Goal: Task Accomplishment & Management: Use online tool/utility

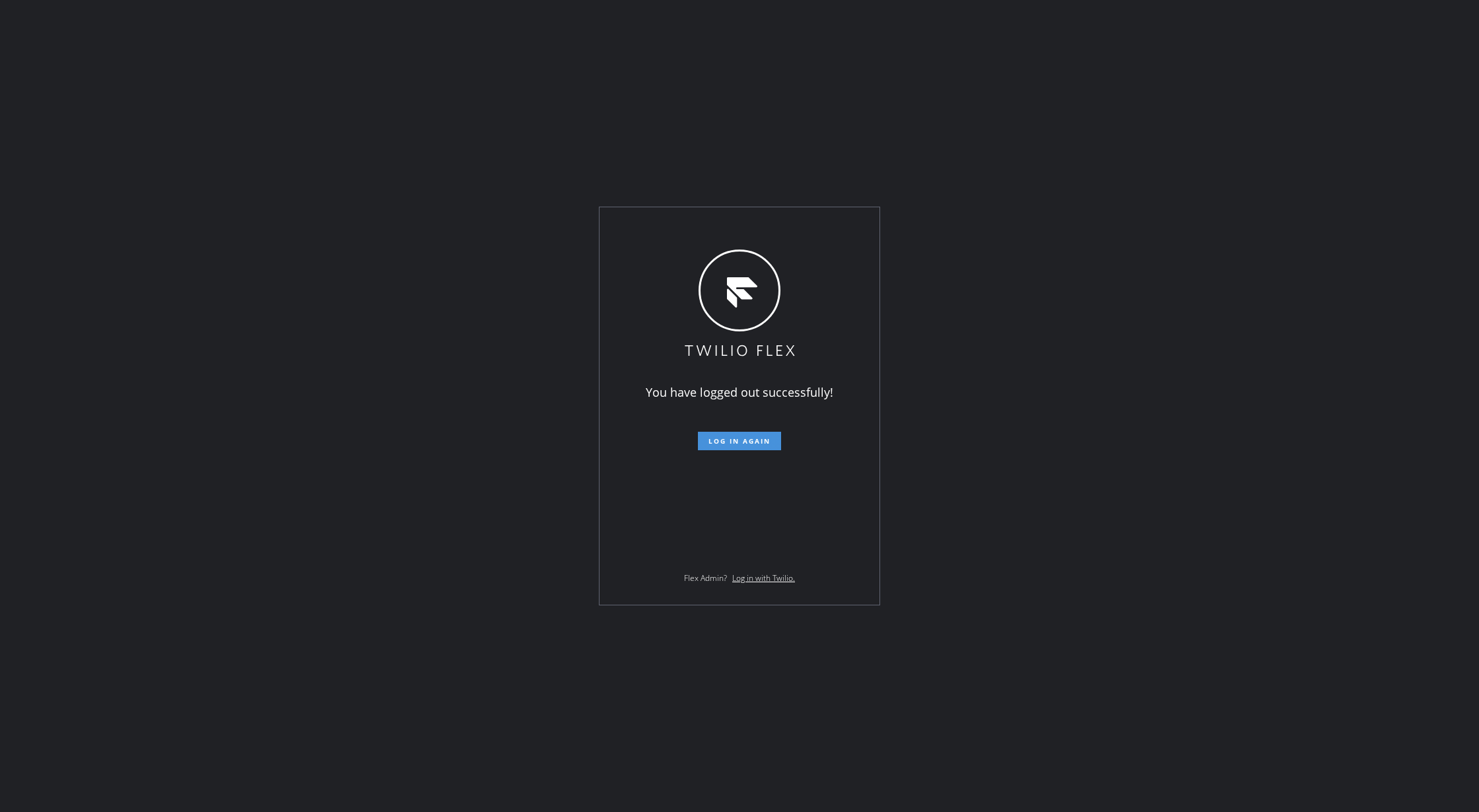
click at [724, 433] on button "Log in again" at bounding box center [739, 441] width 84 height 18
click at [729, 441] on span "Log in again" at bounding box center [739, 441] width 62 height 9
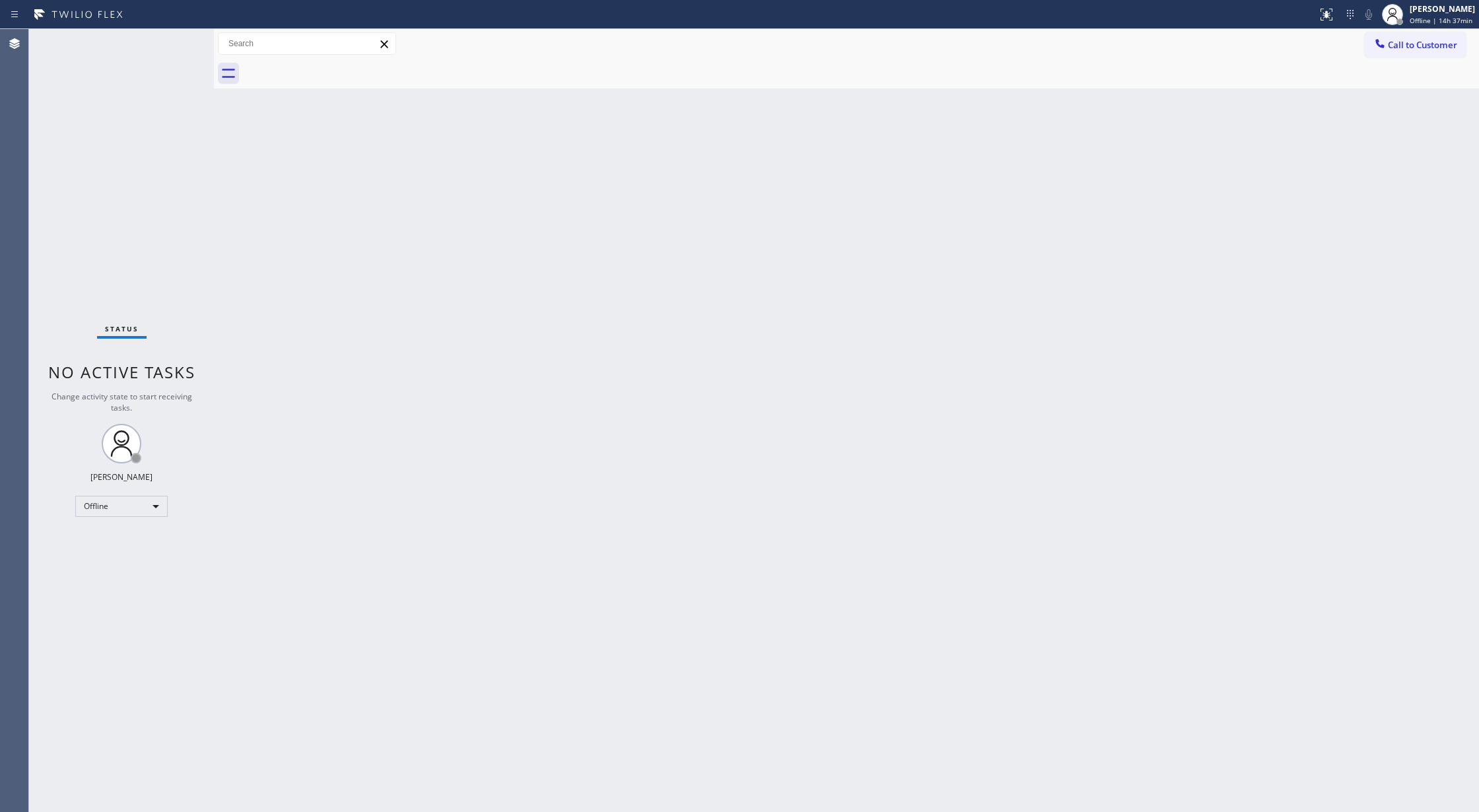
click at [179, 40] on div "Status No active tasks Change activity state to start receiving tasks. [PERSON_…" at bounding box center [121, 420] width 185 height 783
click at [503, 355] on div "Back to Dashboard Change Sender ID Customers Technicians Select a contact Outbo…" at bounding box center [846, 420] width 1265 height 783
click at [146, 505] on div "Offline" at bounding box center [121, 507] width 93 height 21
click at [117, 540] on li "Available" at bounding box center [120, 541] width 89 height 16
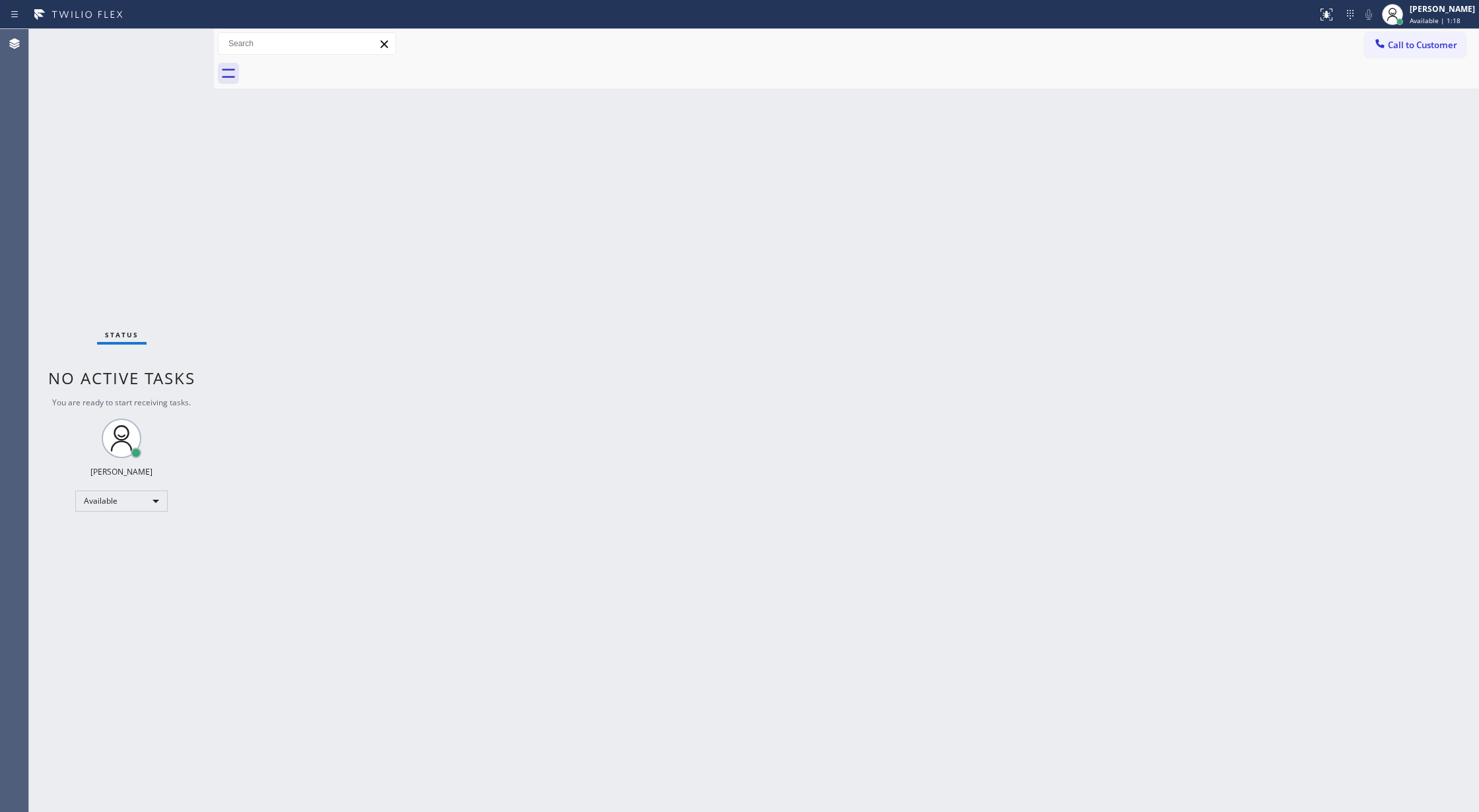
click at [180, 35] on div "Status No active tasks You are ready to start receiving tasks. [PERSON_NAME] Av…" at bounding box center [121, 420] width 185 height 783
click at [179, 38] on div "Status No active tasks You are ready to start receiving tasks. [PERSON_NAME] Av…" at bounding box center [121, 420] width 185 height 783
click at [179, 36] on div "Status No active tasks You are ready to start receiving tasks. [PERSON_NAME] Av…" at bounding box center [121, 420] width 185 height 783
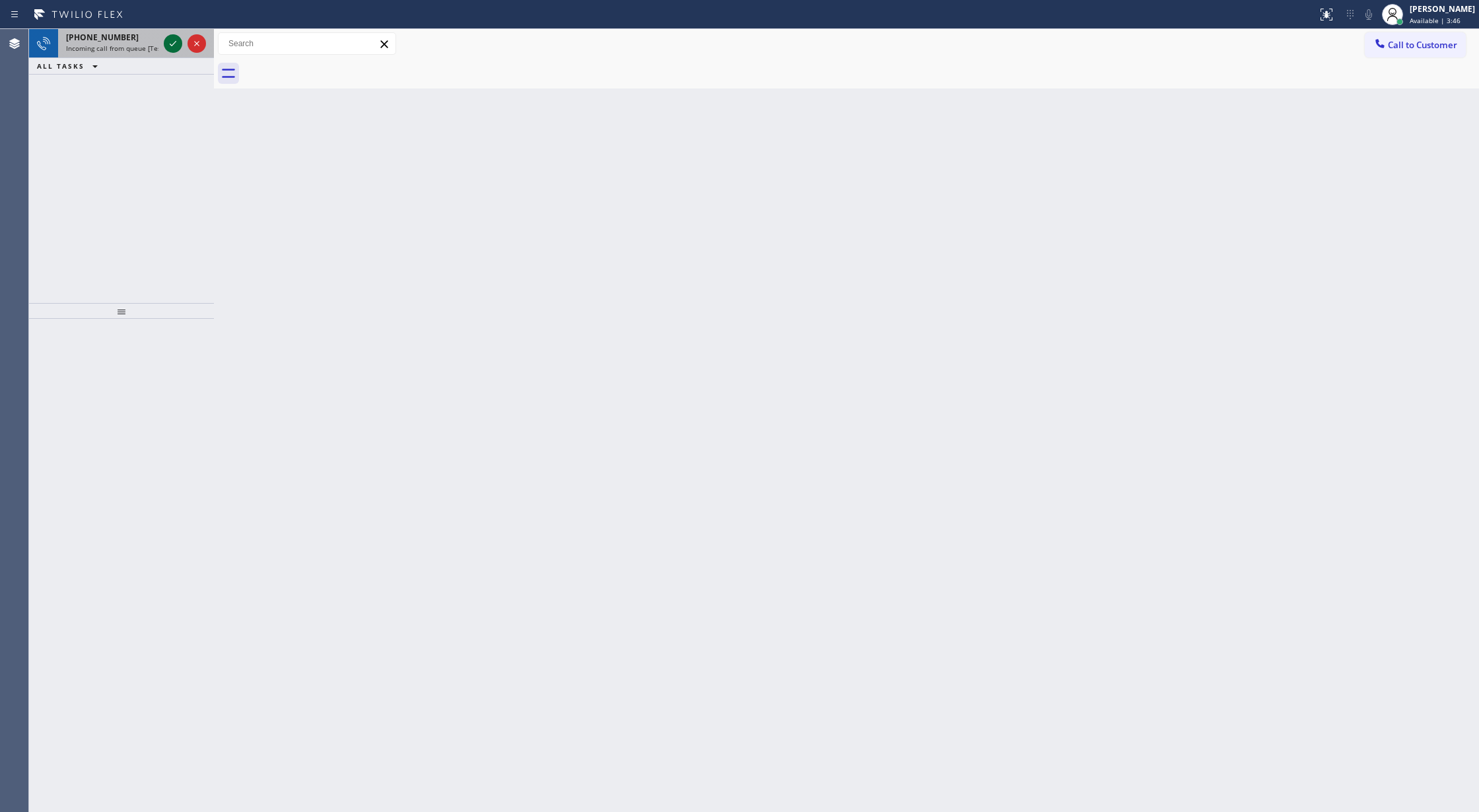
click at [168, 41] on icon at bounding box center [173, 44] width 16 height 16
click at [172, 45] on icon at bounding box center [173, 44] width 16 height 16
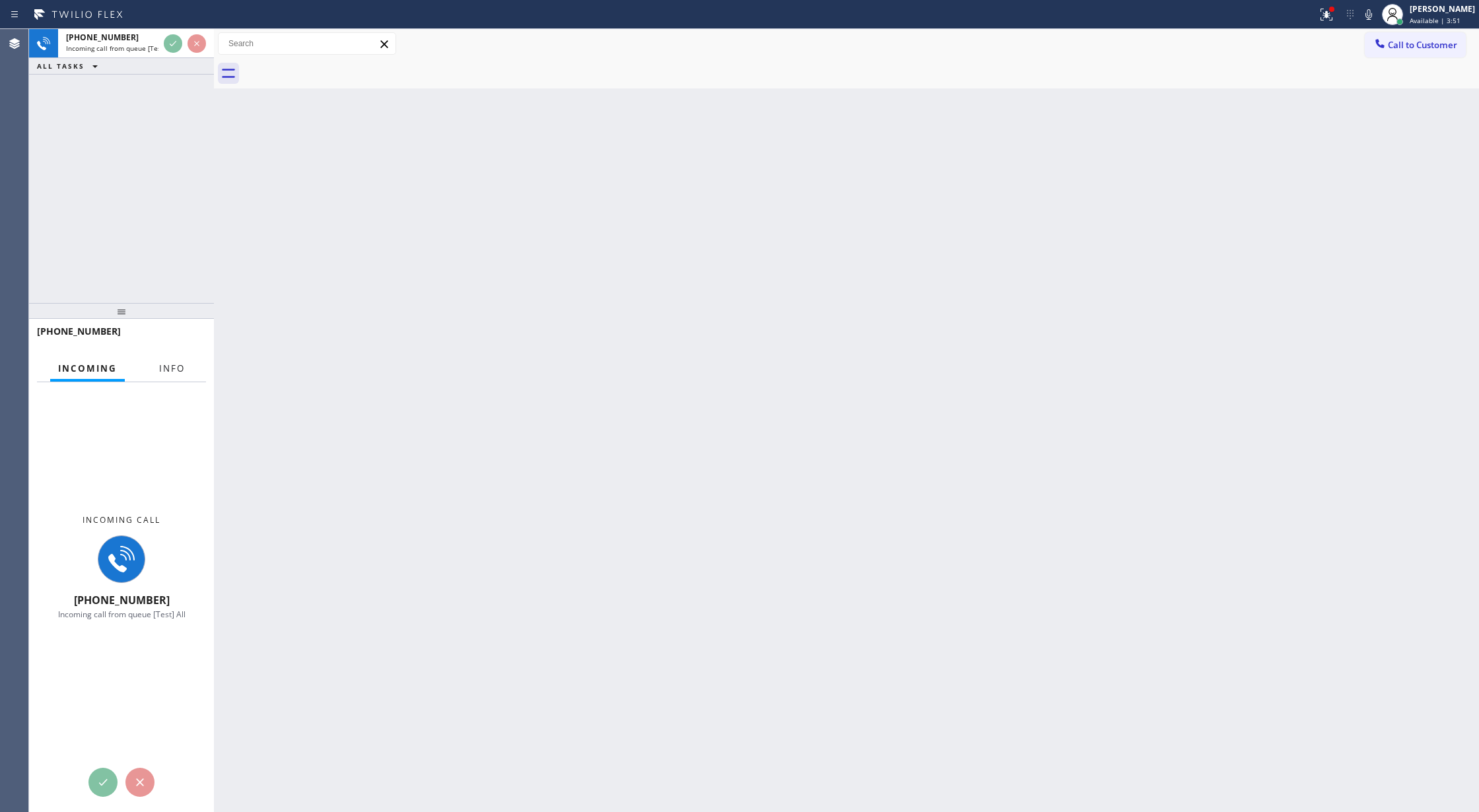
click at [173, 360] on button "Info" at bounding box center [172, 369] width 41 height 26
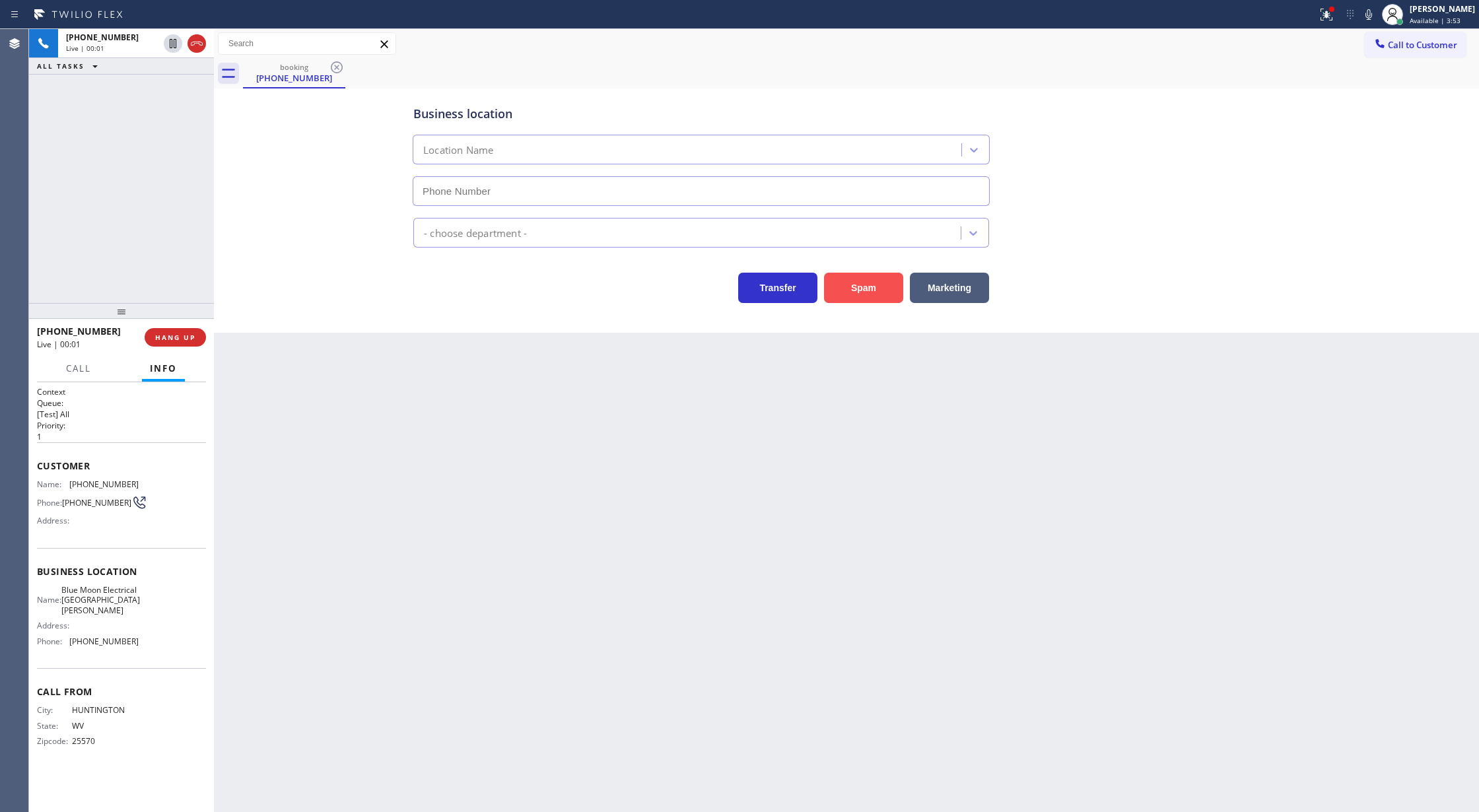
click at [872, 292] on button "Spam" at bounding box center [863, 288] width 79 height 31
click at [864, 278] on button "Spam" at bounding box center [863, 288] width 79 height 31
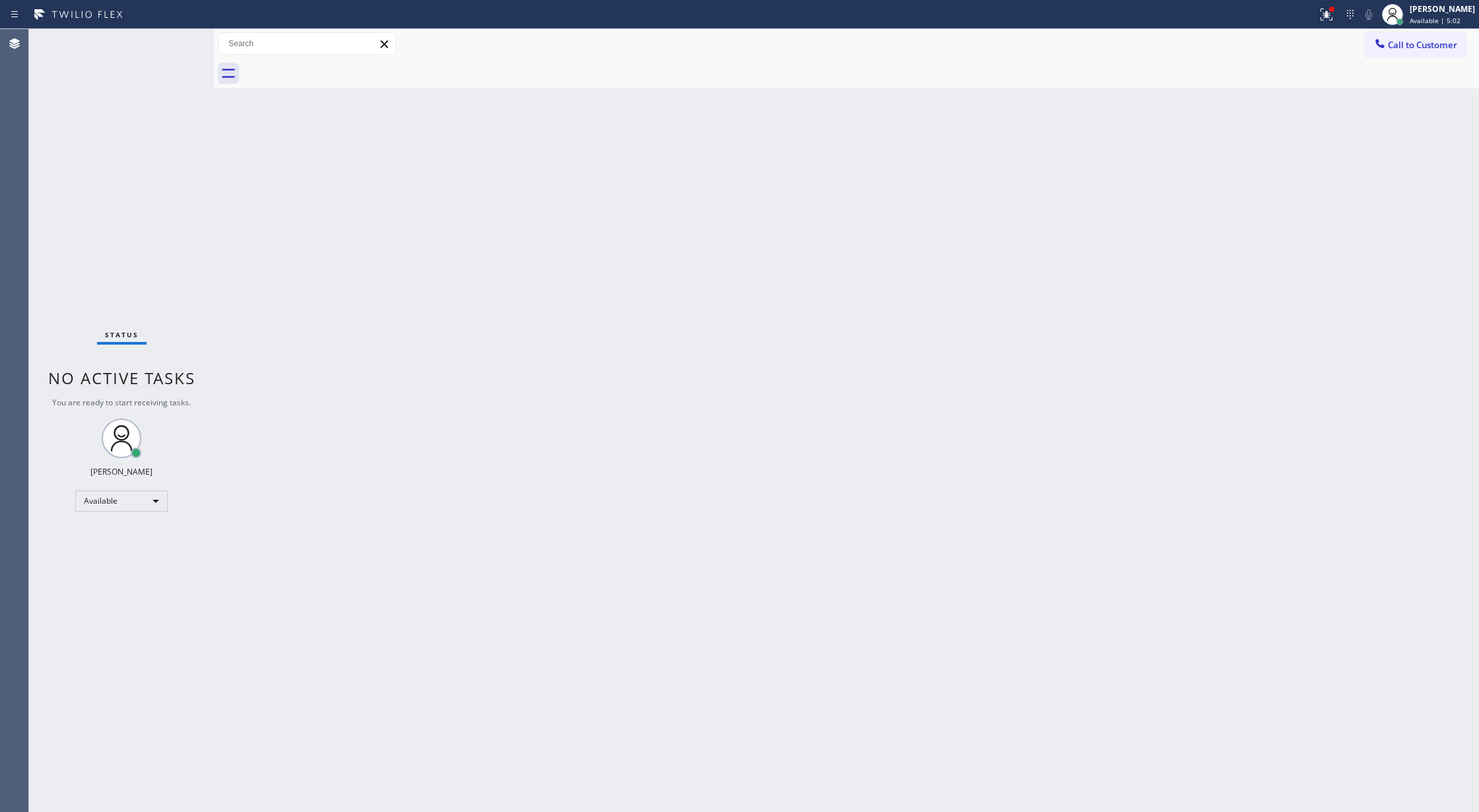
click at [168, 40] on div "Status No active tasks You are ready to start receiving tasks. [PERSON_NAME] Av…" at bounding box center [121, 420] width 185 height 783
click at [169, 40] on div "Status No active tasks You are ready to start receiving tasks. [PERSON_NAME] Av…" at bounding box center [121, 420] width 185 height 783
click at [170, 35] on div "Status No active tasks You are ready to start receiving tasks. [PERSON_NAME] Av…" at bounding box center [121, 420] width 185 height 783
click at [174, 38] on div "Status No active tasks You are ready to start receiving tasks. [PERSON_NAME] Av…" at bounding box center [121, 420] width 185 height 783
click at [179, 43] on div "Status No active tasks You are ready to start receiving tasks. [PERSON_NAME] Av…" at bounding box center [121, 420] width 185 height 783
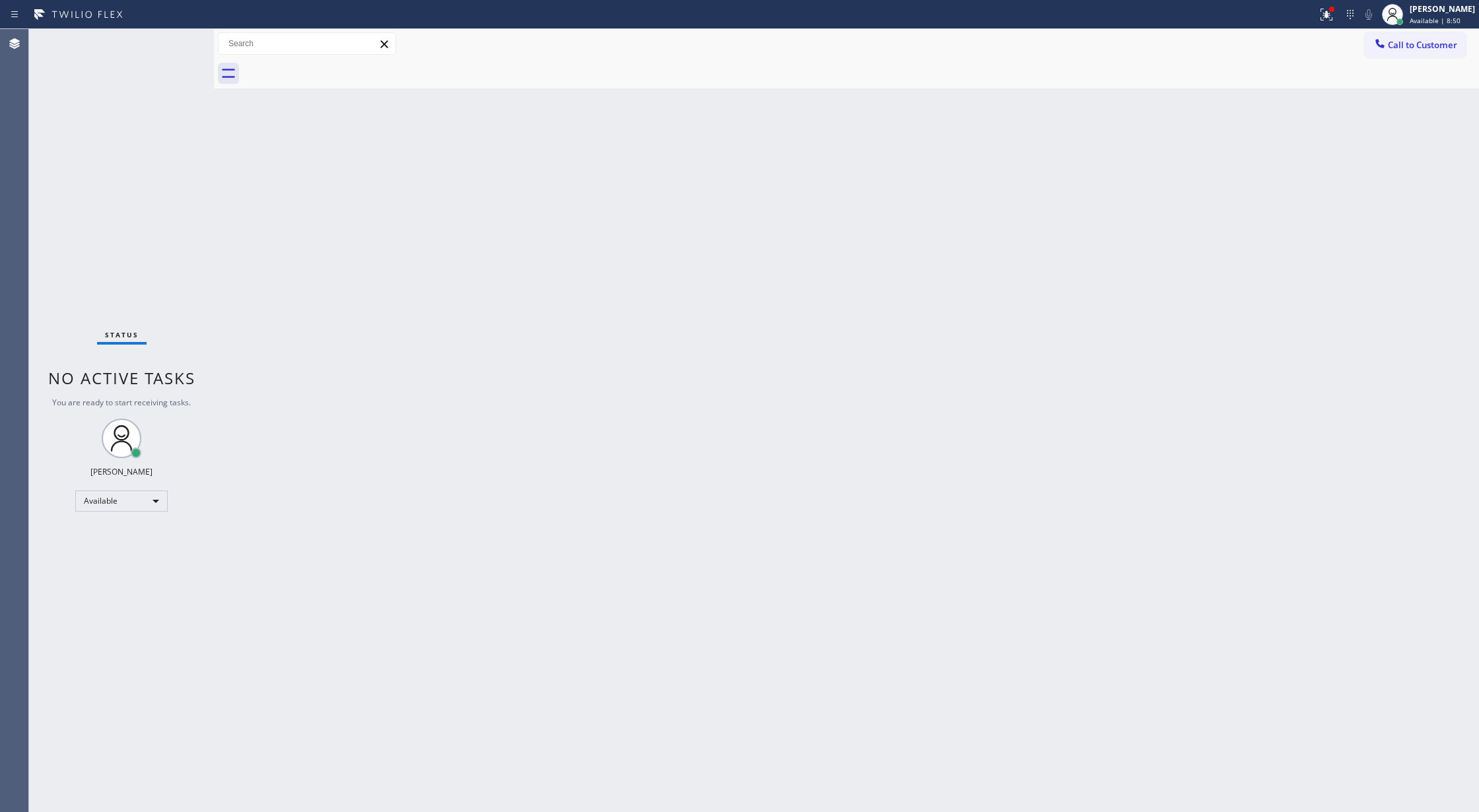
click at [172, 41] on div "Status No active tasks You are ready to start receiving tasks. [PERSON_NAME] Av…" at bounding box center [121, 420] width 185 height 783
click at [178, 36] on div "Status No active tasks You are ready to start receiving tasks. [PERSON_NAME] Av…" at bounding box center [121, 420] width 185 height 783
click at [178, 45] on div "Status No active tasks You are ready to start receiving tasks. [PERSON_NAME] Av…" at bounding box center [121, 420] width 185 height 783
click at [169, 41] on div "Status No active tasks You are ready to start receiving tasks. [PERSON_NAME] Av…" at bounding box center [121, 420] width 185 height 783
click at [189, 51] on div "Status No active tasks You are ready to start receiving tasks. [PERSON_NAME] Av…" at bounding box center [121, 420] width 185 height 783
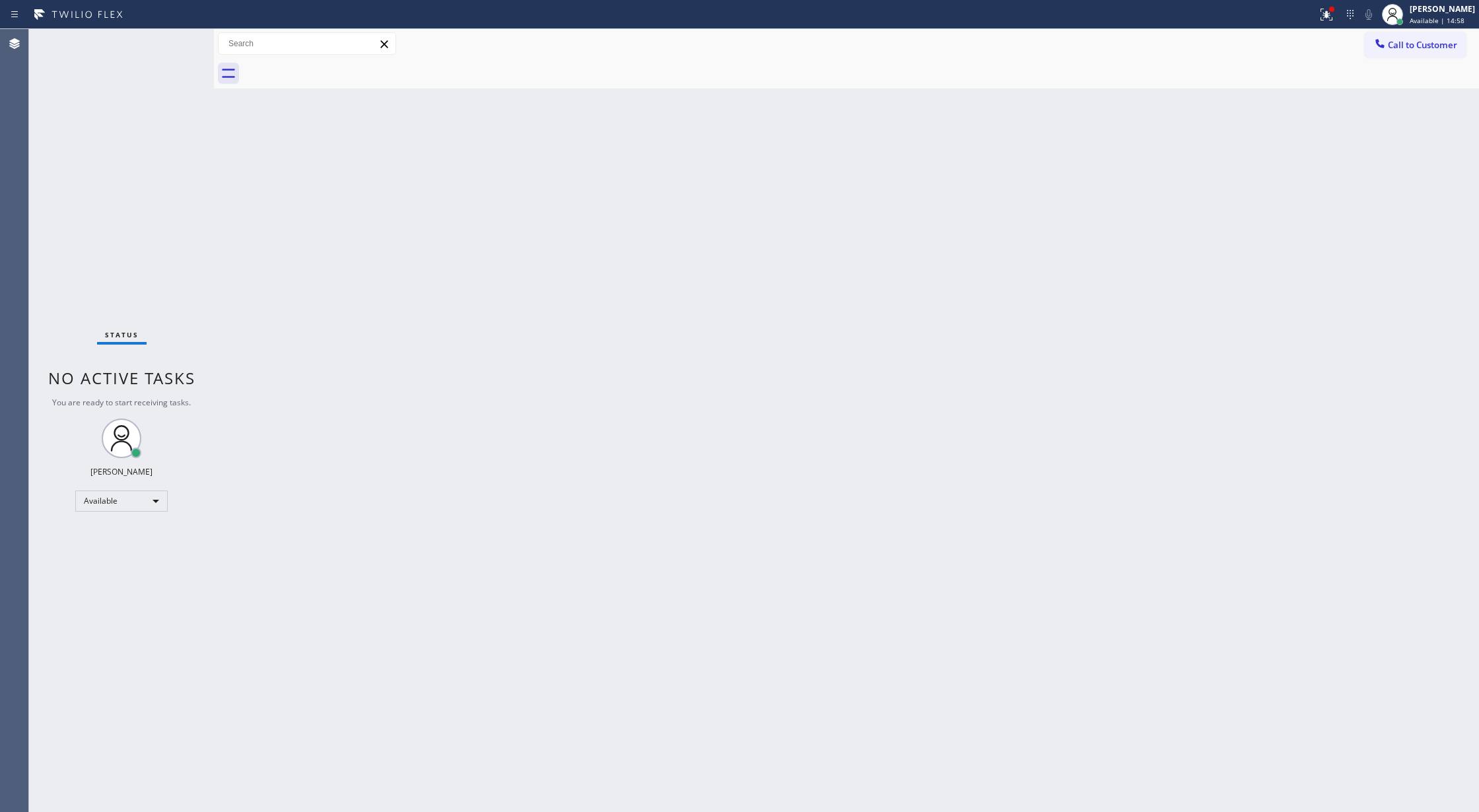
click at [188, 48] on div "Status No active tasks You are ready to start receiving tasks. [PERSON_NAME] Av…" at bounding box center [121, 420] width 185 height 783
click at [173, 38] on div "Status No active tasks You are ready to start receiving tasks. [PERSON_NAME] Av…" at bounding box center [121, 420] width 185 height 783
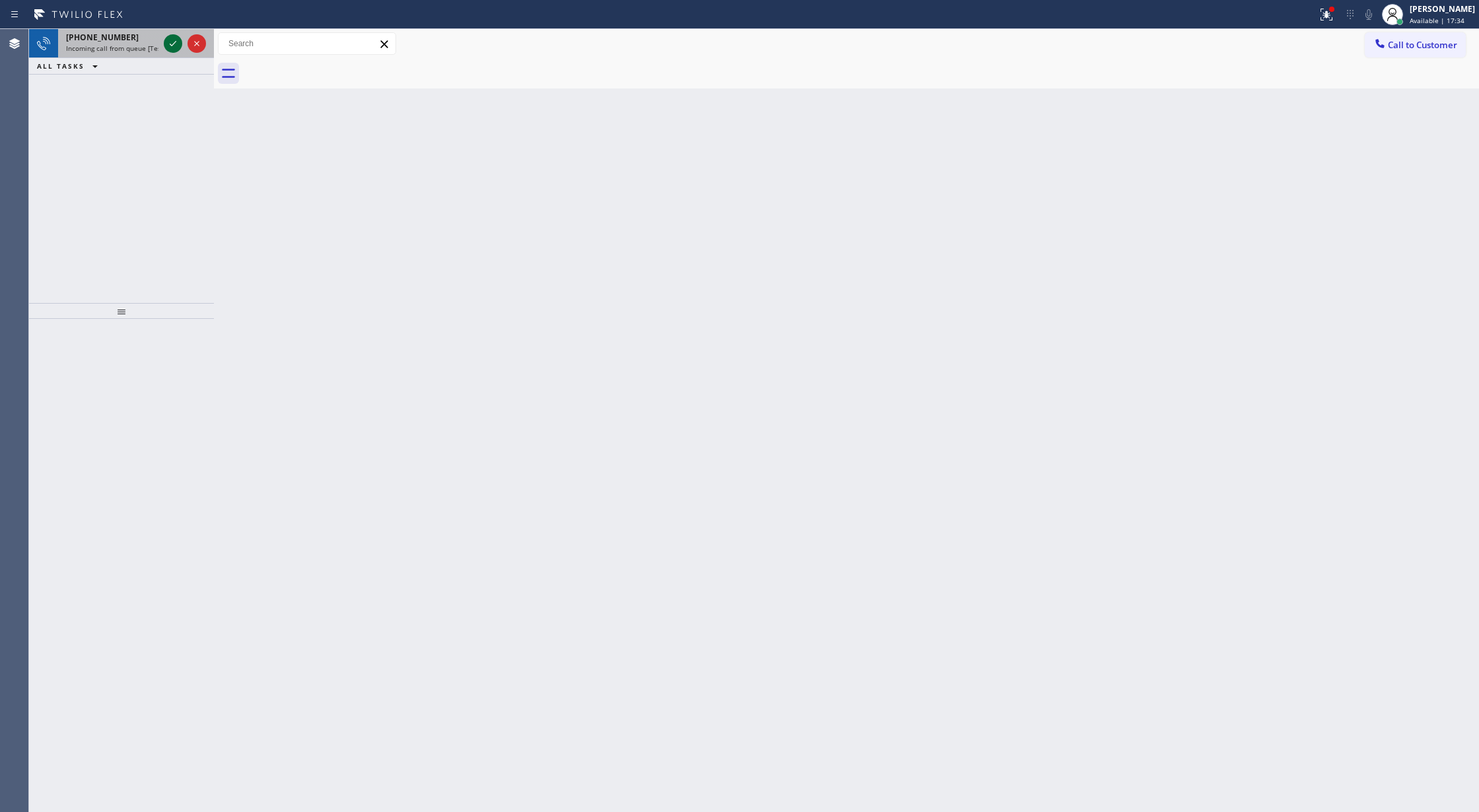
click at [180, 50] on icon at bounding box center [173, 44] width 16 height 16
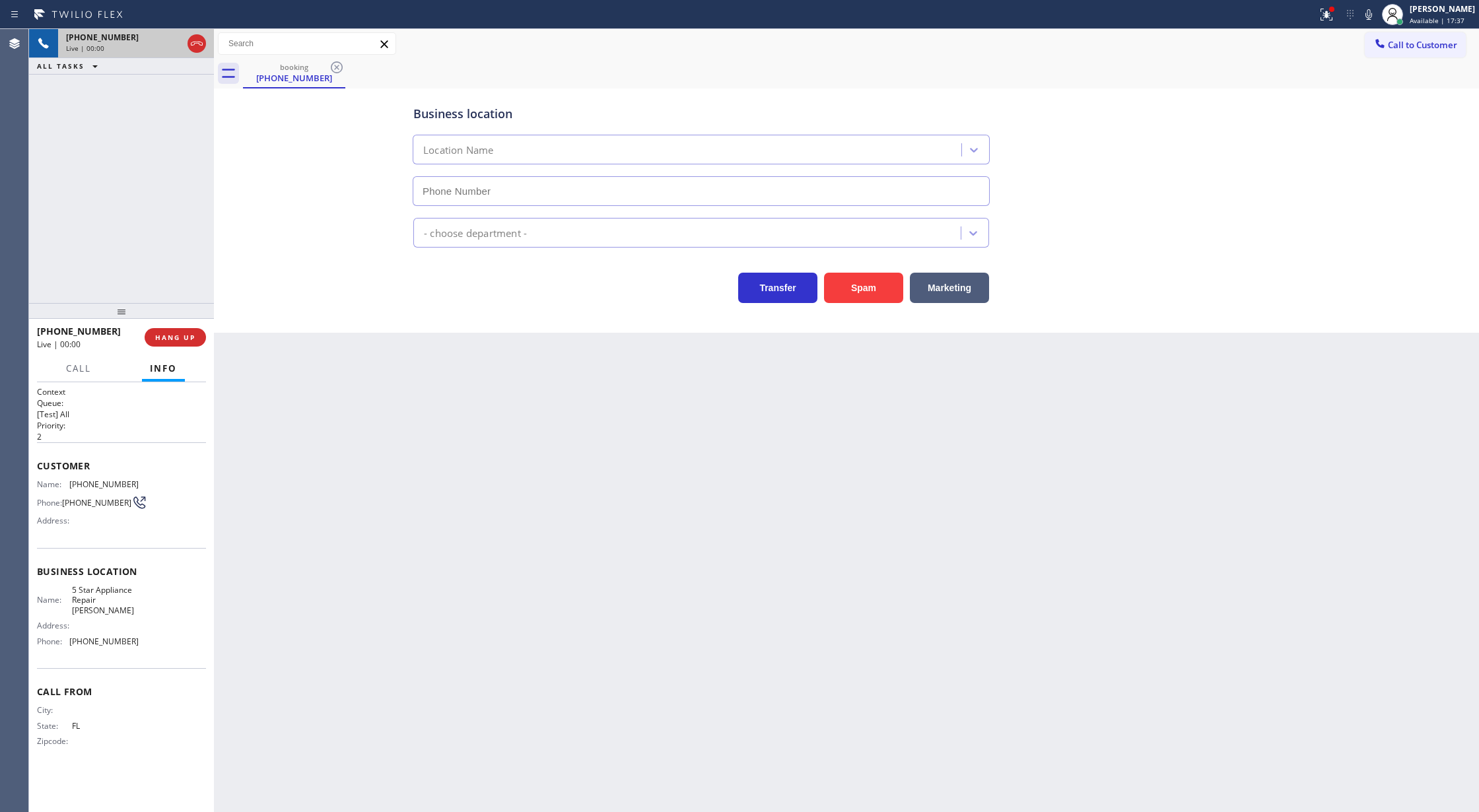
type input "[PHONE_NUMBER]"
click at [869, 280] on button "Spam" at bounding box center [863, 288] width 79 height 31
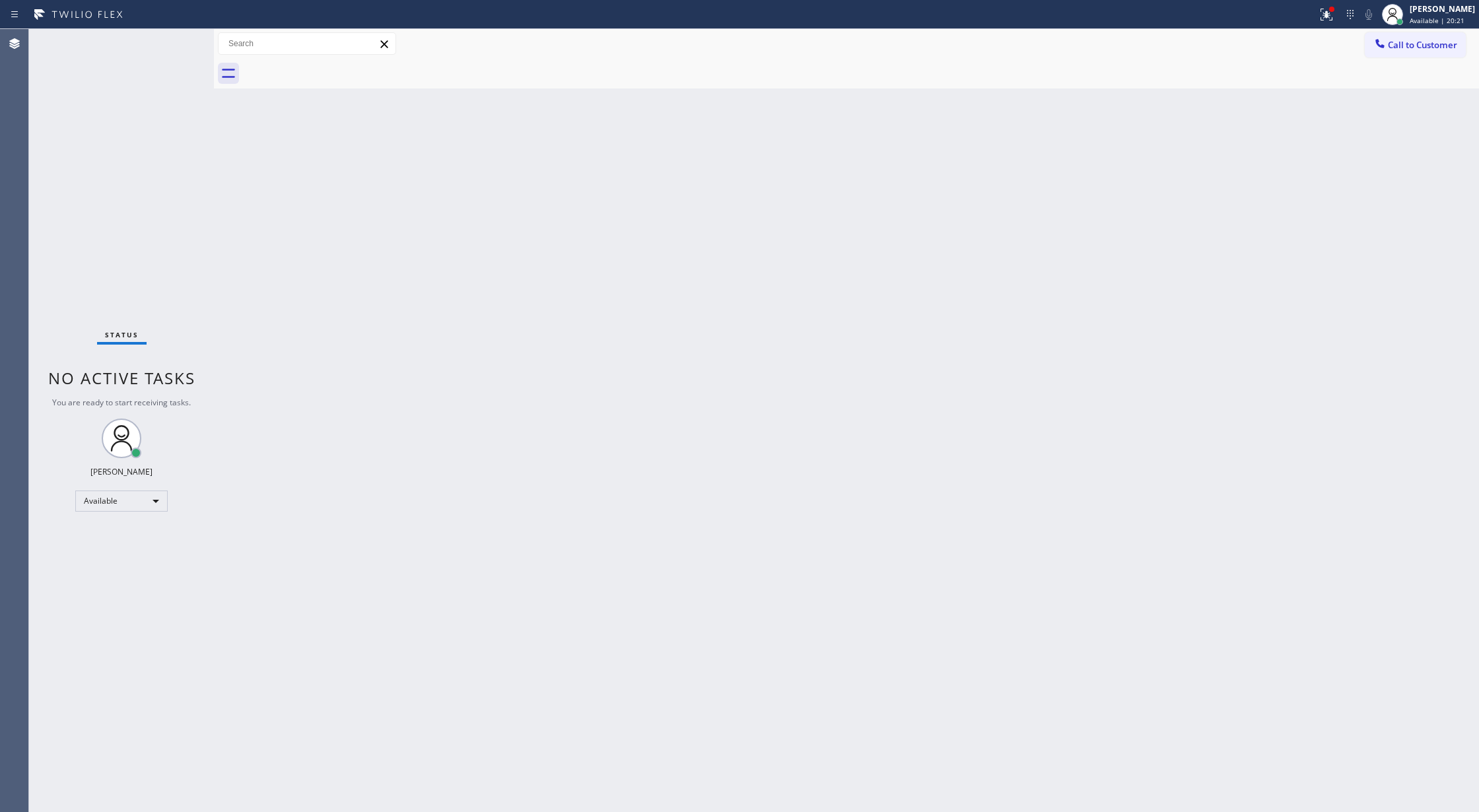
click at [167, 51] on div "Status No active tasks You are ready to start receiving tasks. [PERSON_NAME] Av…" at bounding box center [121, 420] width 185 height 783
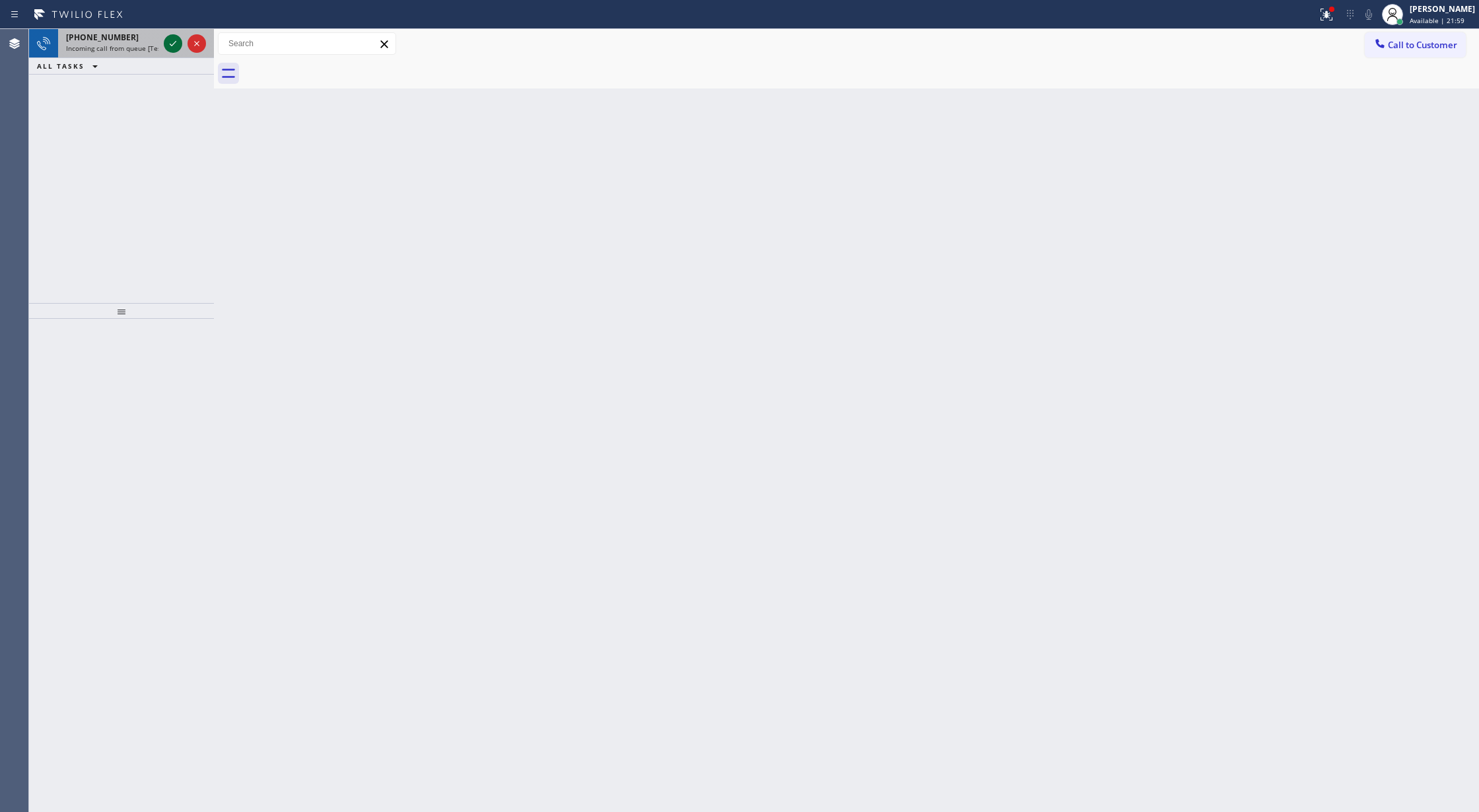
click at [177, 49] on icon at bounding box center [173, 44] width 16 height 16
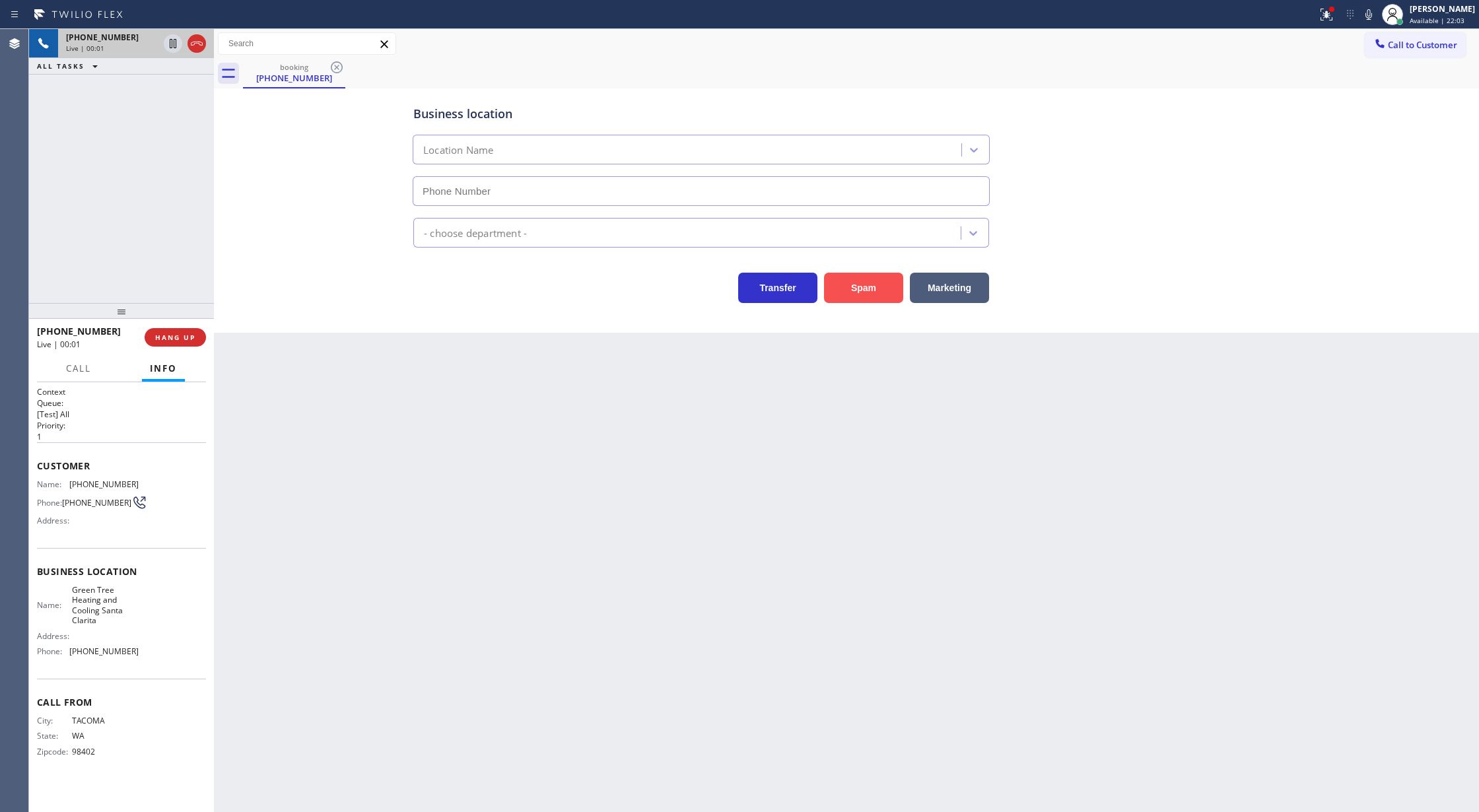
click at [859, 288] on button "Spam" at bounding box center [863, 288] width 79 height 31
click at [850, 284] on button "Spam" at bounding box center [863, 288] width 79 height 31
click at [863, 288] on button "Spam" at bounding box center [863, 288] width 79 height 31
click at [196, 48] on icon at bounding box center [196, 44] width 16 height 16
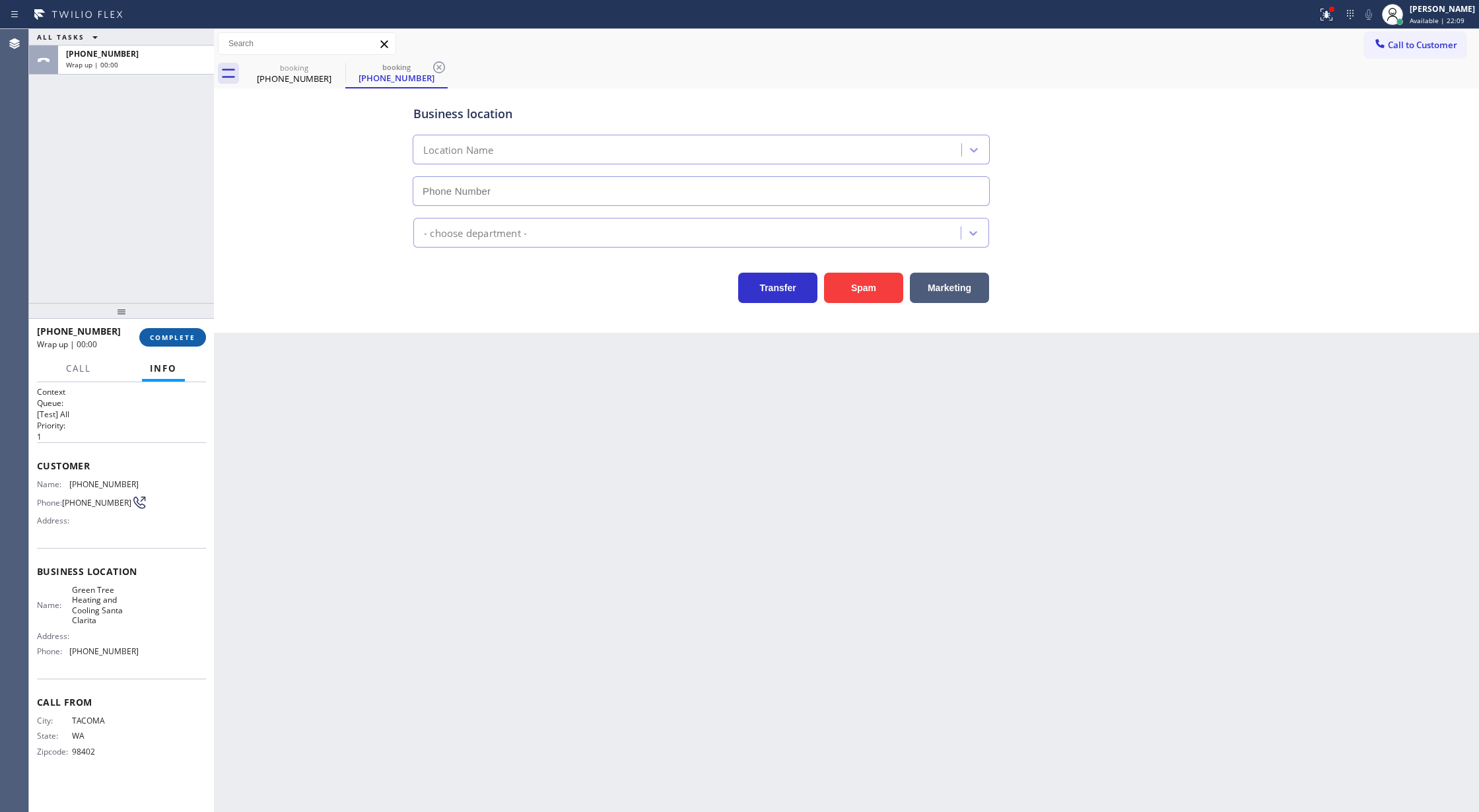
click at [167, 333] on span "COMPLETE" at bounding box center [172, 337] width 45 height 9
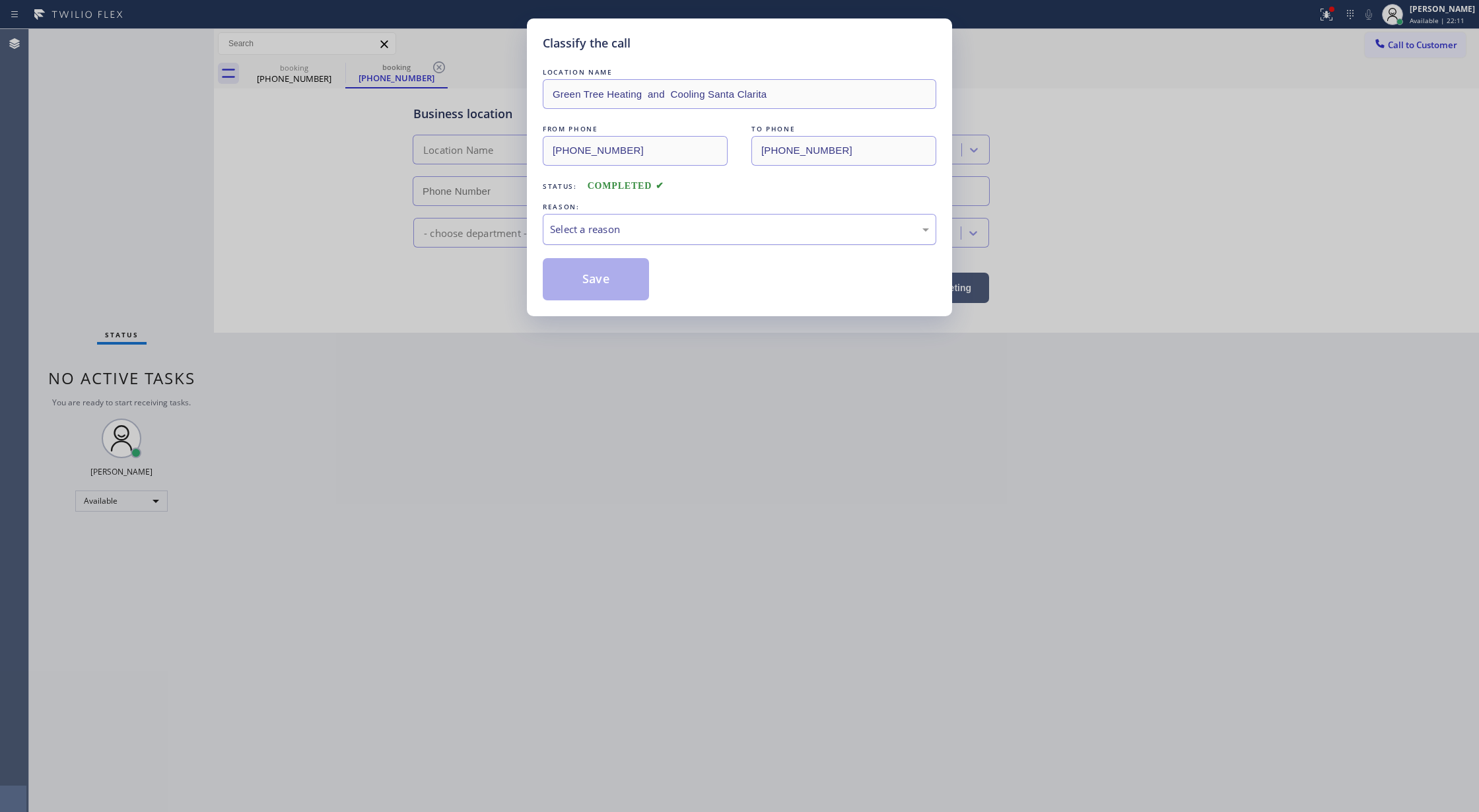
click at [621, 234] on div "Select a reason" at bounding box center [739, 229] width 379 height 15
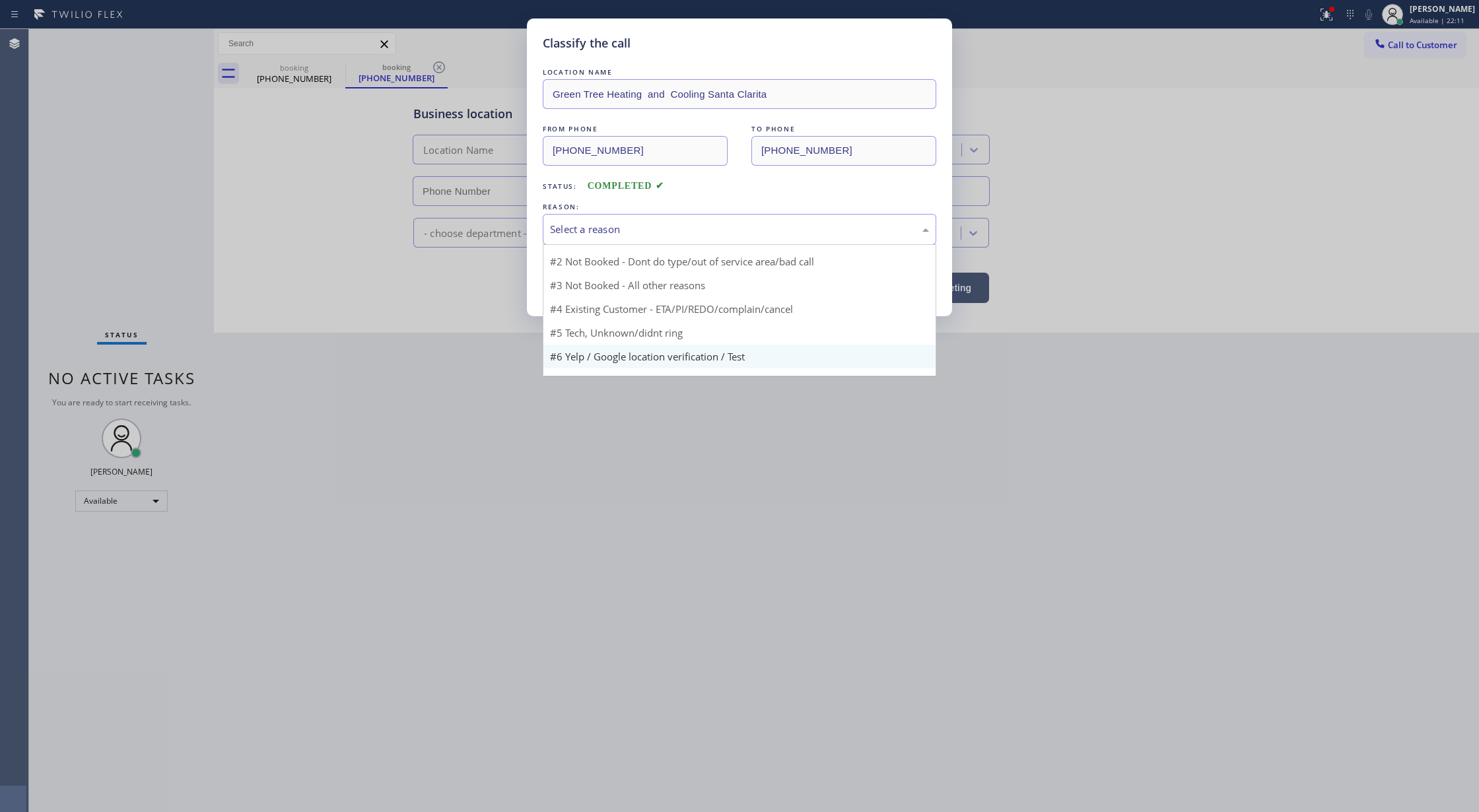
scroll to position [36, 0]
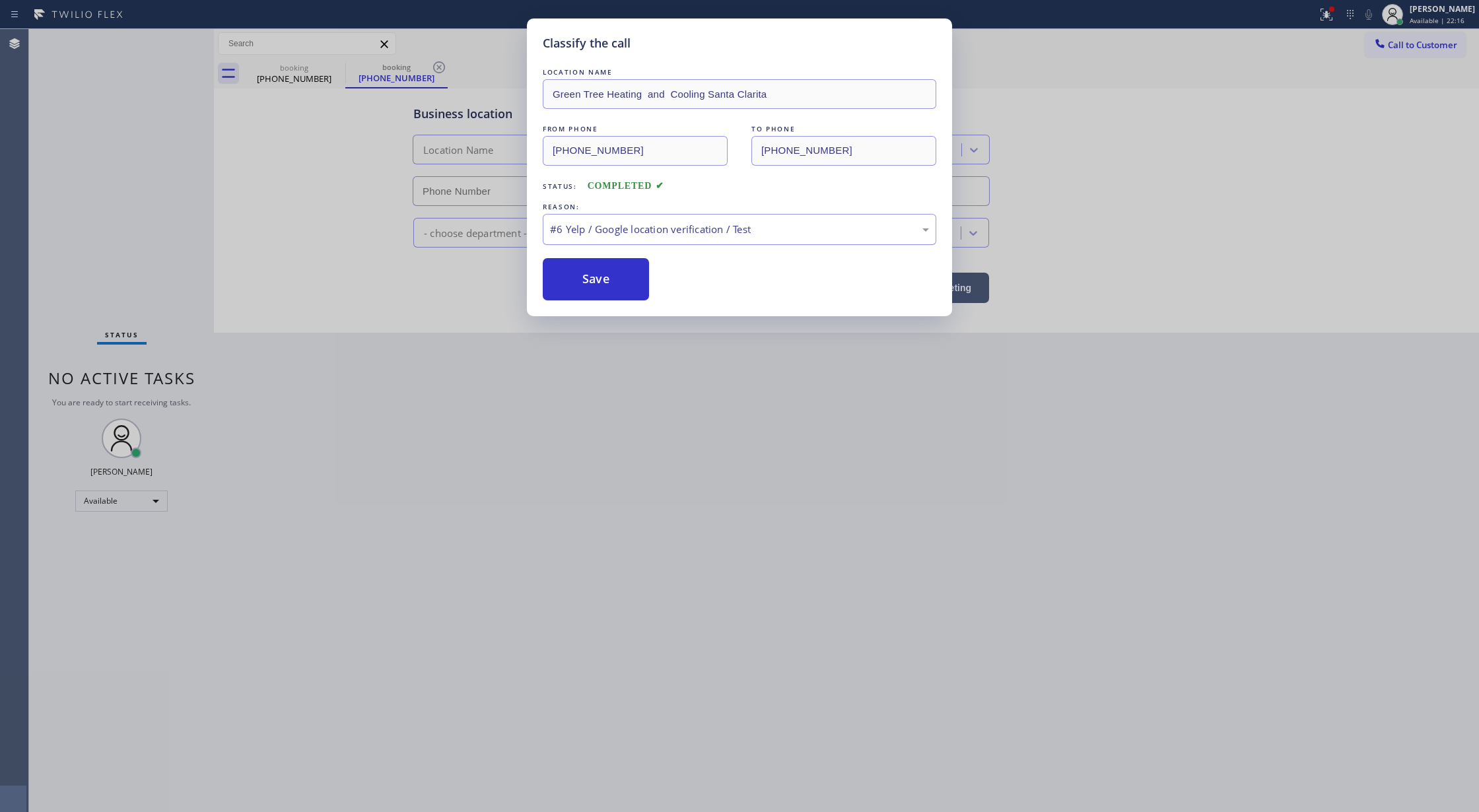
click at [593, 238] on div "#6 Yelp / Google location verification / Test" at bounding box center [739, 229] width 393 height 31
click at [592, 283] on button "Save" at bounding box center [596, 279] width 107 height 42
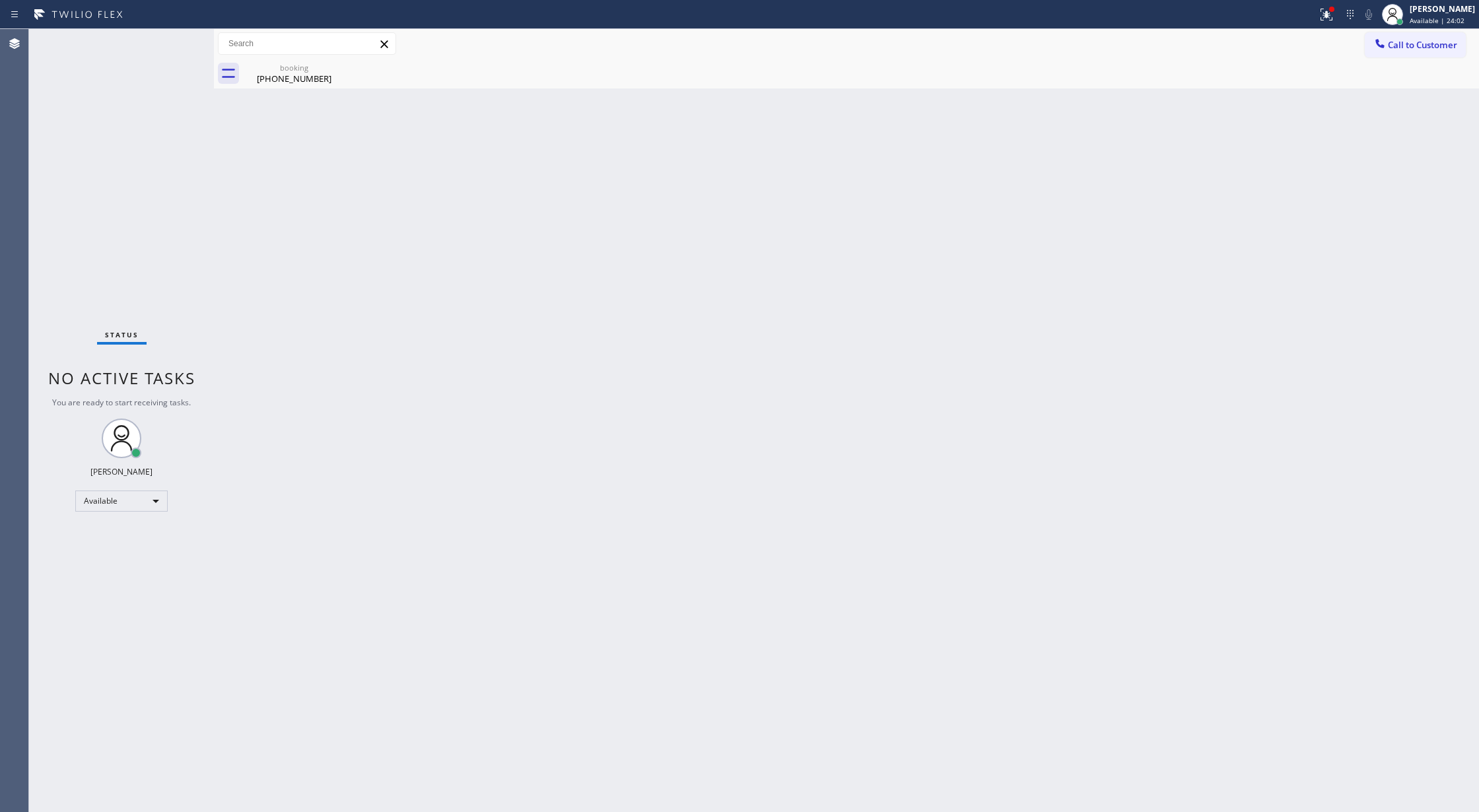
click at [174, 55] on div "Status No active tasks You are ready to start receiving tasks. [PERSON_NAME] Av…" at bounding box center [121, 420] width 185 height 783
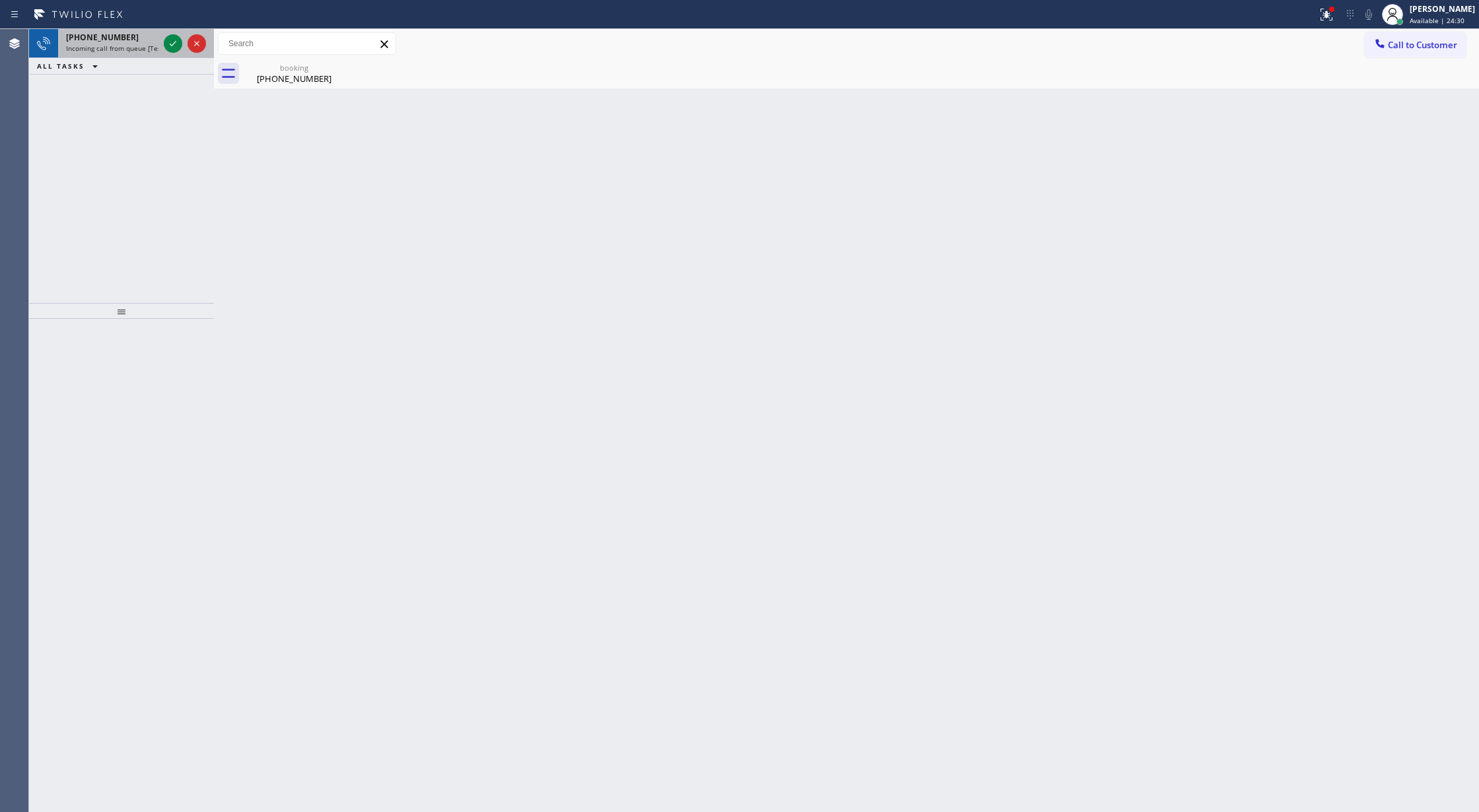
click at [162, 40] on div at bounding box center [185, 44] width 48 height 29
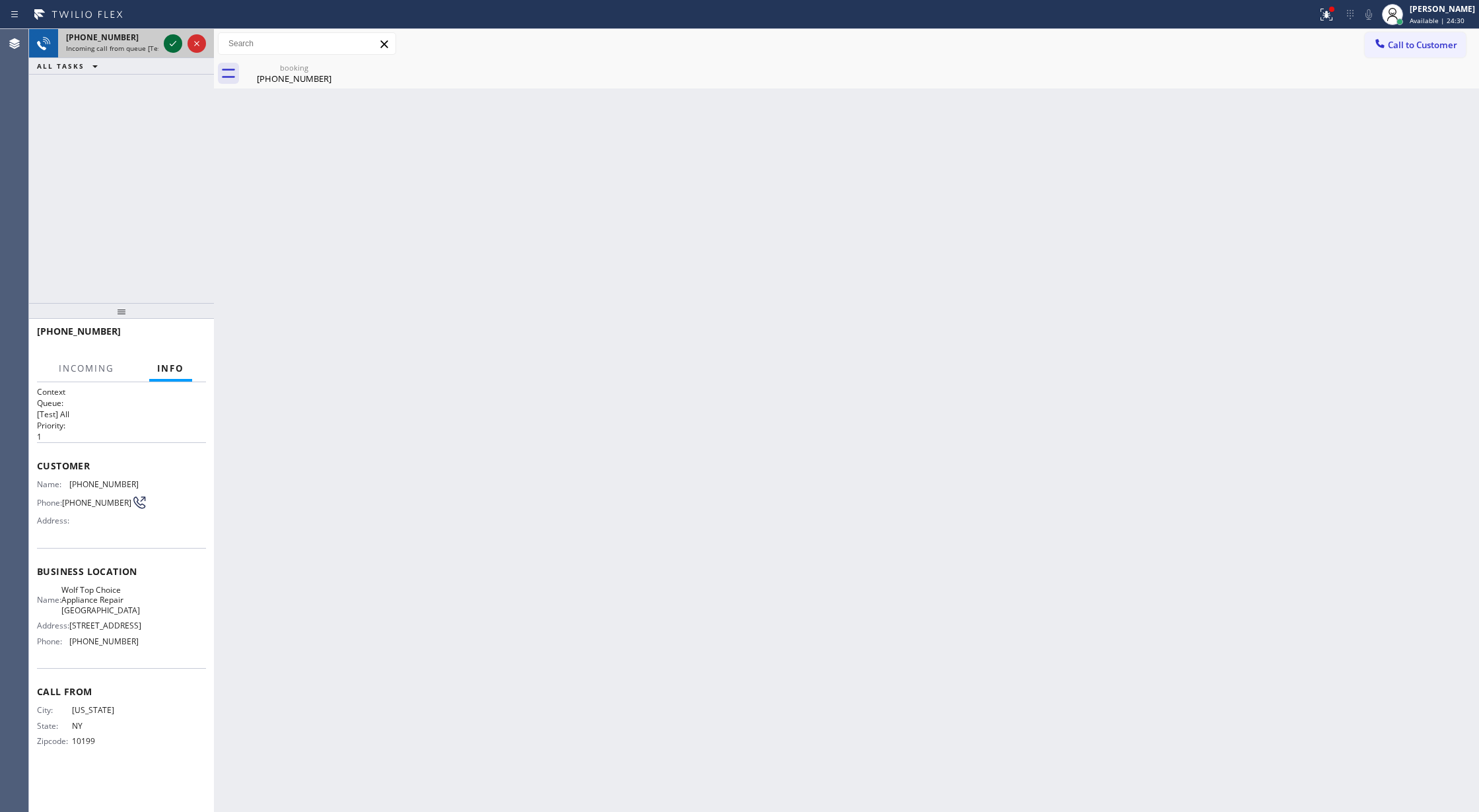
click at [169, 42] on icon at bounding box center [173, 44] width 16 height 16
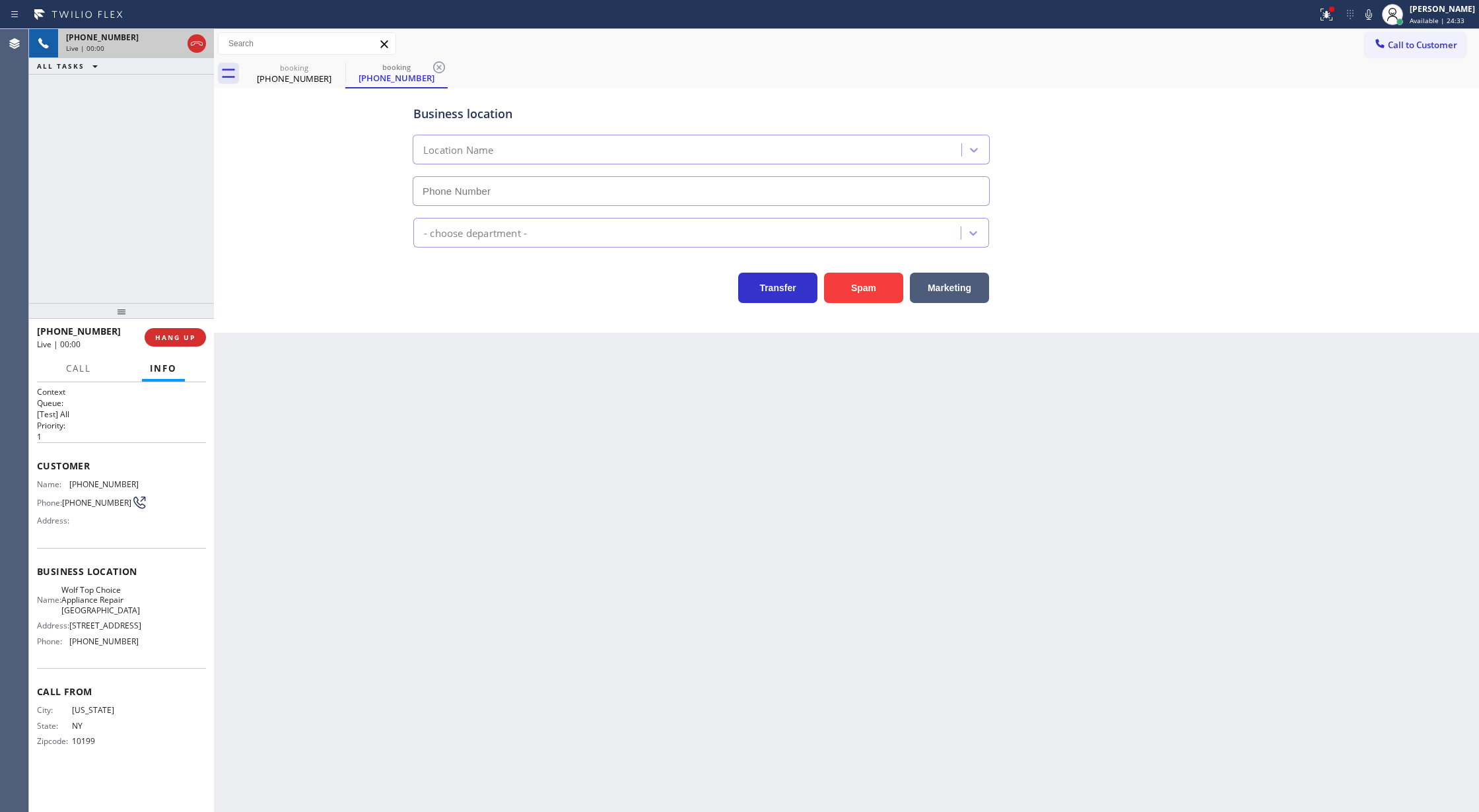
type input "[PHONE_NUMBER]"
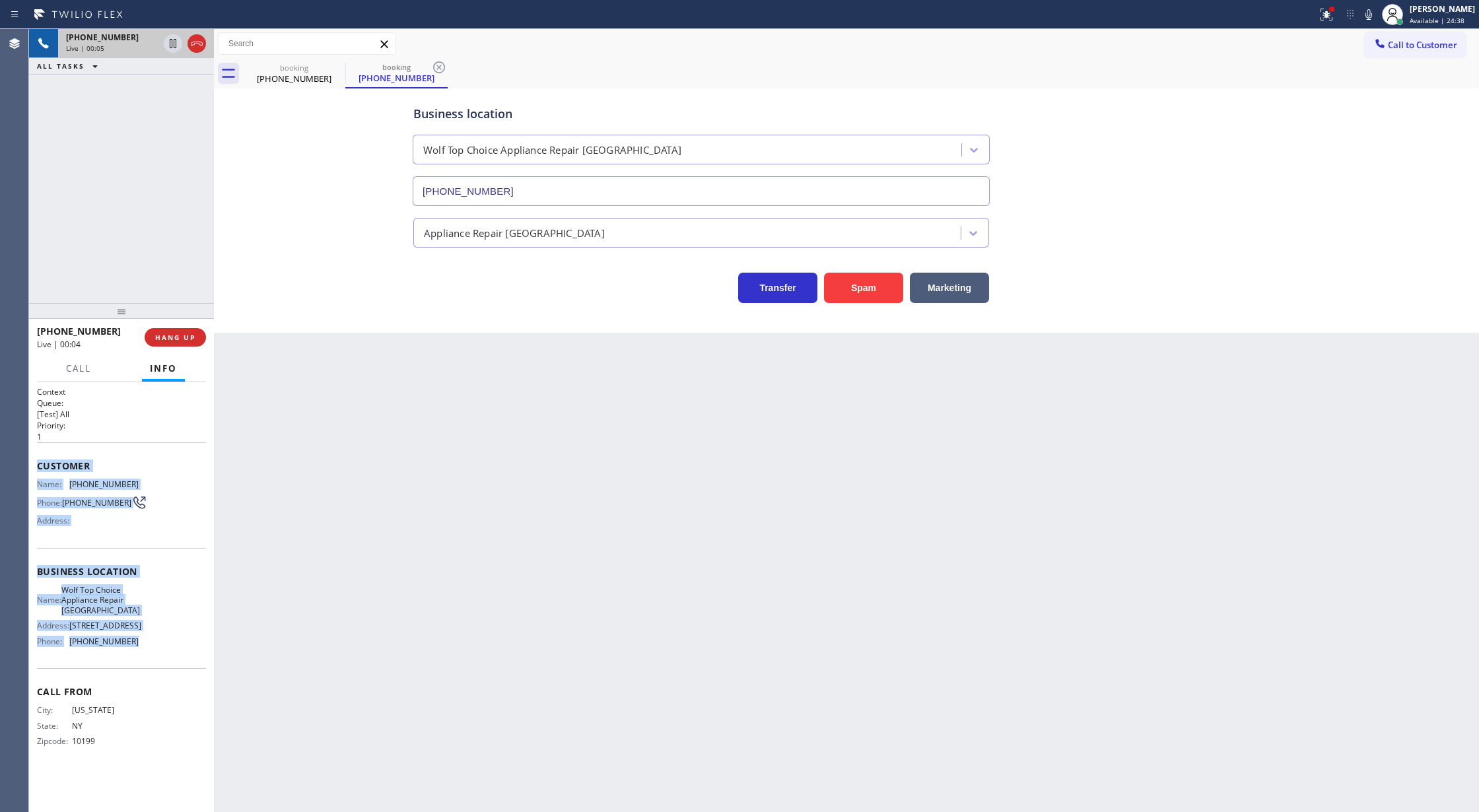
copy div "Customer Name: [PHONE_NUMBER] Phone: [PHONE_NUMBER] Address: Business location …"
drag, startPoint x: 33, startPoint y: 466, endPoint x: 168, endPoint y: 642, distance: 221.8
click at [168, 642] on div "Context Queue: [Test] All Priority: 1 Customer Name: [PHONE_NUMBER] Phone: [PHO…" at bounding box center [121, 598] width 185 height 431
click at [183, 345] on button "COMPLETE" at bounding box center [173, 337] width 67 height 18
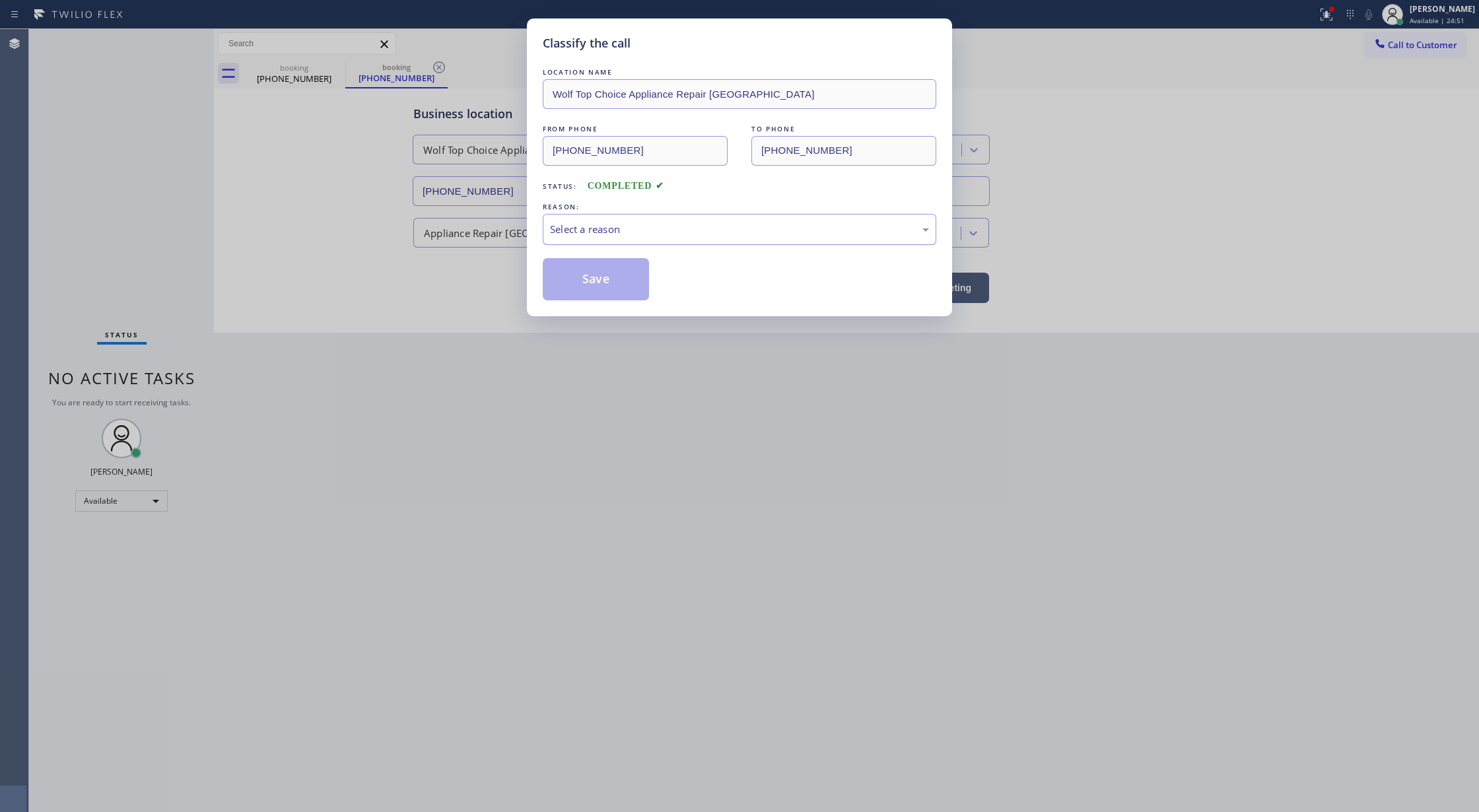
click at [630, 226] on div "Select a reason" at bounding box center [739, 229] width 379 height 15
click at [601, 287] on button "Save" at bounding box center [596, 279] width 107 height 42
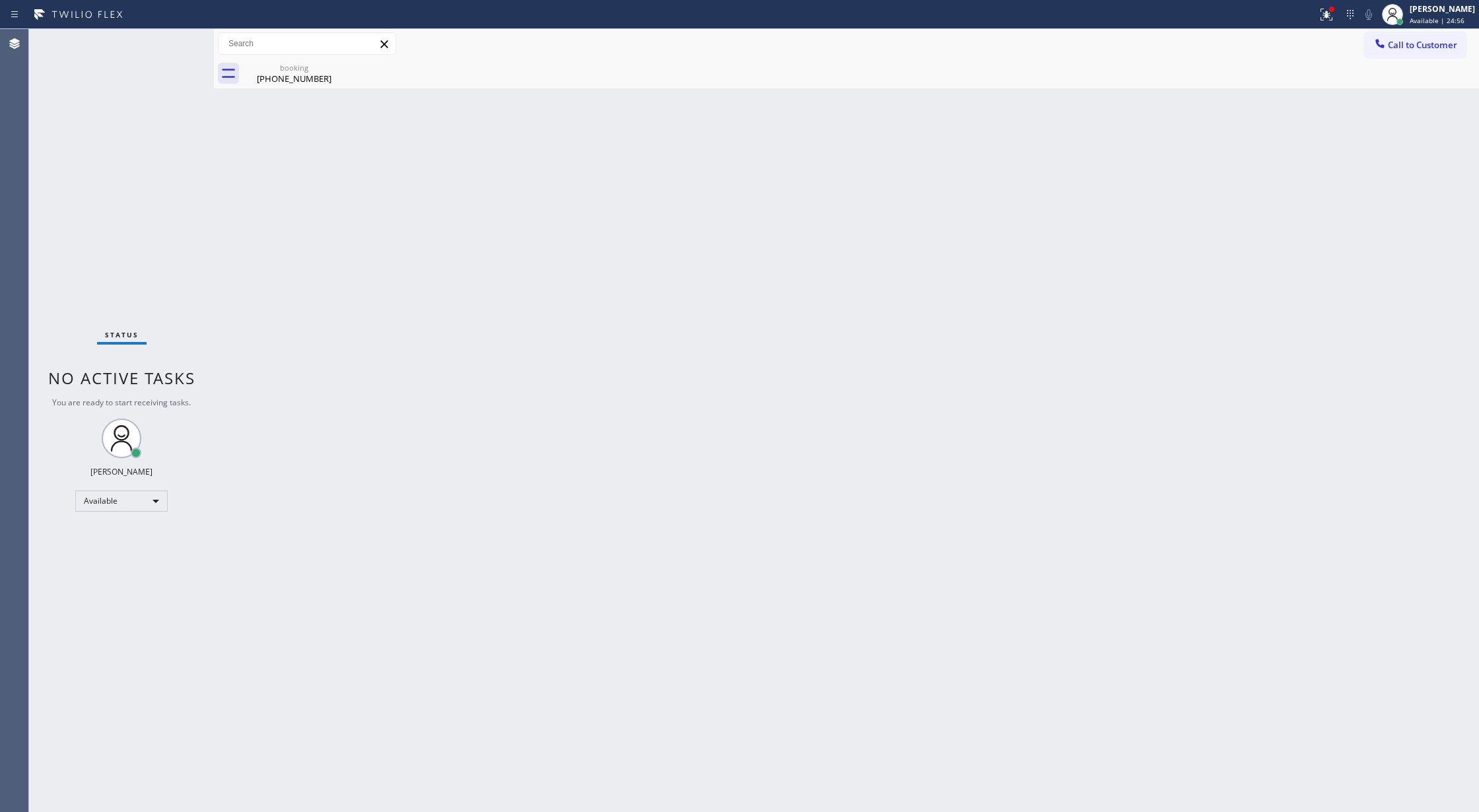
drag, startPoint x: 1406, startPoint y: 44, endPoint x: 999, endPoint y: 112, distance: 412.6
click at [1406, 44] on span "Call to Customer" at bounding box center [1422, 45] width 69 height 12
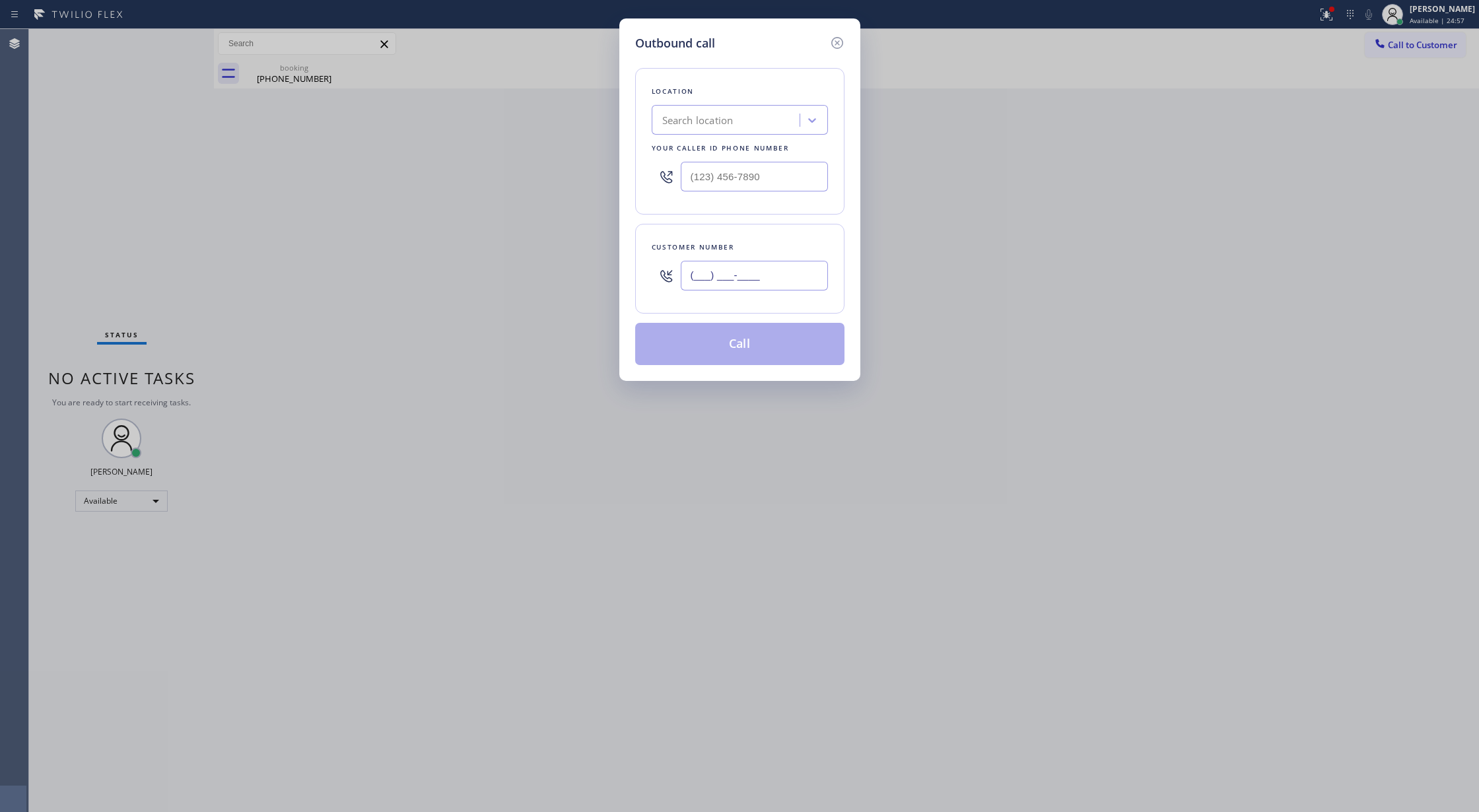
click at [690, 278] on input "(___) ___-____" at bounding box center [754, 275] width 147 height 30
paste input "646) 265-4270"
type input "[PHONE_NUMBER]"
drag, startPoint x: 781, startPoint y: 177, endPoint x: 656, endPoint y: 183, distance: 125.1
click at [661, 183] on div "(___) ___-____" at bounding box center [740, 176] width 176 height 43
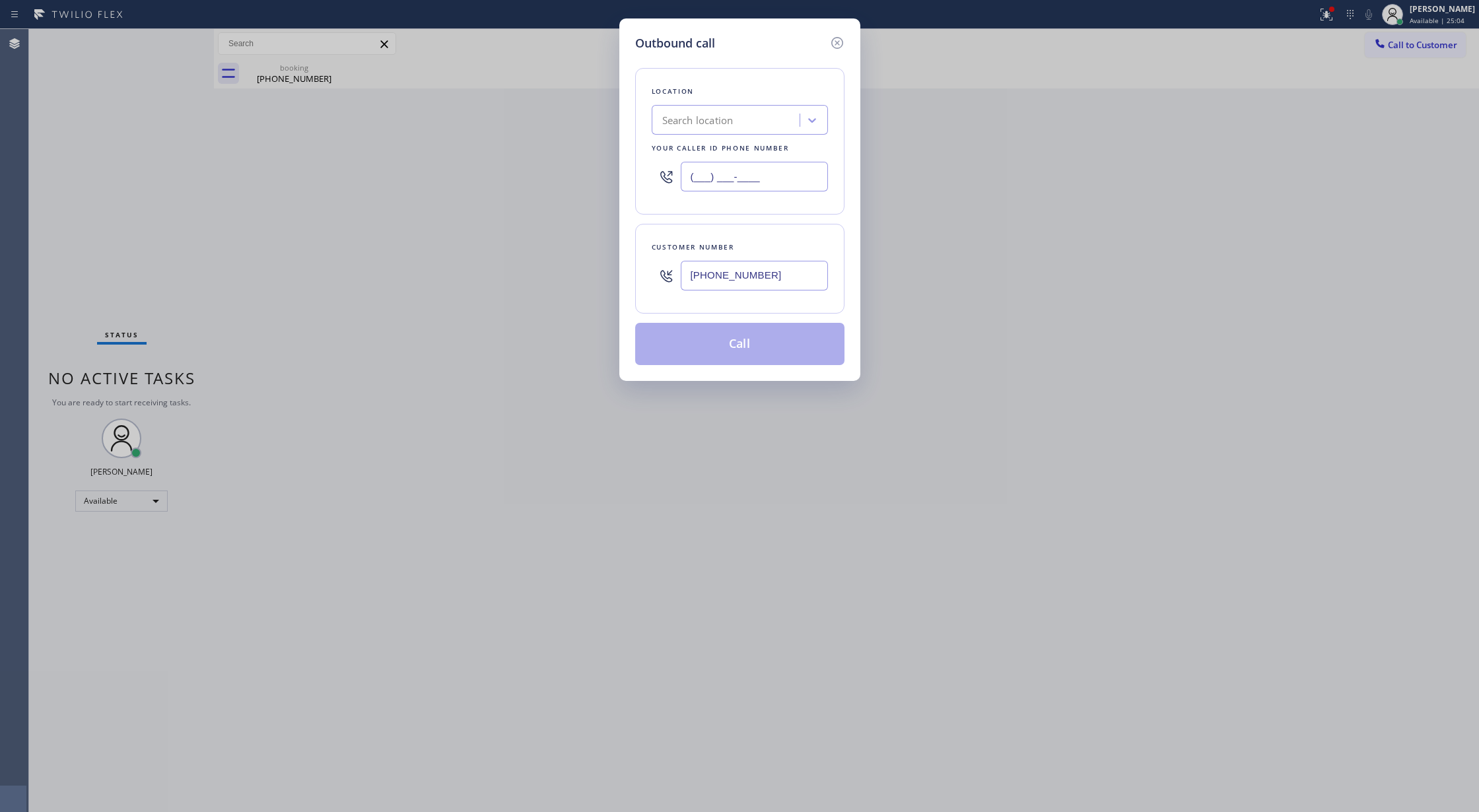
paste input "510) 851-8202"
type input "[PHONE_NUMBER]"
click at [705, 338] on button "Call" at bounding box center [740, 344] width 209 height 42
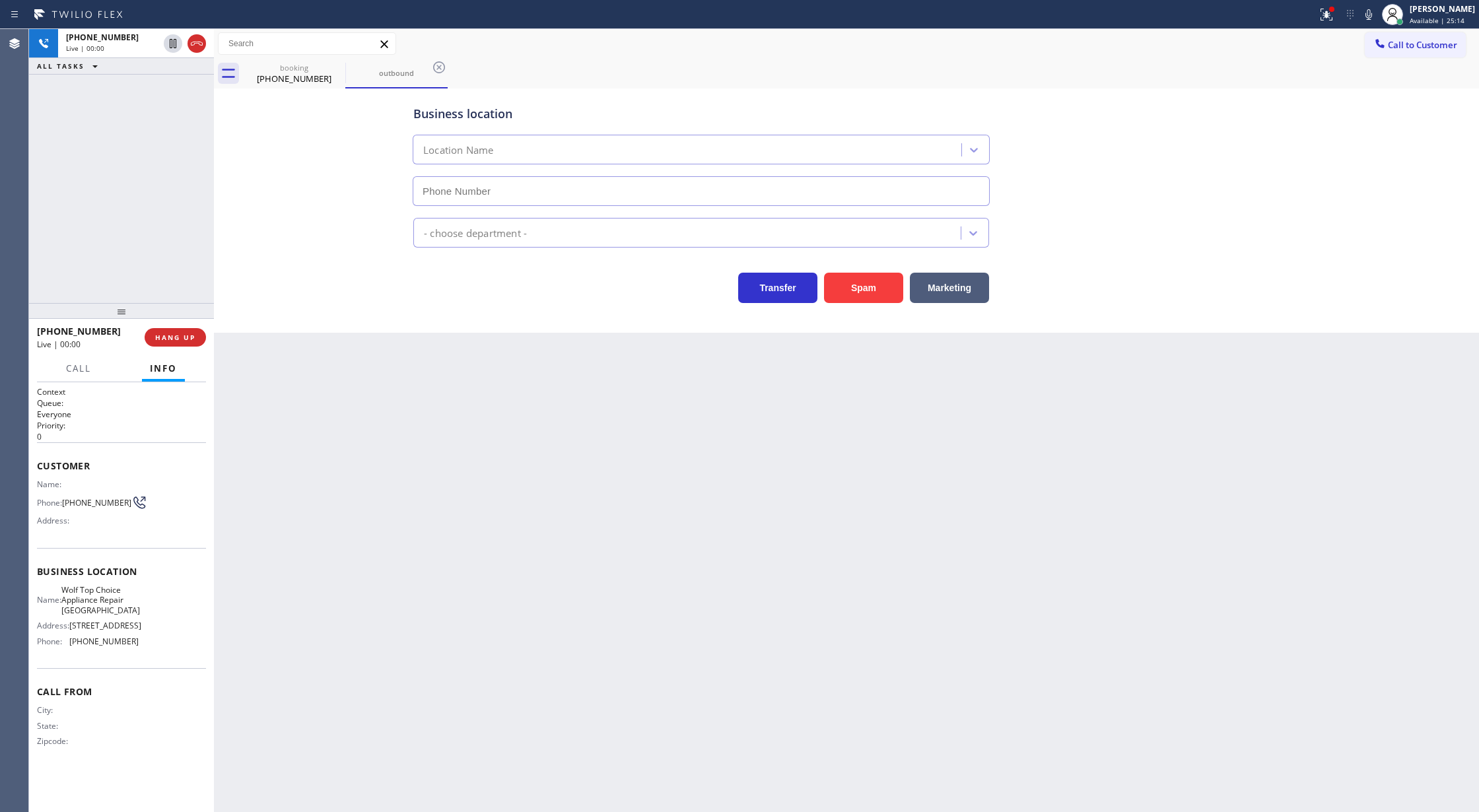
type input "[PHONE_NUMBER]"
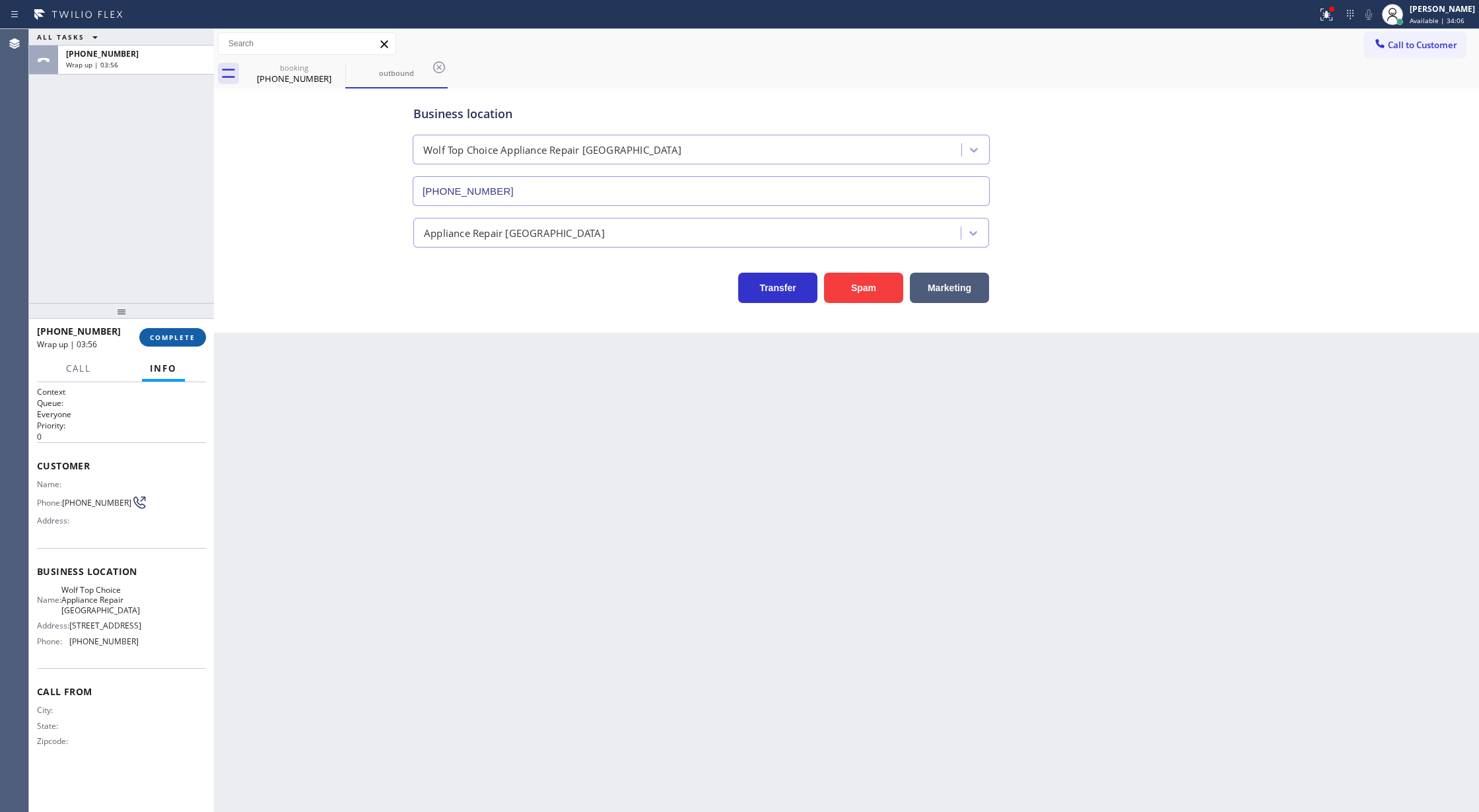
click at [172, 329] on button "COMPLETE" at bounding box center [173, 337] width 67 height 18
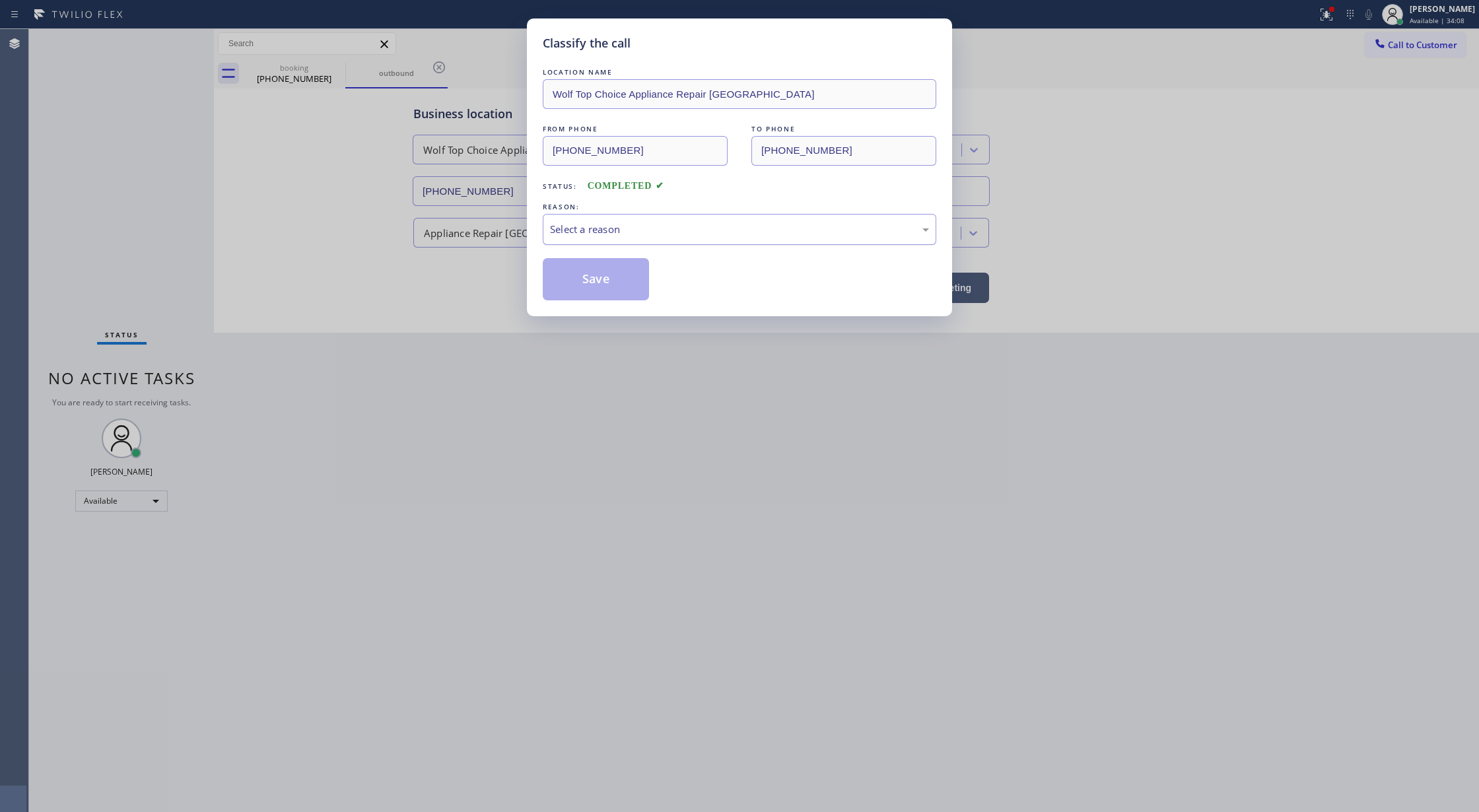
click at [610, 233] on div "Select a reason" at bounding box center [739, 229] width 379 height 15
click at [574, 281] on button "Save" at bounding box center [596, 279] width 107 height 42
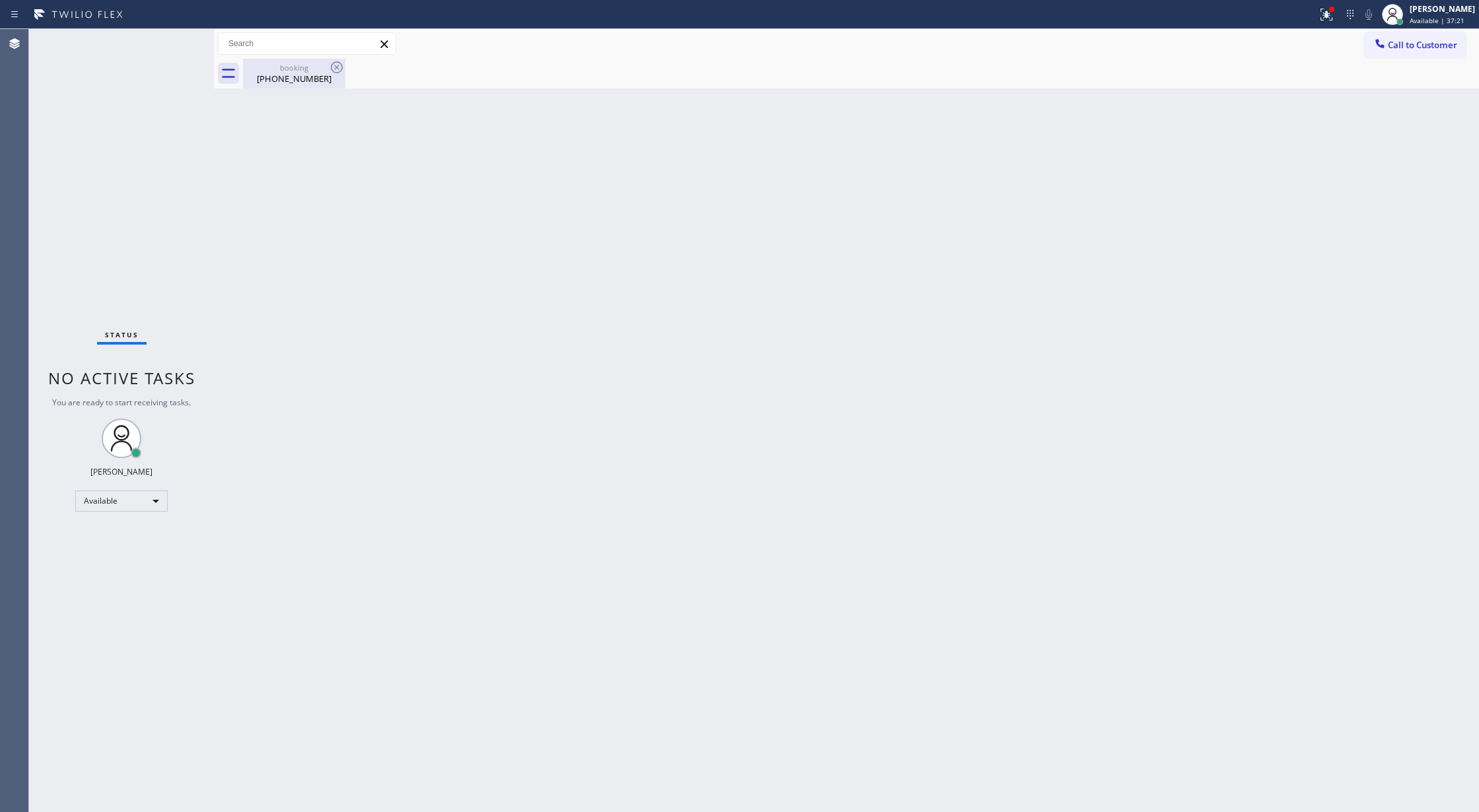
click at [287, 85] on div "booking [PHONE_NUMBER]" at bounding box center [294, 74] width 100 height 30
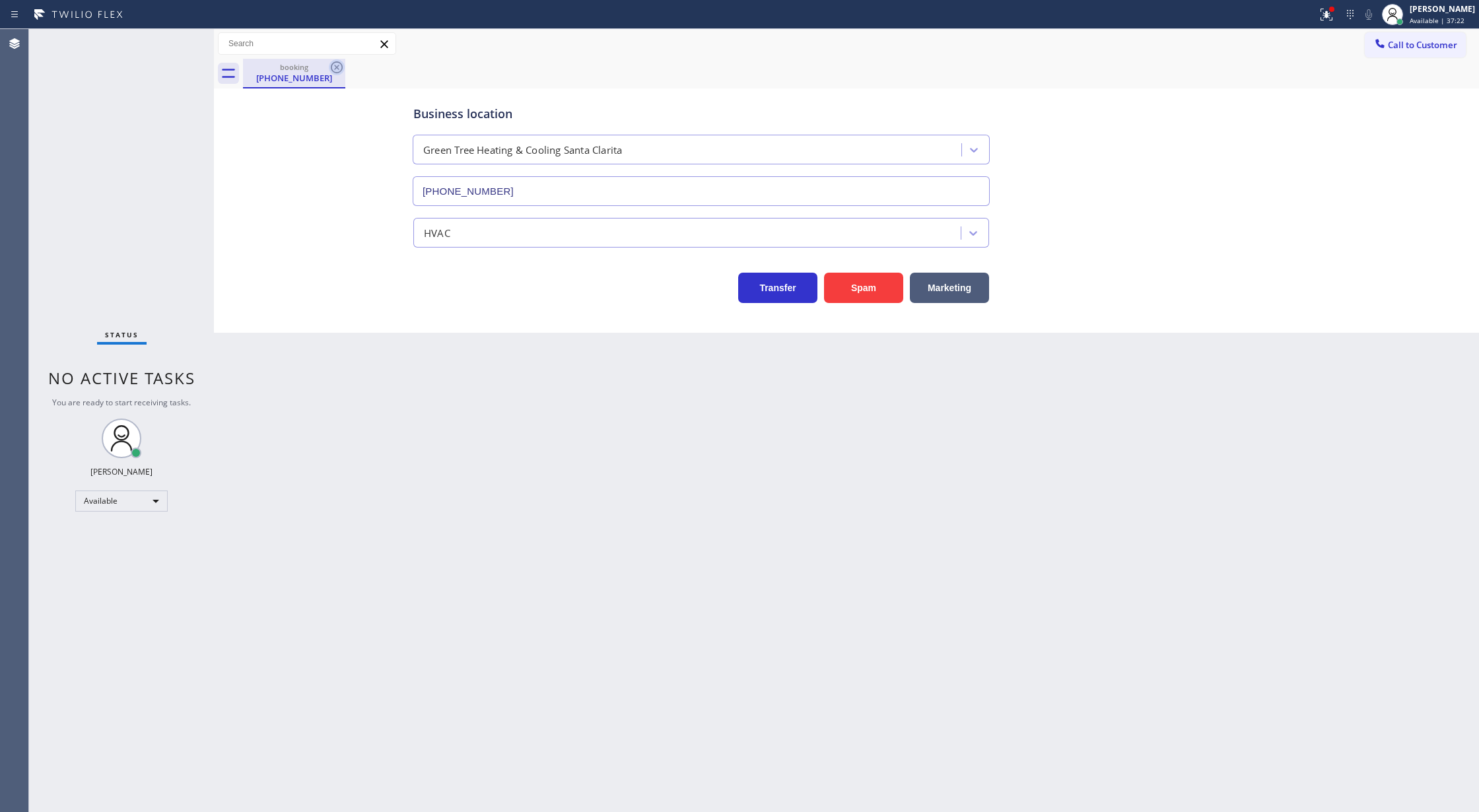
click at [341, 69] on icon at bounding box center [337, 67] width 12 height 12
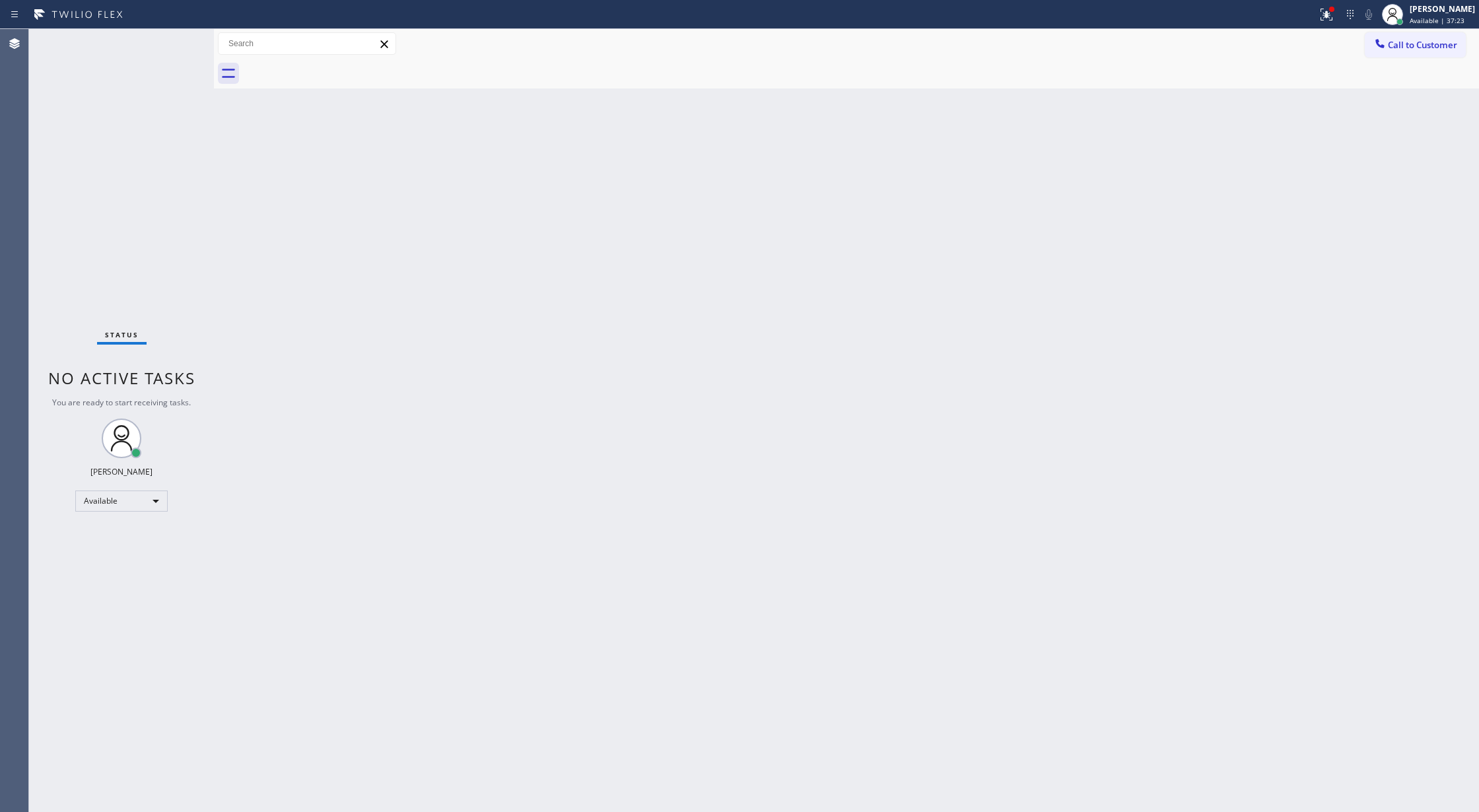
click at [183, 42] on div "Status No active tasks You are ready to start receiving tasks. [PERSON_NAME] Av…" at bounding box center [121, 420] width 185 height 783
click at [169, 41] on div "Status No active tasks You are ready to start receiving tasks. [PERSON_NAME] Av…" at bounding box center [121, 420] width 185 height 783
click at [176, 38] on div "Status No active tasks You are ready to start receiving tasks. [PERSON_NAME] Av…" at bounding box center [121, 420] width 185 height 783
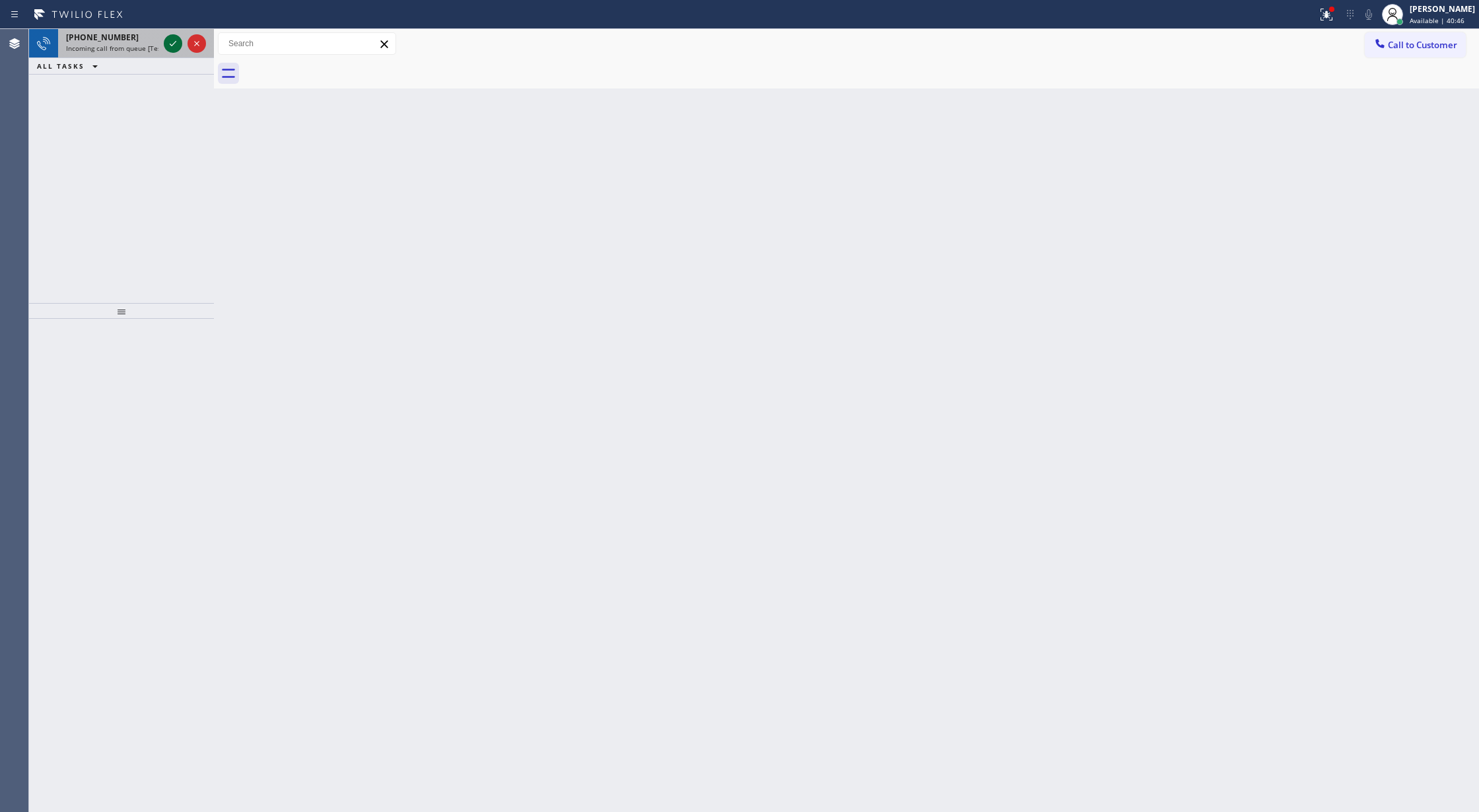
click at [176, 38] on icon at bounding box center [173, 44] width 16 height 16
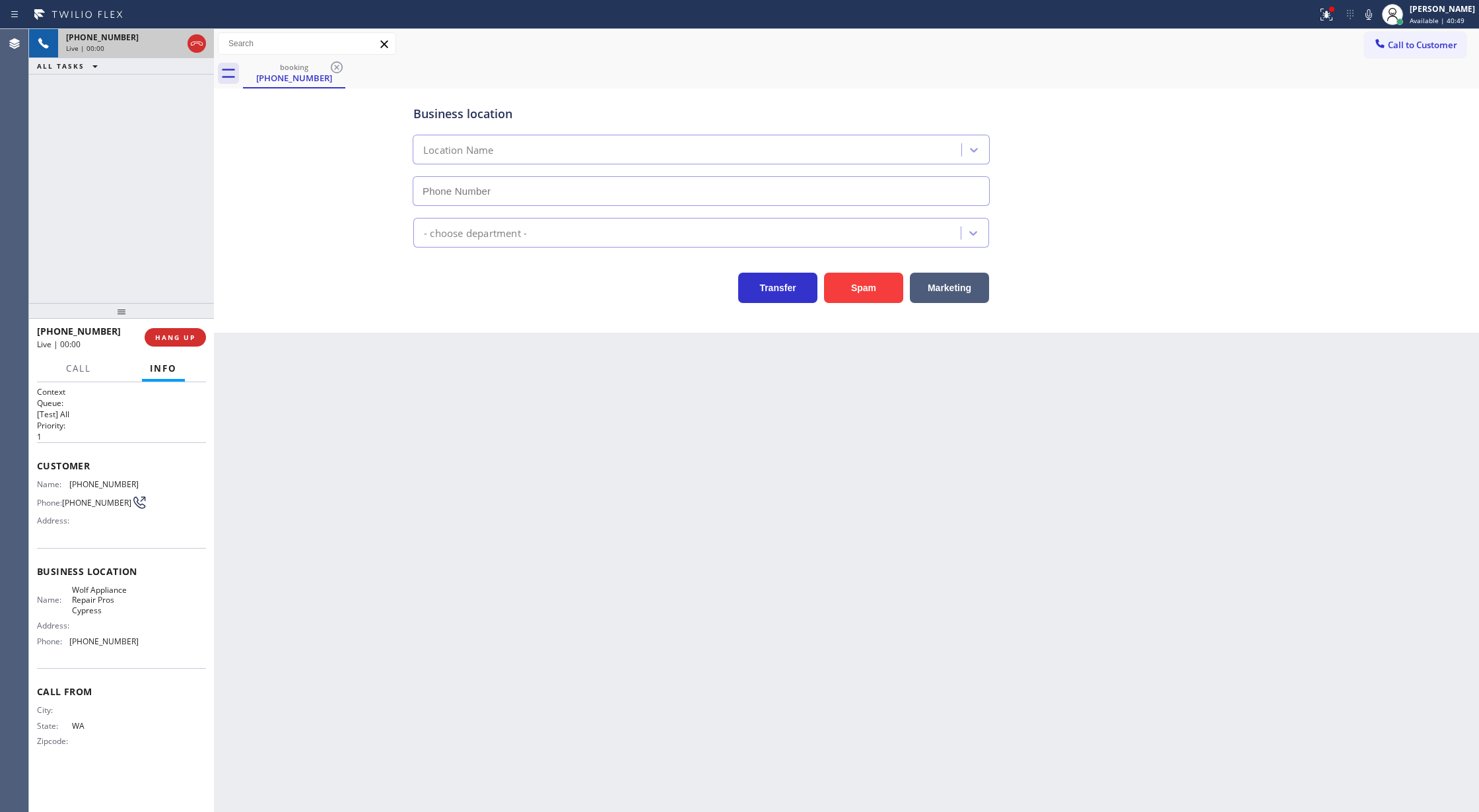
type input "[PHONE_NUMBER]"
click at [852, 289] on button "Spam" at bounding box center [863, 288] width 79 height 31
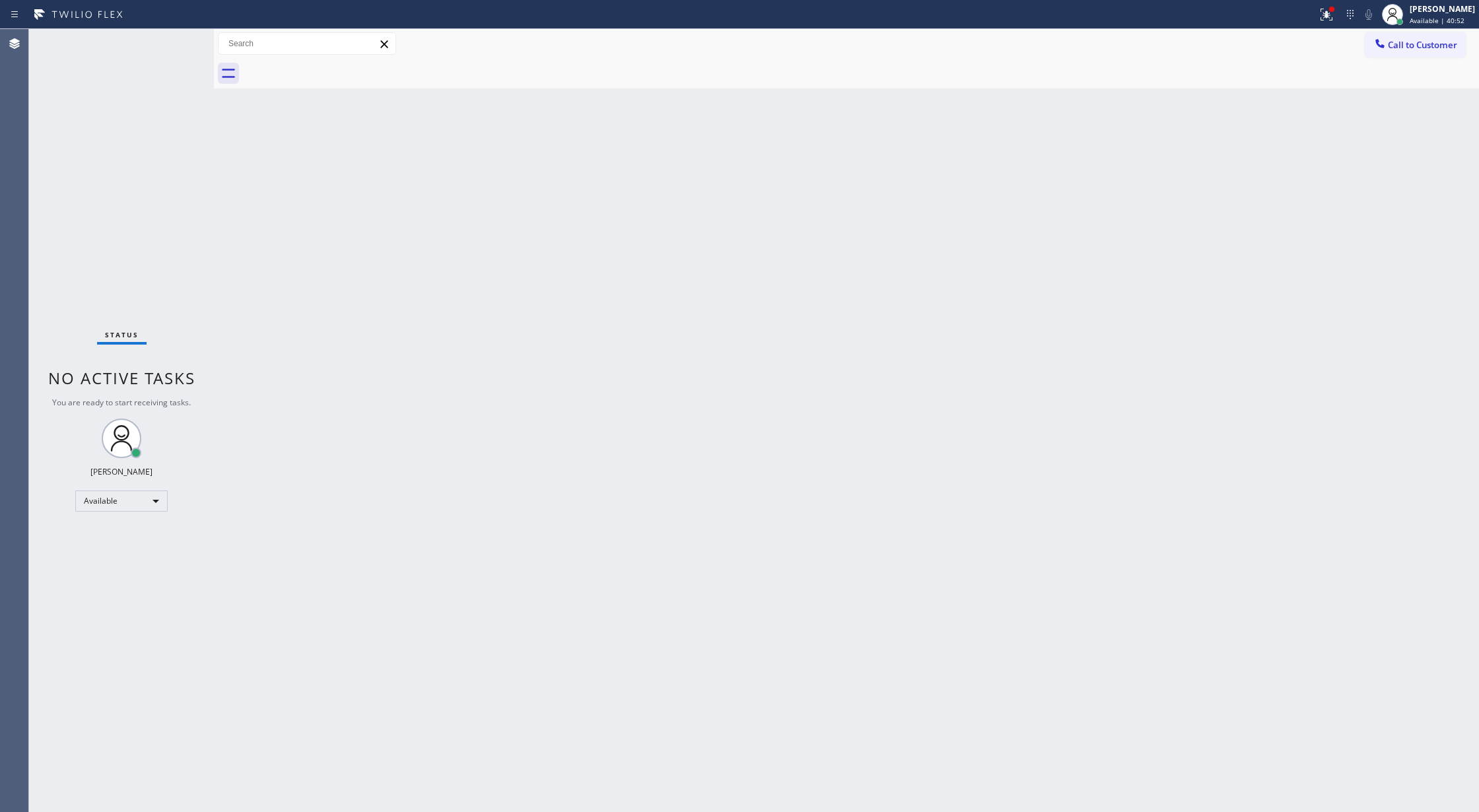
click at [179, 38] on div "Status No active tasks You are ready to start receiving tasks. [PERSON_NAME] Av…" at bounding box center [121, 420] width 185 height 783
click at [133, 501] on div "Available" at bounding box center [121, 501] width 93 height 21
click at [133, 571] on li "Break" at bounding box center [120, 569] width 89 height 16
click at [145, 508] on div "Available" at bounding box center [121, 501] width 93 height 21
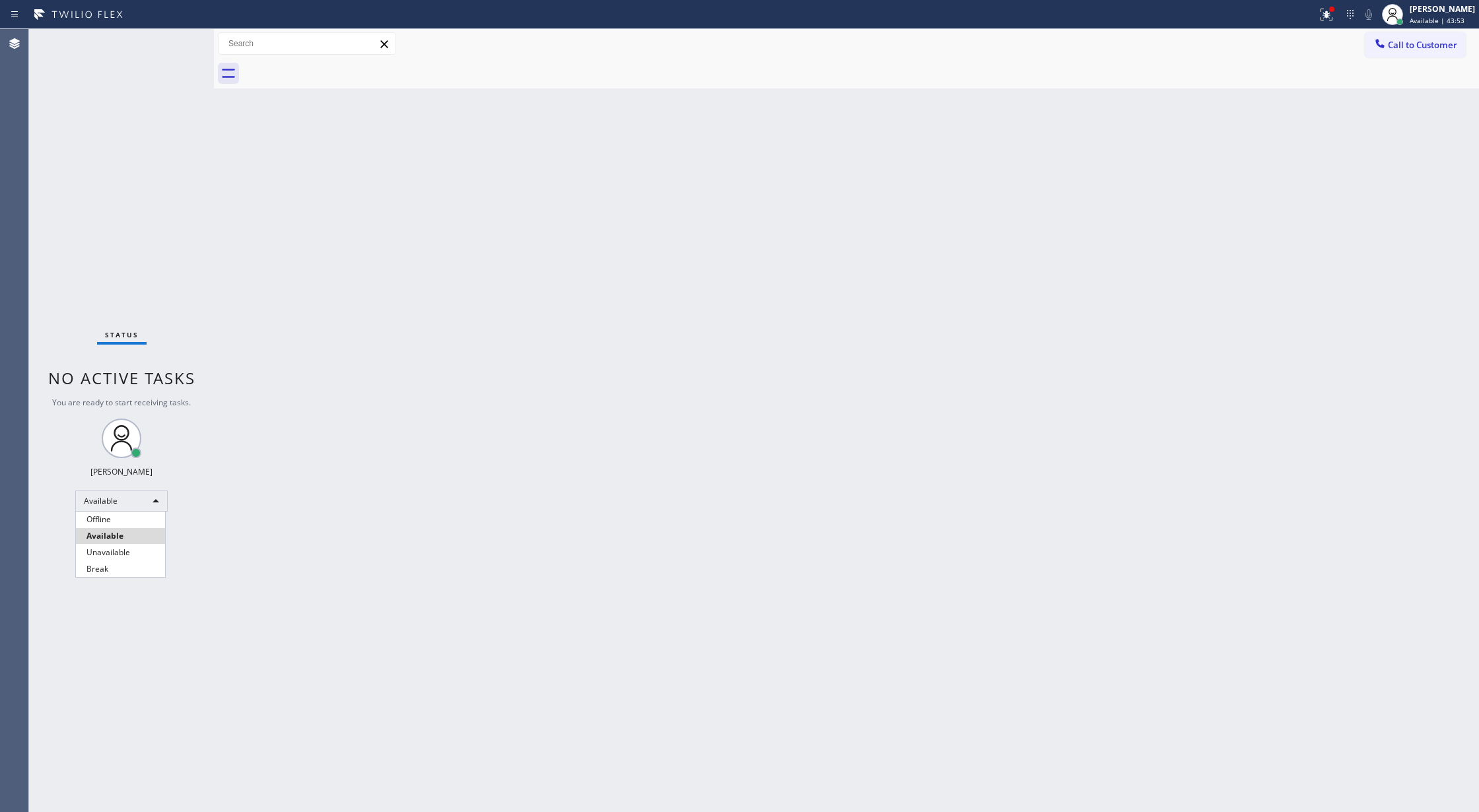
click at [130, 531] on li "Available" at bounding box center [120, 536] width 89 height 16
click at [140, 503] on div "Available" at bounding box center [121, 501] width 93 height 21
click at [115, 563] on li "Break" at bounding box center [120, 569] width 89 height 16
click at [140, 508] on div "Break" at bounding box center [121, 507] width 93 height 21
click at [133, 545] on li "Available" at bounding box center [120, 541] width 89 height 16
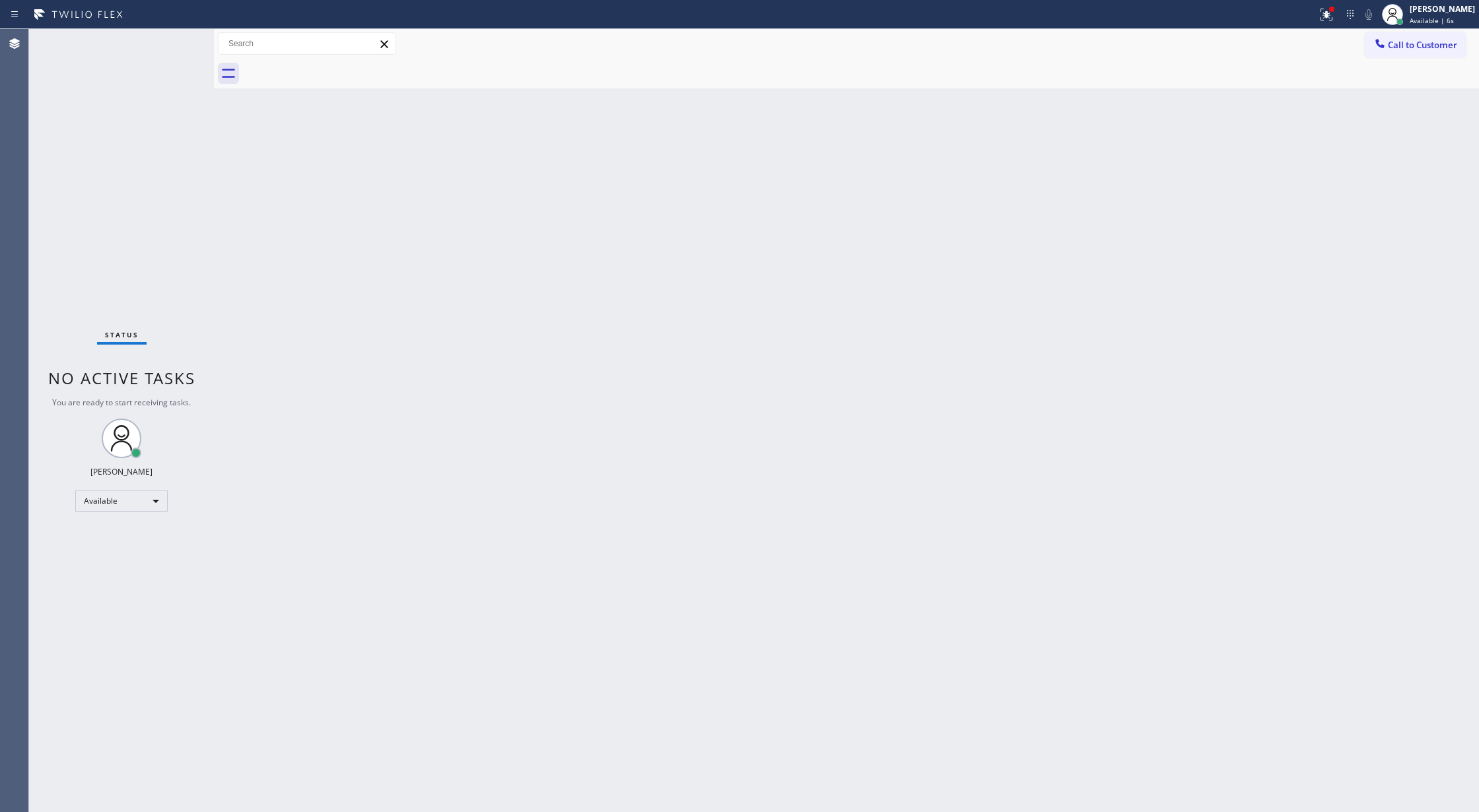
click at [174, 38] on div "Status No active tasks You are ready to start receiving tasks. [PERSON_NAME] Av…" at bounding box center [121, 420] width 185 height 783
click at [177, 41] on div "Status No active tasks You are ready to start receiving tasks. [PERSON_NAME] Av…" at bounding box center [121, 420] width 185 height 783
click at [179, 43] on div "Status No active tasks You are ready to start receiving tasks. [PERSON_NAME] Av…" at bounding box center [121, 420] width 185 height 783
click at [1335, 19] on icon at bounding box center [1326, 15] width 16 height 16
click at [1269, 178] on button "Clear issues" at bounding box center [1264, 173] width 155 height 18
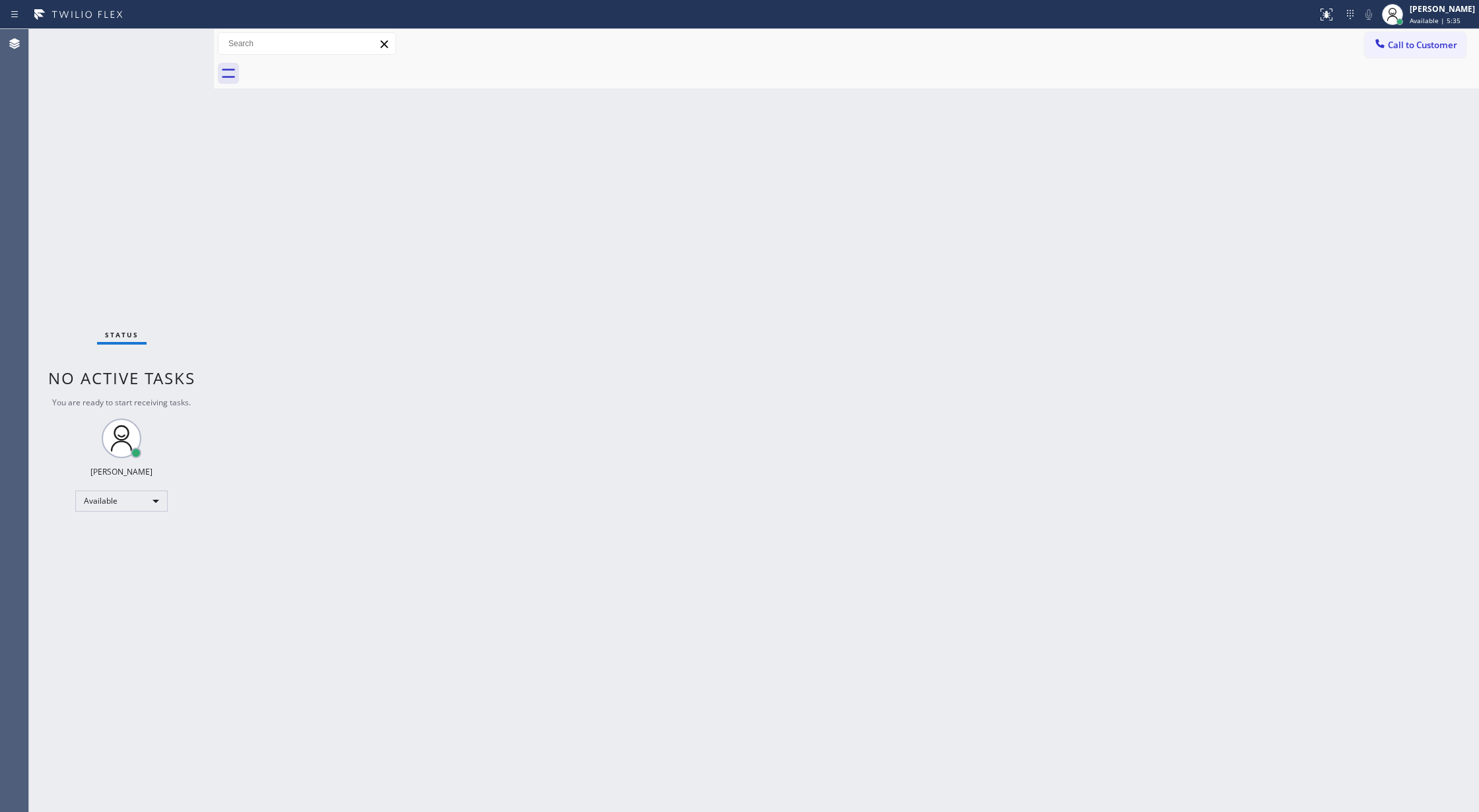
click at [176, 36] on div "Status No active tasks You are ready to start receiving tasks. [PERSON_NAME] Av…" at bounding box center [121, 420] width 185 height 783
drag, startPoint x: 176, startPoint y: 38, endPoint x: 654, endPoint y: 440, distance: 624.6
click at [174, 38] on div "Status No active tasks You are ready to start receiving tasks. [PERSON_NAME] Av…" at bounding box center [121, 420] width 185 height 783
drag, startPoint x: 431, startPoint y: 610, endPoint x: 421, endPoint y: 565, distance: 46.1
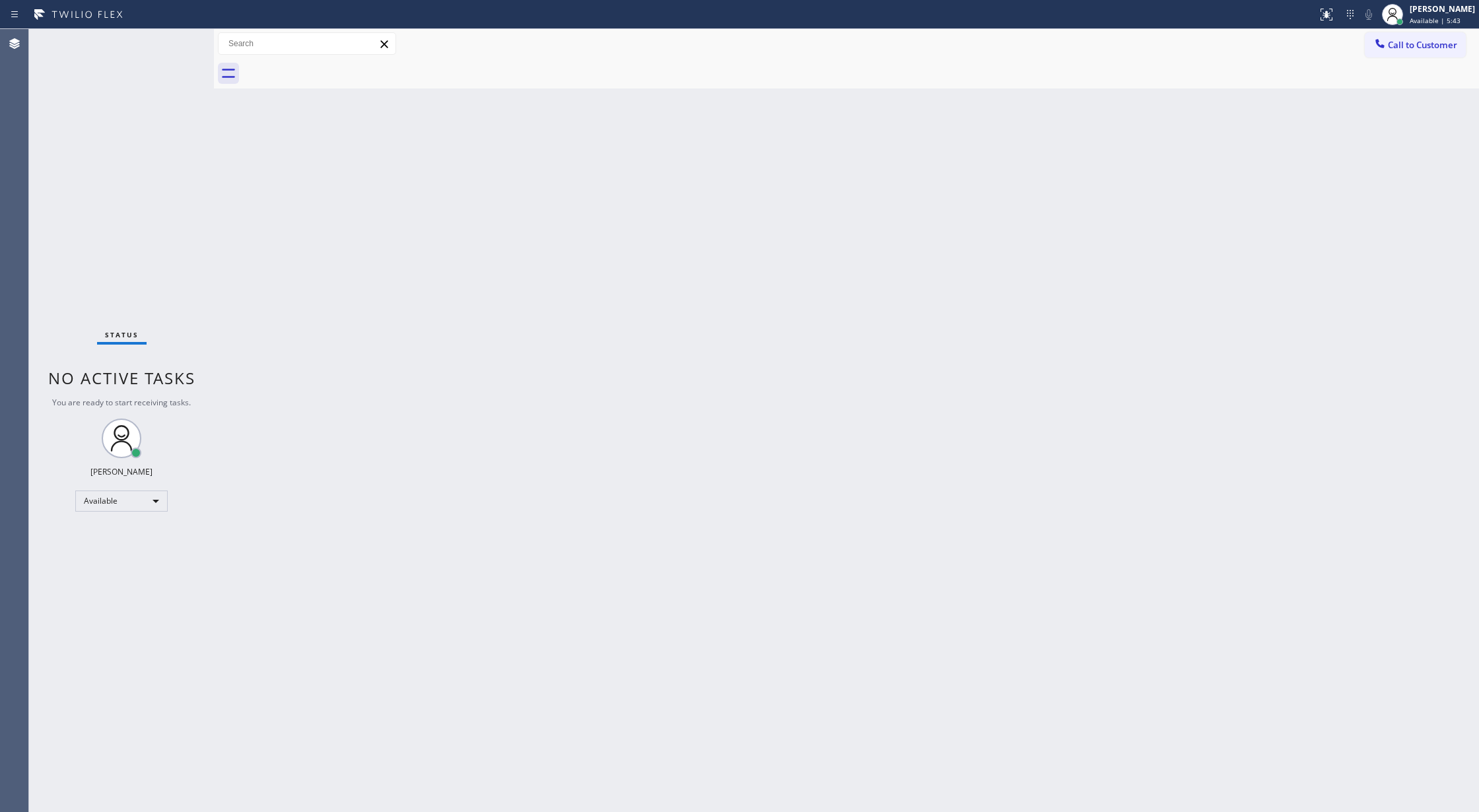
click at [431, 610] on div "Back to Dashboard Change Sender ID Customers Technicians Select a contact Outbo…" at bounding box center [846, 420] width 1265 height 783
click at [173, 37] on div "Status No active tasks You are ready to start receiving tasks. [PERSON_NAME] Av…" at bounding box center [121, 420] width 185 height 783
click at [174, 40] on div "Status No active tasks You are ready to start receiving tasks. [PERSON_NAME] Av…" at bounding box center [121, 420] width 185 height 783
click at [178, 40] on div "Status No active tasks You are ready to start receiving tasks. [PERSON_NAME] Av…" at bounding box center [121, 420] width 185 height 783
click at [179, 38] on div "Status No active tasks You are ready to start receiving tasks. [PERSON_NAME] Av…" at bounding box center [121, 420] width 185 height 783
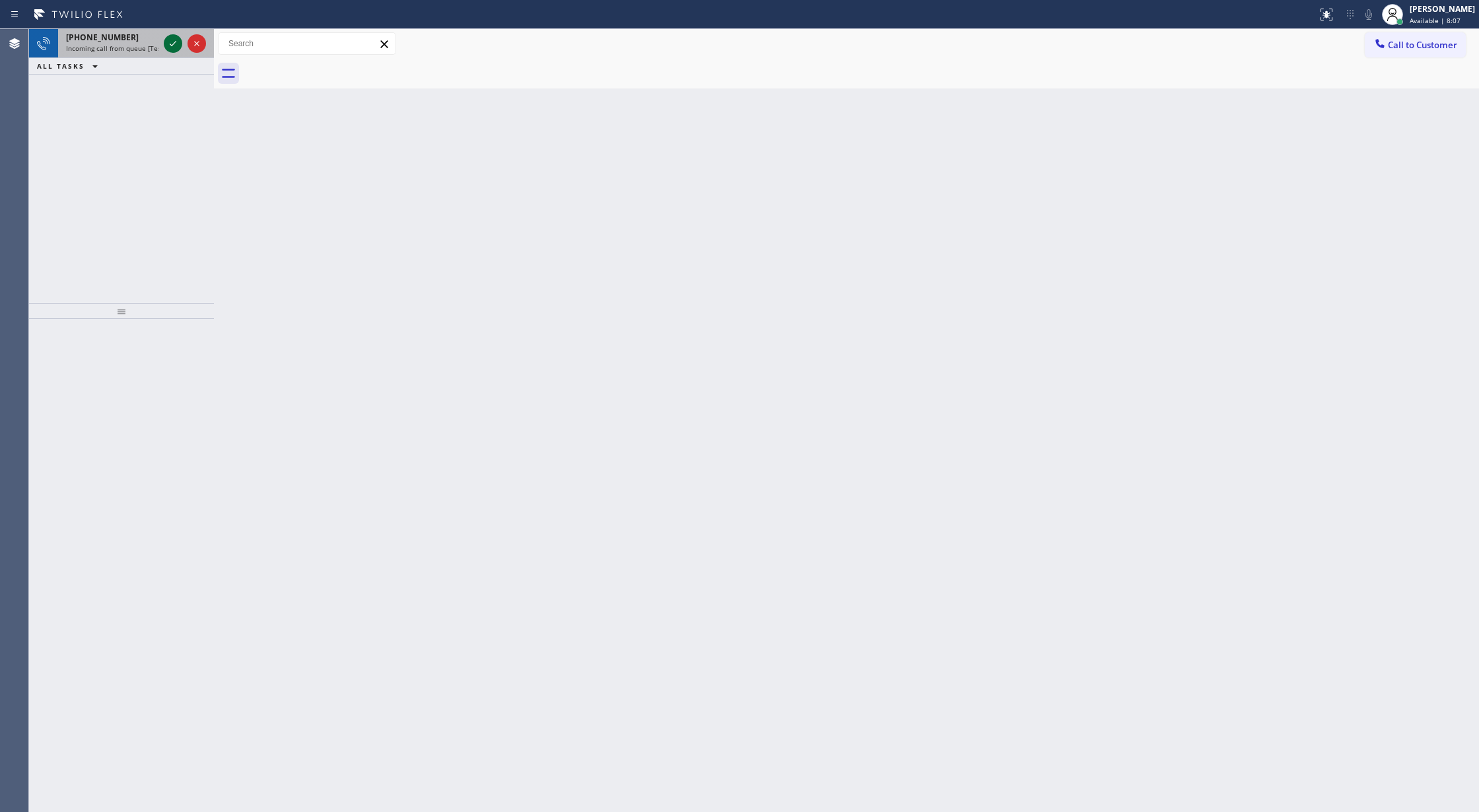
click at [169, 41] on icon at bounding box center [173, 44] width 16 height 16
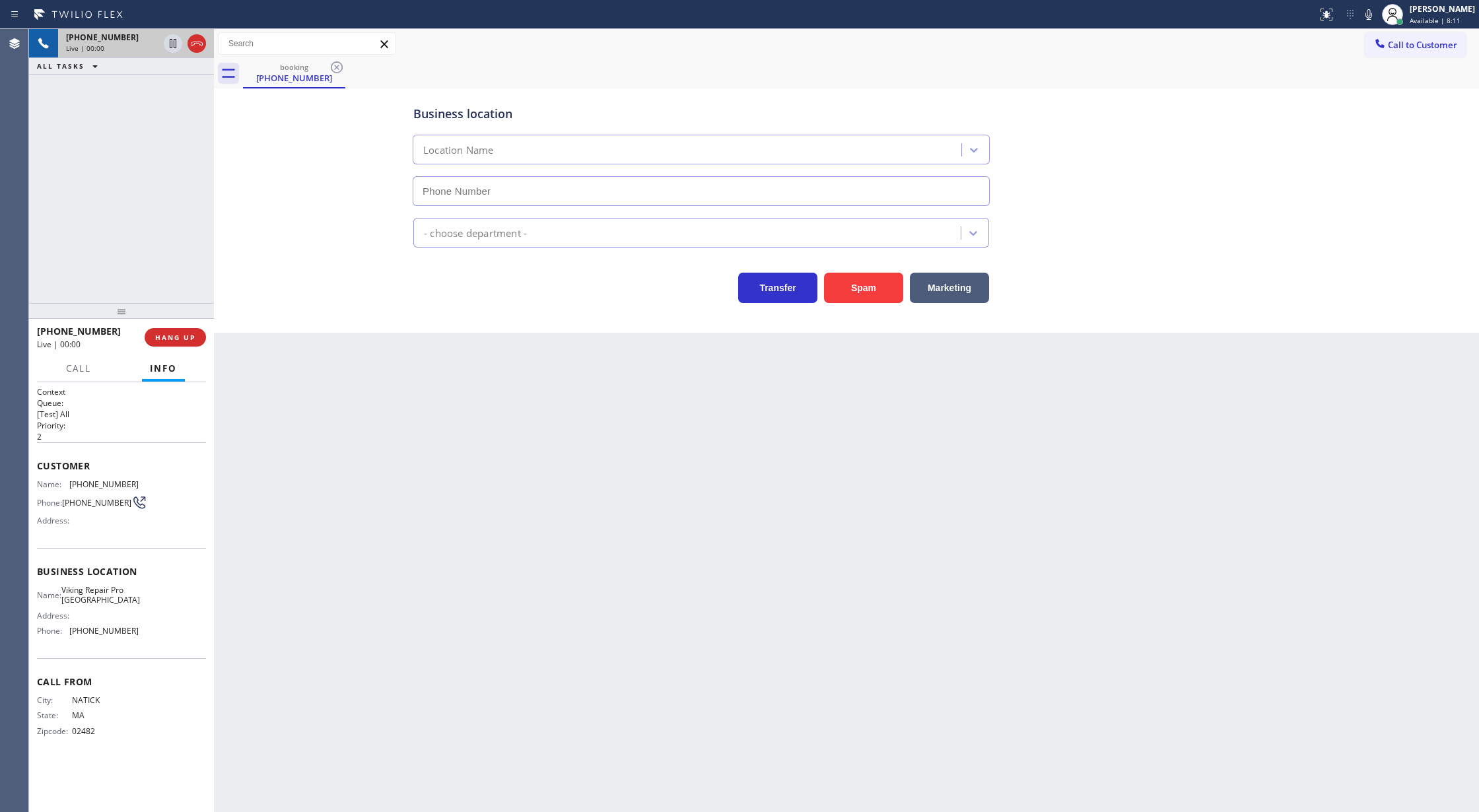
type input "[PHONE_NUMBER]"
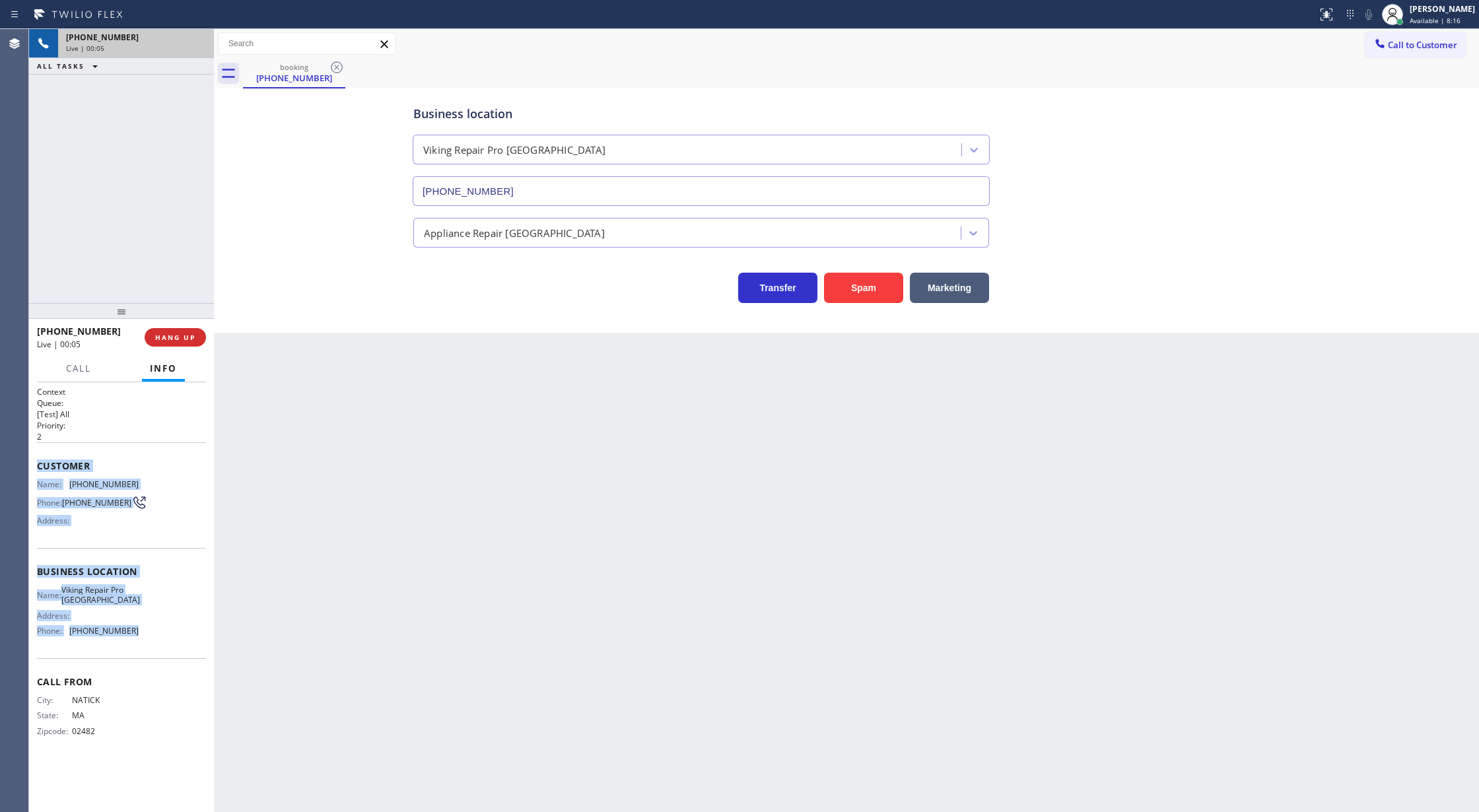
drag, startPoint x: 38, startPoint y: 468, endPoint x: 143, endPoint y: 635, distance: 197.3
click at [143, 635] on div "Context Queue: [Test] All Priority: 2 Customer Name: [PHONE_NUMBER] Phone: [PHO…" at bounding box center [121, 572] width 169 height 372
click at [180, 340] on span "COMPLETE" at bounding box center [172, 337] width 45 height 9
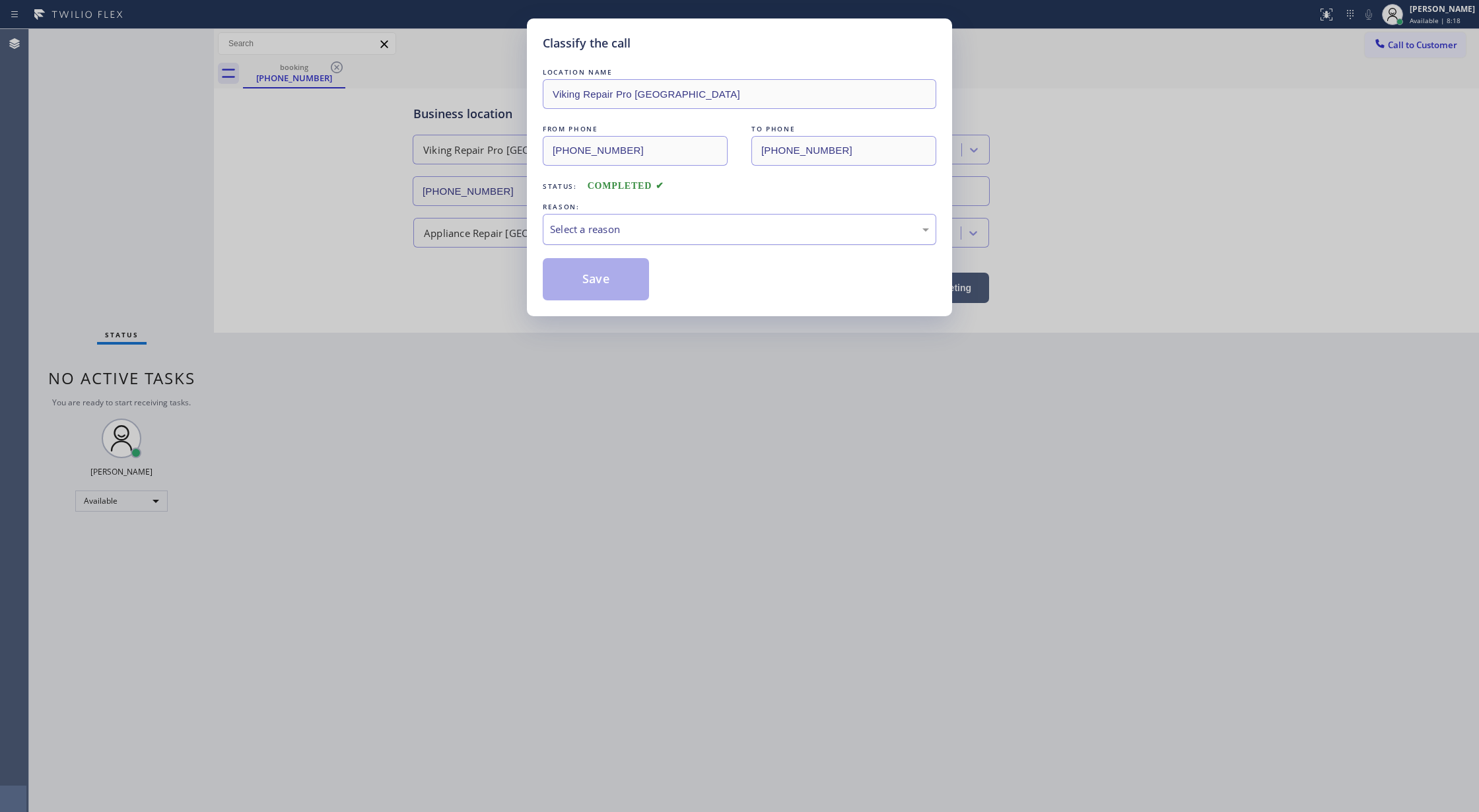
click at [677, 220] on div "Select a reason" at bounding box center [739, 229] width 393 height 31
click at [587, 278] on button "Save" at bounding box center [596, 279] width 107 height 42
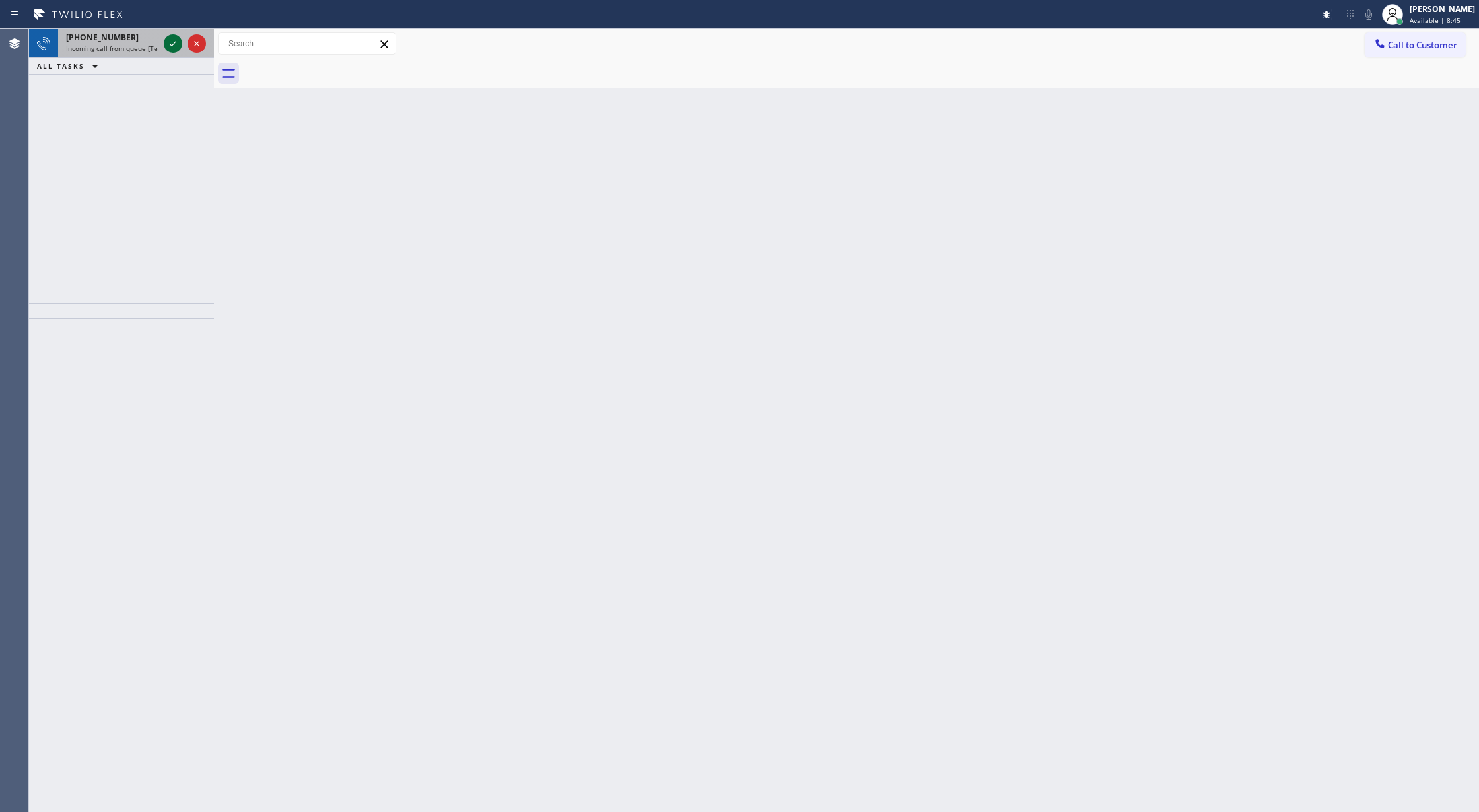
click at [169, 45] on icon at bounding box center [173, 44] width 16 height 16
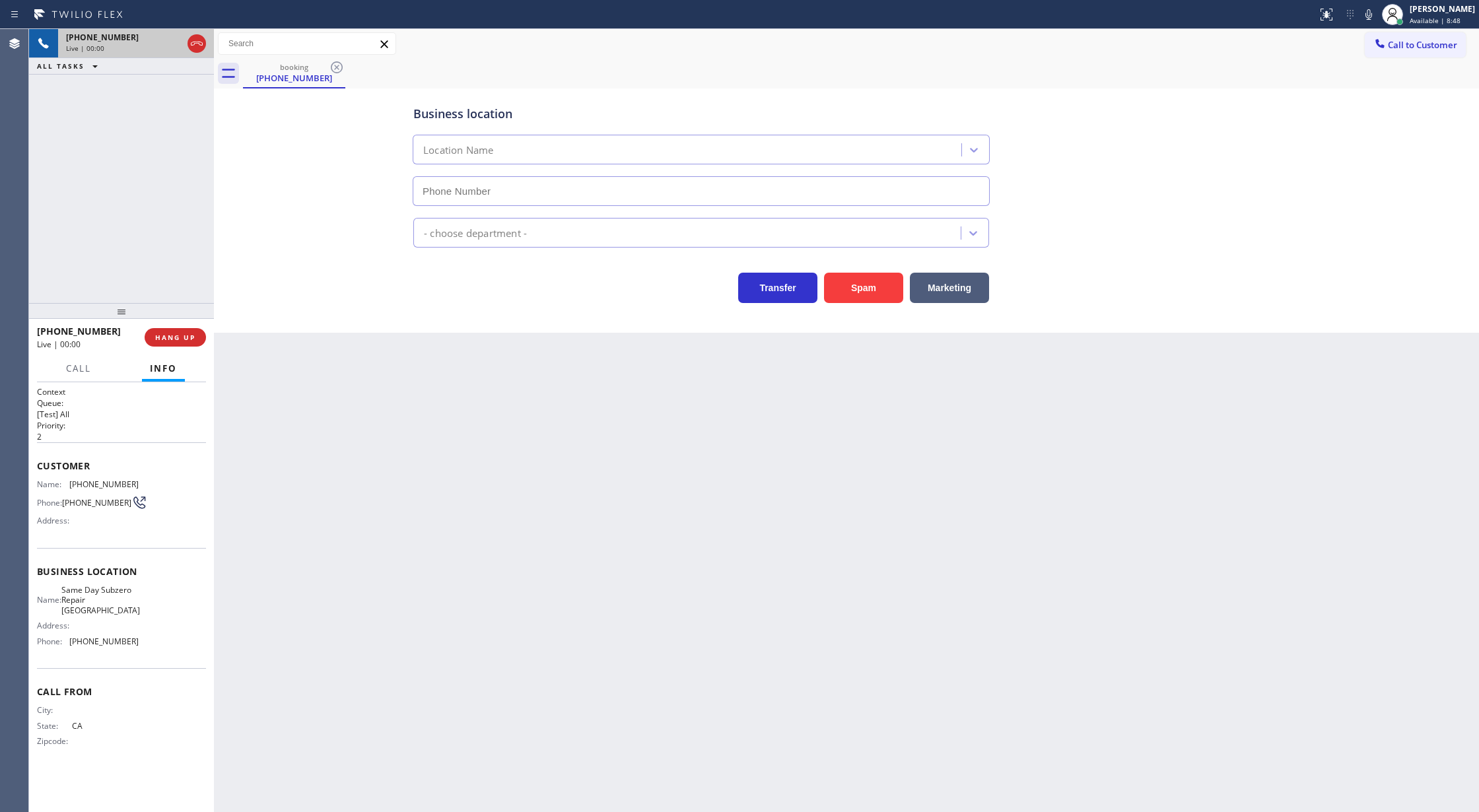
type input "[PHONE_NUMBER]"
click at [869, 278] on button "Spam" at bounding box center [863, 288] width 79 height 31
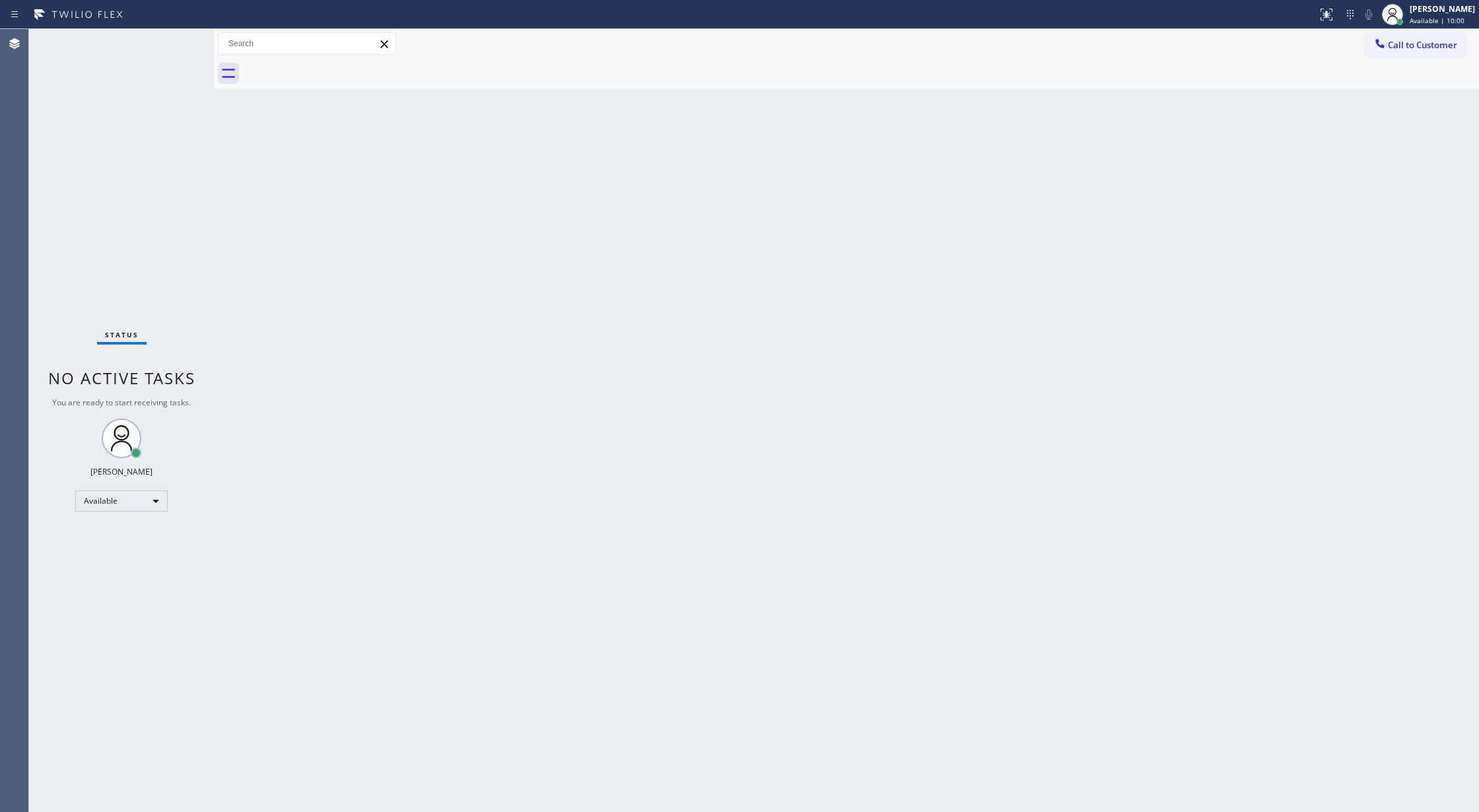
click at [173, 37] on div "Status No active tasks You are ready to start receiving tasks. [PERSON_NAME] Av…" at bounding box center [121, 420] width 185 height 783
click at [186, 44] on div "Status No active tasks You are ready to start receiving tasks. [PERSON_NAME] Av…" at bounding box center [121, 420] width 185 height 783
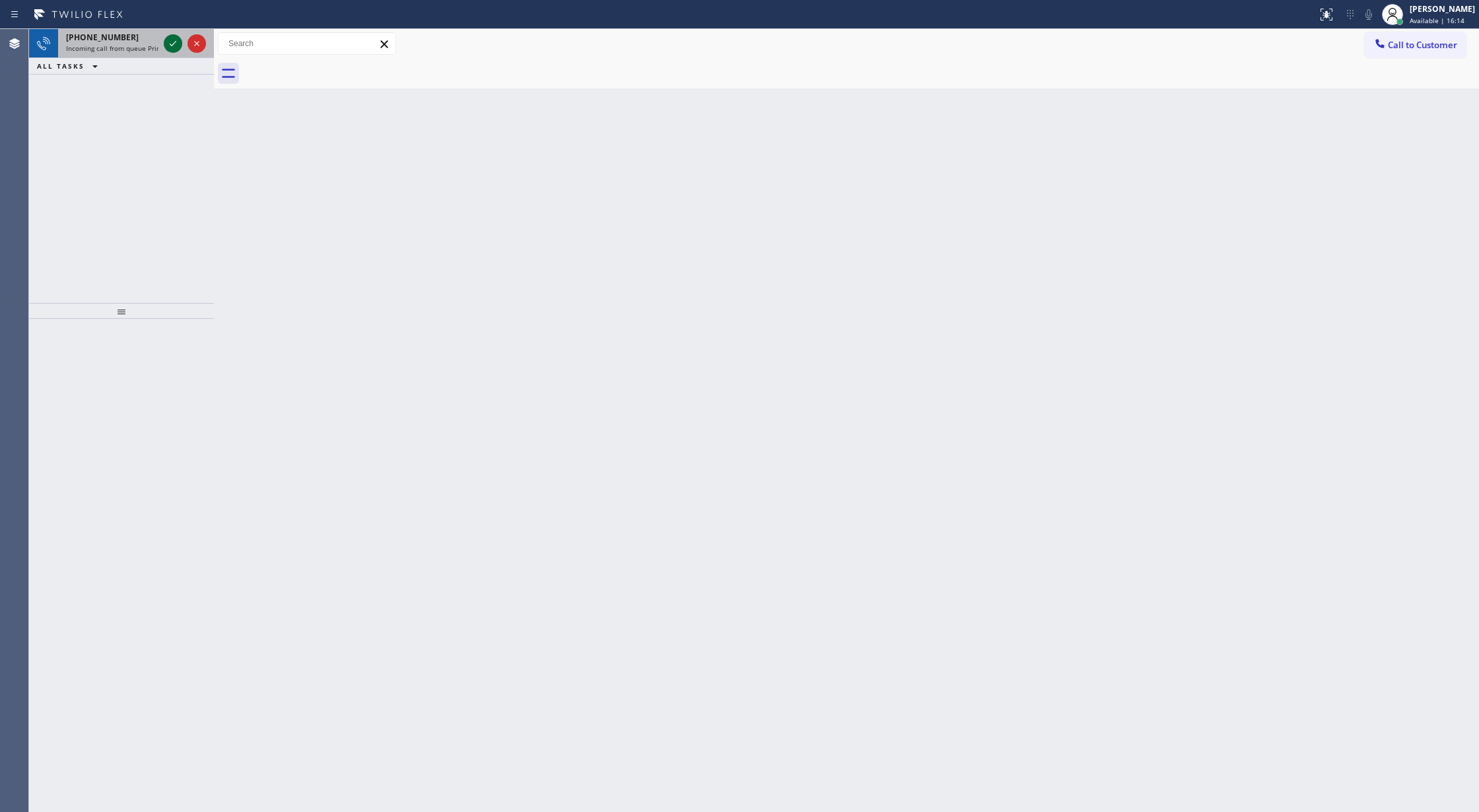
click at [173, 41] on icon at bounding box center [173, 44] width 16 height 16
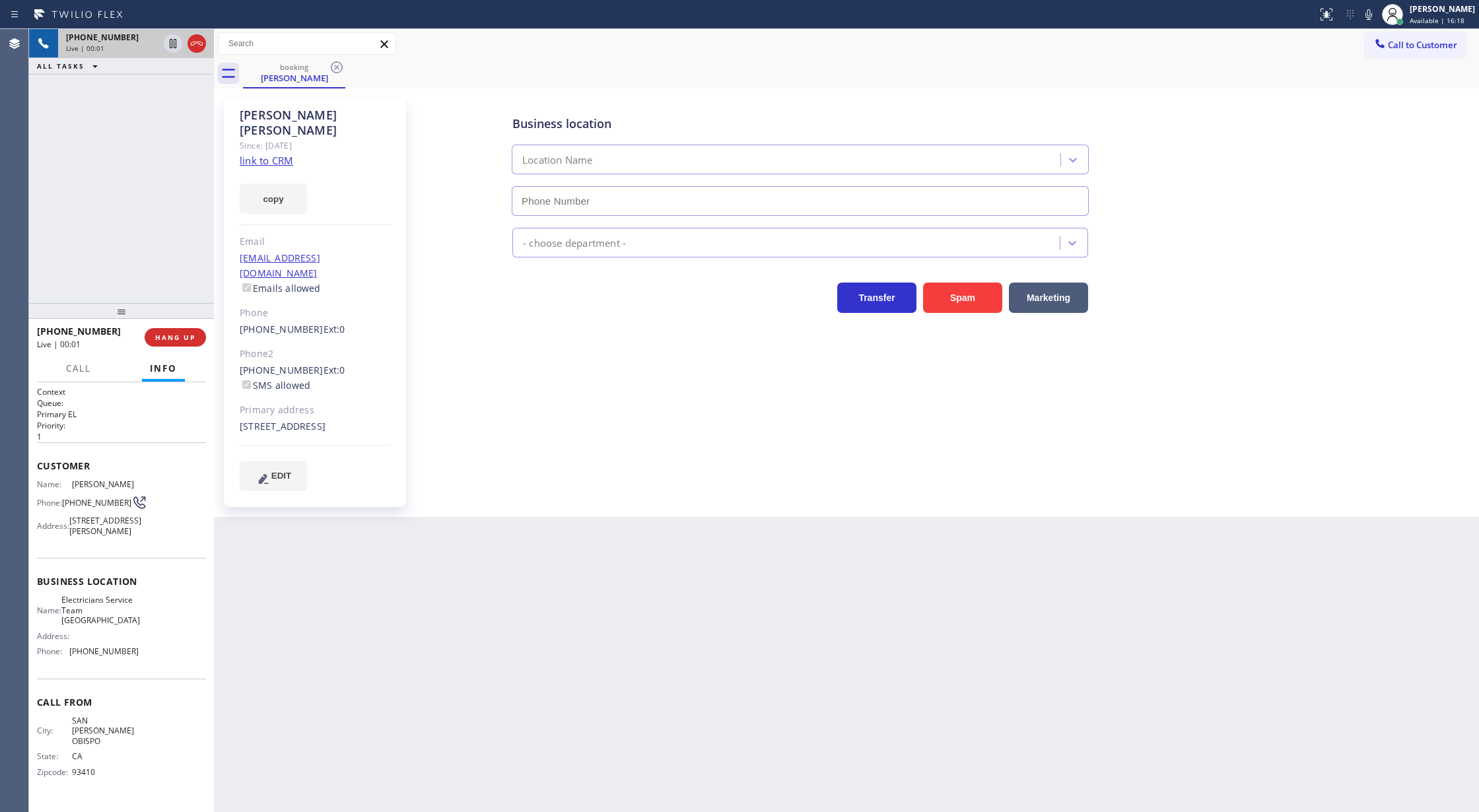
type input "[PHONE_NUMBER]"
click at [265, 154] on link "link to CRM" at bounding box center [267, 160] width 54 height 13
click at [1377, 16] on icon at bounding box center [1369, 15] width 16 height 16
click at [1376, 18] on icon at bounding box center [1369, 15] width 16 height 16
drag, startPoint x: 1377, startPoint y: 13, endPoint x: 1329, endPoint y: 67, distance: 72.2
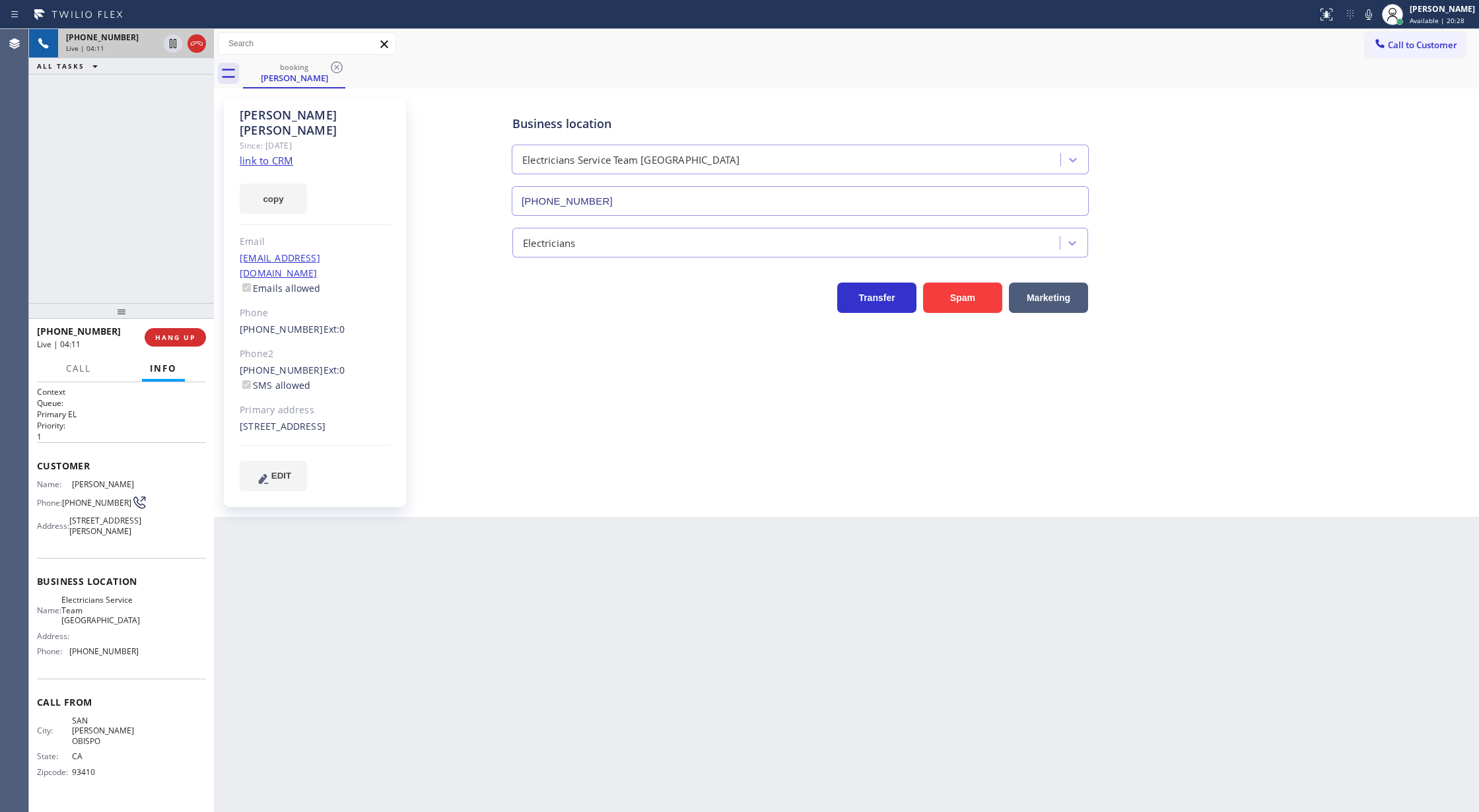
click at [1377, 13] on icon at bounding box center [1369, 15] width 16 height 16
click at [1372, 17] on icon at bounding box center [1369, 15] width 7 height 11
drag, startPoint x: 198, startPoint y: 41, endPoint x: 238, endPoint y: 386, distance: 347.3
click at [198, 41] on icon at bounding box center [196, 44] width 16 height 16
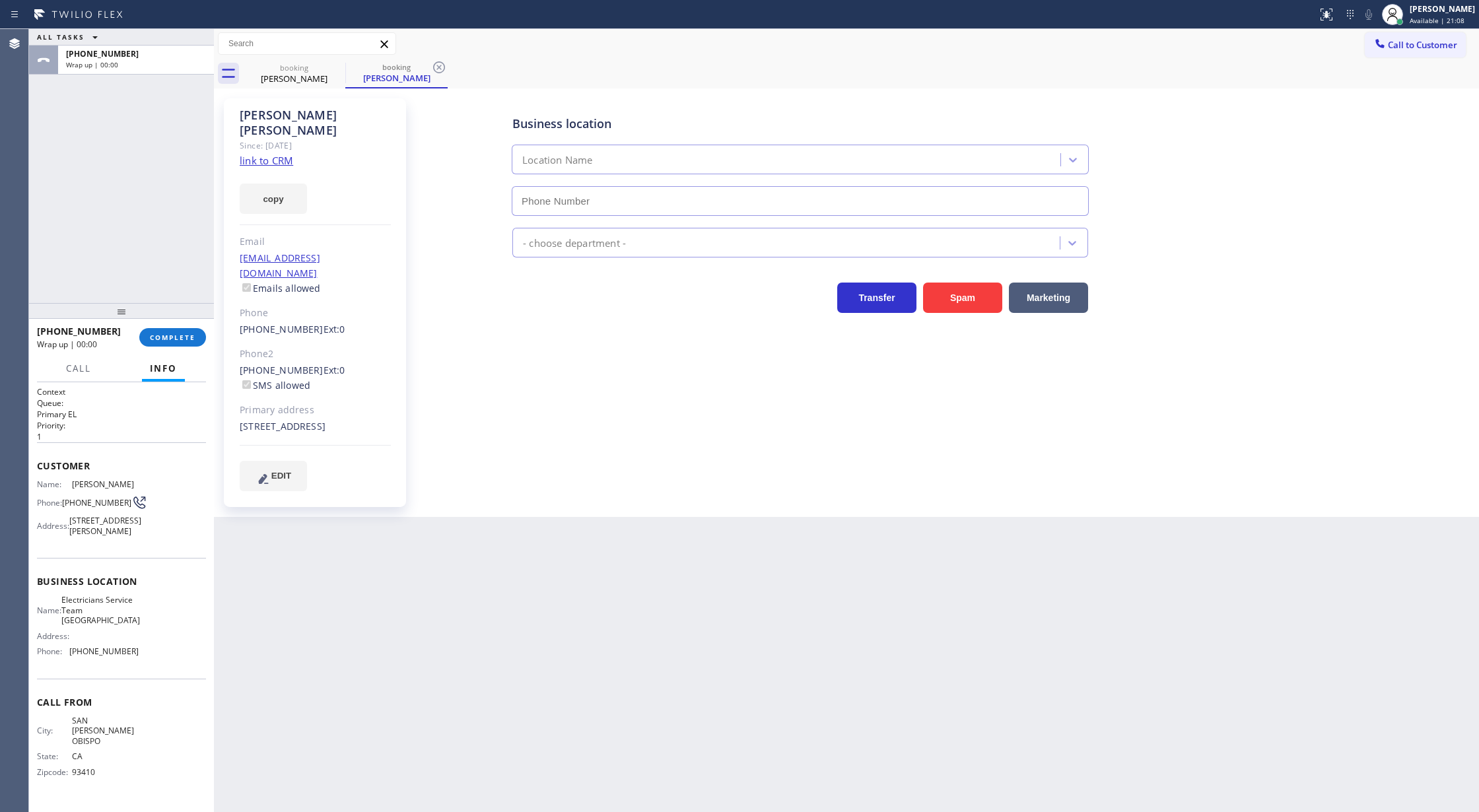
type input "[PHONE_NUMBER]"
click at [164, 328] on button "COMPLETE" at bounding box center [173, 337] width 67 height 18
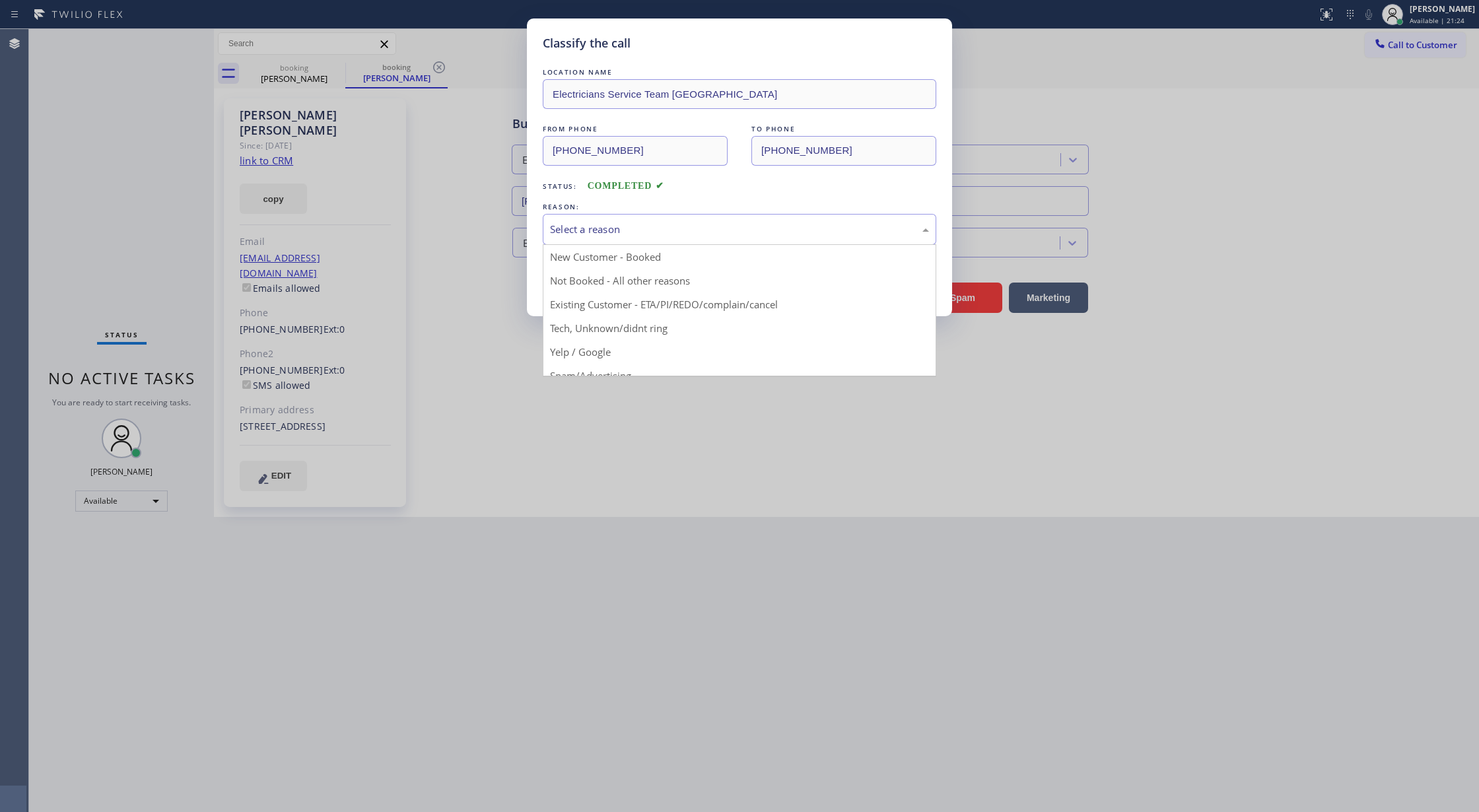
click at [583, 215] on div "Select a reason" at bounding box center [739, 229] width 393 height 31
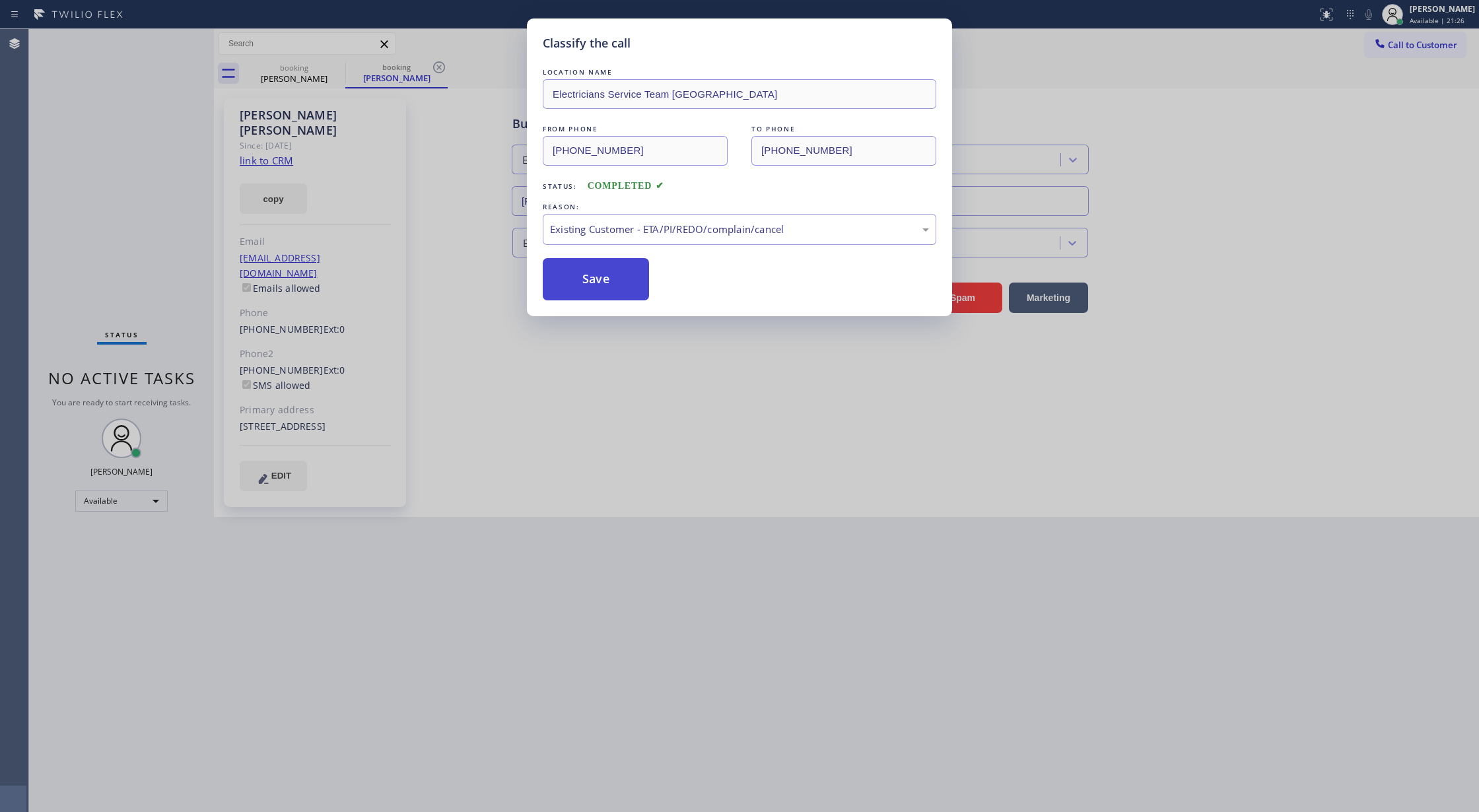
click at [580, 275] on button "Save" at bounding box center [596, 279] width 107 height 42
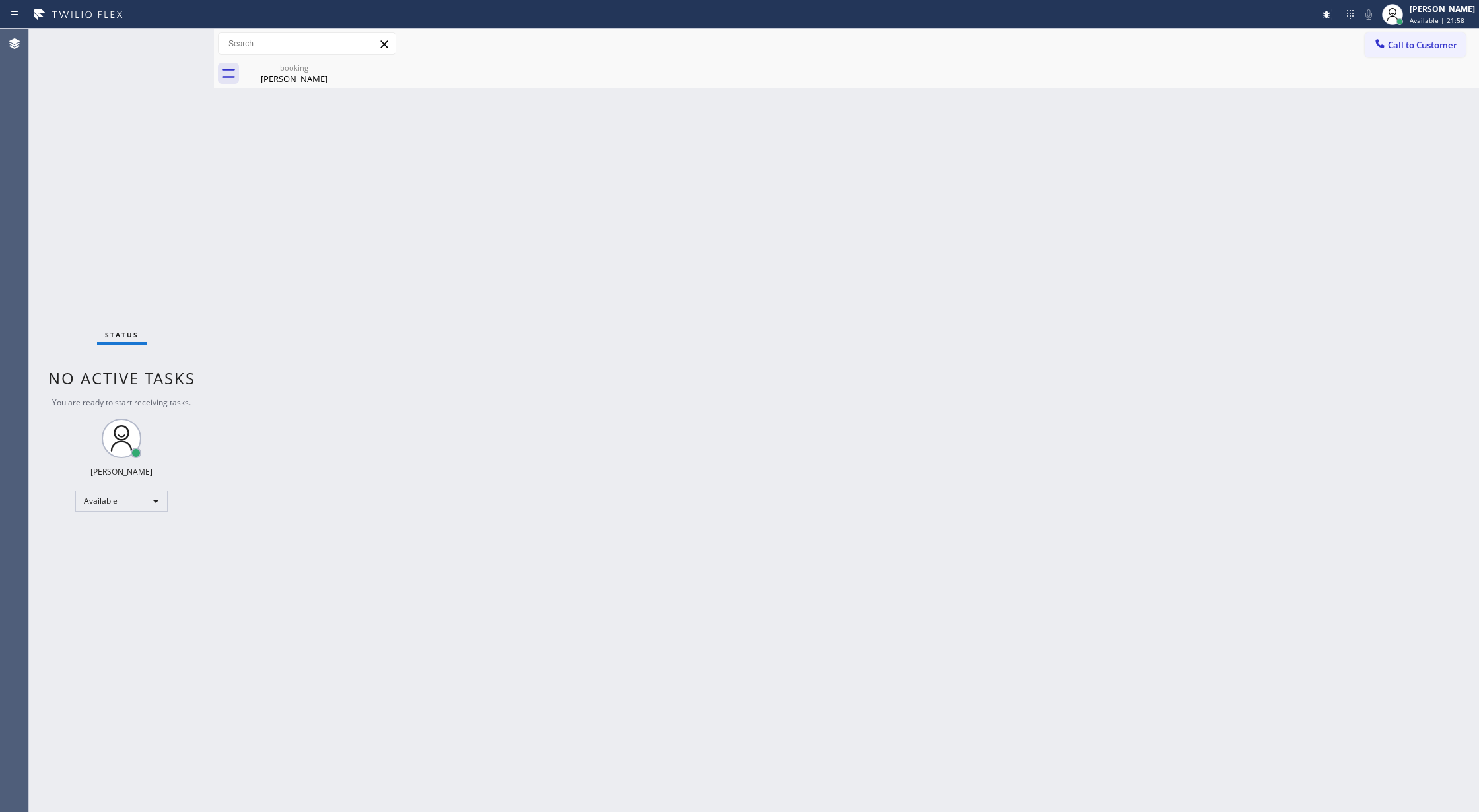
click at [183, 38] on div "Status No active tasks You are ready to start receiving tasks. [PERSON_NAME] Av…" at bounding box center [121, 420] width 185 height 783
click at [179, 32] on div "Status No active tasks You are ready to start receiving tasks. [PERSON_NAME] Av…" at bounding box center [121, 420] width 185 height 783
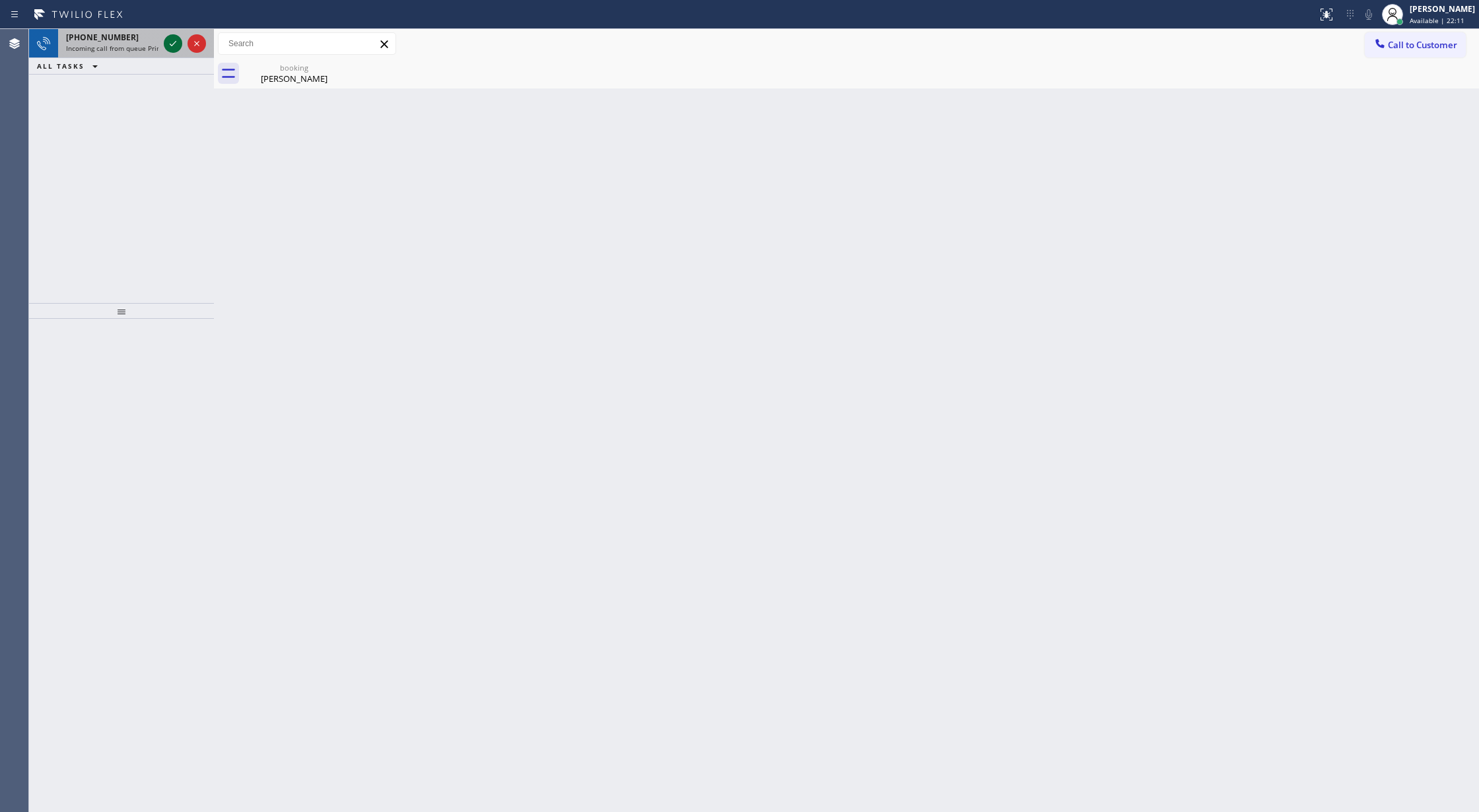
click at [173, 41] on icon at bounding box center [173, 44] width 16 height 16
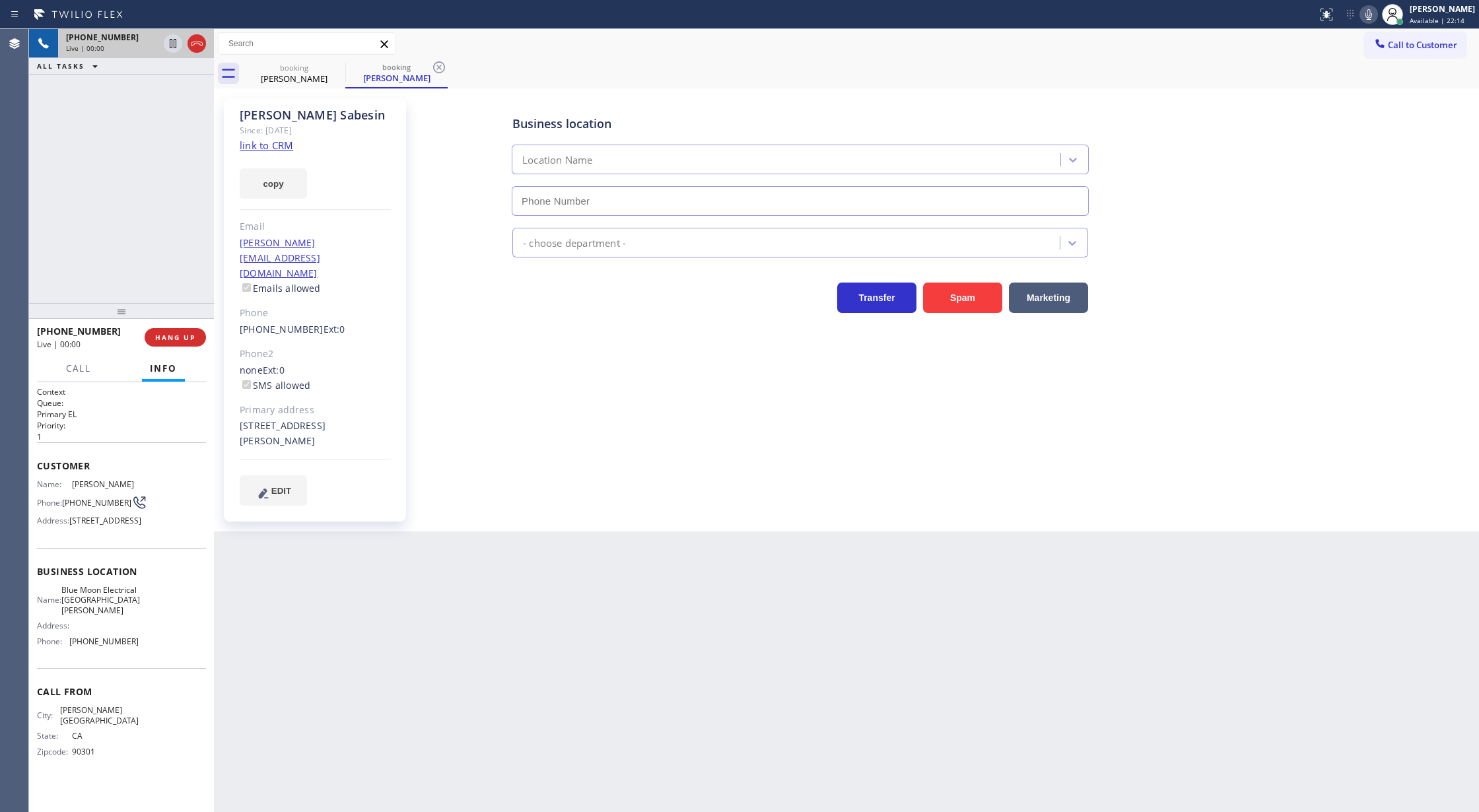
type input "[PHONE_NUMBER]"
click at [255, 146] on link "link to CRM" at bounding box center [267, 145] width 54 height 13
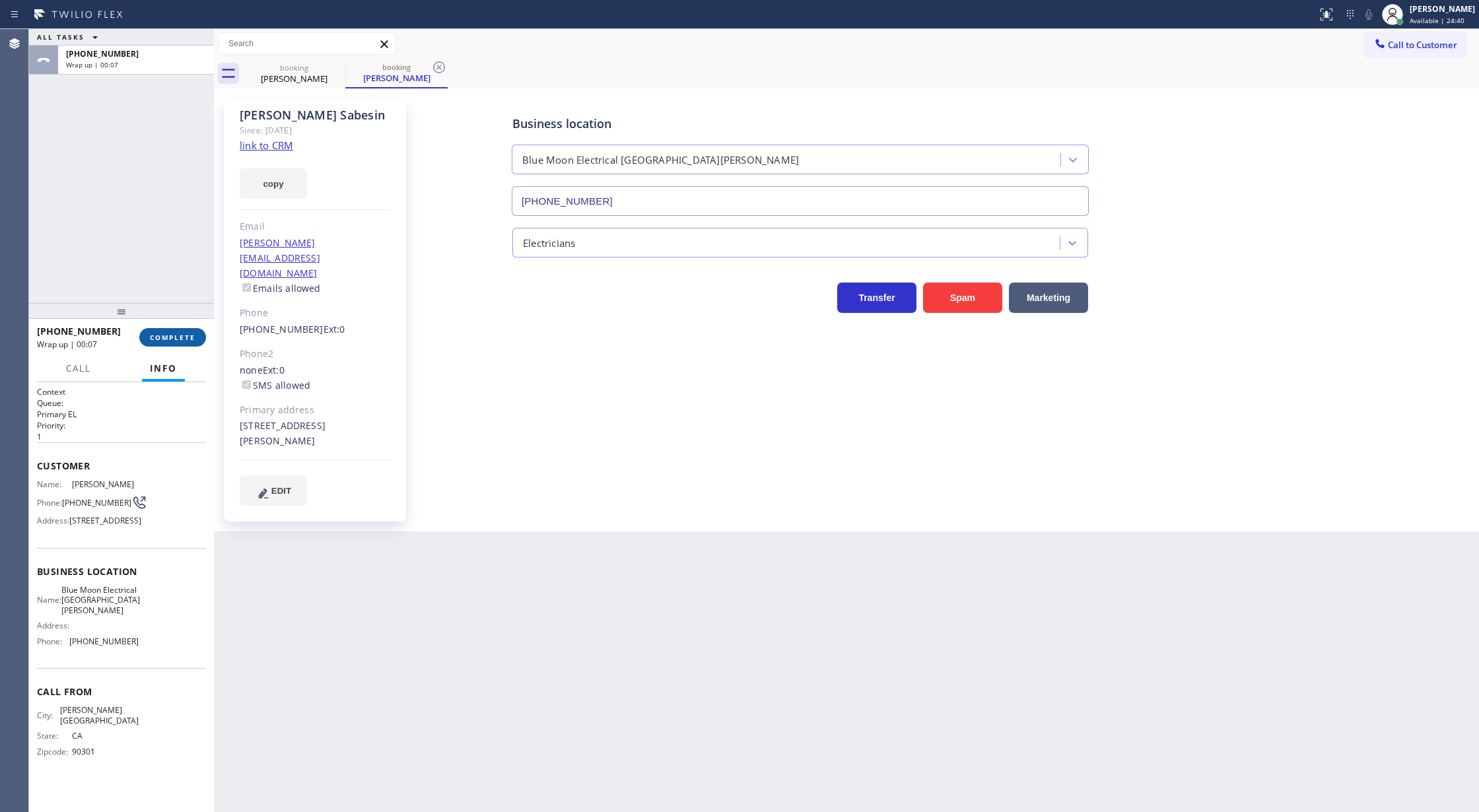
click at [166, 336] on span "COMPLETE" at bounding box center [172, 337] width 45 height 9
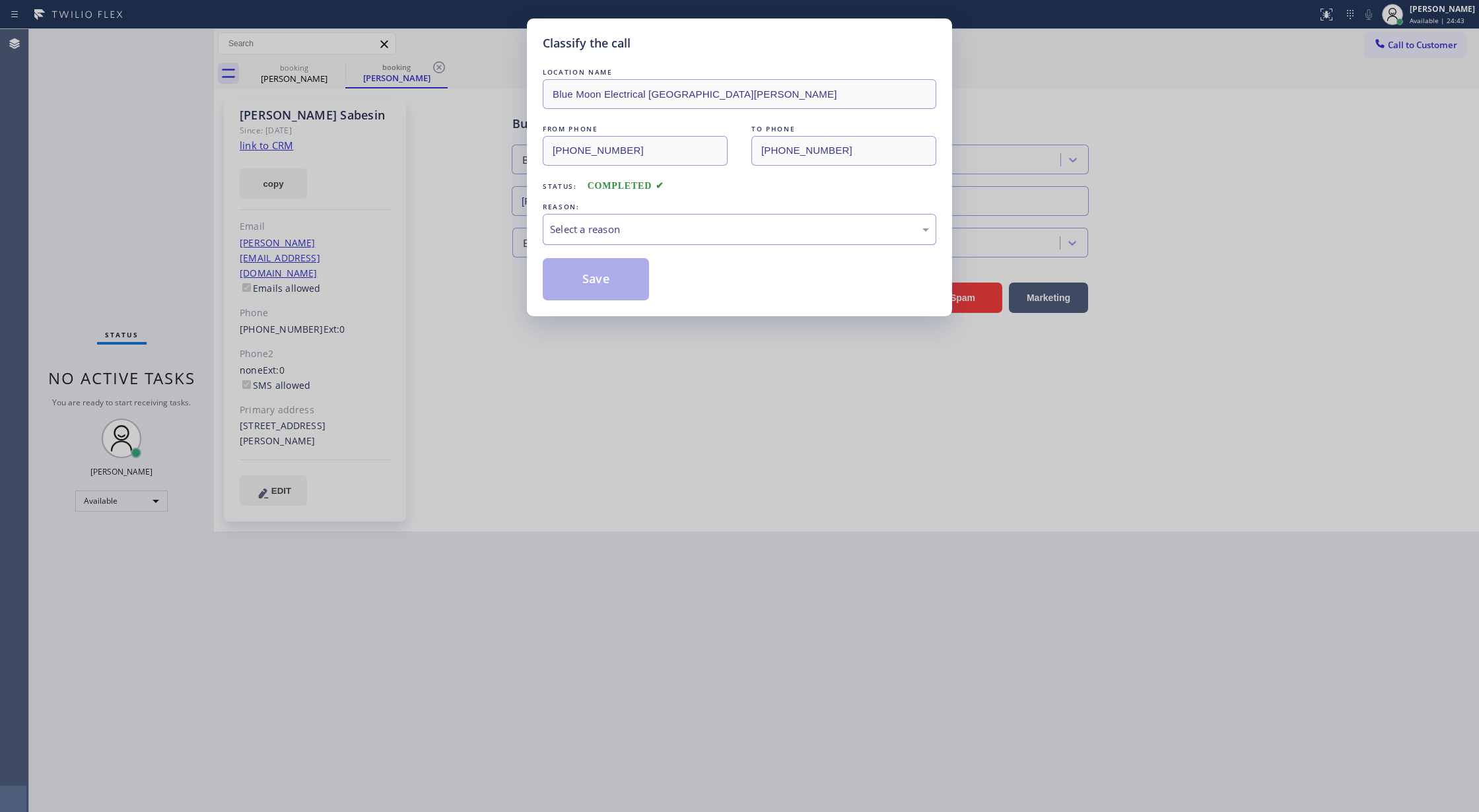
click at [593, 239] on div "Select a reason" at bounding box center [739, 229] width 393 height 31
click at [581, 280] on button "Save" at bounding box center [596, 279] width 107 height 42
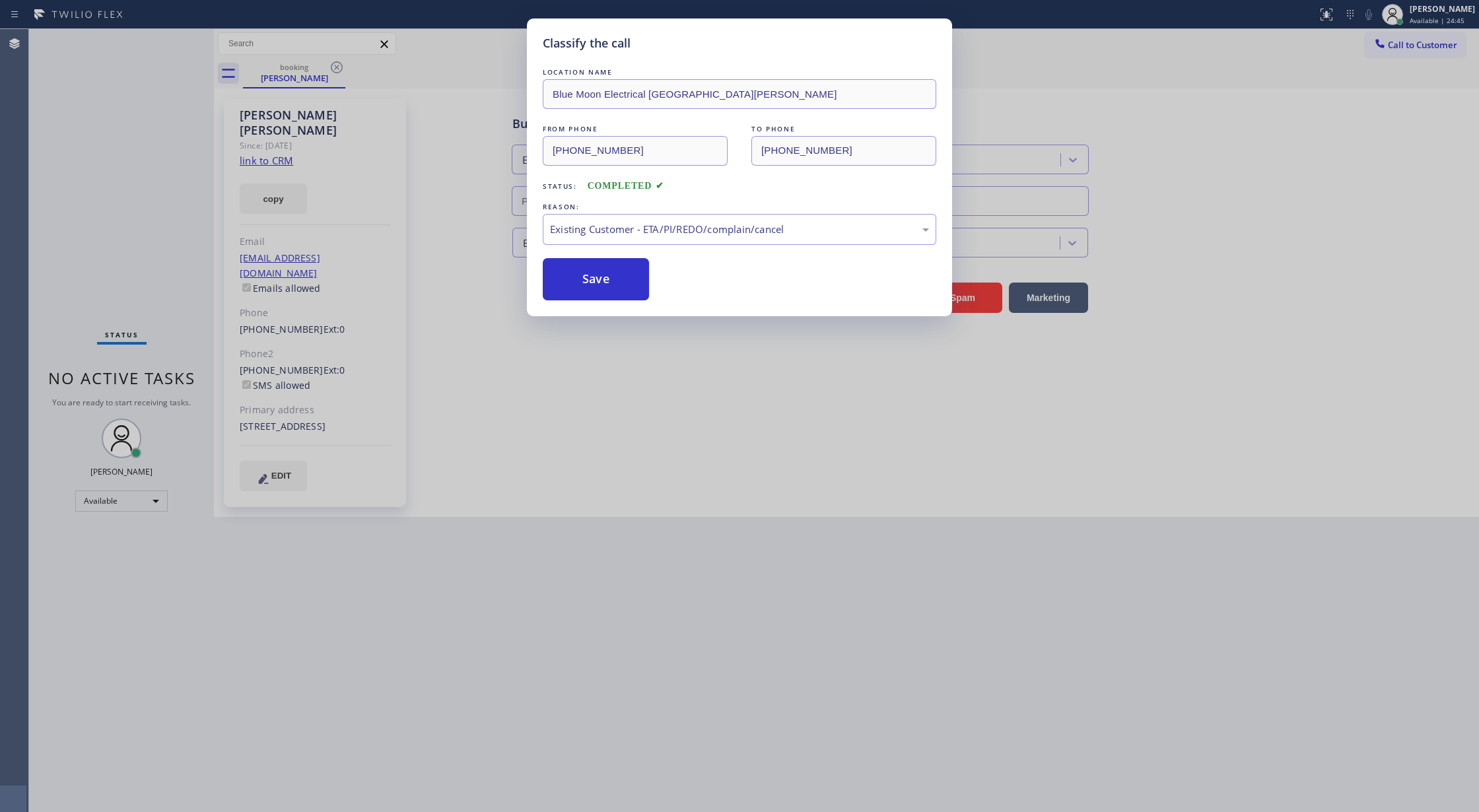
type input "[PHONE_NUMBER]"
click at [318, 77] on div "Classify the call LOCATION NAME Blue Moon Electrical [GEOGRAPHIC_DATA][PERSON_N…" at bounding box center [739, 406] width 1479 height 812
click at [345, 59] on div "booking [PERSON_NAME]" at bounding box center [294, 74] width 102 height 30
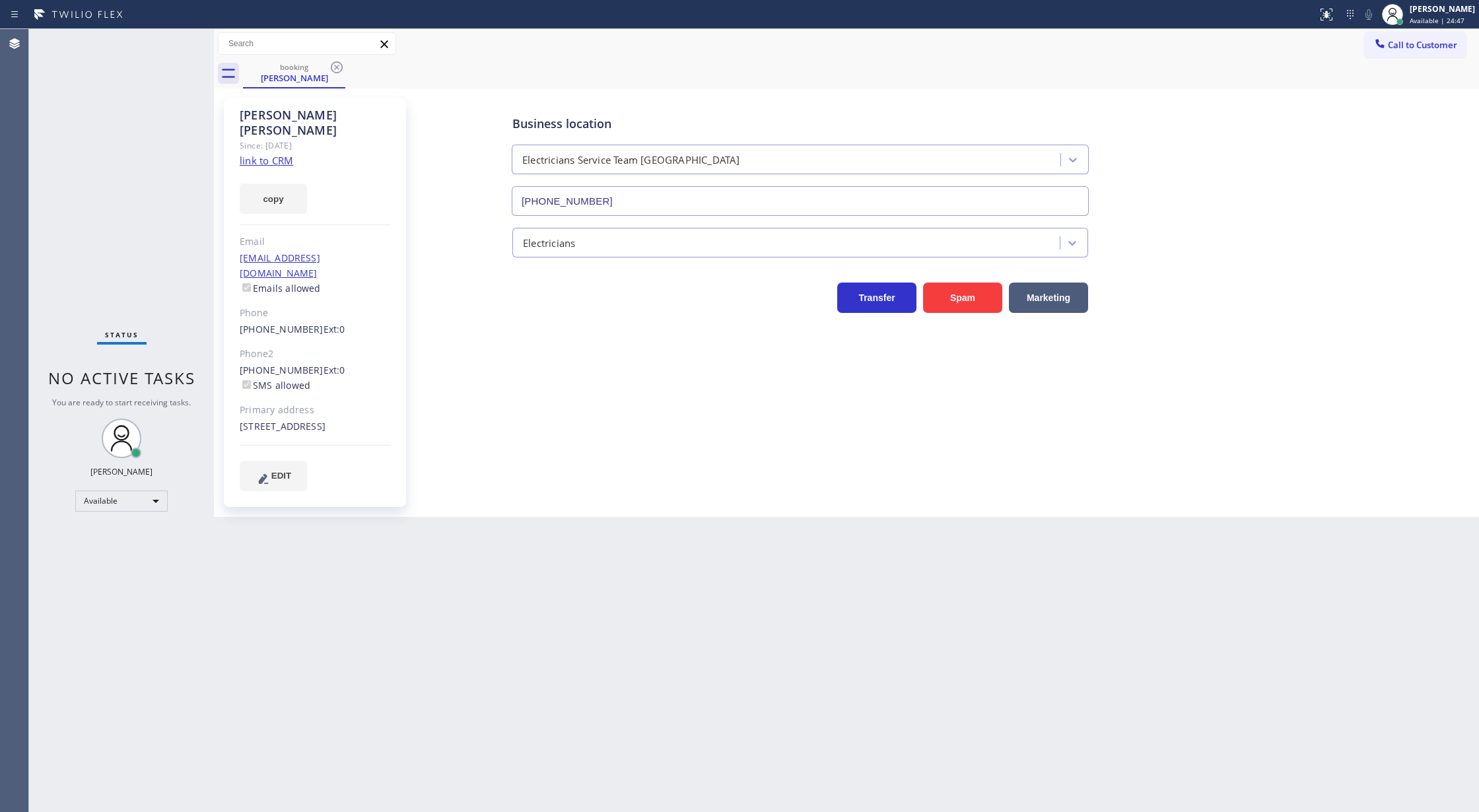
click at [338, 64] on icon at bounding box center [337, 67] width 16 height 16
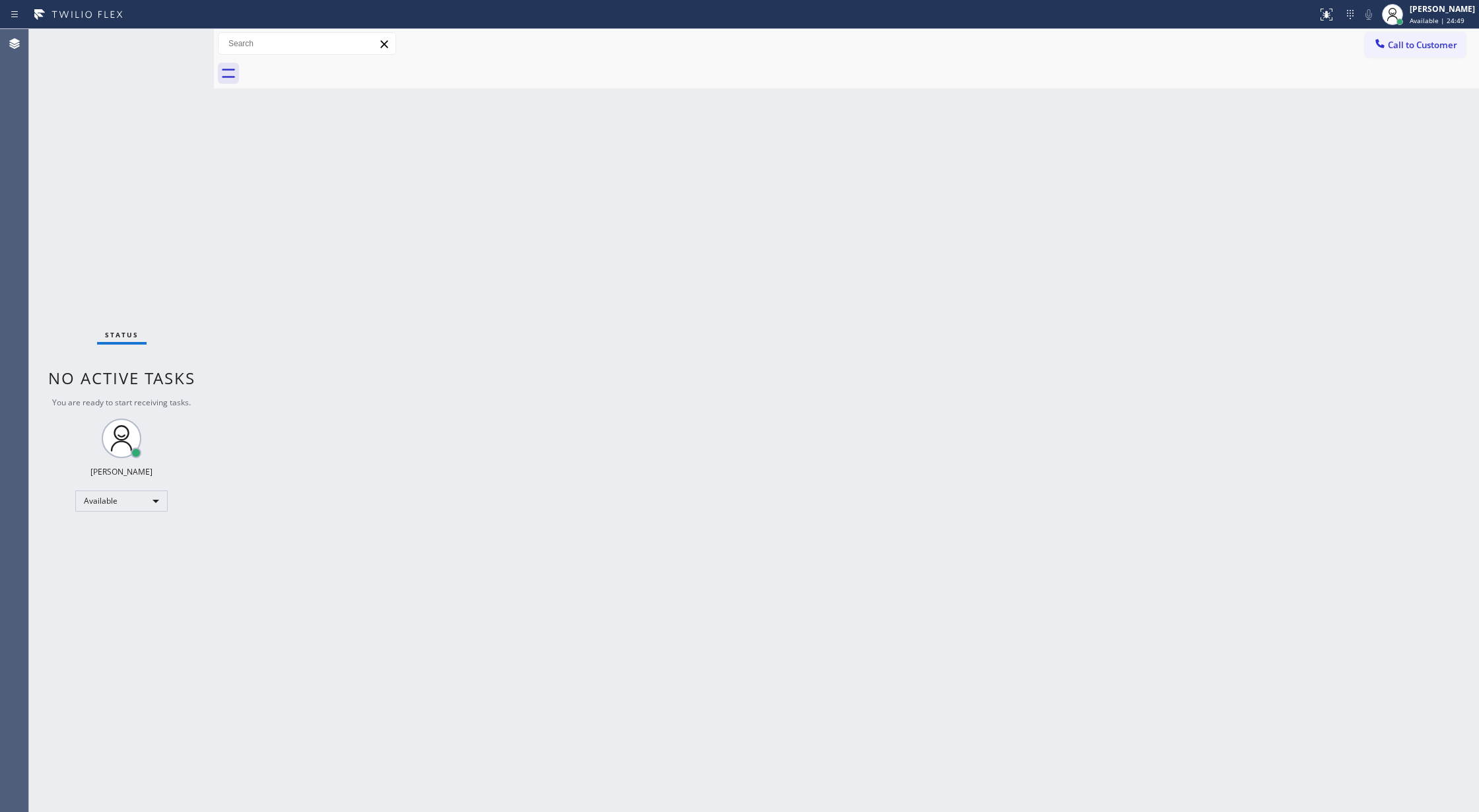
click at [188, 37] on div "Status No active tasks You are ready to start receiving tasks. [PERSON_NAME] Av…" at bounding box center [121, 420] width 185 height 783
click at [180, 38] on div "Status No active tasks You are ready to start receiving tasks. [PERSON_NAME] Av…" at bounding box center [121, 420] width 185 height 783
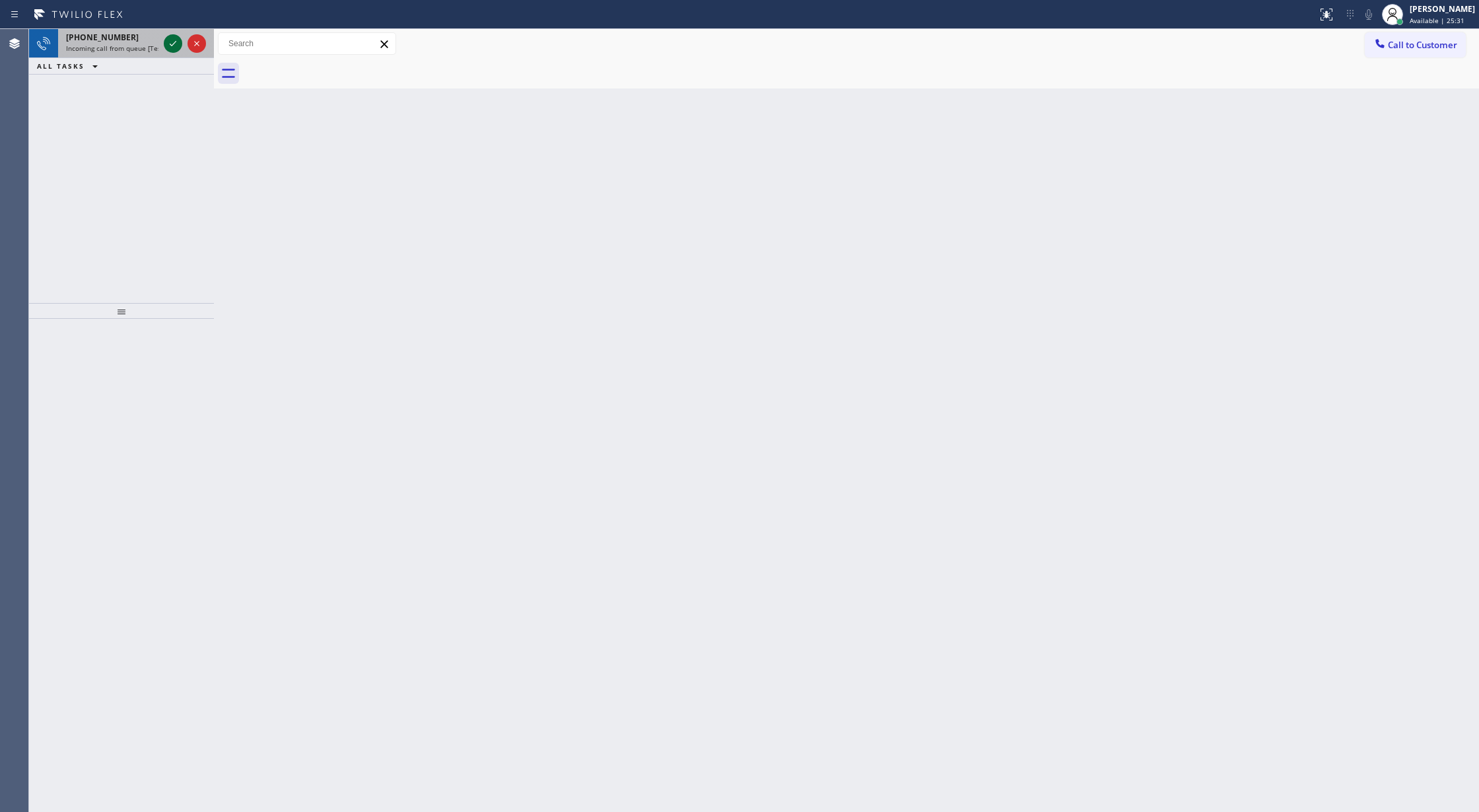
click at [172, 38] on icon at bounding box center [173, 44] width 16 height 16
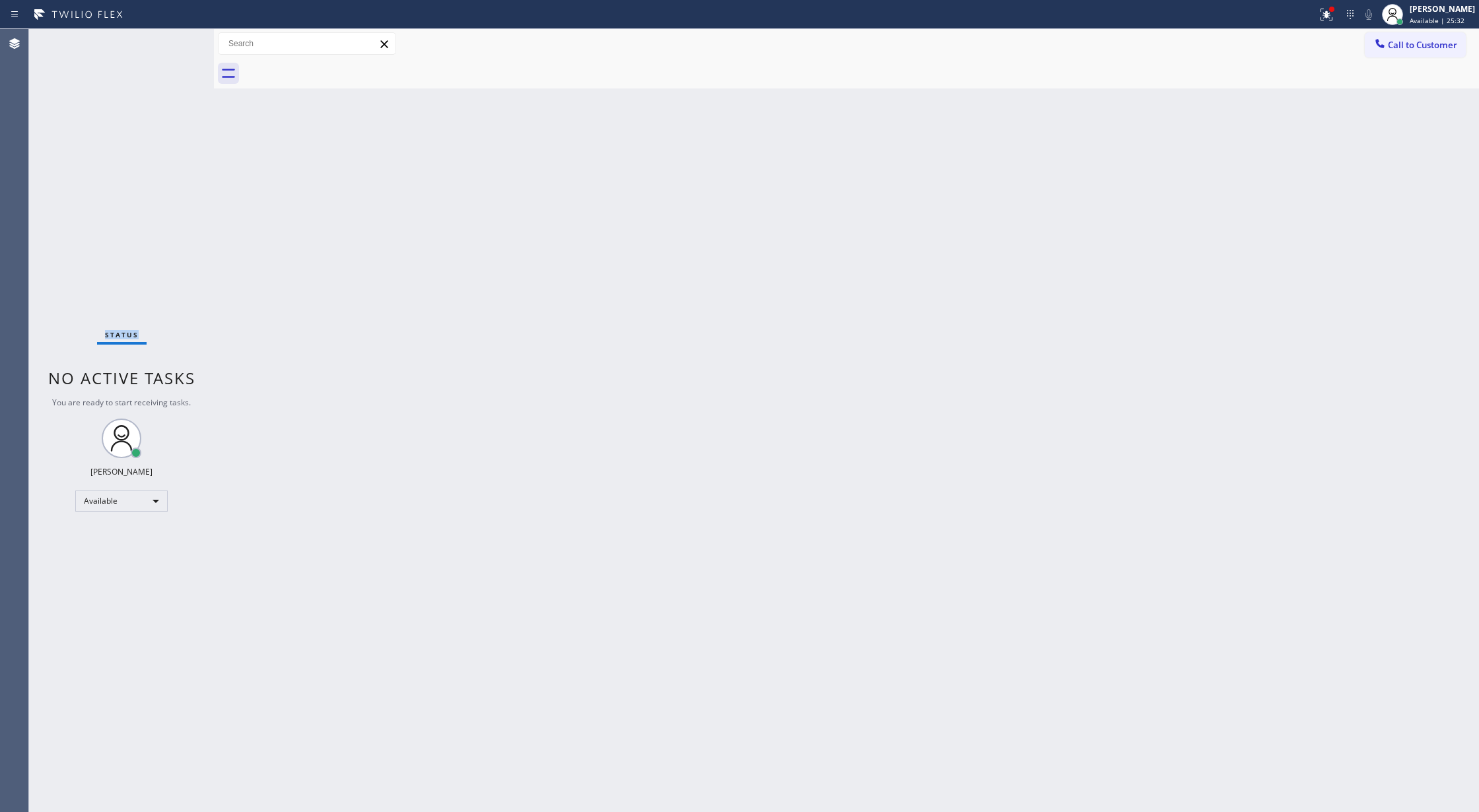
click at [172, 38] on div "Status No active tasks You are ready to start receiving tasks. [PERSON_NAME] Av…" at bounding box center [121, 420] width 185 height 783
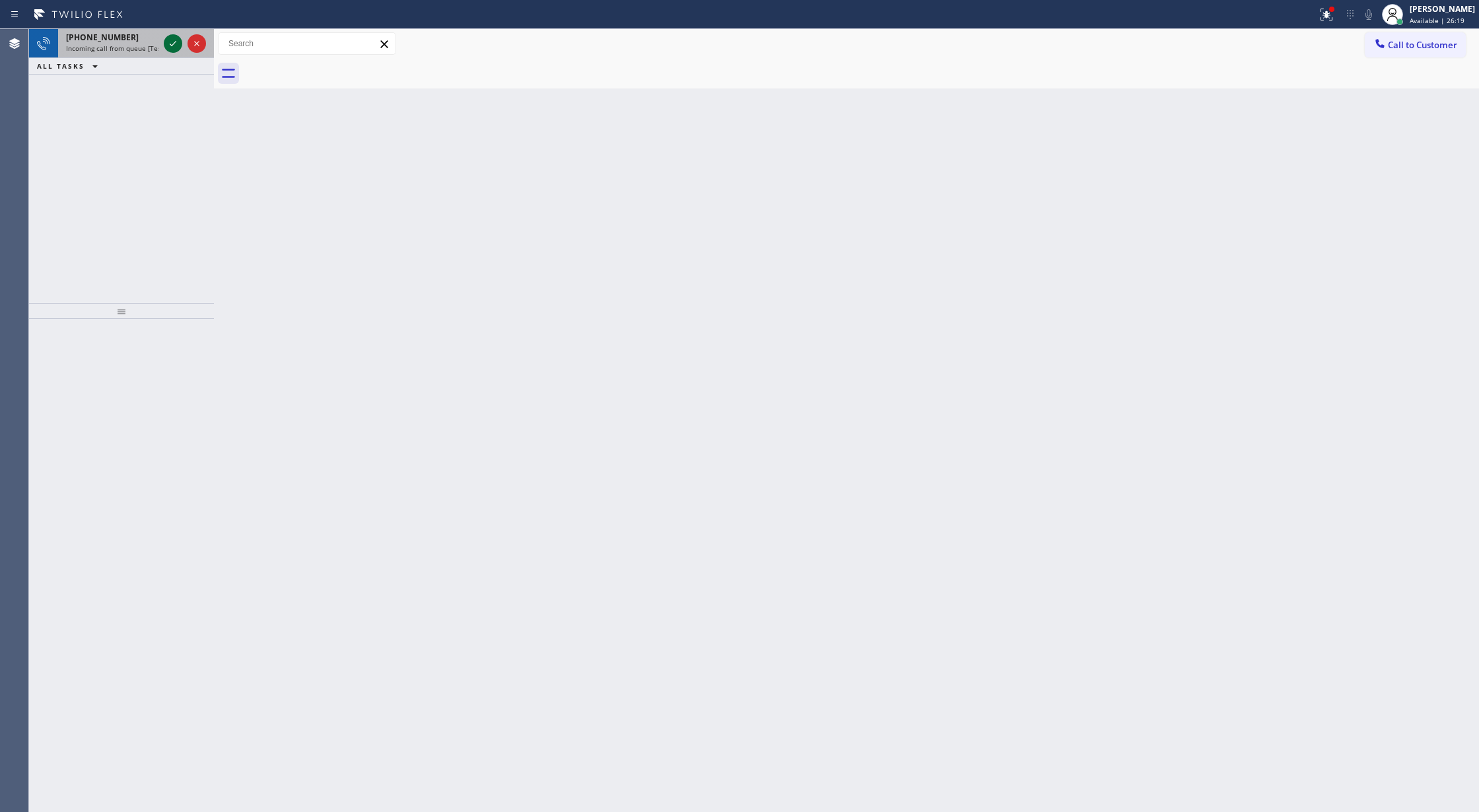
click at [168, 41] on icon at bounding box center [173, 44] width 16 height 16
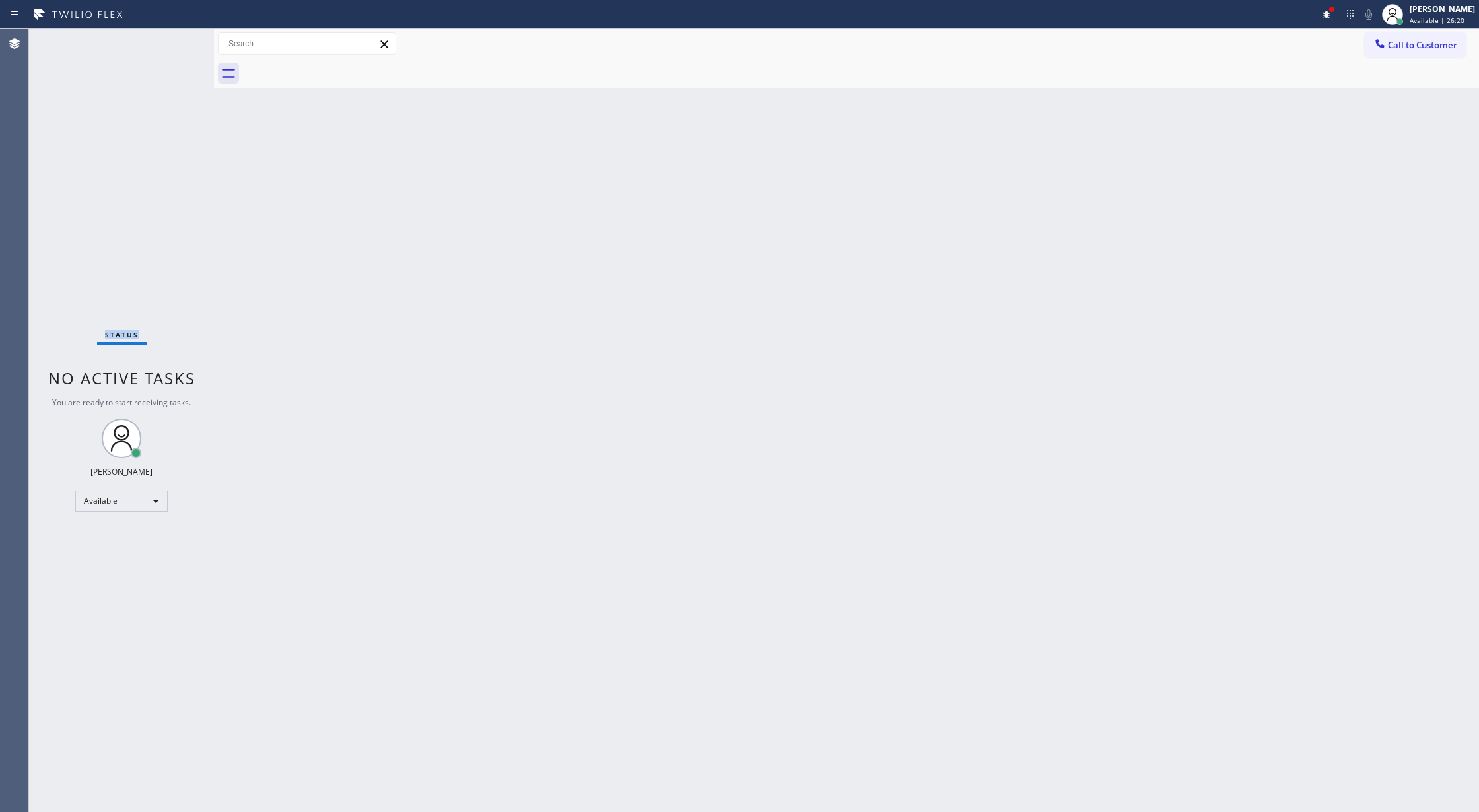
click at [168, 41] on div "Status No active tasks You are ready to start receiving tasks. [PERSON_NAME] Av…" at bounding box center [121, 420] width 185 height 783
click at [174, 30] on div "Status No active tasks You are ready to start receiving tasks. [PERSON_NAME] Av…" at bounding box center [121, 420] width 185 height 783
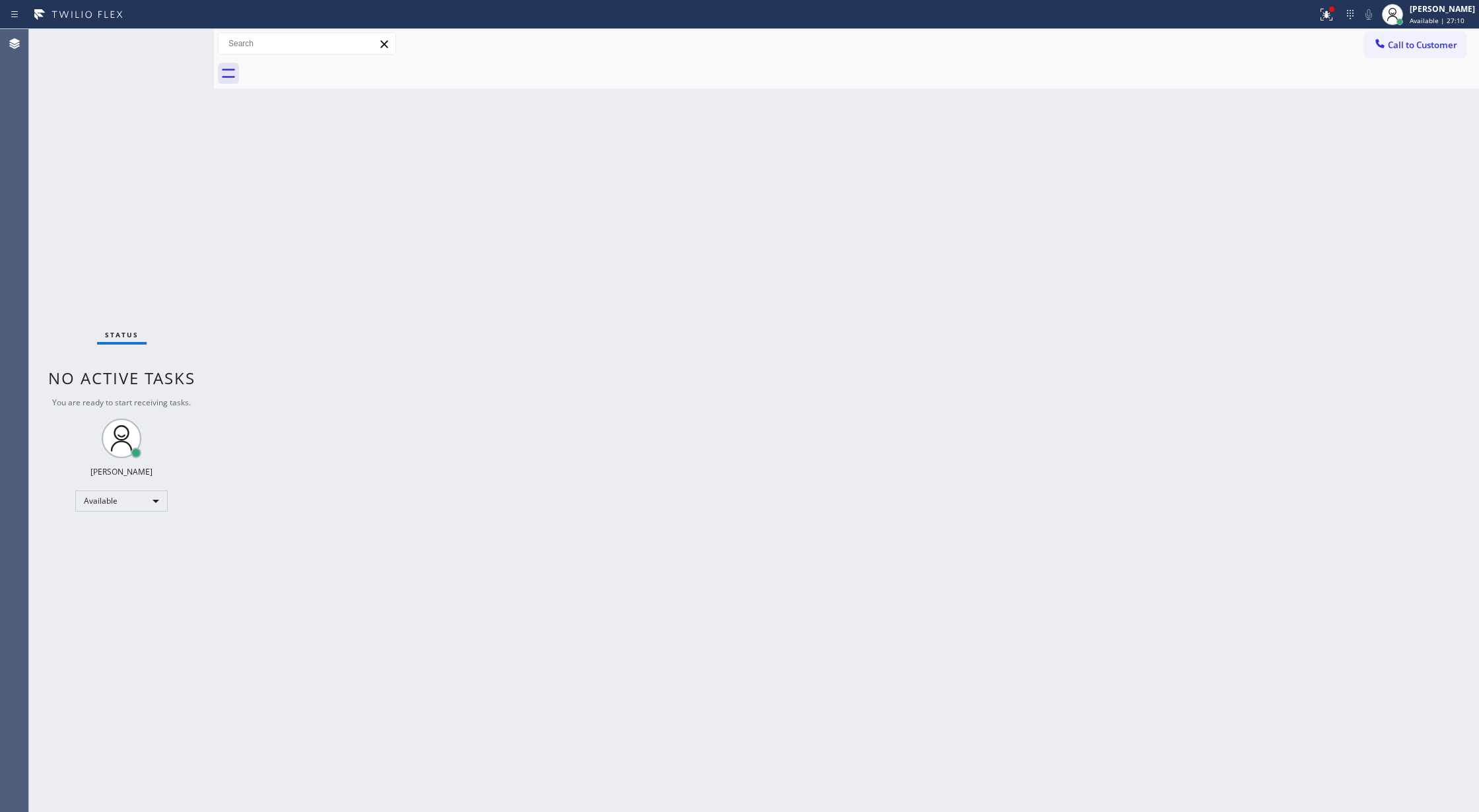
click at [173, 41] on div "Status No active tasks You are ready to start receiving tasks. [PERSON_NAME] Av…" at bounding box center [121, 420] width 185 height 783
click at [170, 49] on div "Status No active tasks You are ready to start receiving tasks. [PERSON_NAME] Av…" at bounding box center [121, 420] width 185 height 783
click at [169, 60] on div "Status No active tasks You are ready to start receiving tasks. [PERSON_NAME] Av…" at bounding box center [121, 420] width 185 height 783
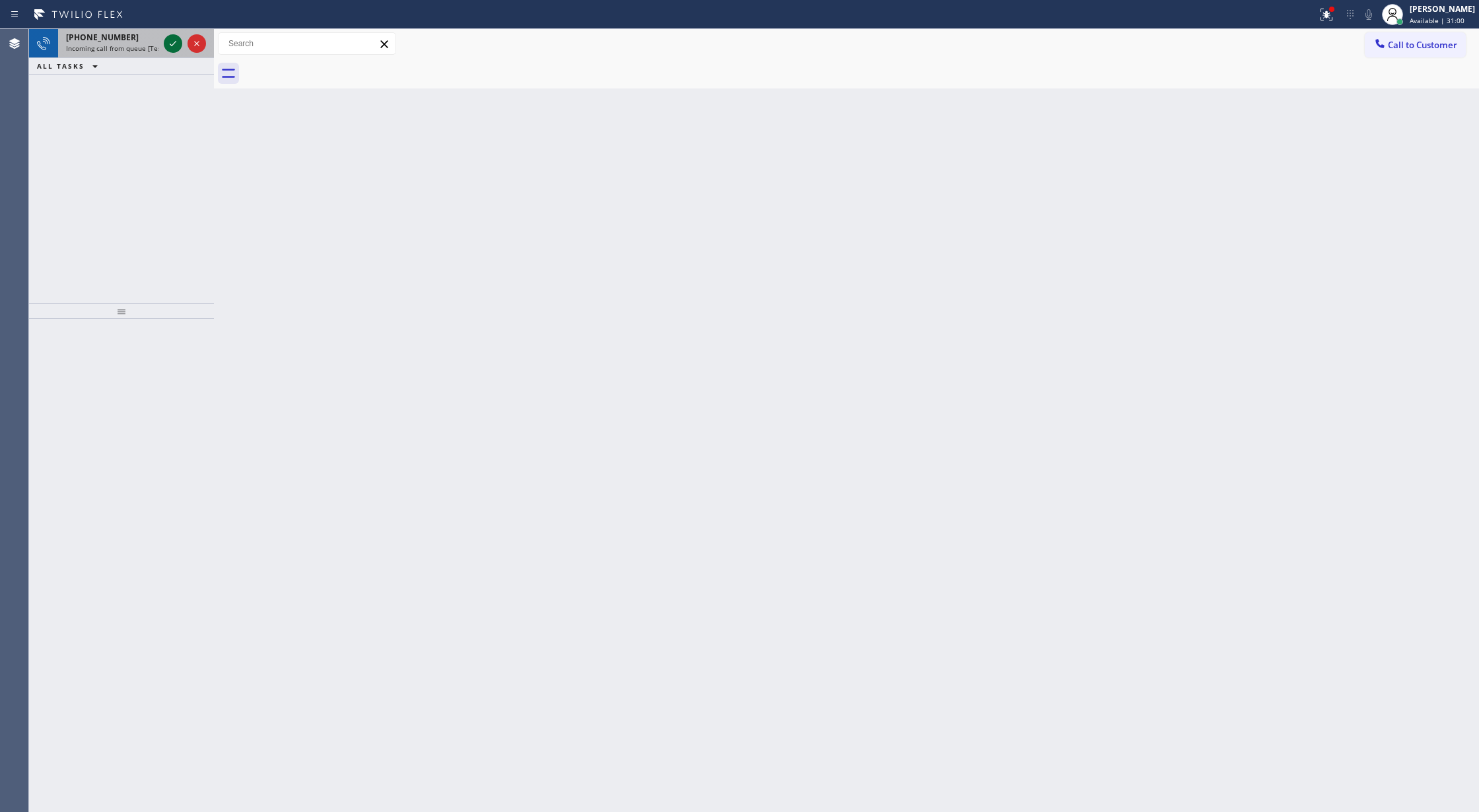
click at [166, 48] on icon at bounding box center [173, 44] width 16 height 16
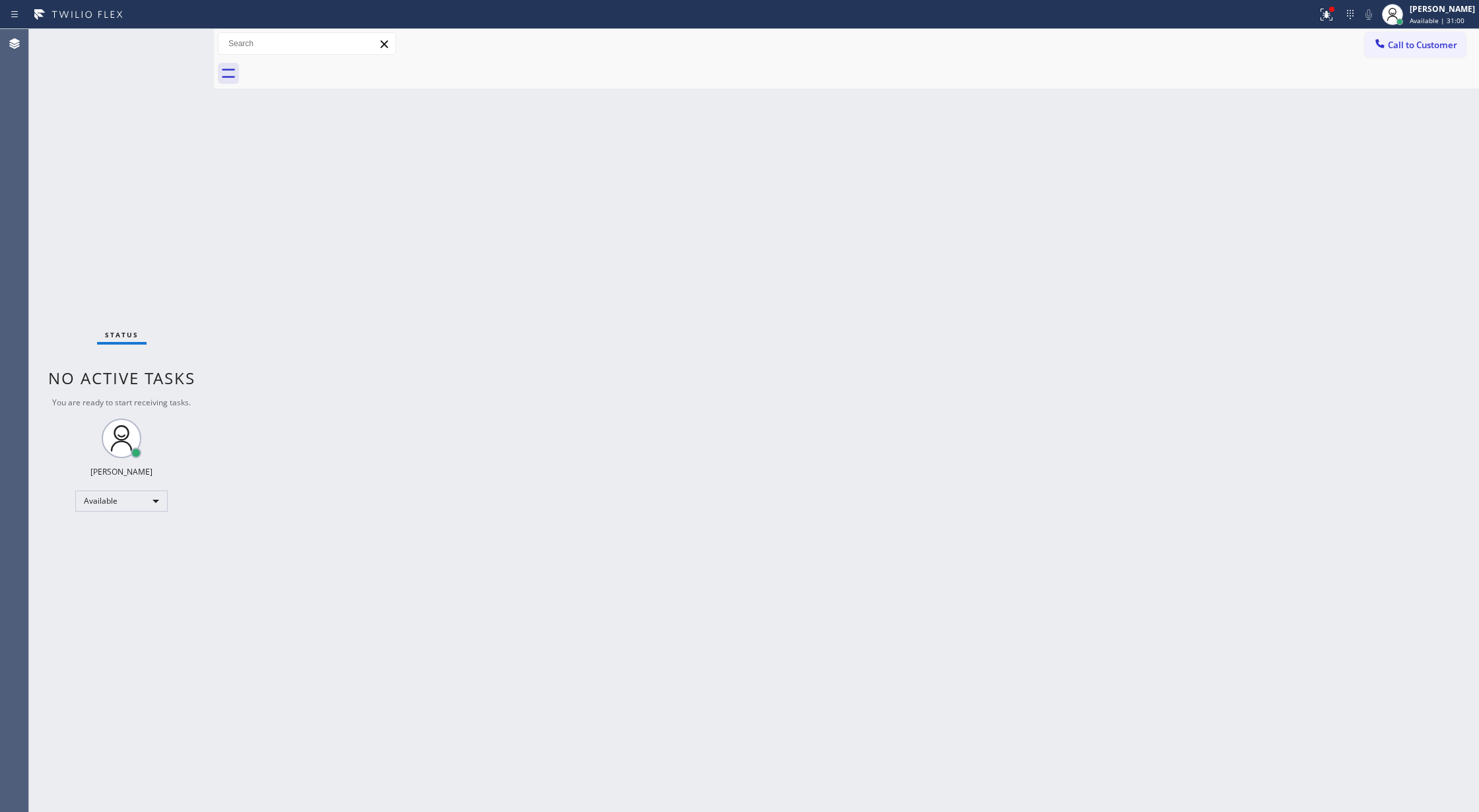
click at [166, 45] on div "Status No active tasks You are ready to start receiving tasks. [PERSON_NAME] Av…" at bounding box center [121, 420] width 185 height 783
click at [164, 38] on div "Status No active tasks You are ready to start receiving tasks. [PERSON_NAME] Av…" at bounding box center [121, 420] width 185 height 783
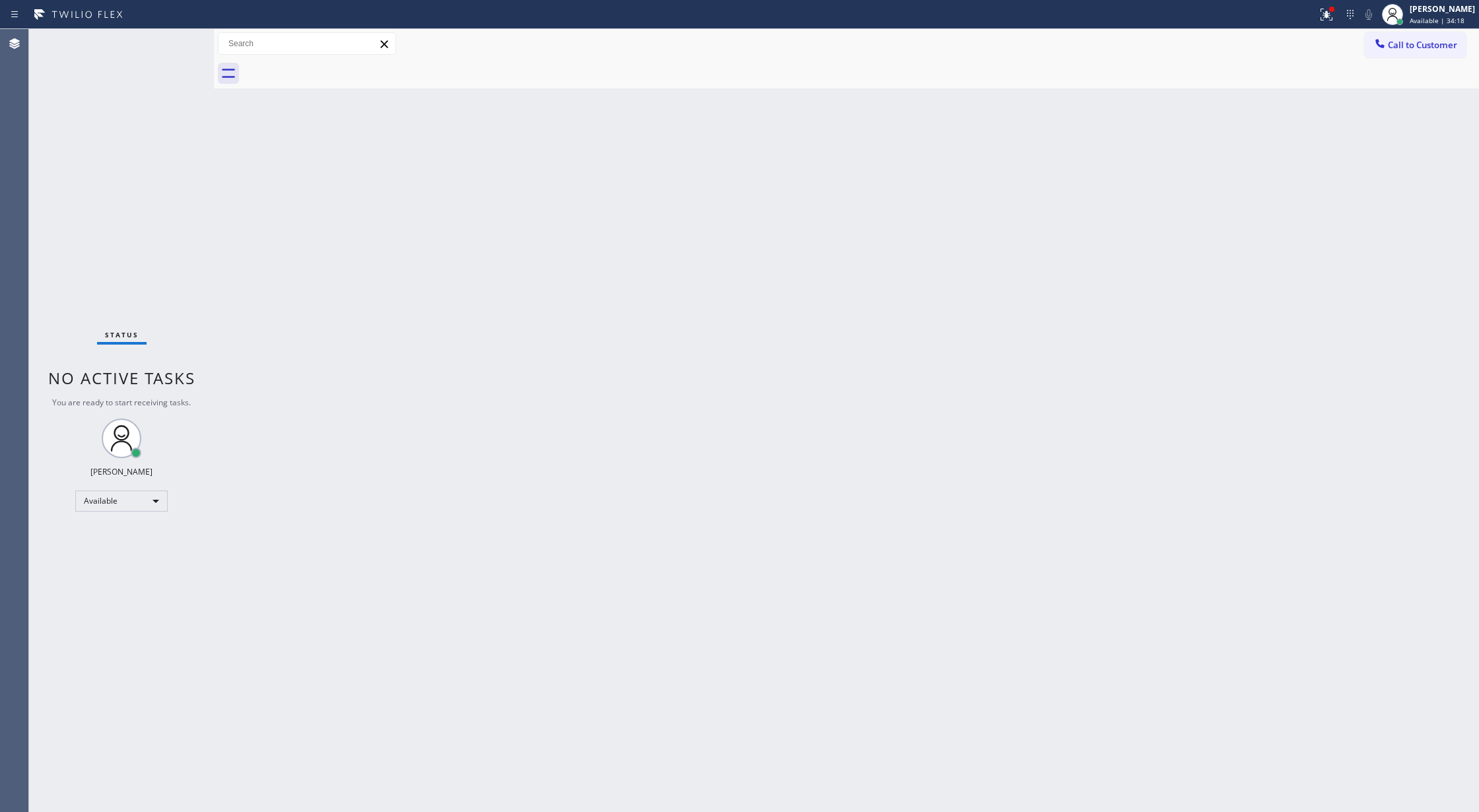
click at [169, 44] on div "Status No active tasks You are ready to start receiving tasks. [PERSON_NAME] Av…" at bounding box center [121, 420] width 185 height 783
click at [144, 54] on div "Status No active tasks You are ready to start receiving tasks. [PERSON_NAME] Av…" at bounding box center [121, 420] width 185 height 783
click at [152, 54] on div "Status No active tasks You are ready to start receiving tasks. [PERSON_NAME] Av…" at bounding box center [121, 420] width 185 height 783
click at [130, 107] on div "Status No active tasks You are ready to start receiving tasks. [PERSON_NAME] Av…" at bounding box center [121, 420] width 185 height 783
click at [127, 127] on div "Status No active tasks You are ready to start receiving tasks. [PERSON_NAME] Av…" at bounding box center [121, 420] width 185 height 783
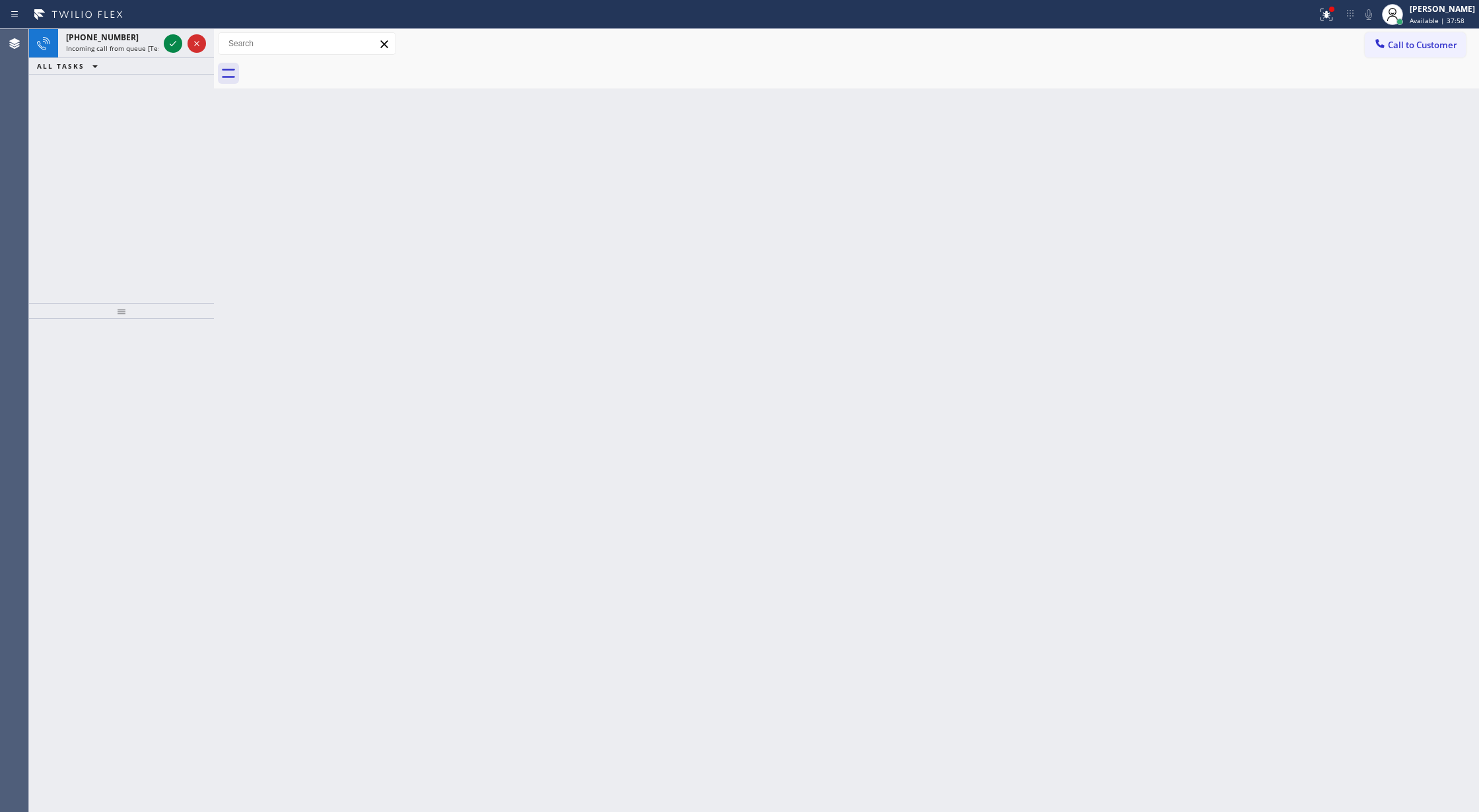
click at [169, 83] on div "[PHONE_NUMBER] Incoming call from queue [Test] All ALL TASKS ALL TASKS ACTIVE T…" at bounding box center [121, 166] width 185 height 274
click at [178, 70] on div "ALL TASKS ALL TASKS ACTIVE TASKS TASKS IN WRAP UP" at bounding box center [121, 67] width 185 height 17
click at [176, 64] on div "ALL TASKS ALL TASKS ACTIVE TASKS TASKS IN WRAP UP" at bounding box center [121, 67] width 185 height 17
click at [165, 41] on icon at bounding box center [173, 44] width 16 height 16
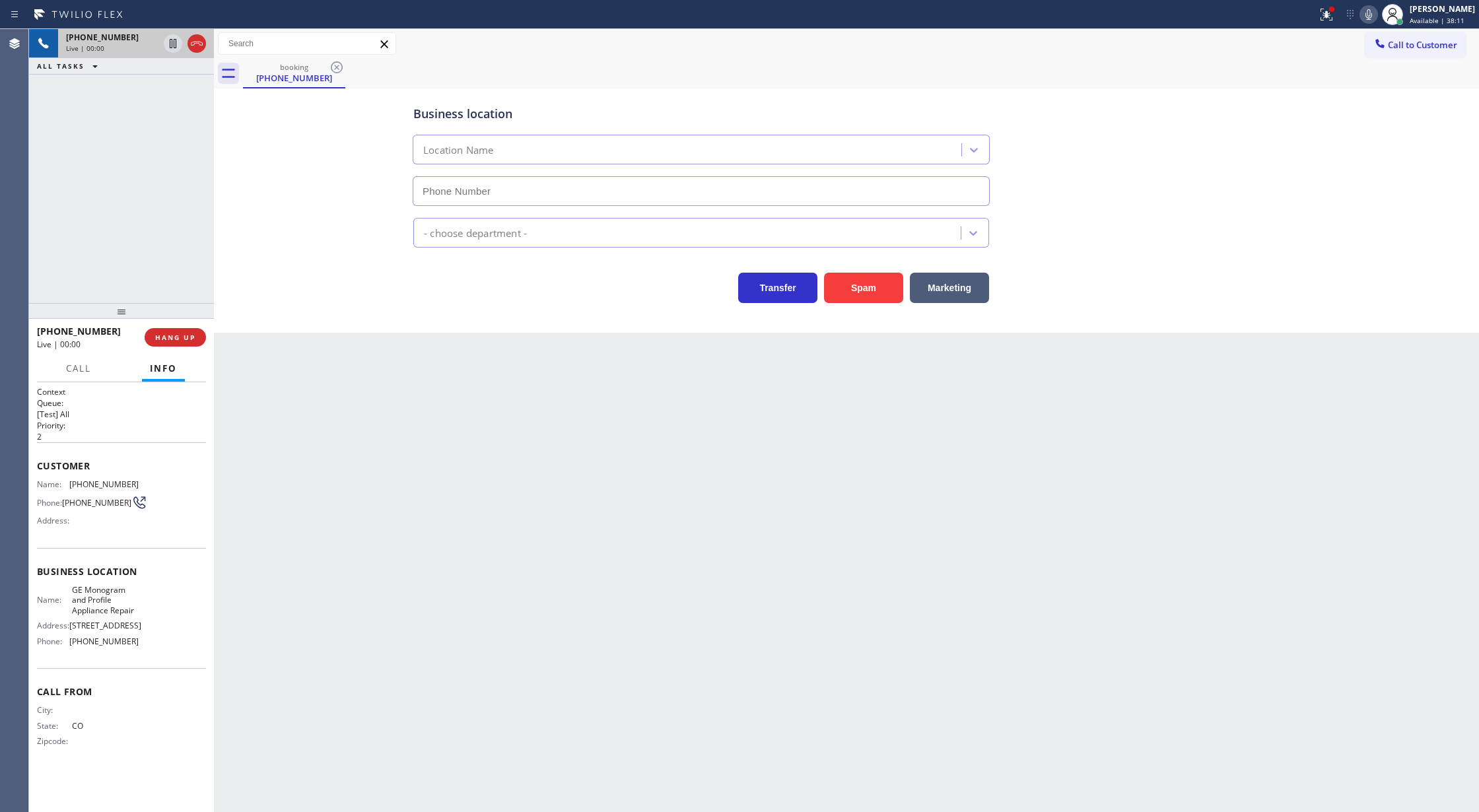
type input "[PHONE_NUMBER]"
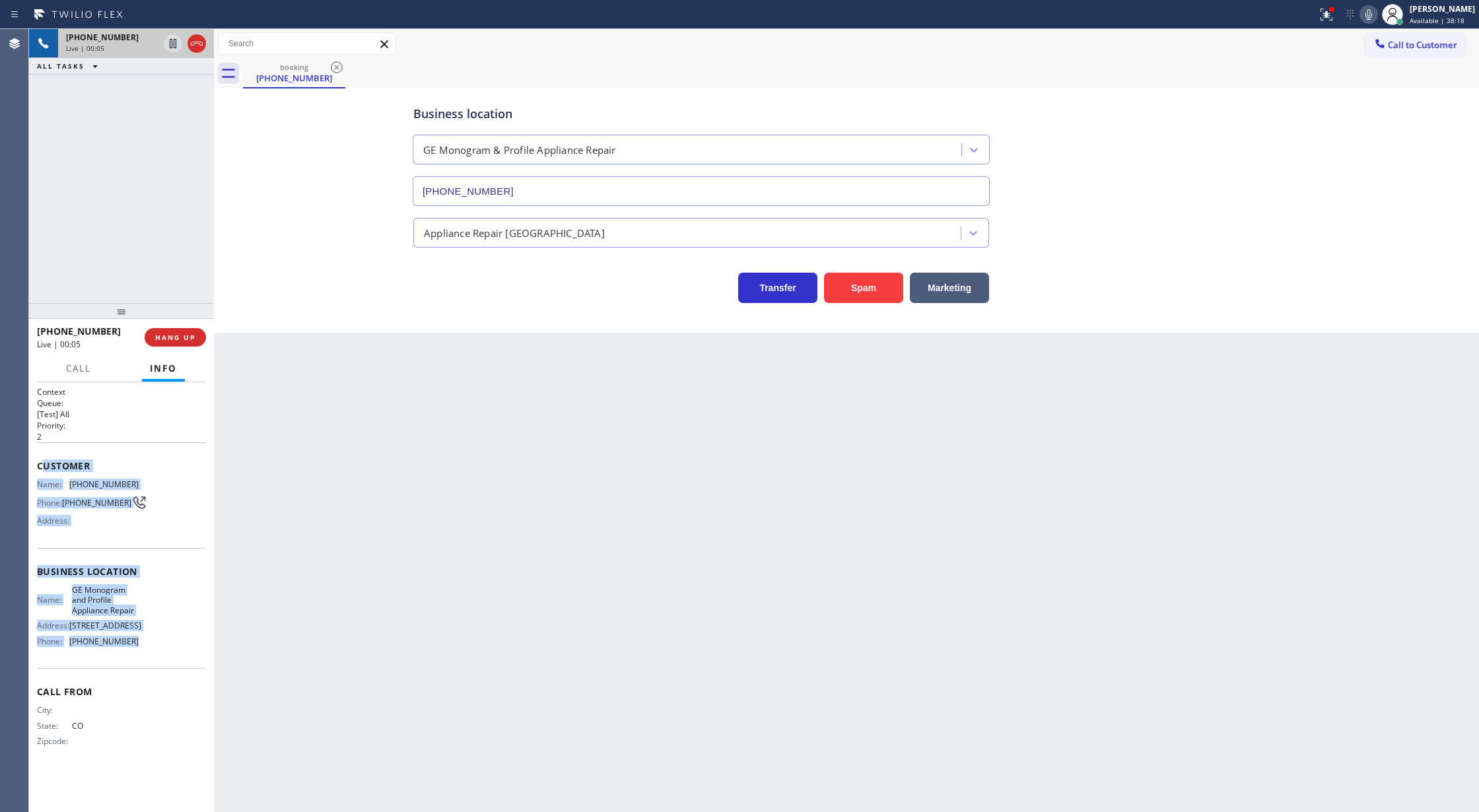
copy div "ustomer Name: [PHONE_NUMBER] Phone: [PHONE_NUMBER] Address: Business location N…"
drag, startPoint x: 41, startPoint y: 465, endPoint x: 161, endPoint y: 646, distance: 217.2
click at [161, 646] on div "Context Queue: [Test] All Priority: 2 Customer Name: [PHONE_NUMBER] Phone: [PHO…" at bounding box center [121, 577] width 169 height 383
drag, startPoint x: 305, startPoint y: 300, endPoint x: 292, endPoint y: 265, distance: 37.3
click at [305, 300] on div "Business location GE Monogram & Profile Appliance Repair [PHONE_NUMBER] Applian…" at bounding box center [846, 198] width 1258 height 212
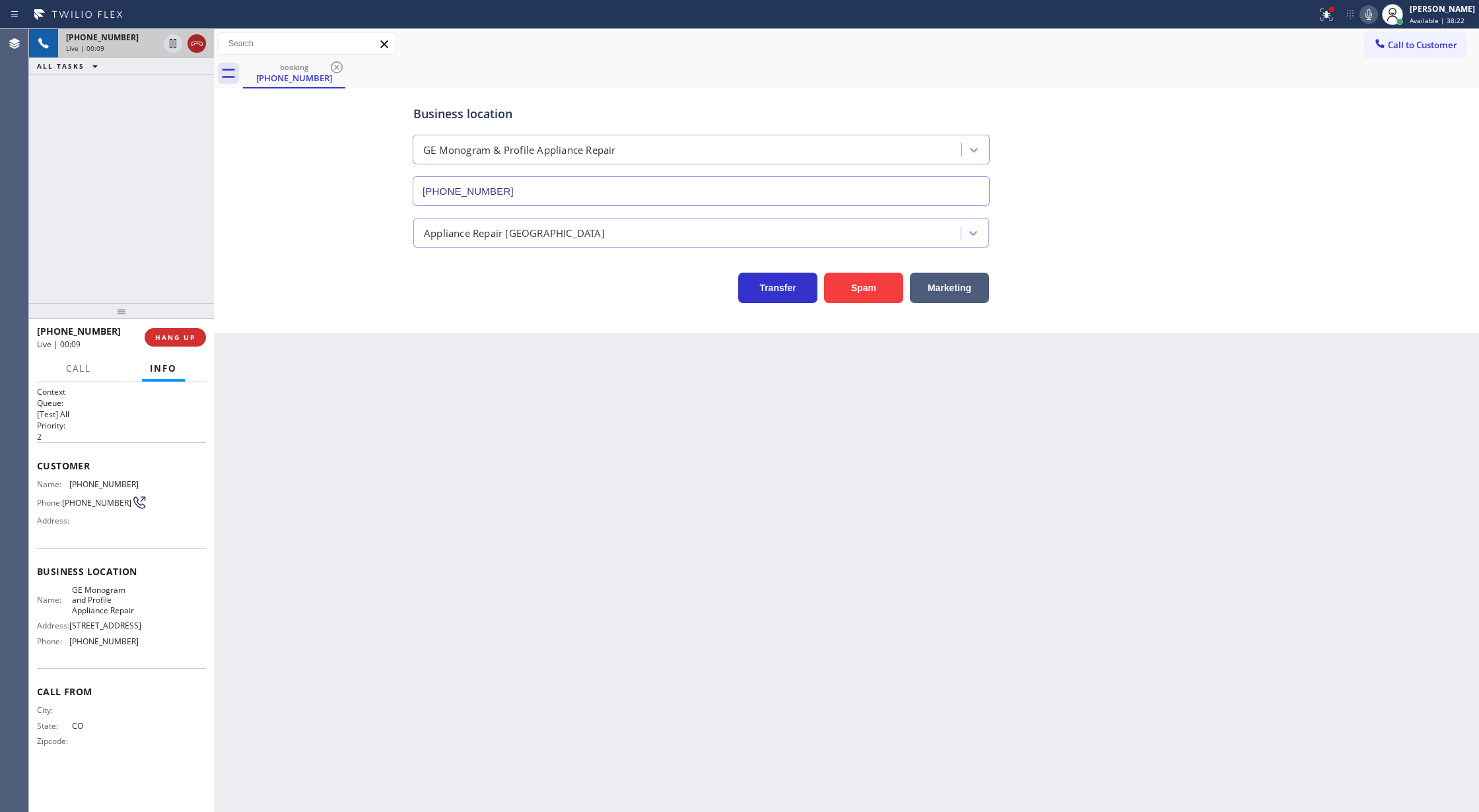
click at [191, 41] on icon at bounding box center [196, 44] width 16 height 16
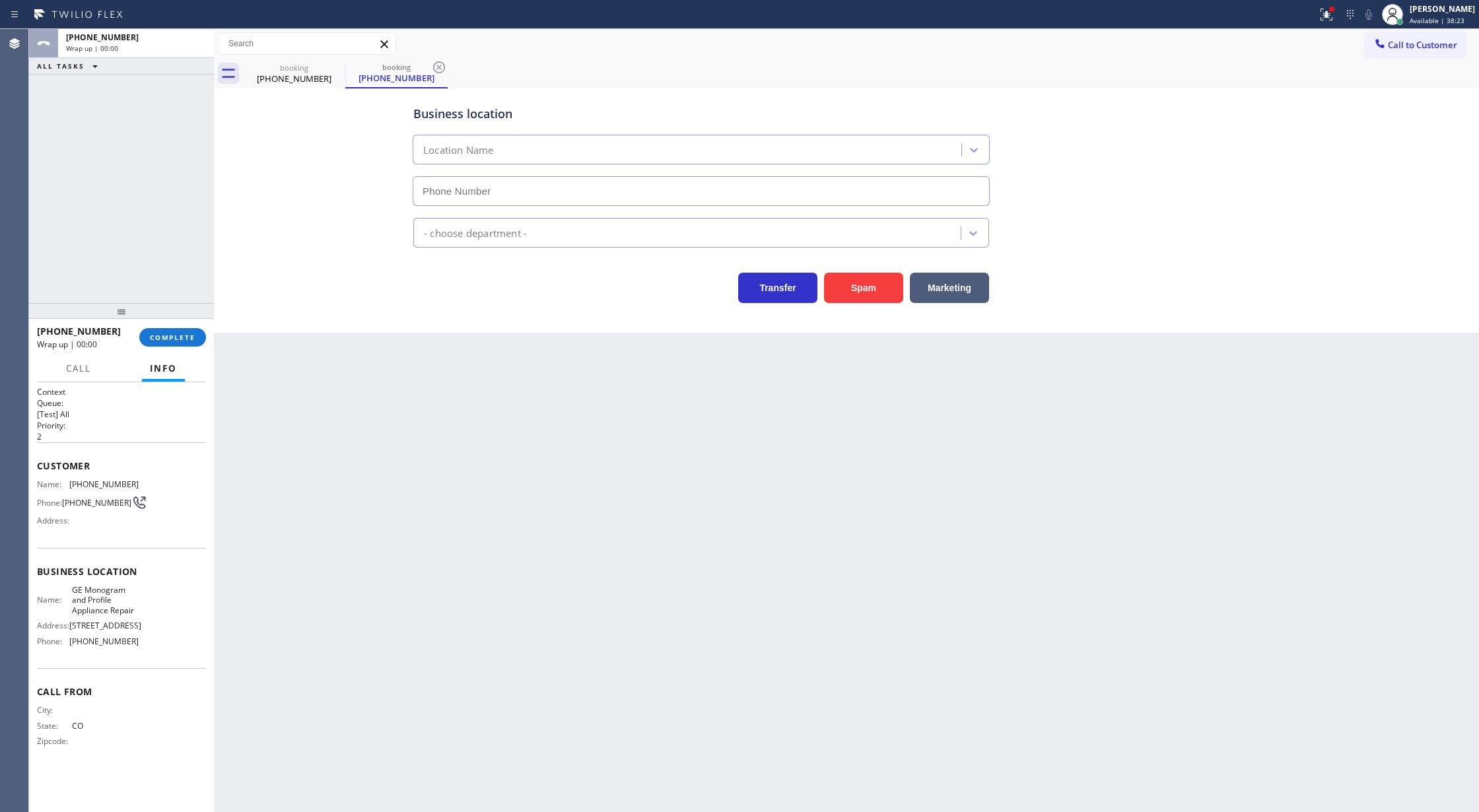
type input "[PHONE_NUMBER]"
click at [165, 339] on span "COMPLETE" at bounding box center [172, 337] width 45 height 9
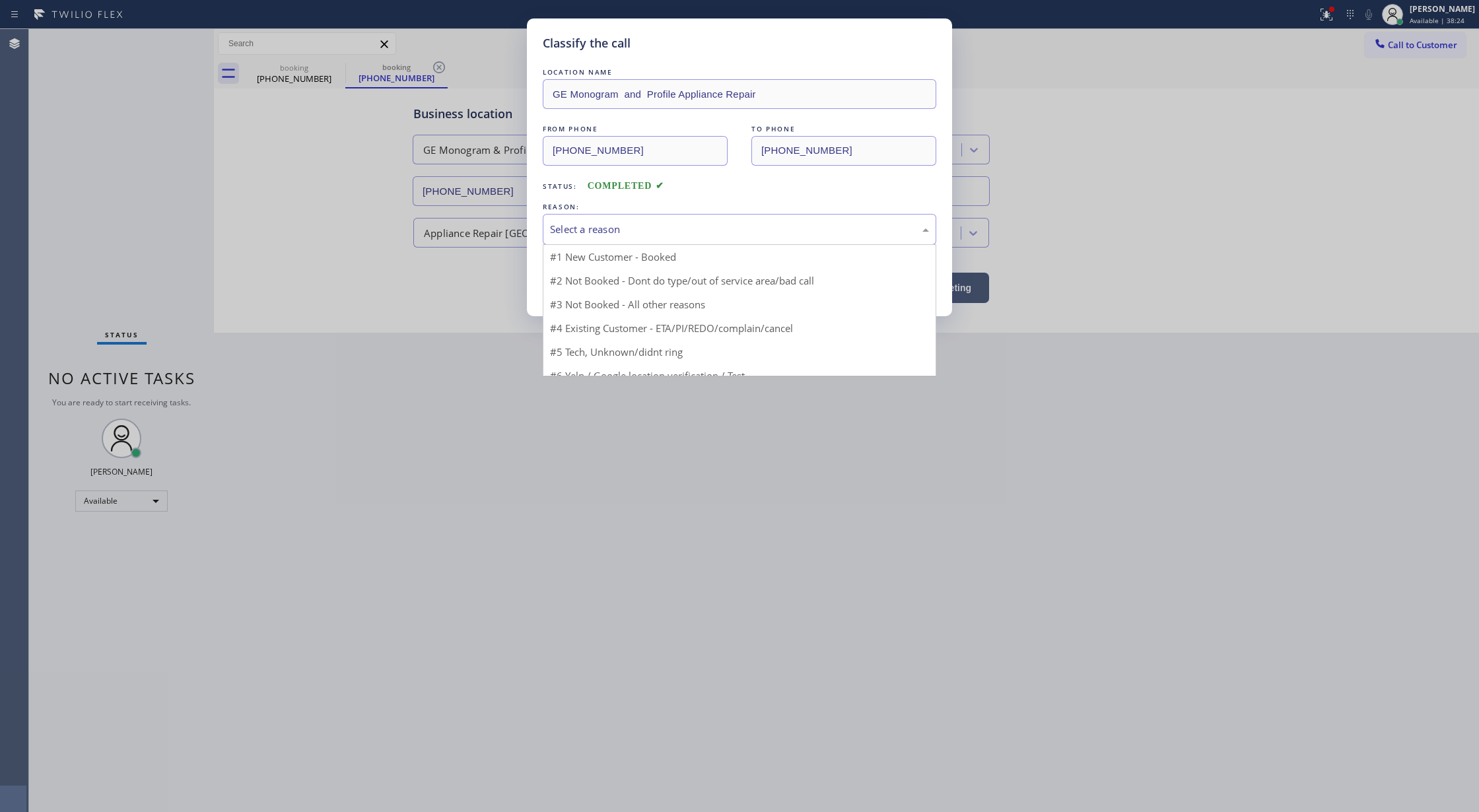
click at [688, 217] on div "Select a reason" at bounding box center [739, 229] width 393 height 31
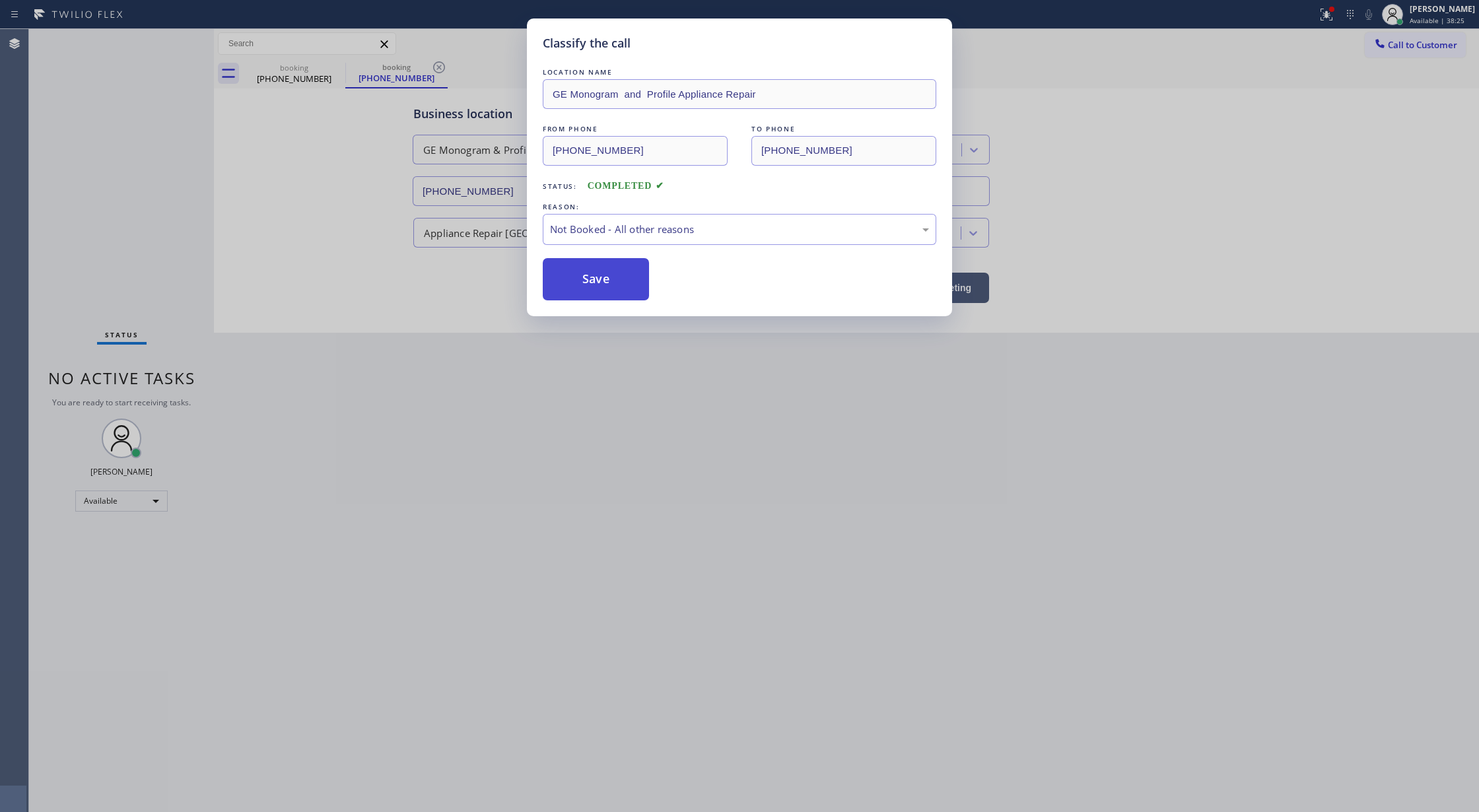
click at [593, 283] on button "Save" at bounding box center [596, 279] width 107 height 42
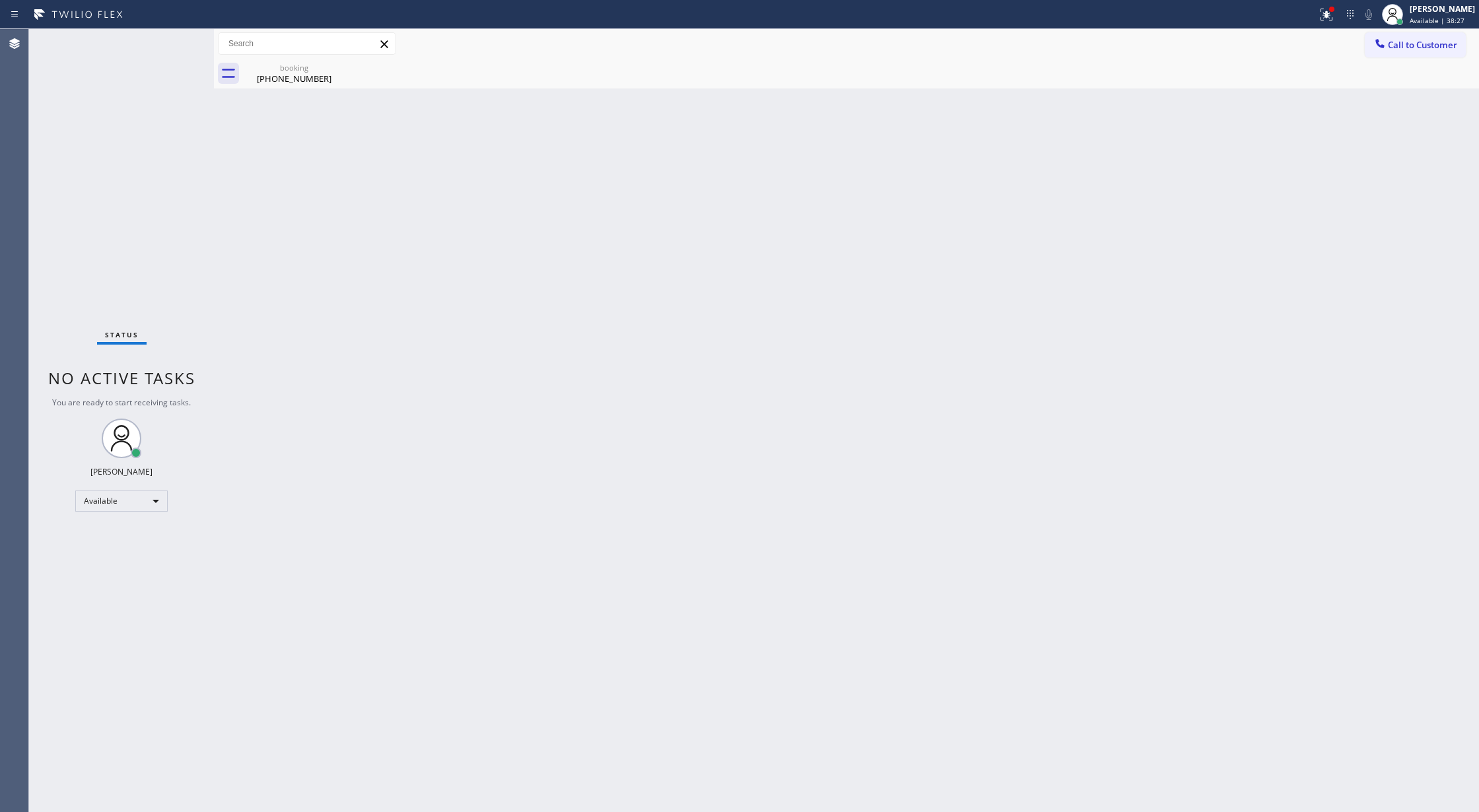
click at [173, 44] on div "Status No active tasks You are ready to start receiving tasks. [PERSON_NAME] Av…" at bounding box center [121, 420] width 185 height 783
click at [174, 37] on div "Status No active tasks You are ready to start receiving tasks. [PERSON_NAME] Av…" at bounding box center [121, 420] width 185 height 783
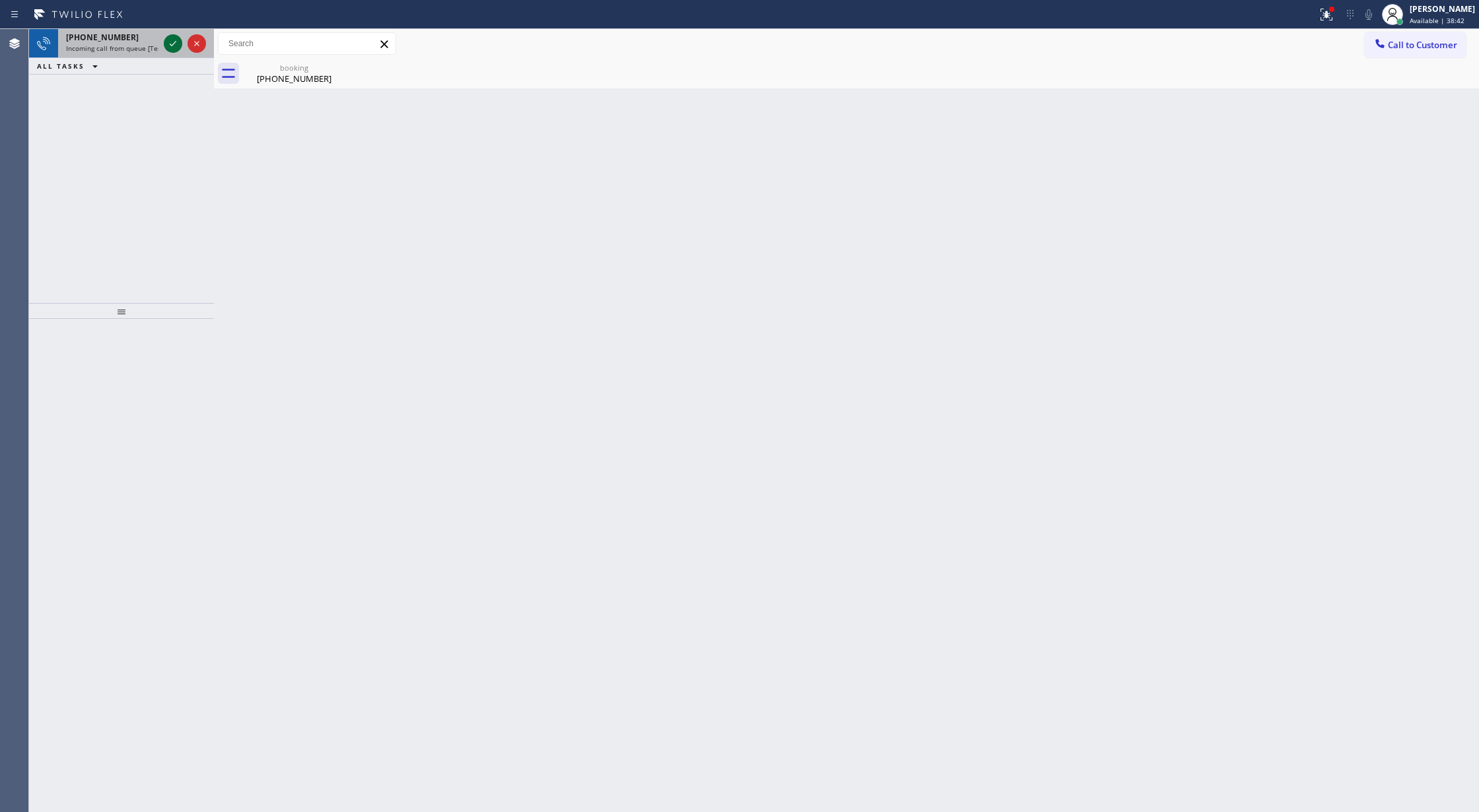
click at [174, 36] on icon at bounding box center [173, 44] width 16 height 16
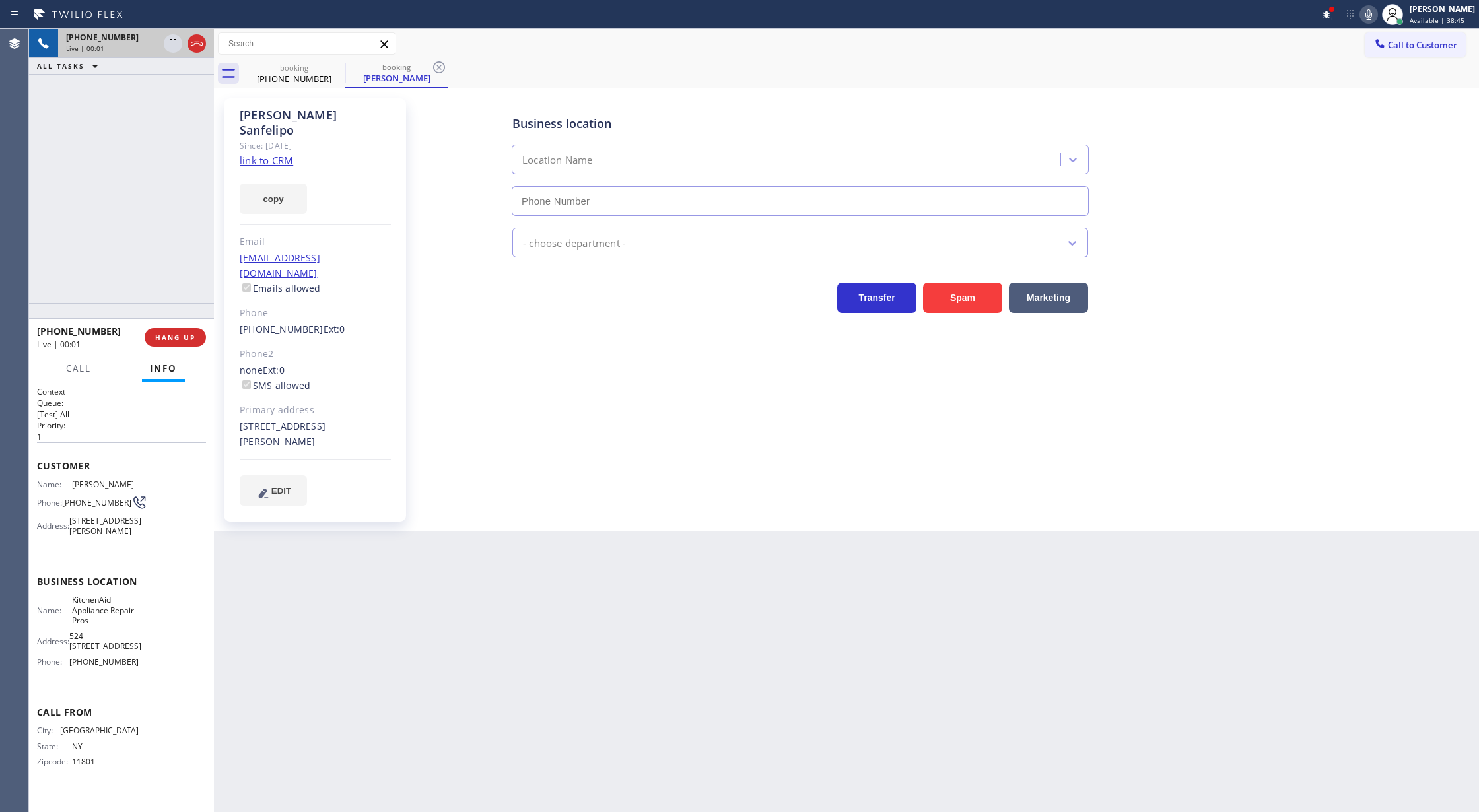
type input "[PHONE_NUMBER]"
click at [261, 154] on link "link to CRM" at bounding box center [267, 160] width 54 height 13
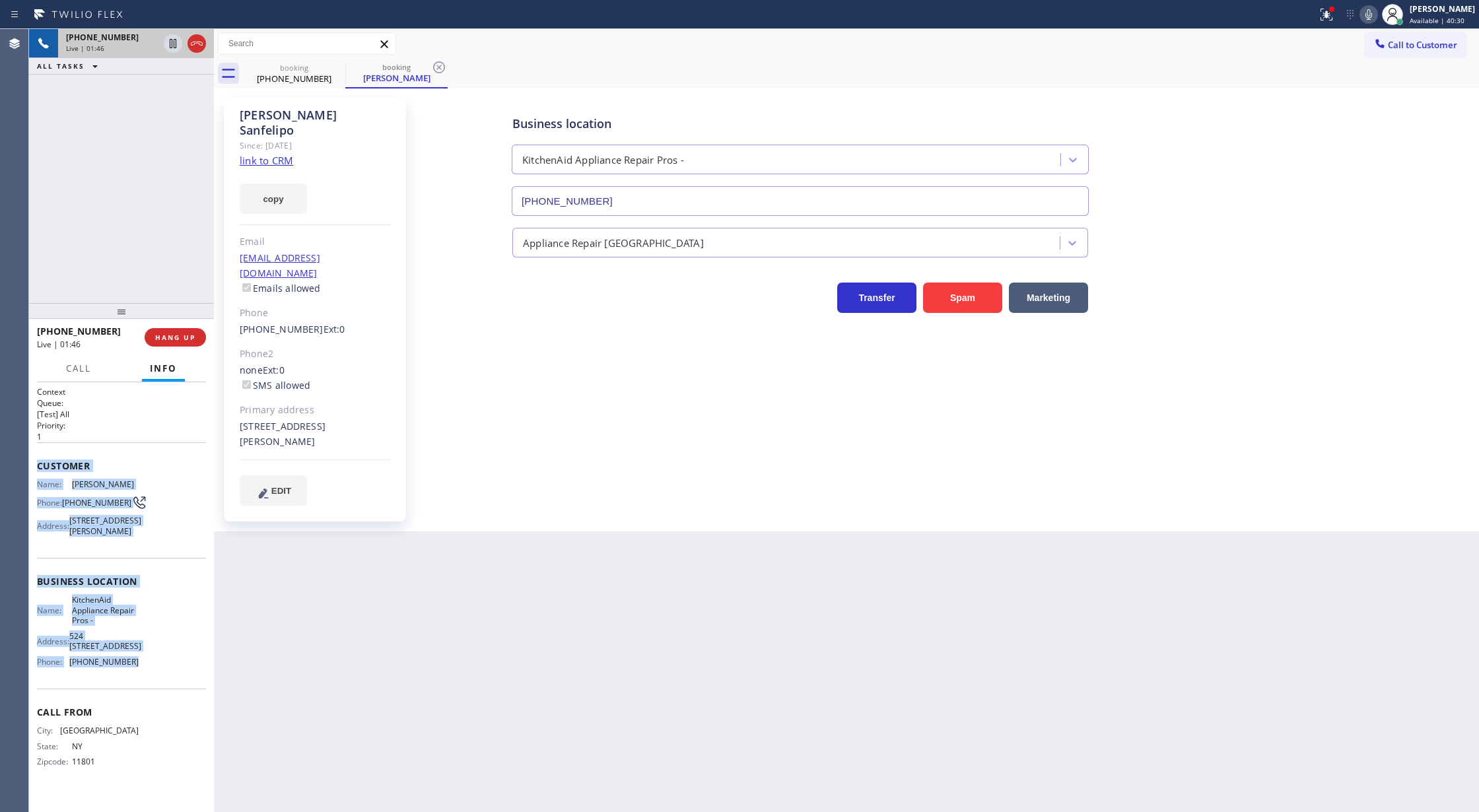
copy div "Customer Name: [PERSON_NAME] Phone: [PHONE_NUMBER] Address: [STREET_ADDRESS][PE…"
drag, startPoint x: 38, startPoint y: 471, endPoint x: 139, endPoint y: 683, distance: 234.8
click at [139, 683] on div "Context Queue: [Test] All Priority: 1 Customer Name: [PERSON_NAME] Phone: [PHON…" at bounding box center [121, 587] width 169 height 403
drag, startPoint x: 198, startPoint y: 48, endPoint x: 465, endPoint y: 397, distance: 439.4
click at [198, 48] on icon at bounding box center [196, 44] width 16 height 16
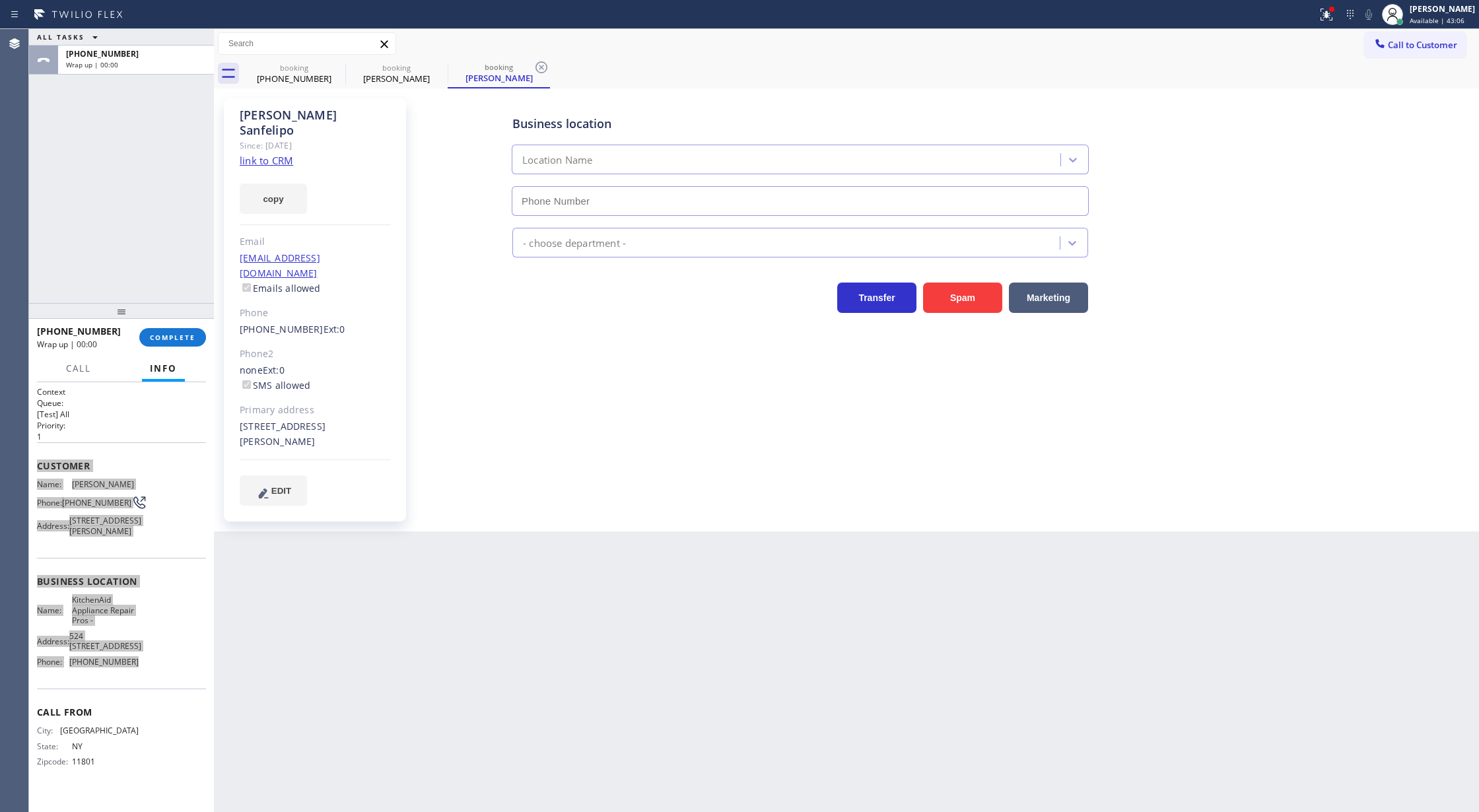
type input "[PHONE_NUMBER]"
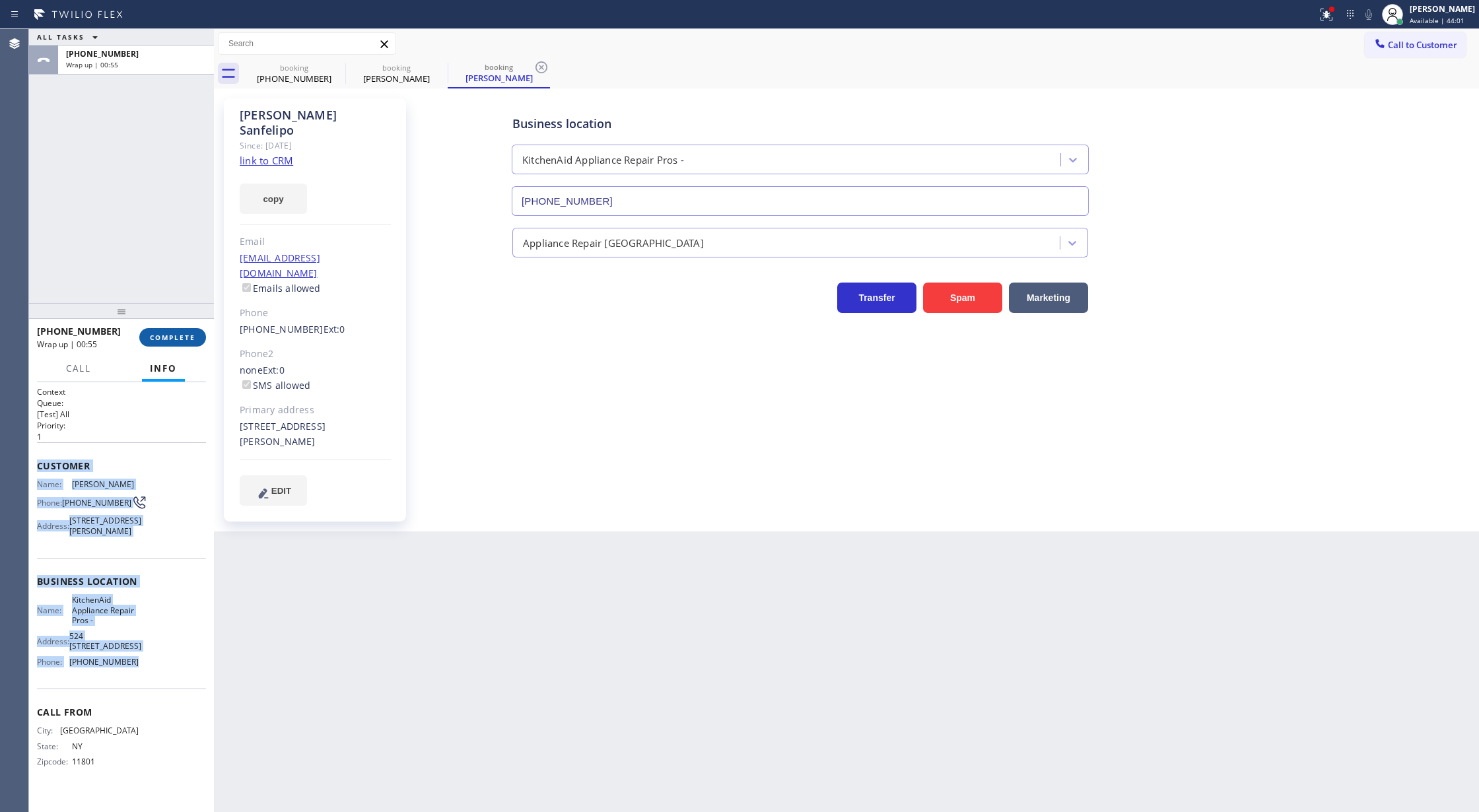
click at [177, 337] on span "COMPLETE" at bounding box center [172, 337] width 45 height 9
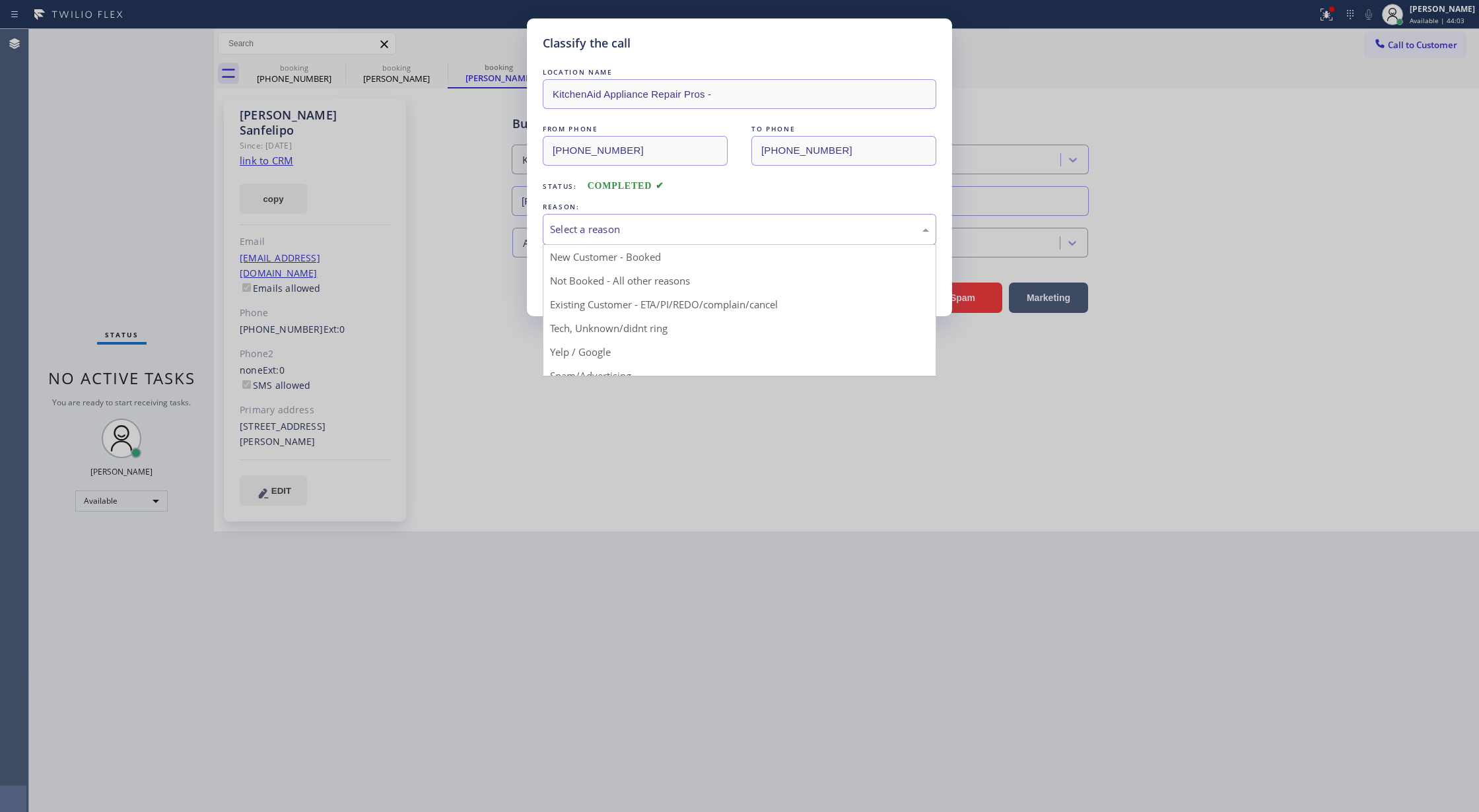
click at [637, 236] on div "Select a reason" at bounding box center [739, 229] width 379 height 15
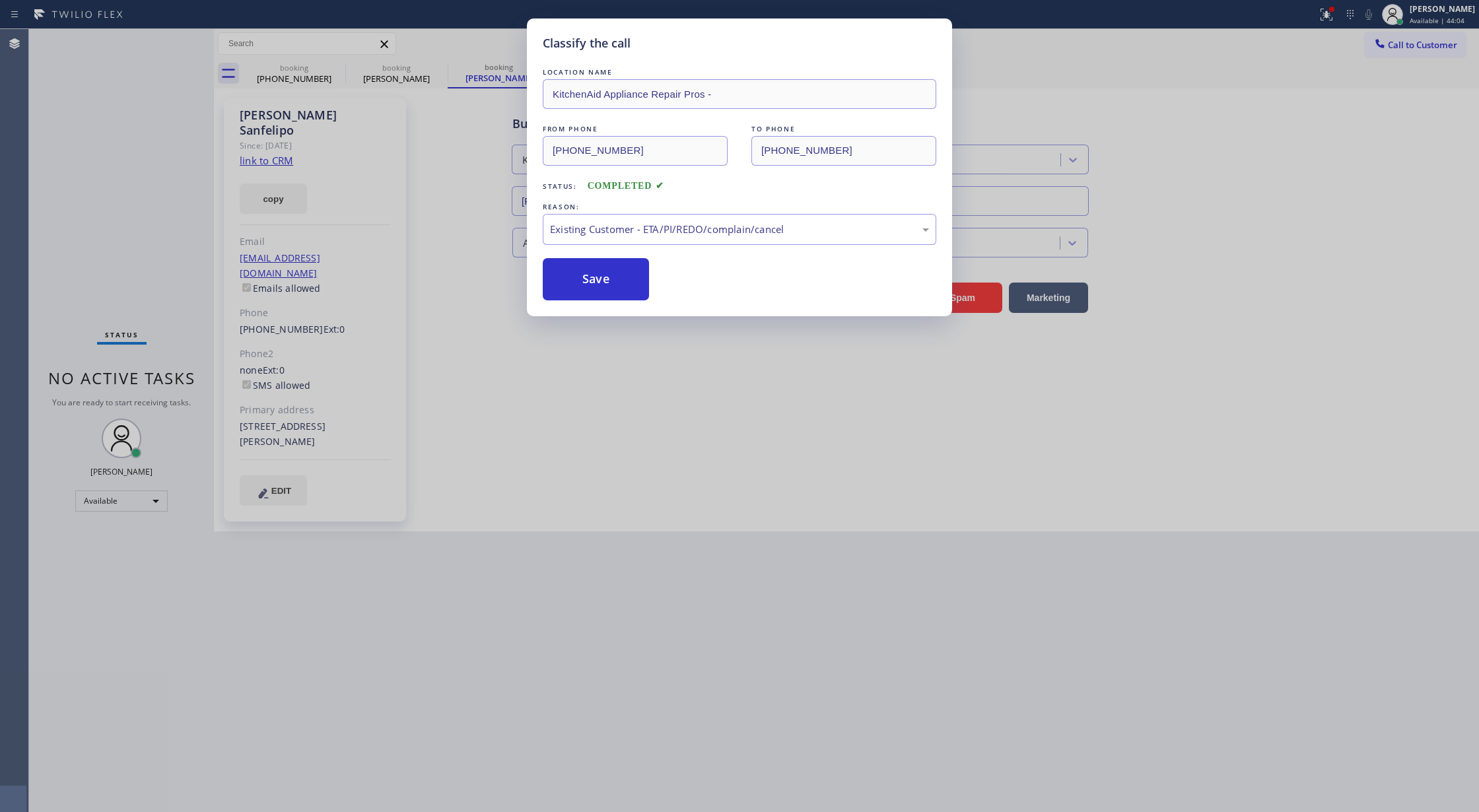
drag, startPoint x: 597, startPoint y: 281, endPoint x: 564, endPoint y: 772, distance: 492.1
click at [597, 280] on button "Save" at bounding box center [596, 279] width 107 height 42
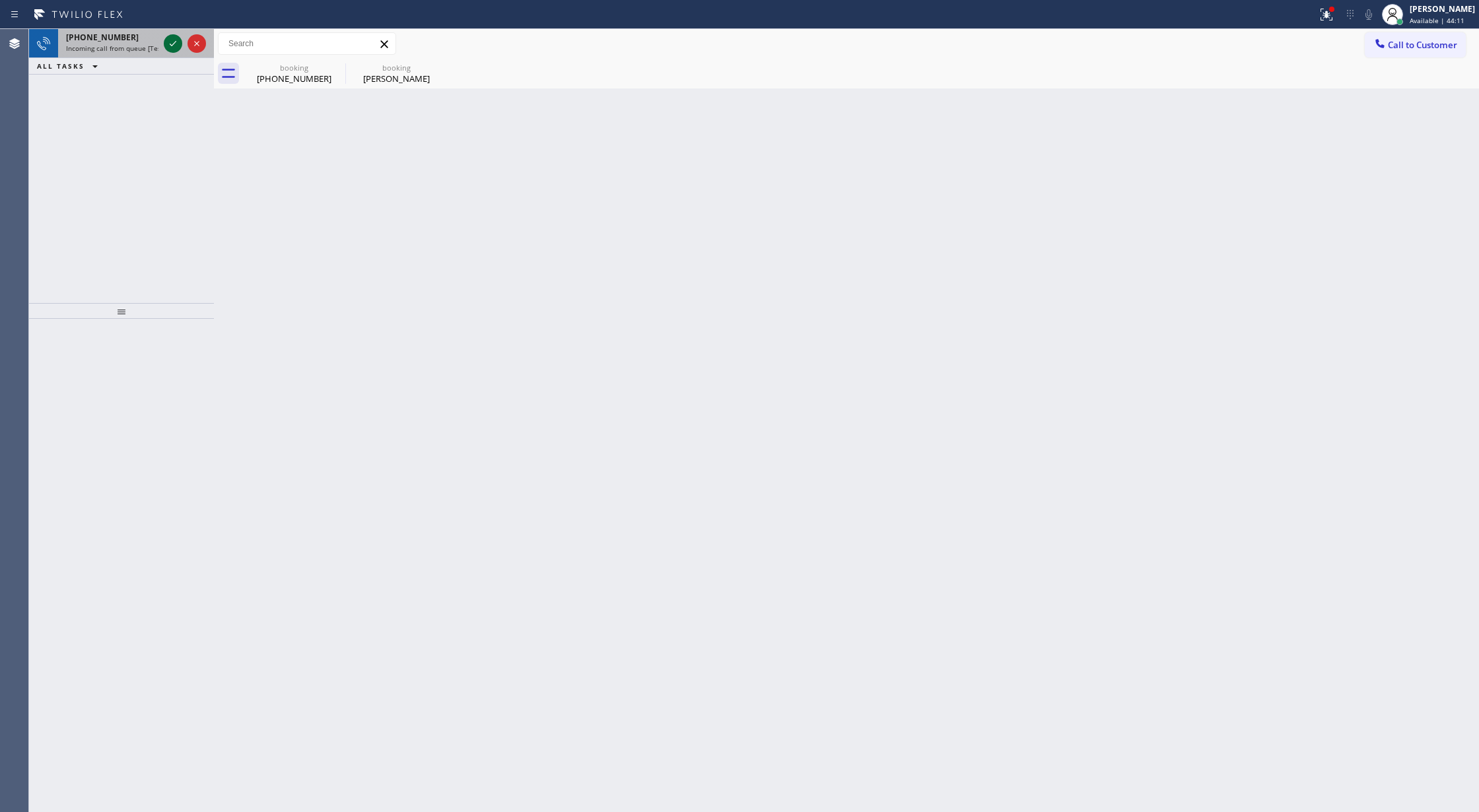
click at [176, 42] on icon at bounding box center [173, 44] width 16 height 16
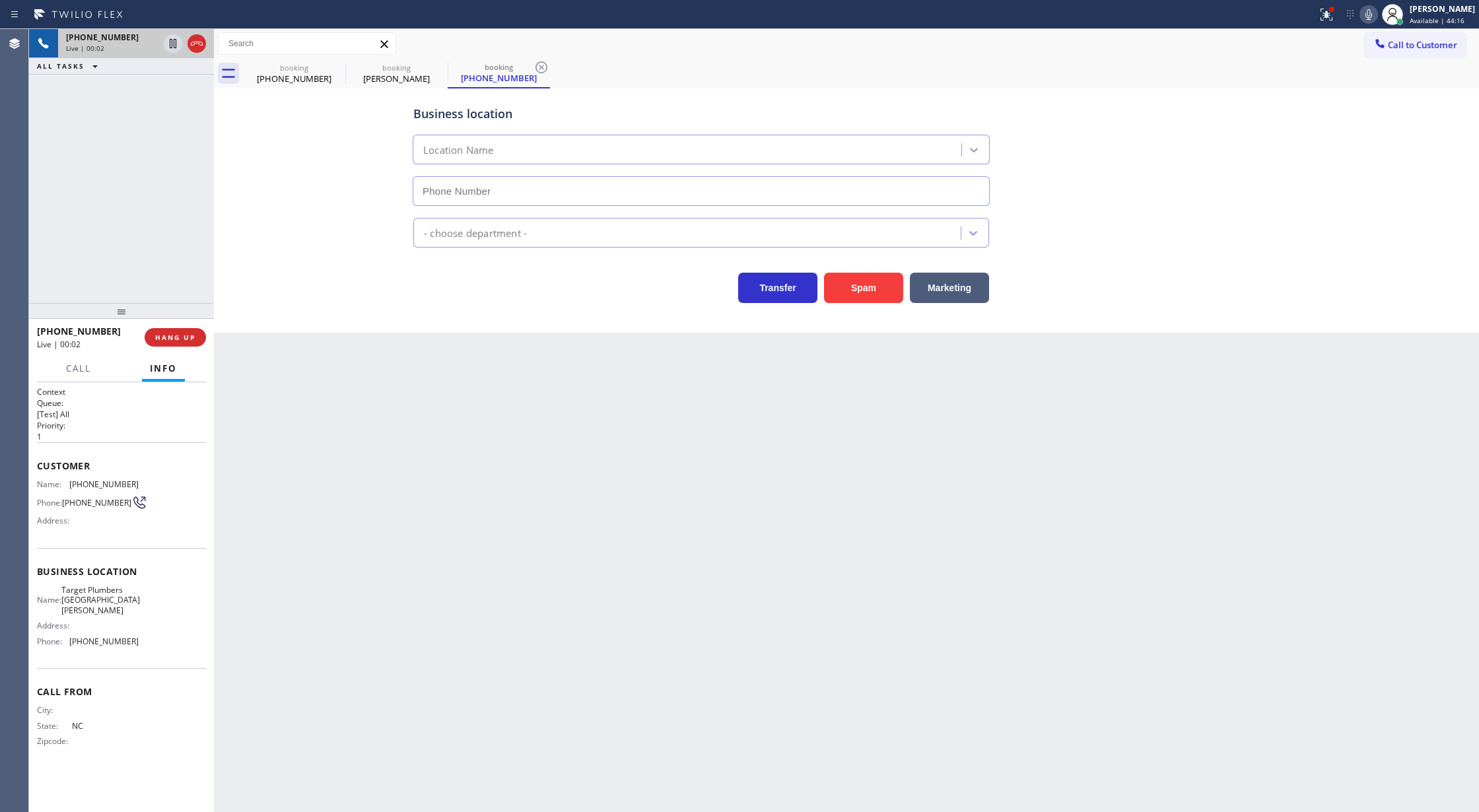
type input "[PHONE_NUMBER]"
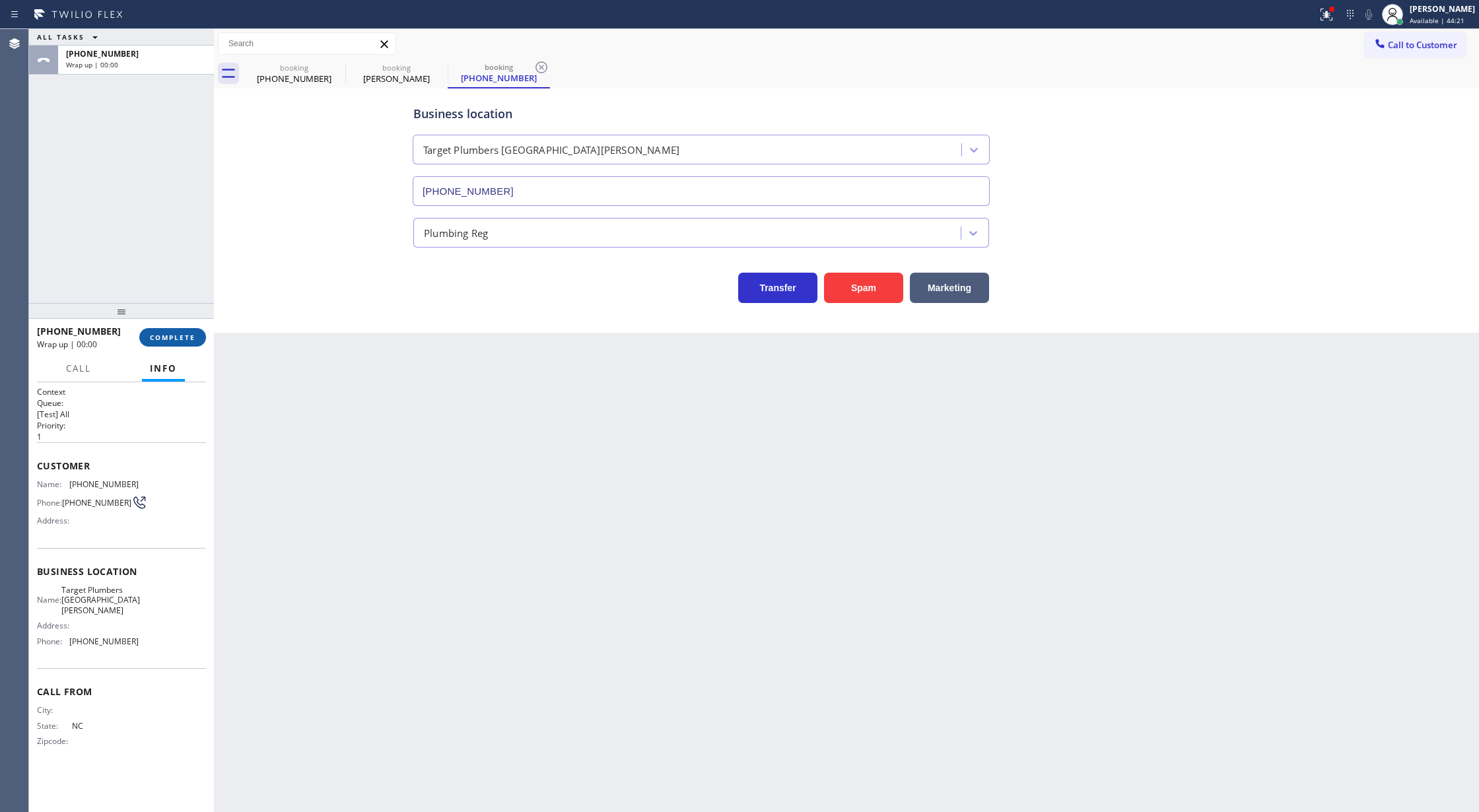
click at [155, 338] on span "COMPLETE" at bounding box center [172, 337] width 45 height 9
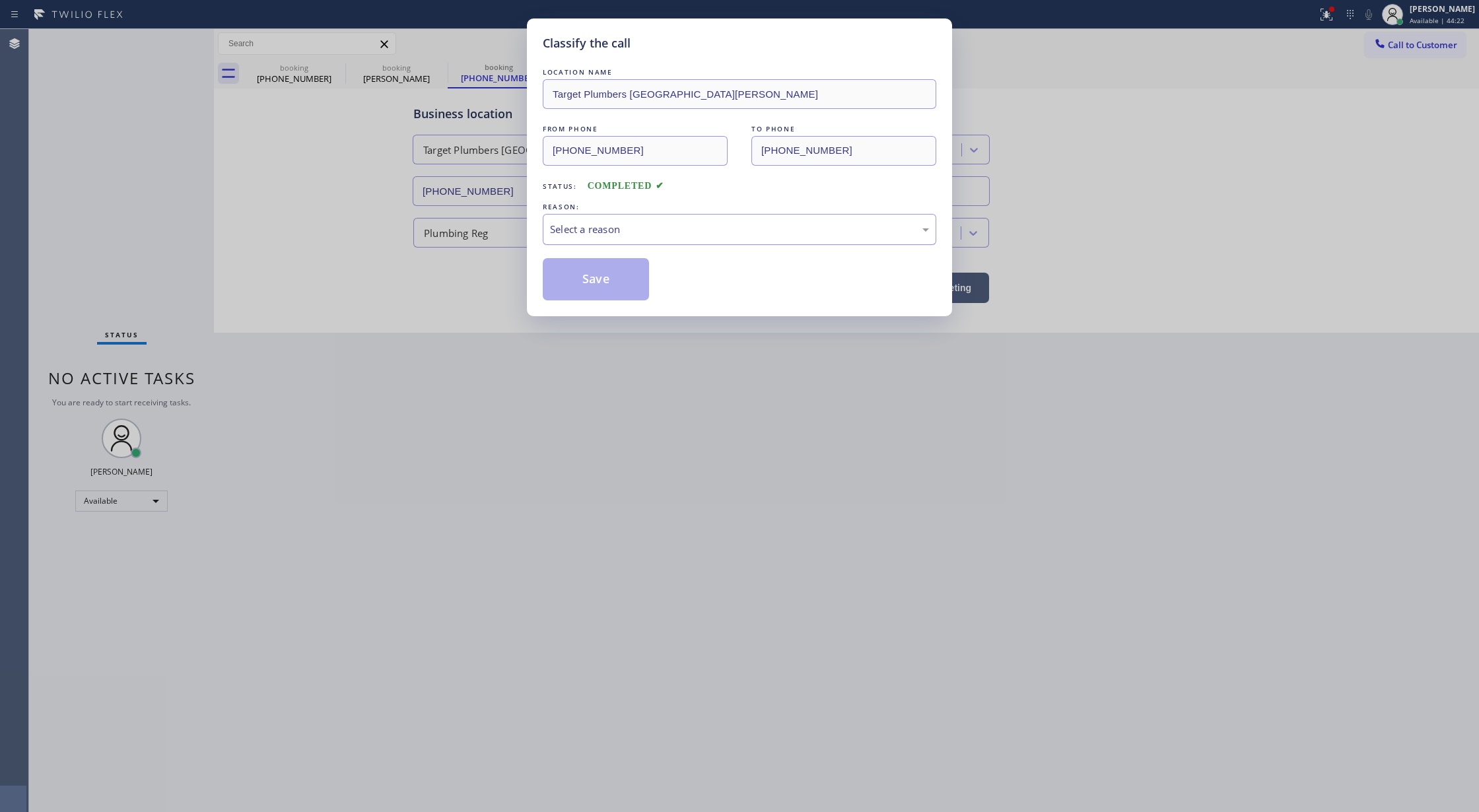
click at [623, 226] on div "Select a reason" at bounding box center [739, 229] width 379 height 15
click at [600, 287] on button "Save" at bounding box center [596, 279] width 107 height 42
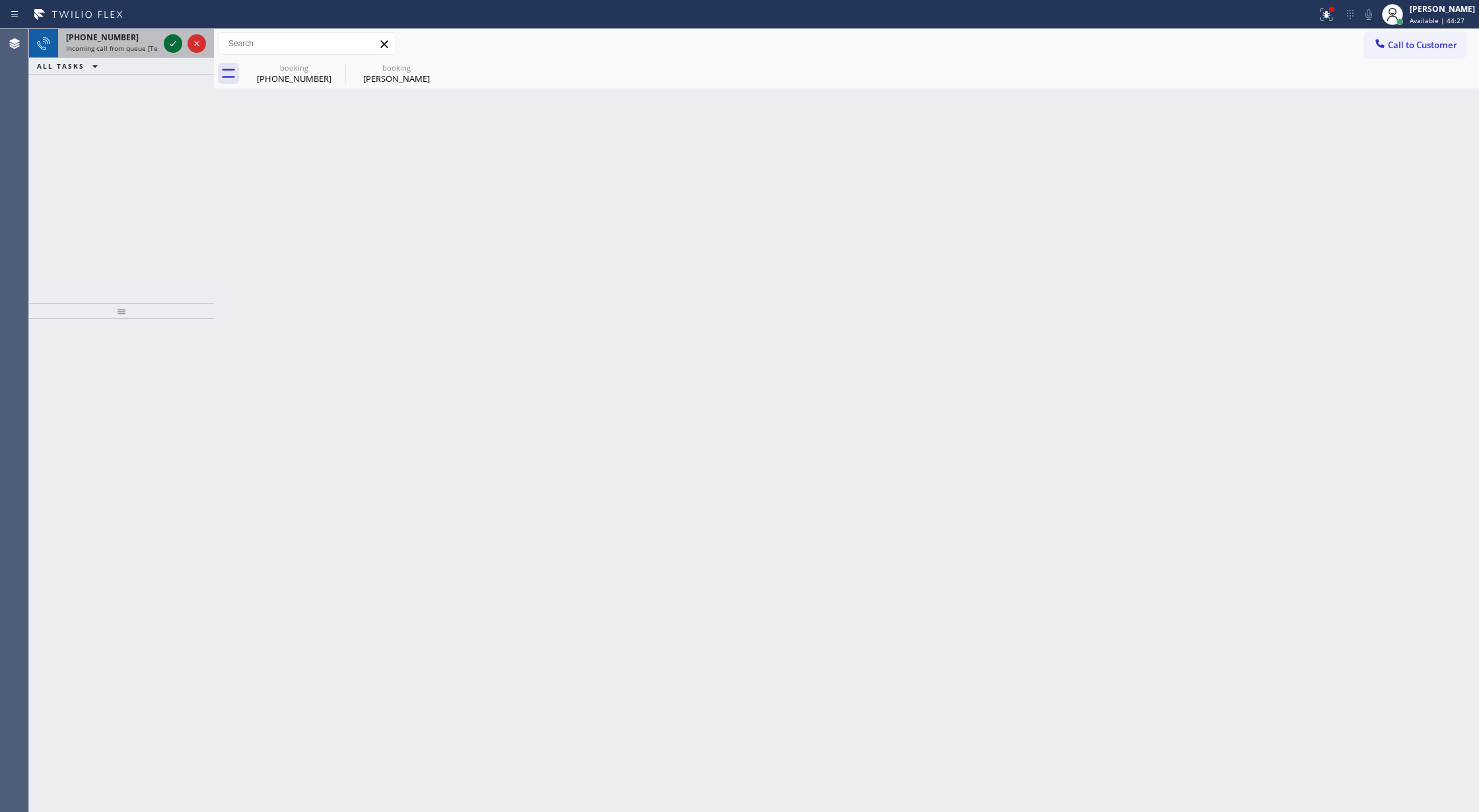
click at [169, 38] on icon at bounding box center [173, 44] width 16 height 16
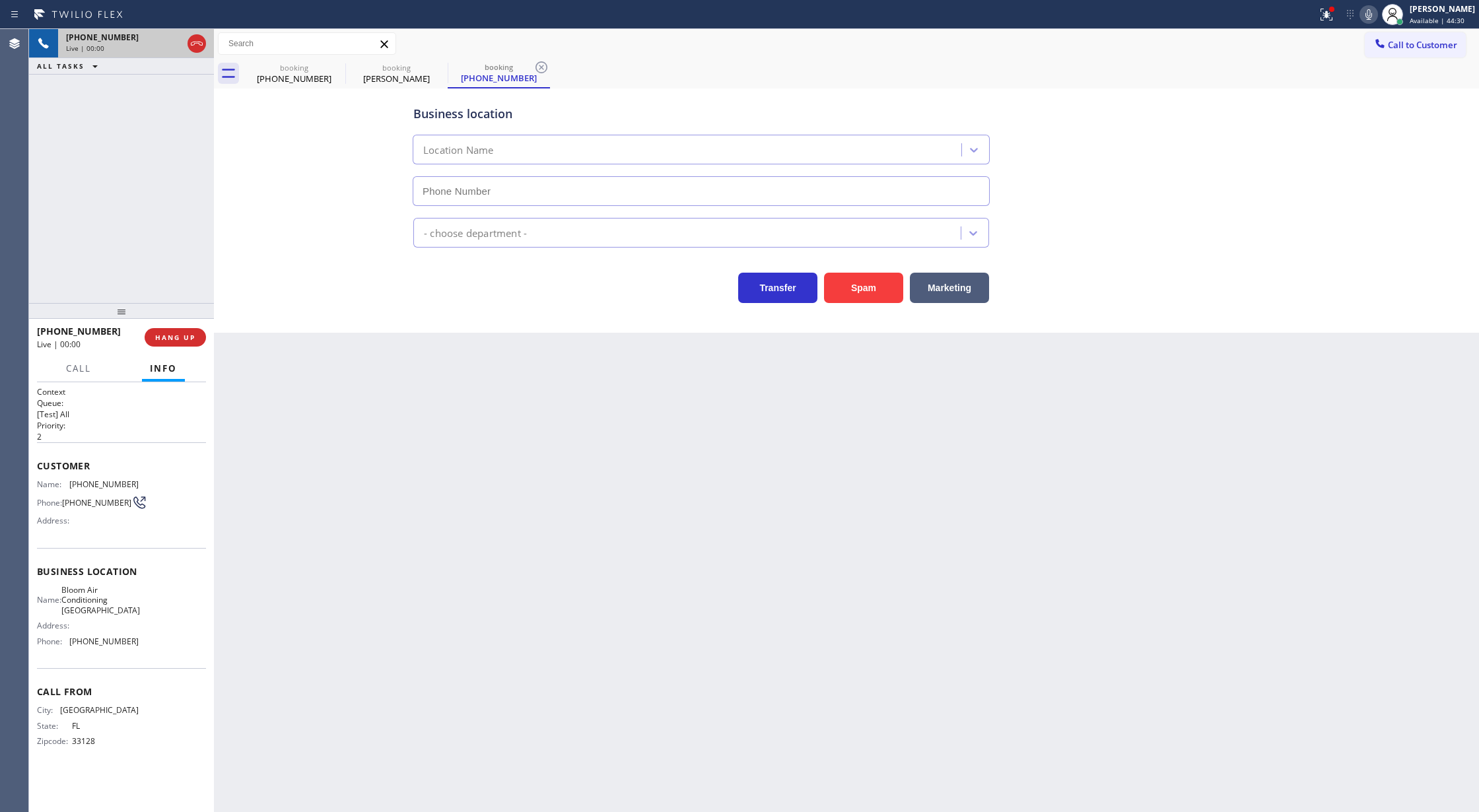
type input "[PHONE_NUMBER]"
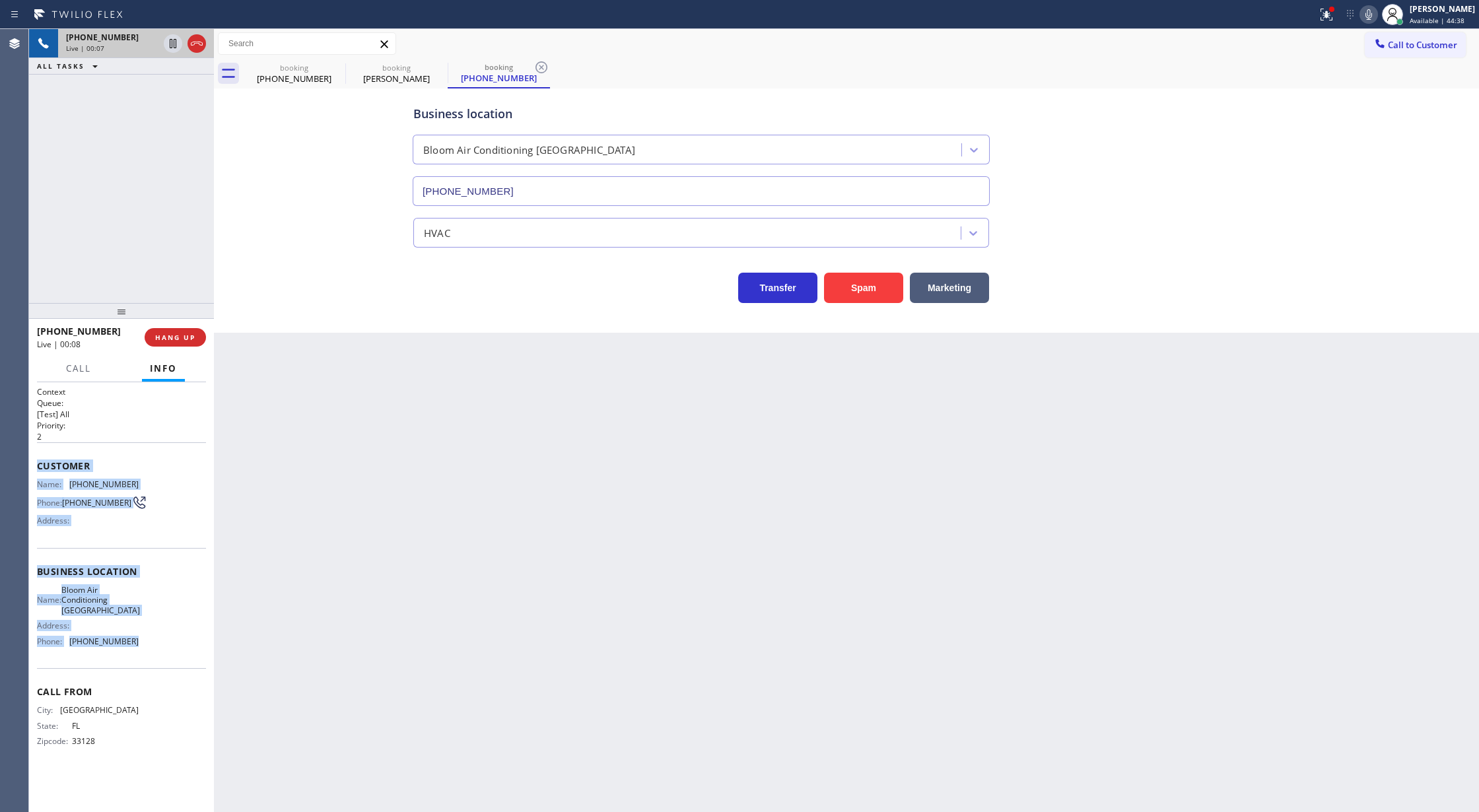
drag, startPoint x: 35, startPoint y: 465, endPoint x: 157, endPoint y: 648, distance: 219.9
click at [157, 648] on div "Context Queue: [Test] All Priority: 2 Customer Name: [PHONE_NUMBER] Phone: [PHO…" at bounding box center [121, 598] width 185 height 431
copy div "Customer Name: [PHONE_NUMBER] Phone: [PHONE_NUMBER] Address: Business location …"
drag, startPoint x: 199, startPoint y: 44, endPoint x: 159, endPoint y: 336, distance: 294.7
click at [199, 44] on icon at bounding box center [197, 43] width 12 height 4
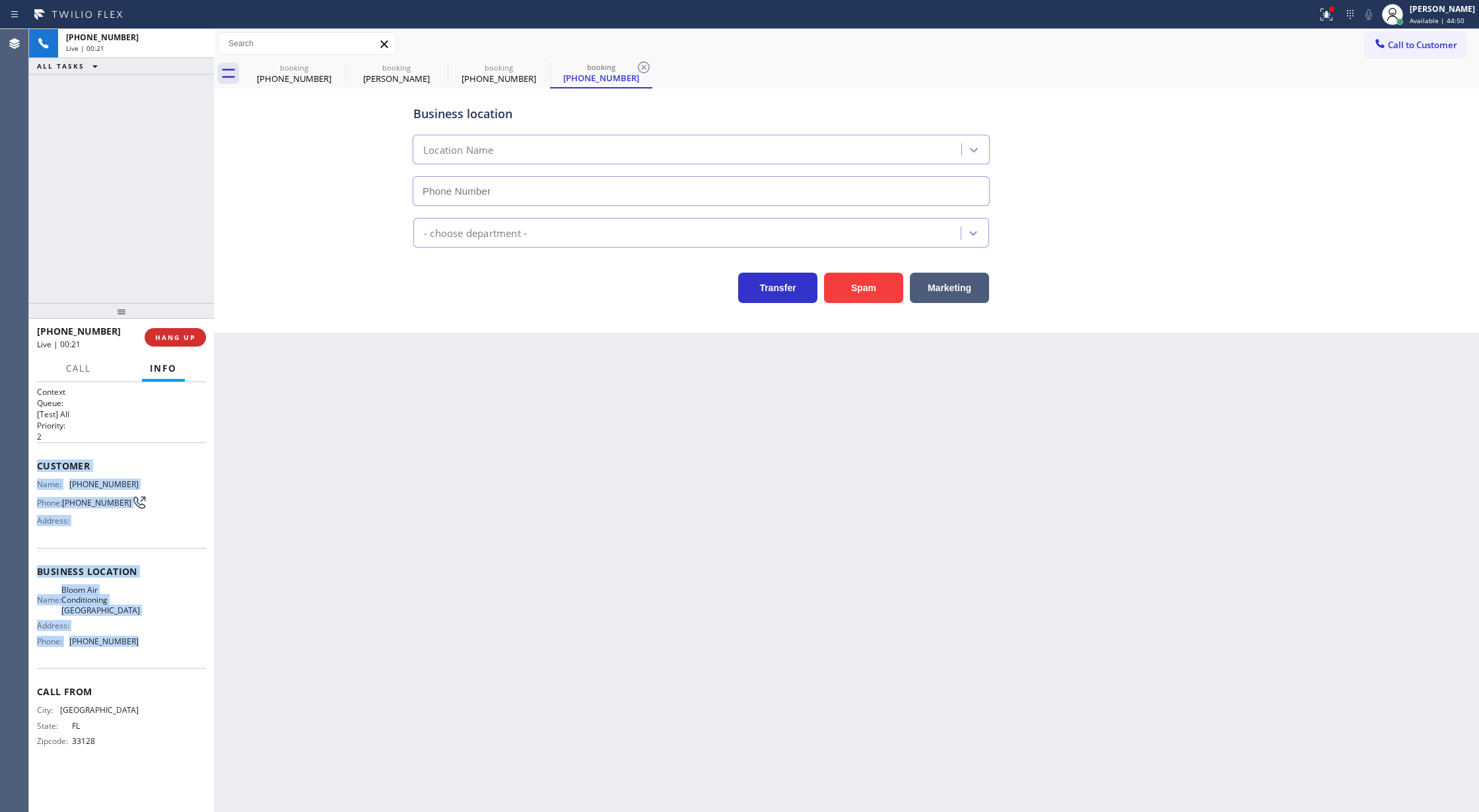
click at [159, 336] on span "HANG UP" at bounding box center [175, 337] width 41 height 9
type input "[PHONE_NUMBER]"
click at [168, 344] on button "COMPLETE" at bounding box center [173, 337] width 67 height 18
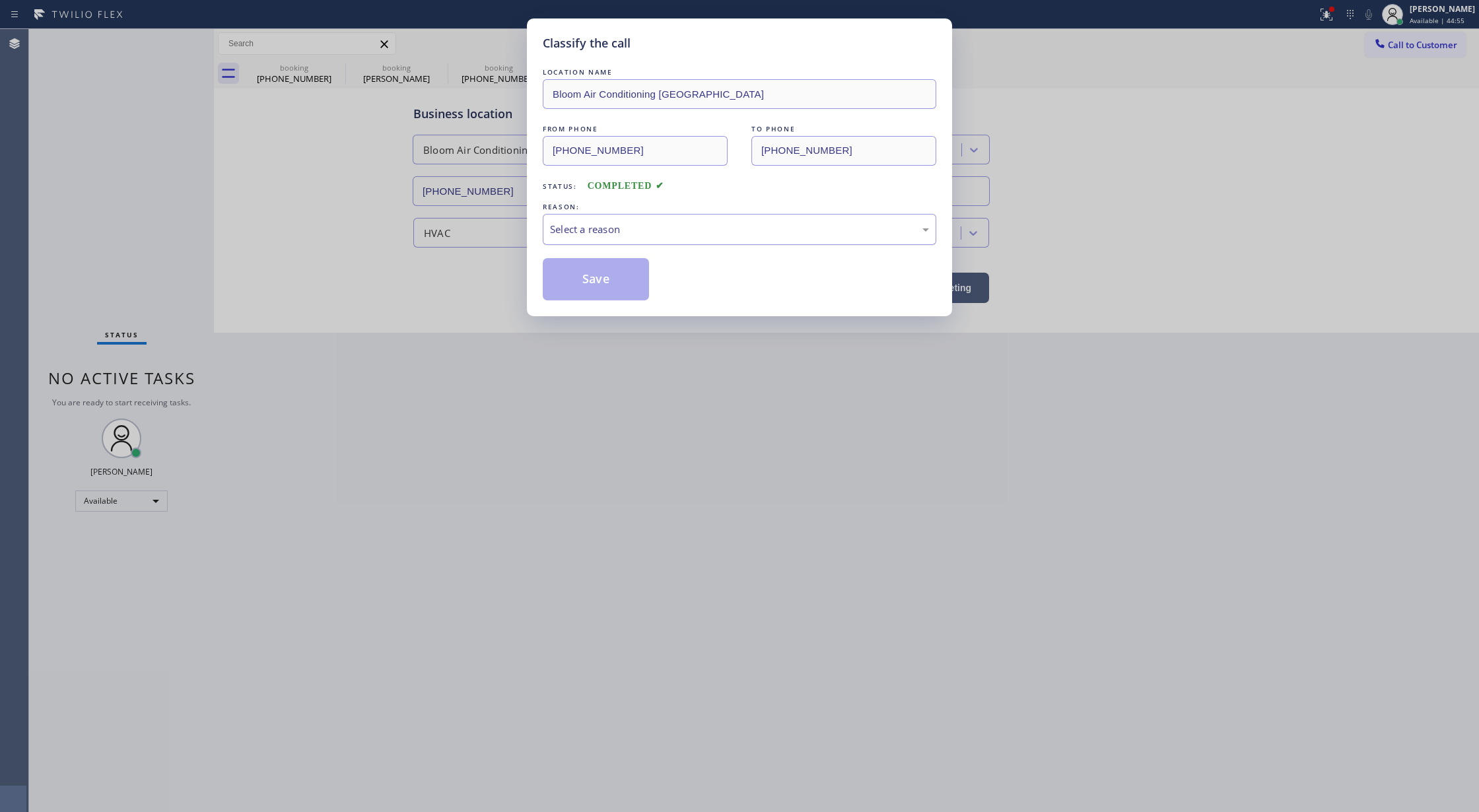
click at [564, 237] on div "Select a reason" at bounding box center [739, 229] width 379 height 15
click at [576, 276] on button "Save" at bounding box center [596, 279] width 107 height 42
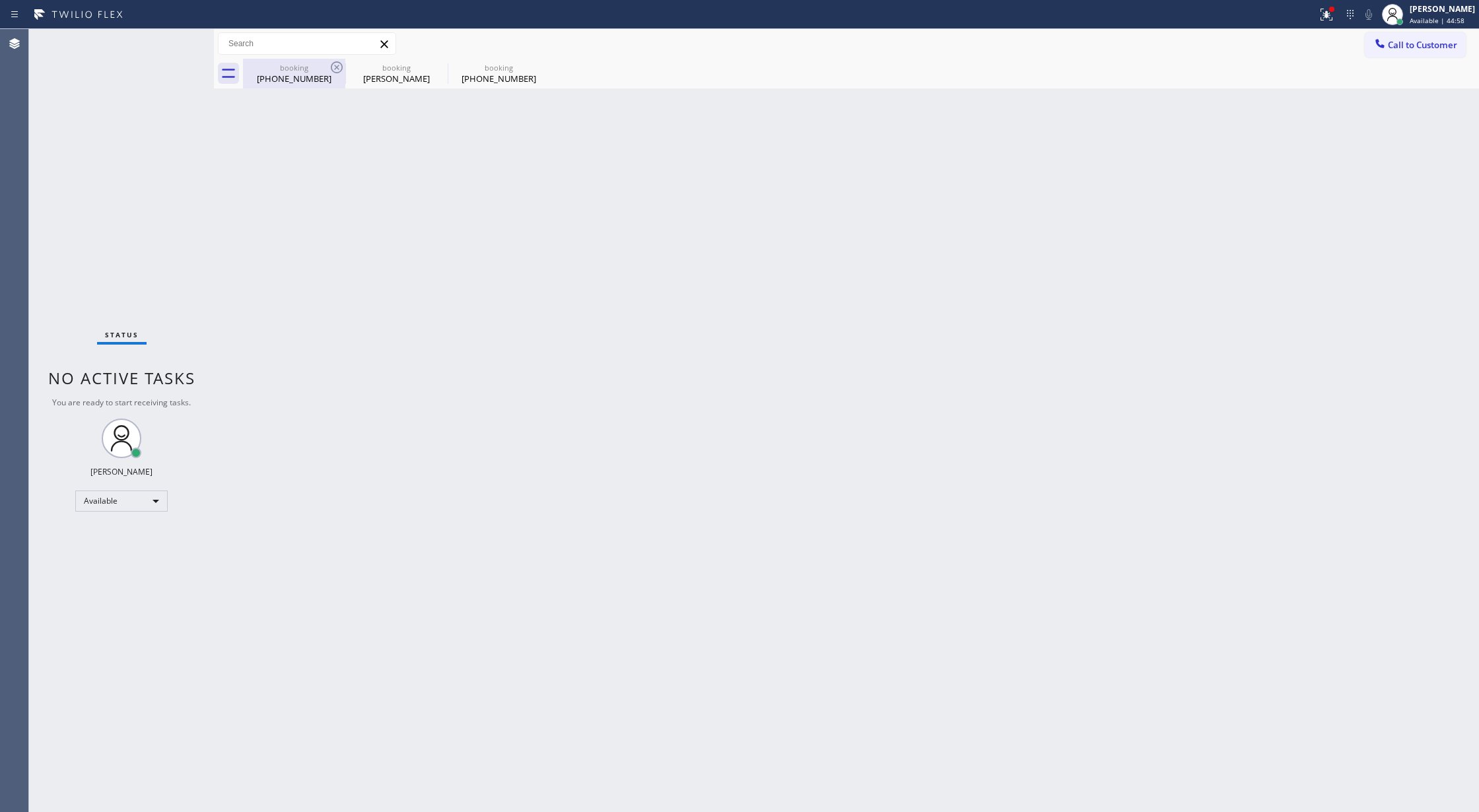
click at [299, 67] on div "booking" at bounding box center [294, 67] width 100 height 10
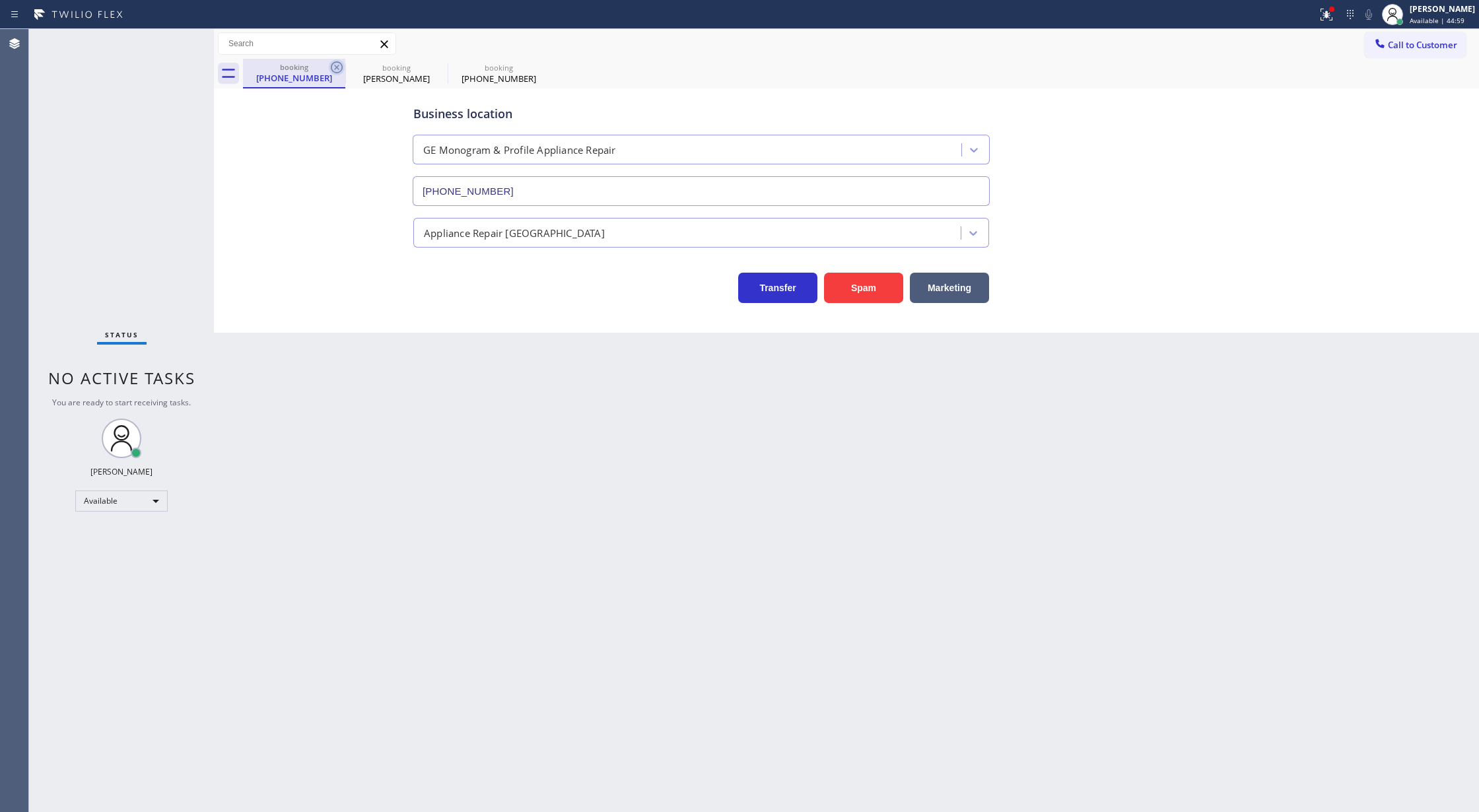
click at [330, 67] on icon at bounding box center [337, 67] width 16 height 16
type input "[PHONE_NUMBER]"
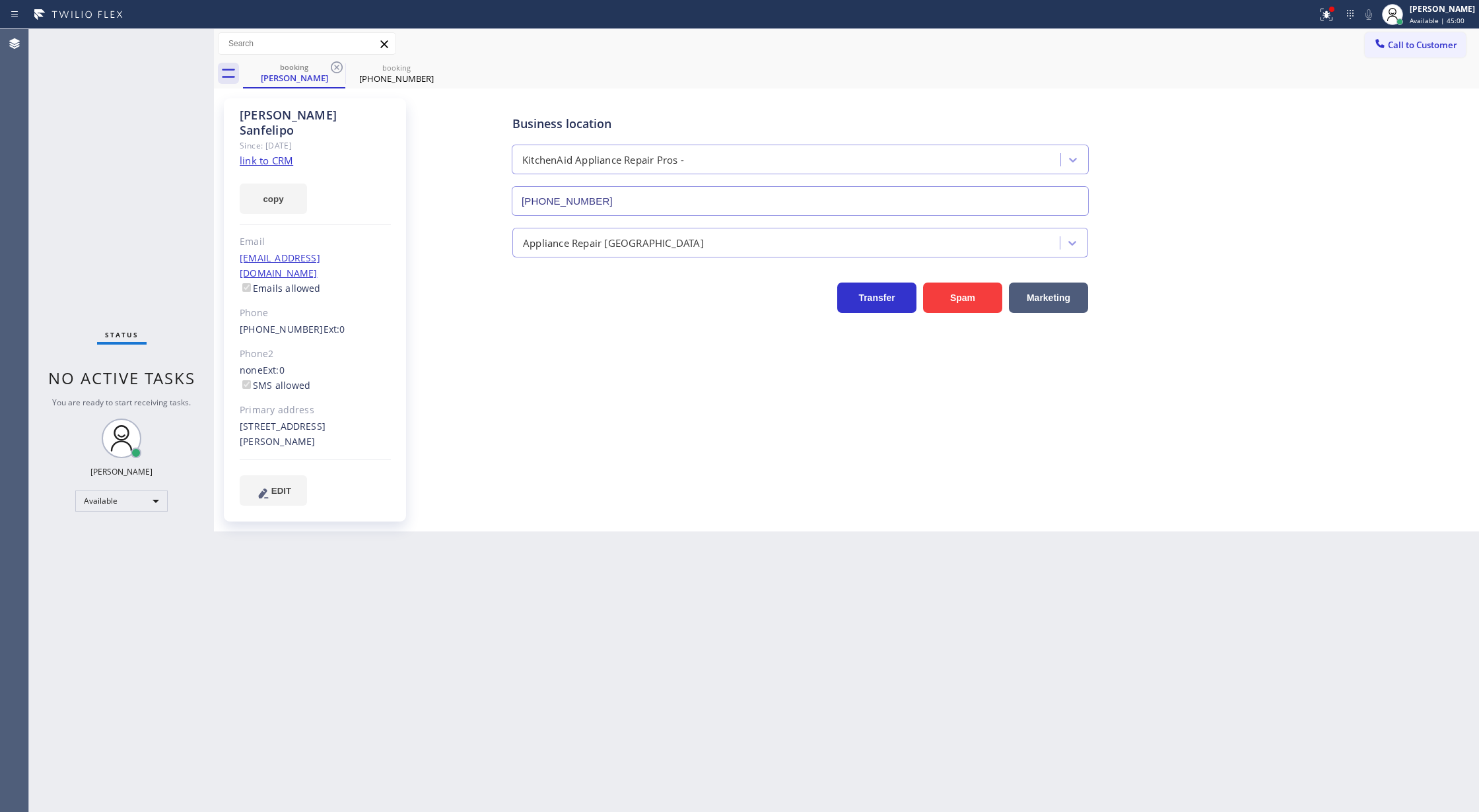
click at [330, 67] on icon at bounding box center [337, 67] width 16 height 16
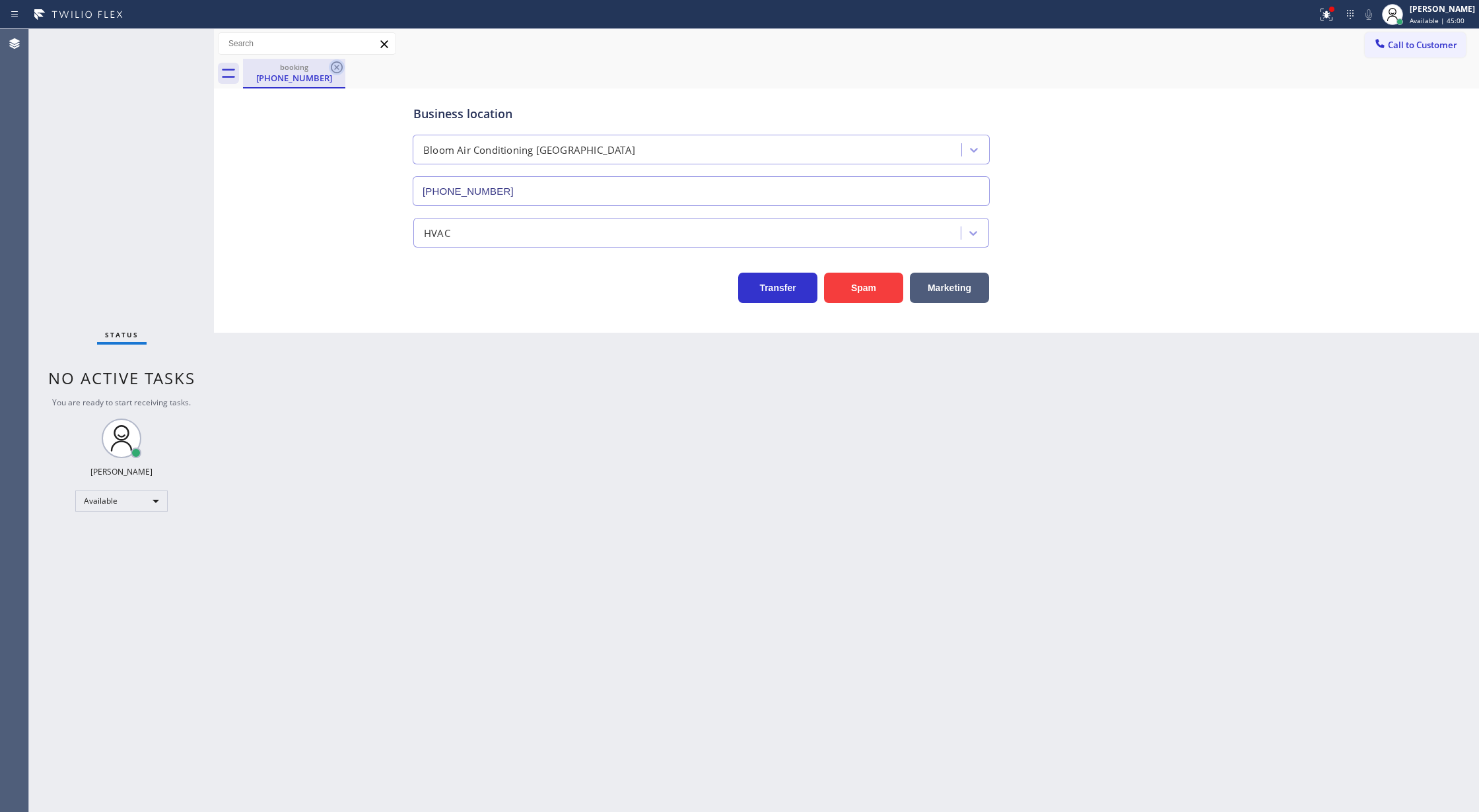
click at [330, 67] on icon at bounding box center [337, 67] width 12 height 12
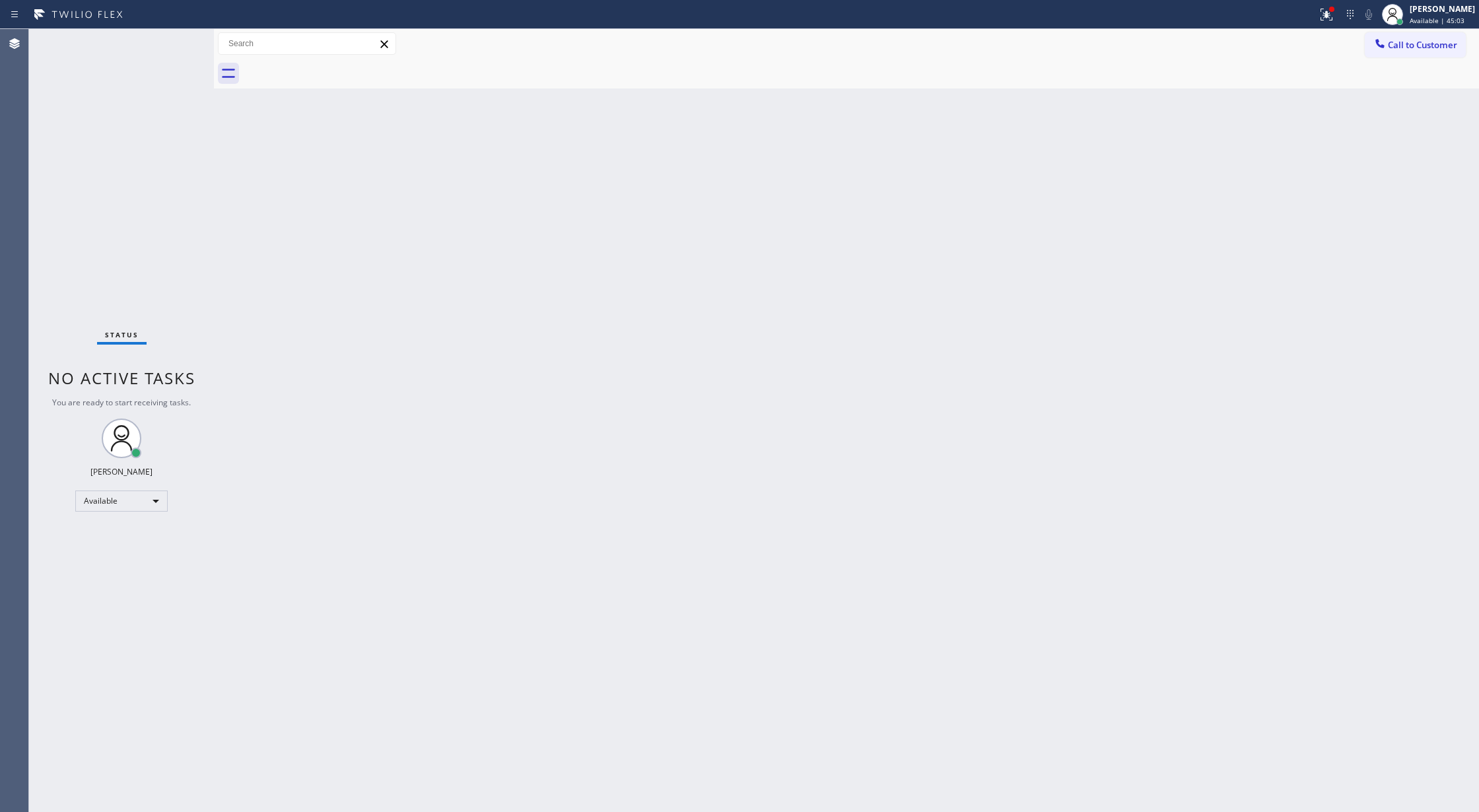
click at [173, 42] on div "Status No active tasks You are ready to start receiving tasks. [PERSON_NAME] Av…" at bounding box center [121, 420] width 185 height 783
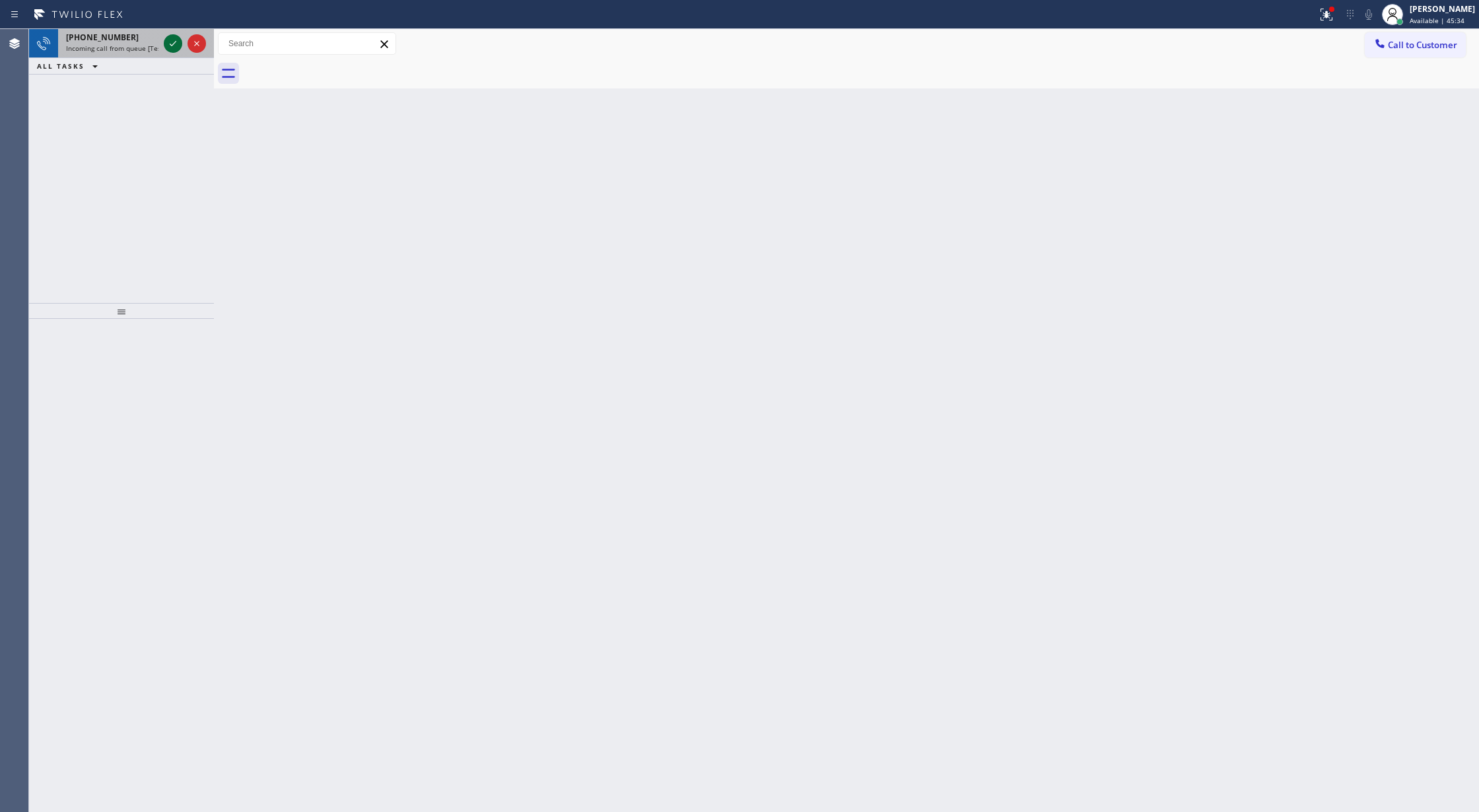
click at [174, 48] on icon at bounding box center [173, 44] width 16 height 16
click at [167, 48] on icon at bounding box center [173, 44] width 16 height 16
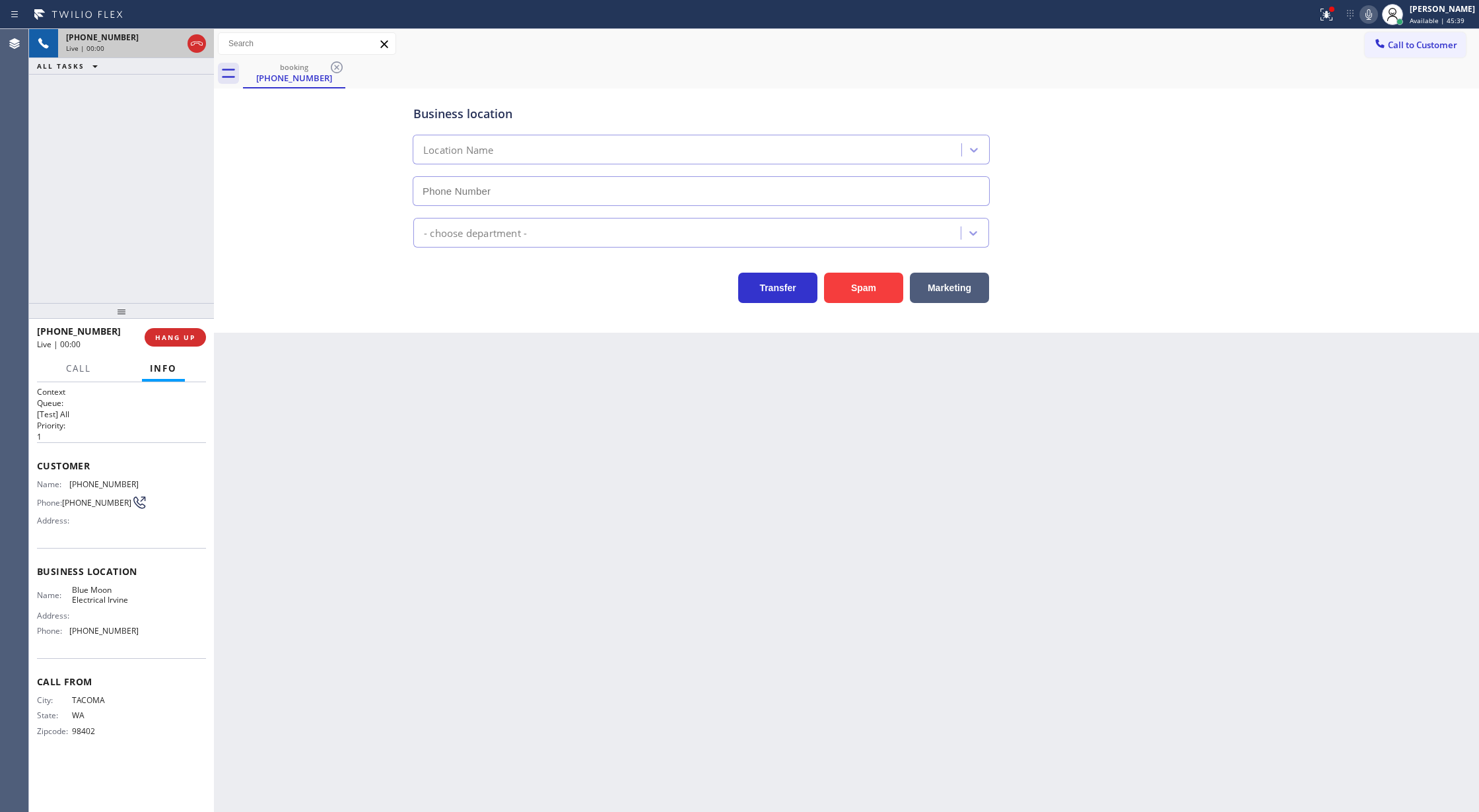
type input "[PHONE_NUMBER]"
click at [861, 287] on button "Spam" at bounding box center [863, 288] width 79 height 31
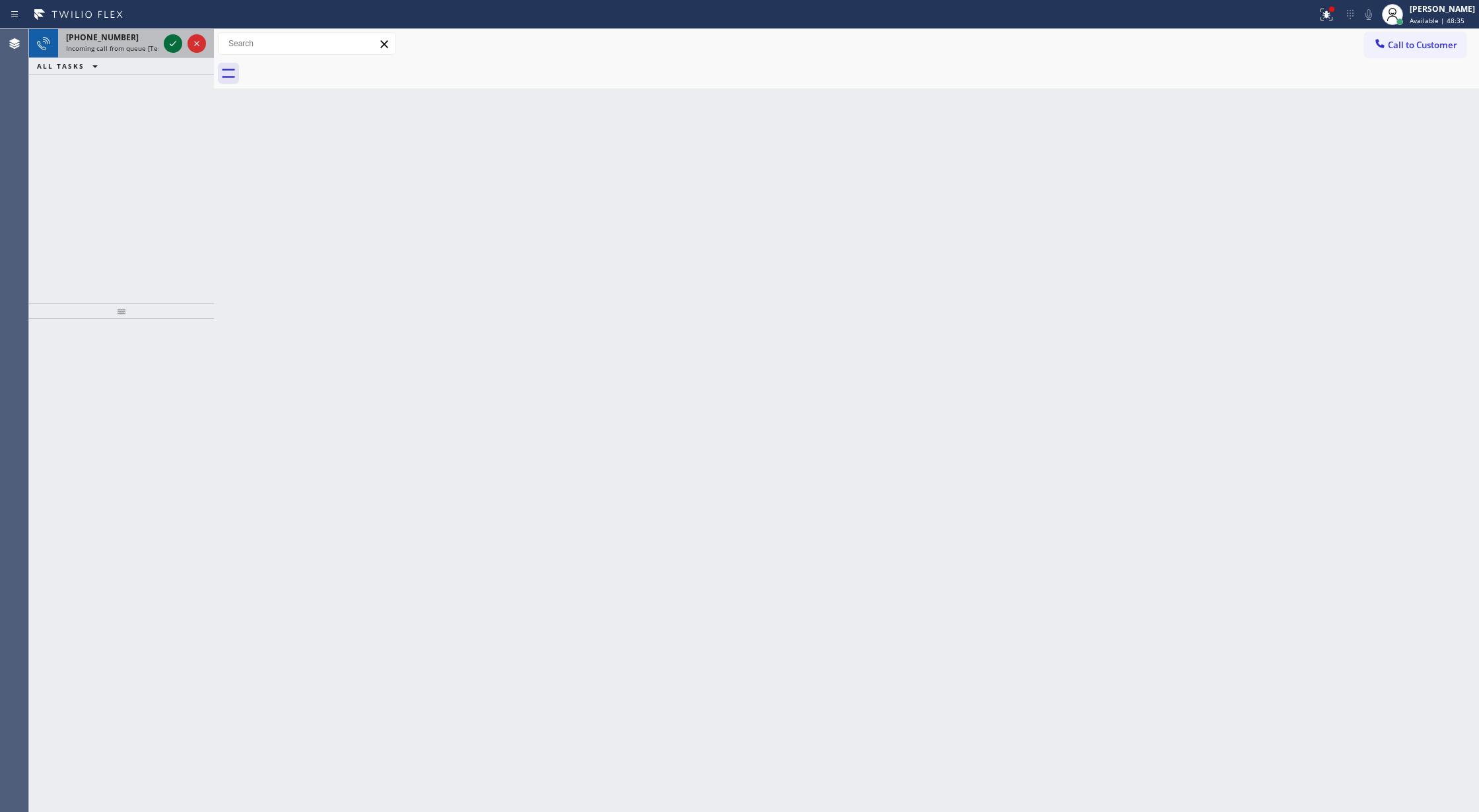
click at [168, 45] on icon at bounding box center [173, 44] width 16 height 16
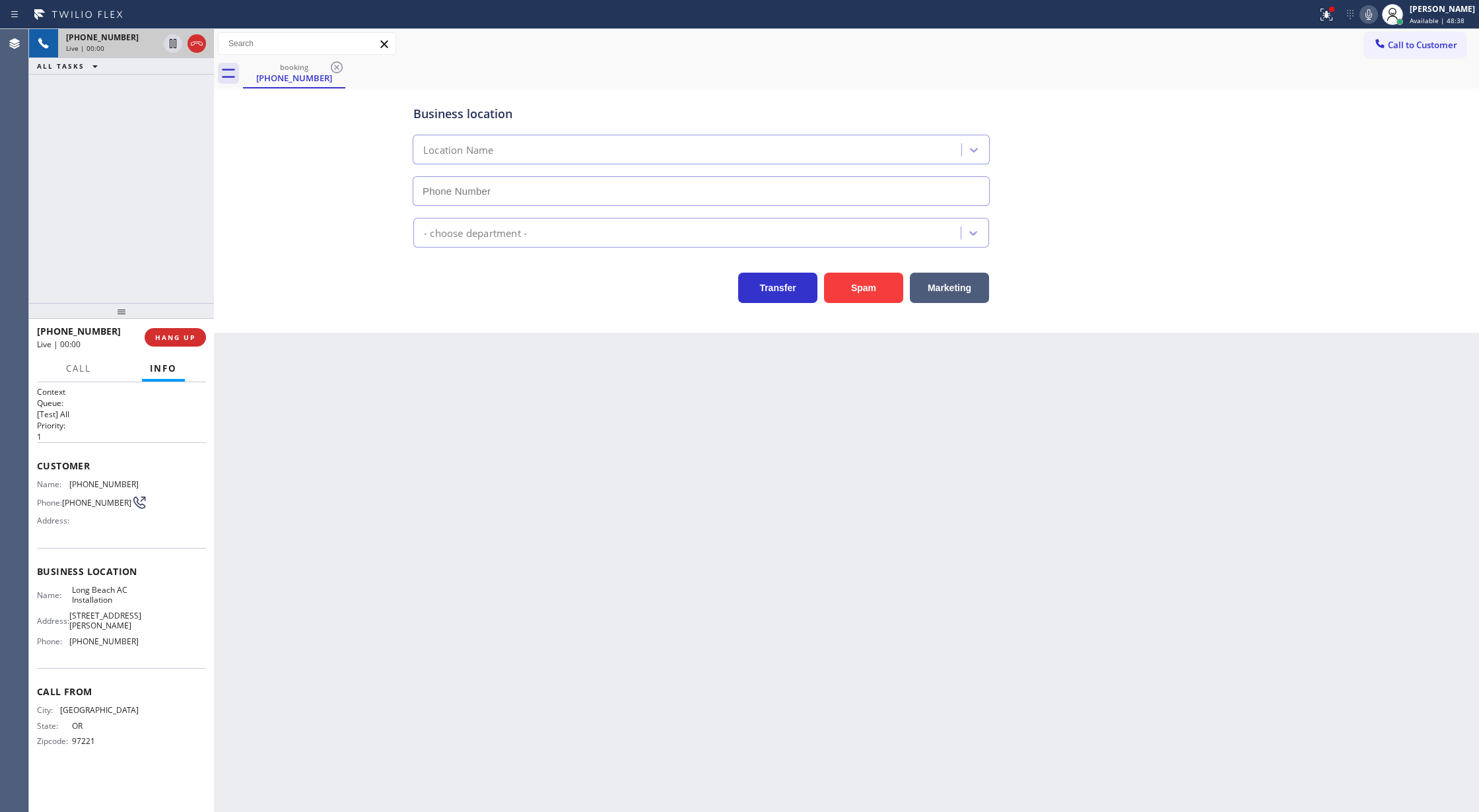
type input "[PHONE_NUMBER]"
click at [159, 344] on button "COMPLETE" at bounding box center [173, 337] width 67 height 18
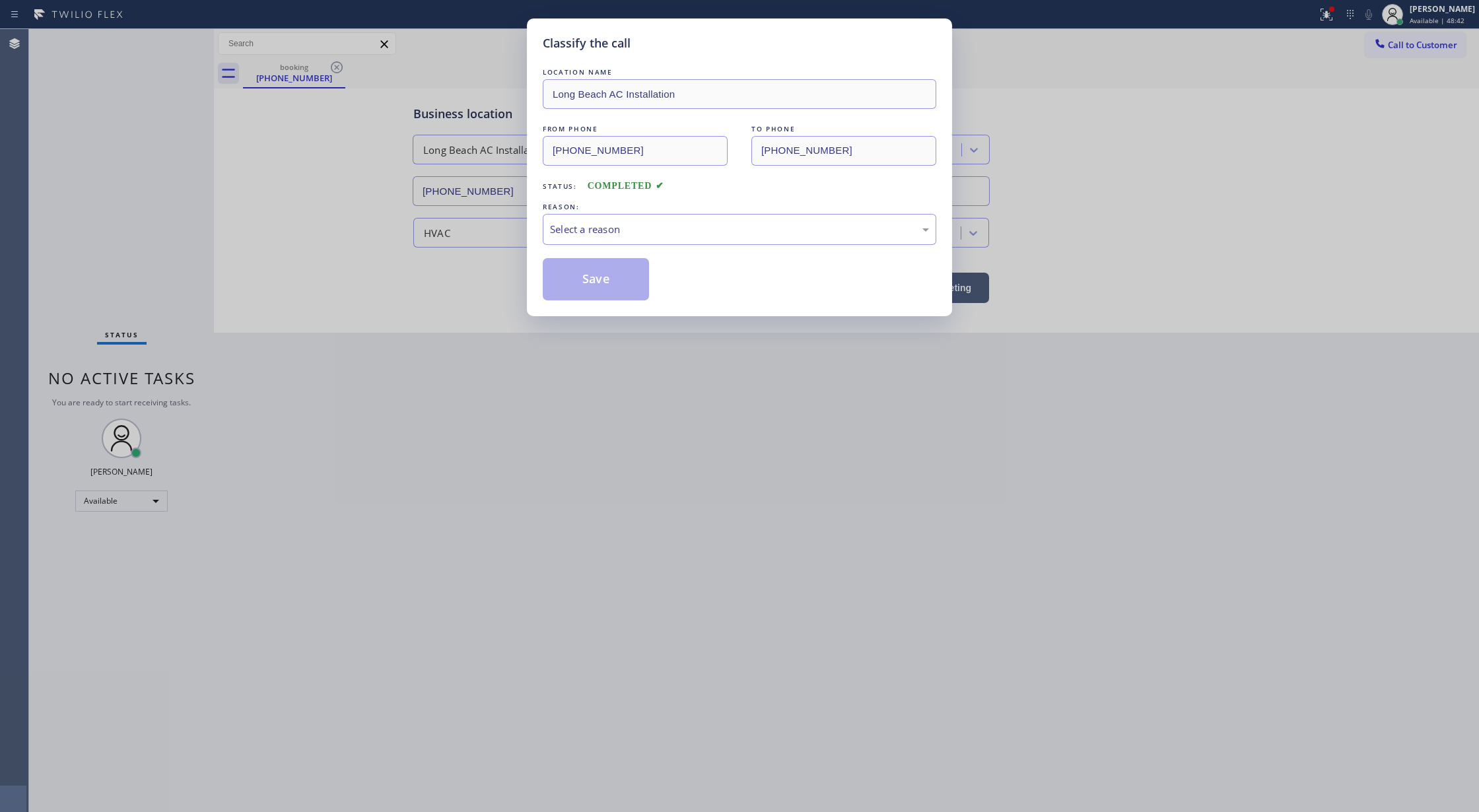
click at [622, 246] on div "LOCATION NAME [GEOGRAPHIC_DATA] AC Installation FROM PHONE [PHONE_NUMBER] TO PH…" at bounding box center [739, 182] width 393 height 235
click at [578, 228] on div "Select a reason" at bounding box center [739, 229] width 379 height 15
click at [587, 293] on button "Save" at bounding box center [596, 279] width 107 height 42
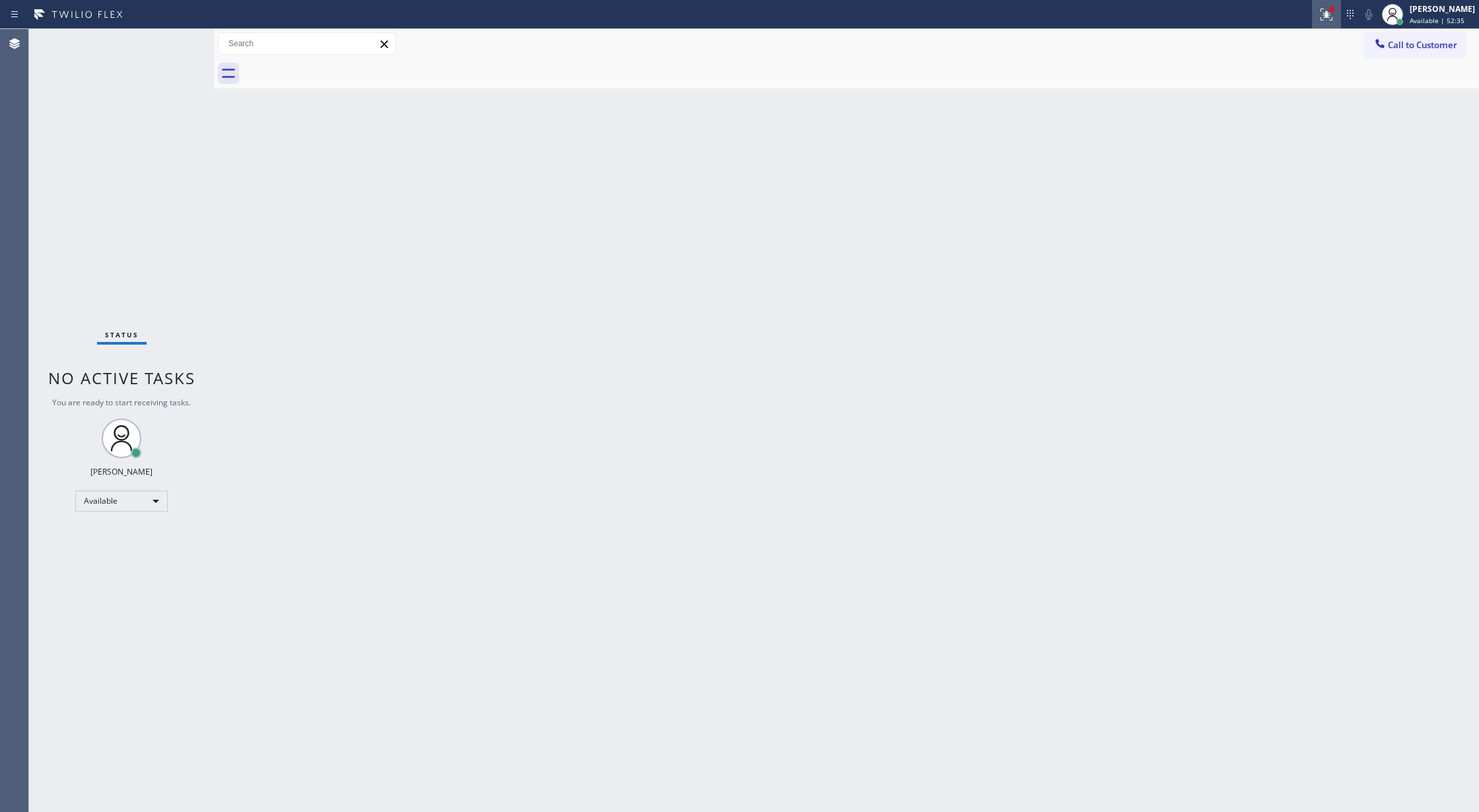
click at [1329, 14] on icon at bounding box center [1324, 13] width 8 height 9
click at [1251, 169] on span "Clear issues" at bounding box center [1264, 173] width 62 height 9
click at [172, 43] on div "Status No active tasks You are ready to start receiving tasks. [PERSON_NAME] Av…" at bounding box center [121, 420] width 185 height 783
click at [169, 51] on div "Status No active tasks You are ready to start receiving tasks. [PERSON_NAME] Av…" at bounding box center [121, 420] width 185 height 783
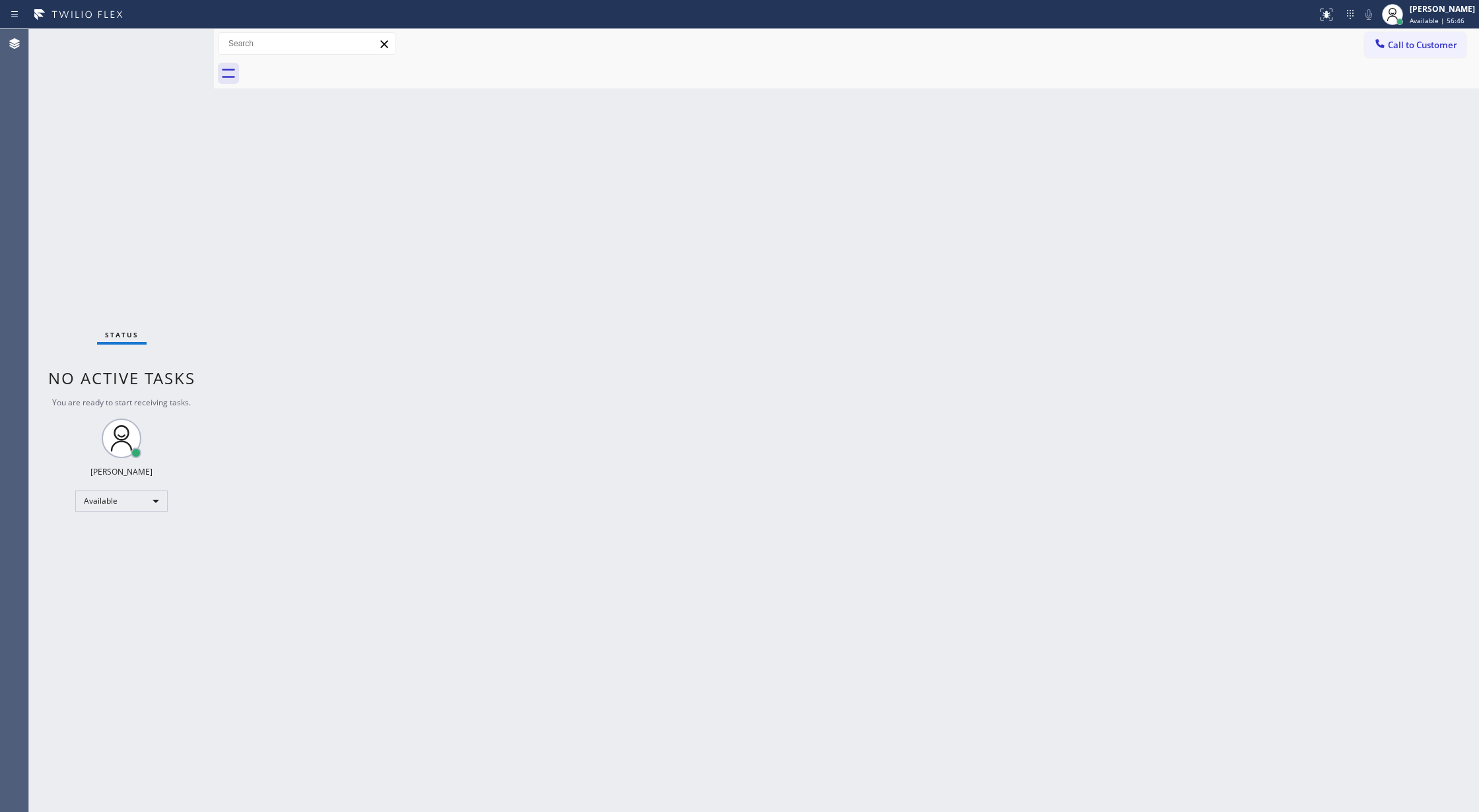
click at [178, 38] on div "Status No active tasks You are ready to start receiving tasks. [PERSON_NAME] Av…" at bounding box center [121, 420] width 185 height 783
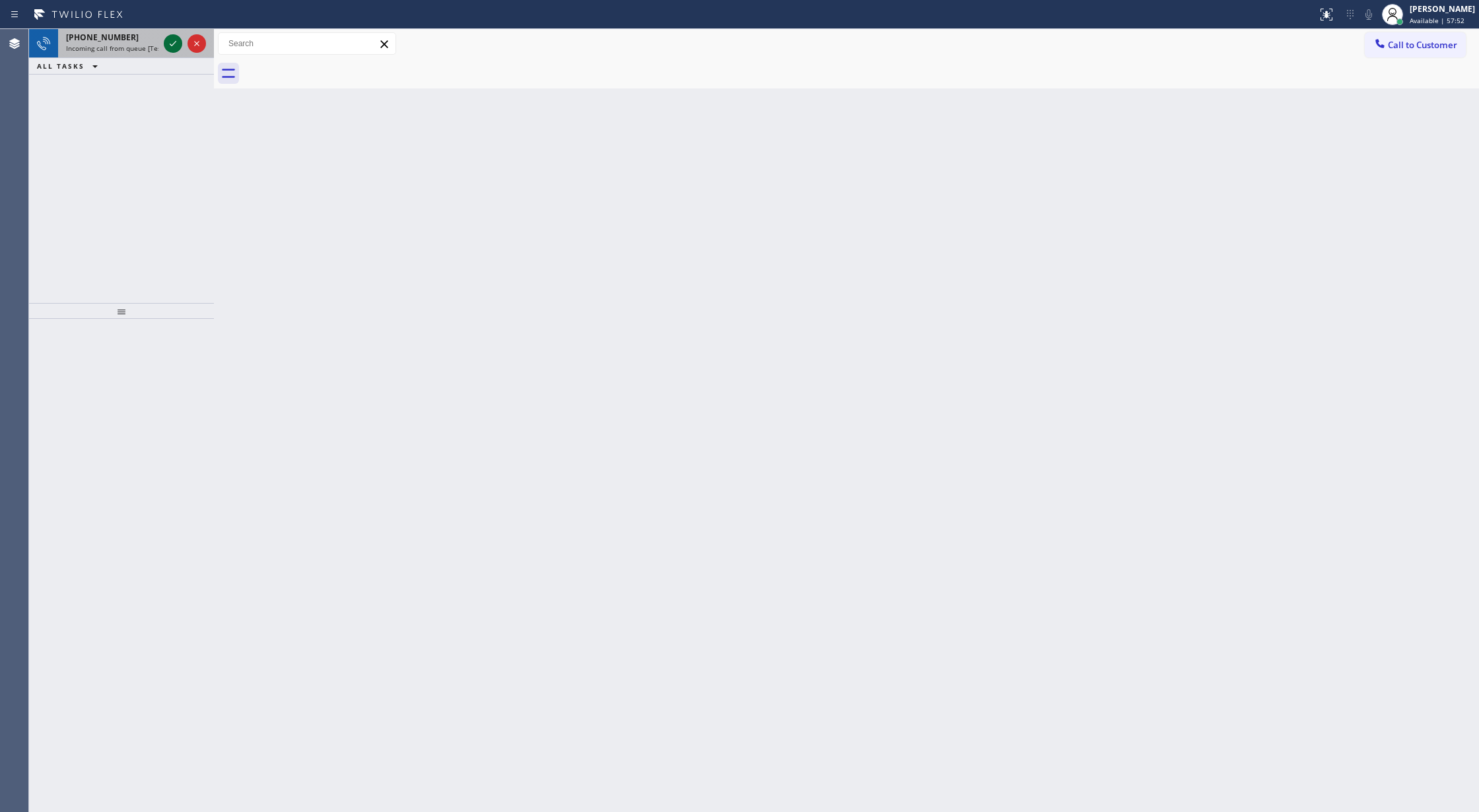
click at [169, 49] on icon at bounding box center [173, 44] width 16 height 16
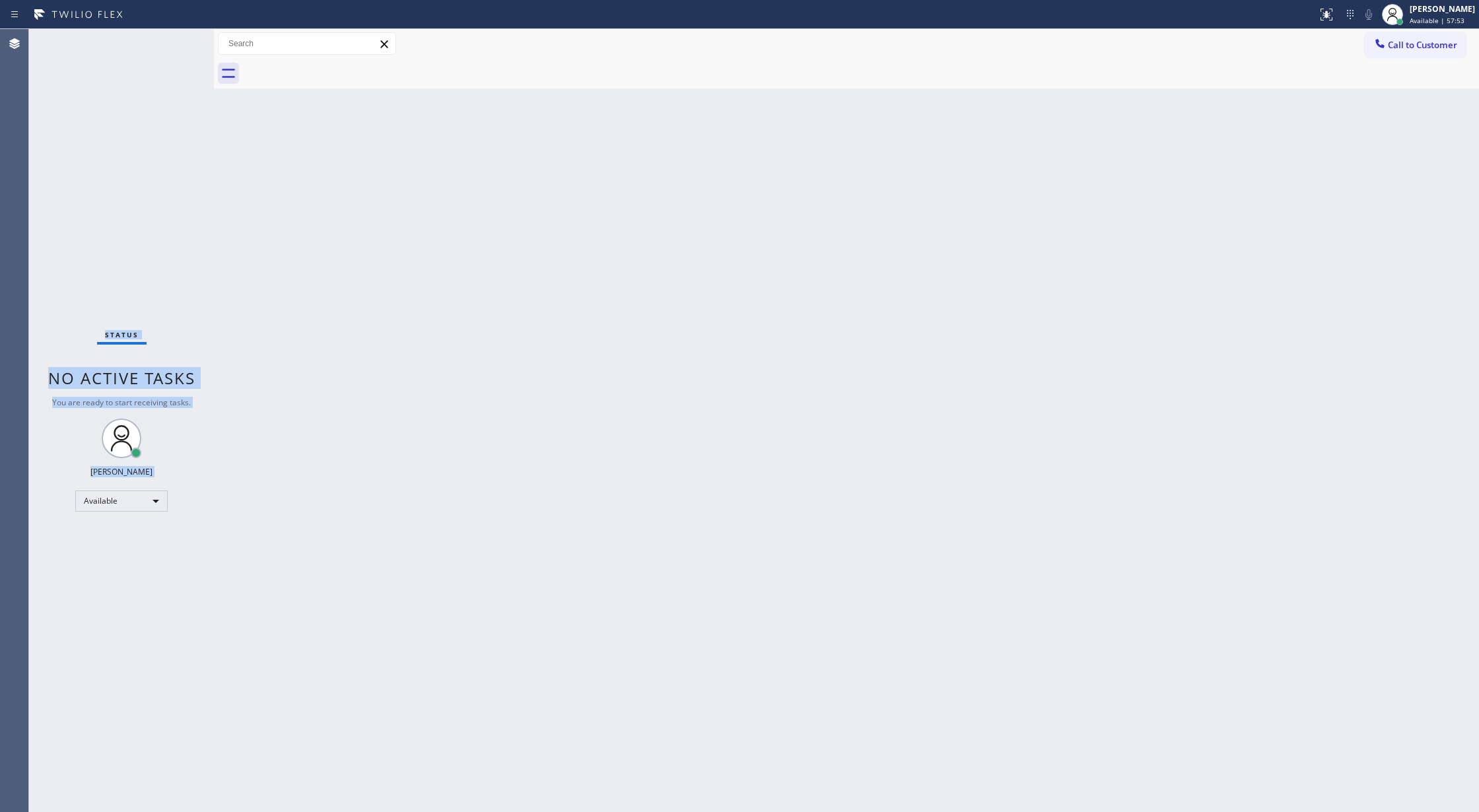
click at [169, 49] on div "Status No active tasks You are ready to start receiving tasks. [PERSON_NAME] Av…" at bounding box center [121, 420] width 185 height 783
click at [178, 51] on div "Status No active tasks You are ready to start receiving tasks. [PERSON_NAME] Av…" at bounding box center [121, 420] width 185 height 783
click at [1264, 301] on div "Back to Dashboard Change Sender ID Customers Technicians Select a contact Outbo…" at bounding box center [846, 420] width 1265 height 783
click at [1335, 13] on icon at bounding box center [1326, 15] width 16 height 16
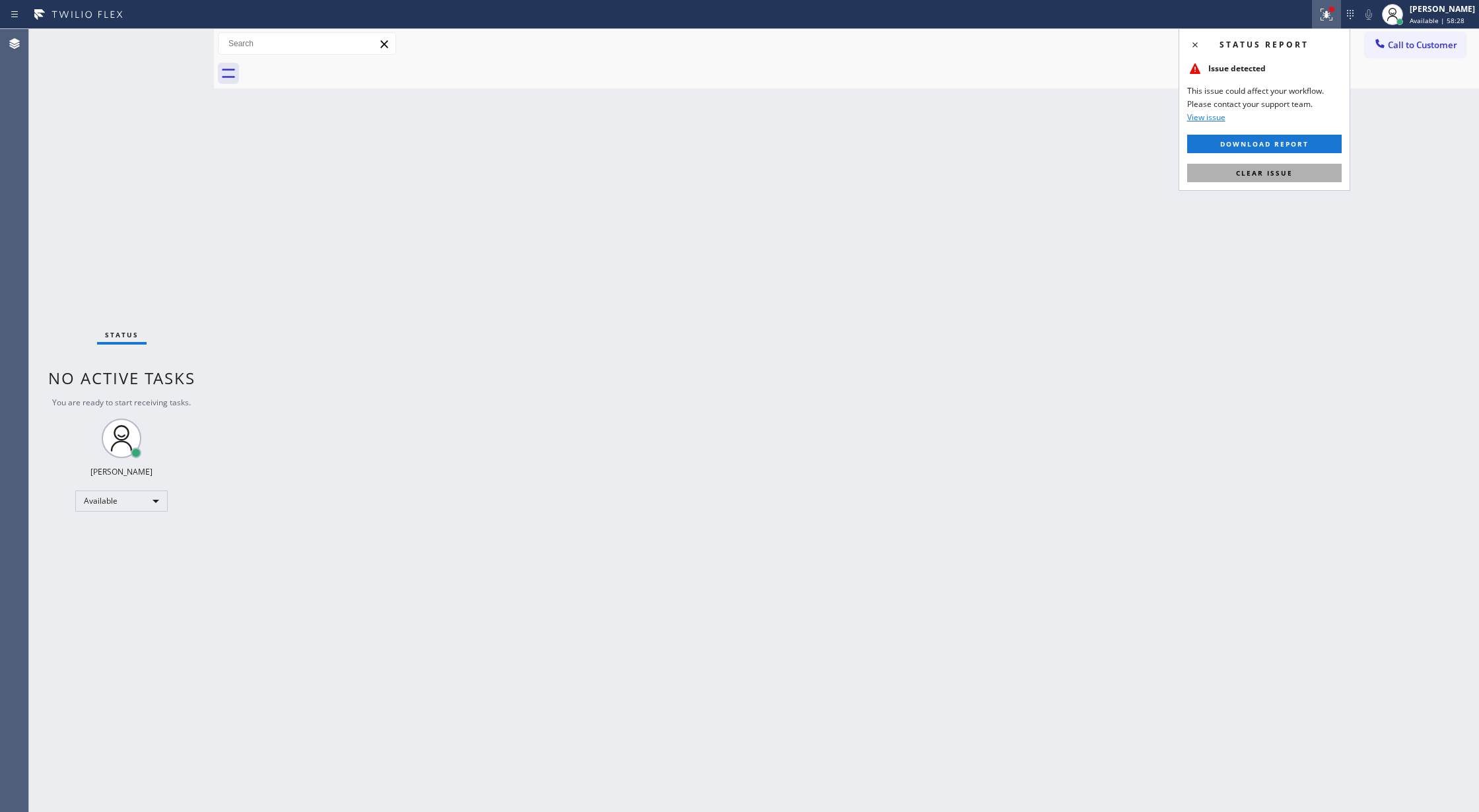
click at [1257, 168] on button "Clear issue" at bounding box center [1264, 173] width 155 height 18
click at [186, 48] on div "Status No active tasks You are ready to start receiving tasks. [PERSON_NAME] Av…" at bounding box center [121, 420] width 185 height 783
click at [175, 48] on div "Status No active tasks You are ready to start receiving tasks. [PERSON_NAME] Av…" at bounding box center [121, 420] width 185 height 783
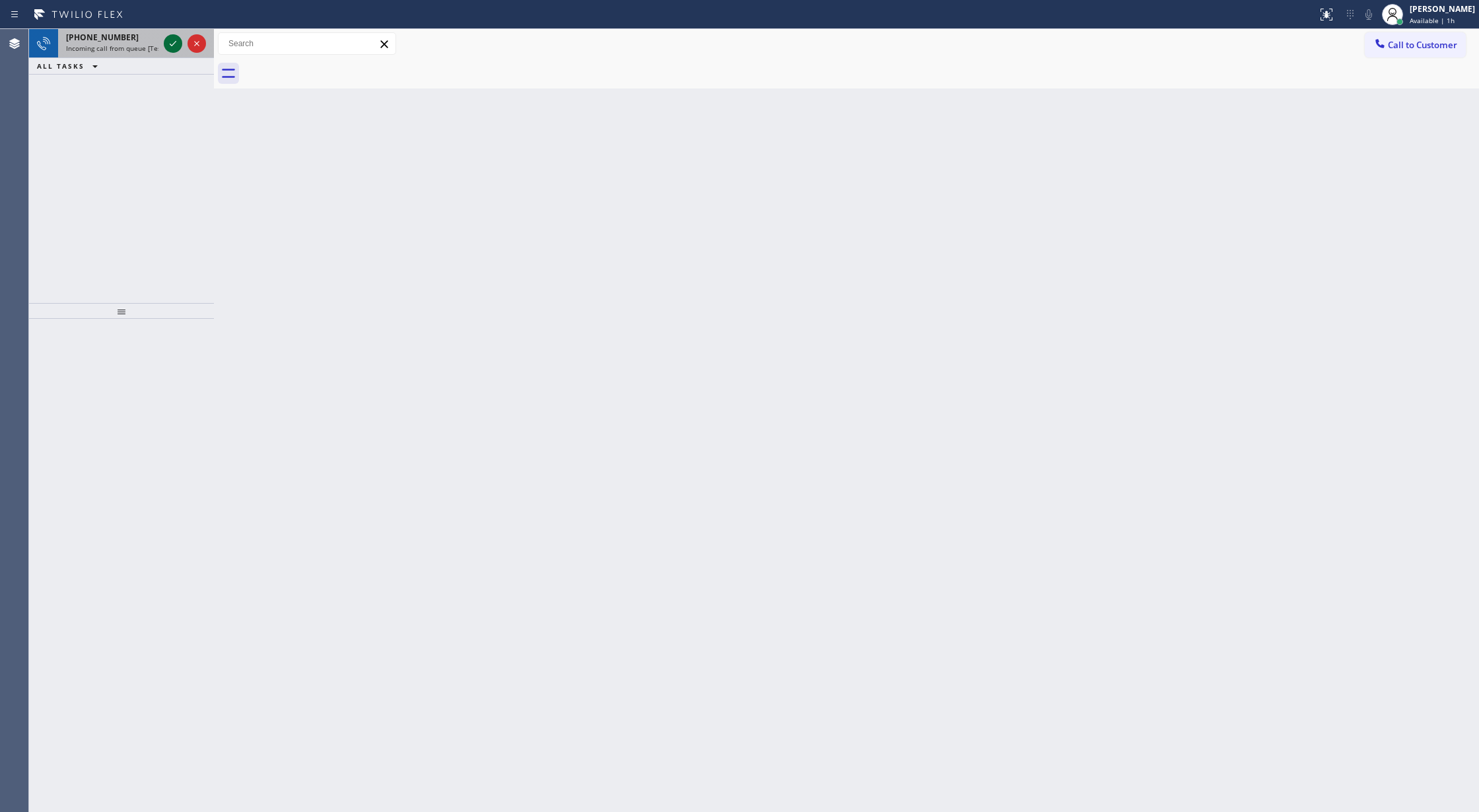
click at [175, 48] on icon at bounding box center [173, 44] width 16 height 16
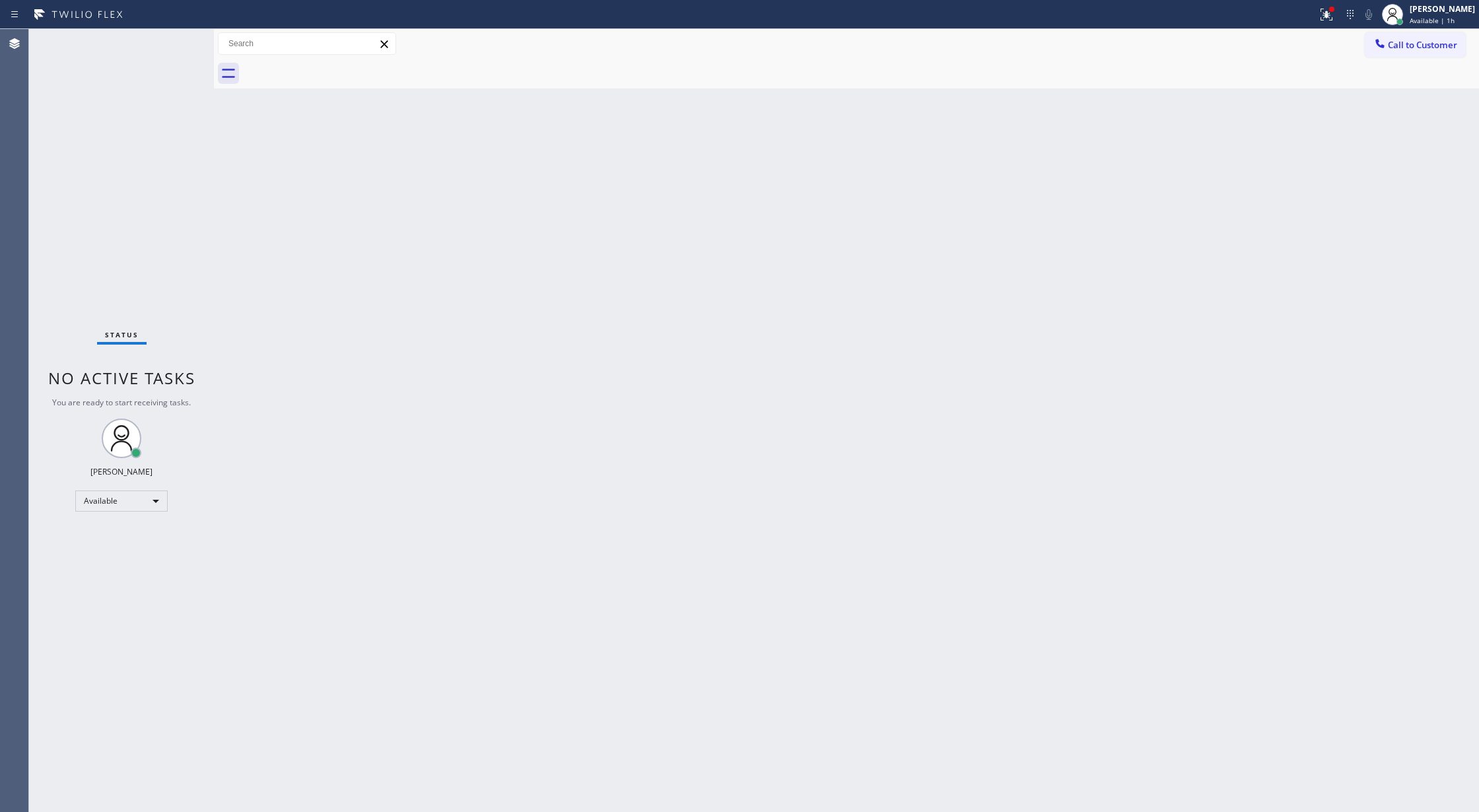
drag, startPoint x: 175, startPoint y: 48, endPoint x: 173, endPoint y: 59, distance: 11.2
click at [173, 59] on div "Status No active tasks You are ready to start receiving tasks. [PERSON_NAME] Av…" at bounding box center [121, 420] width 185 height 783
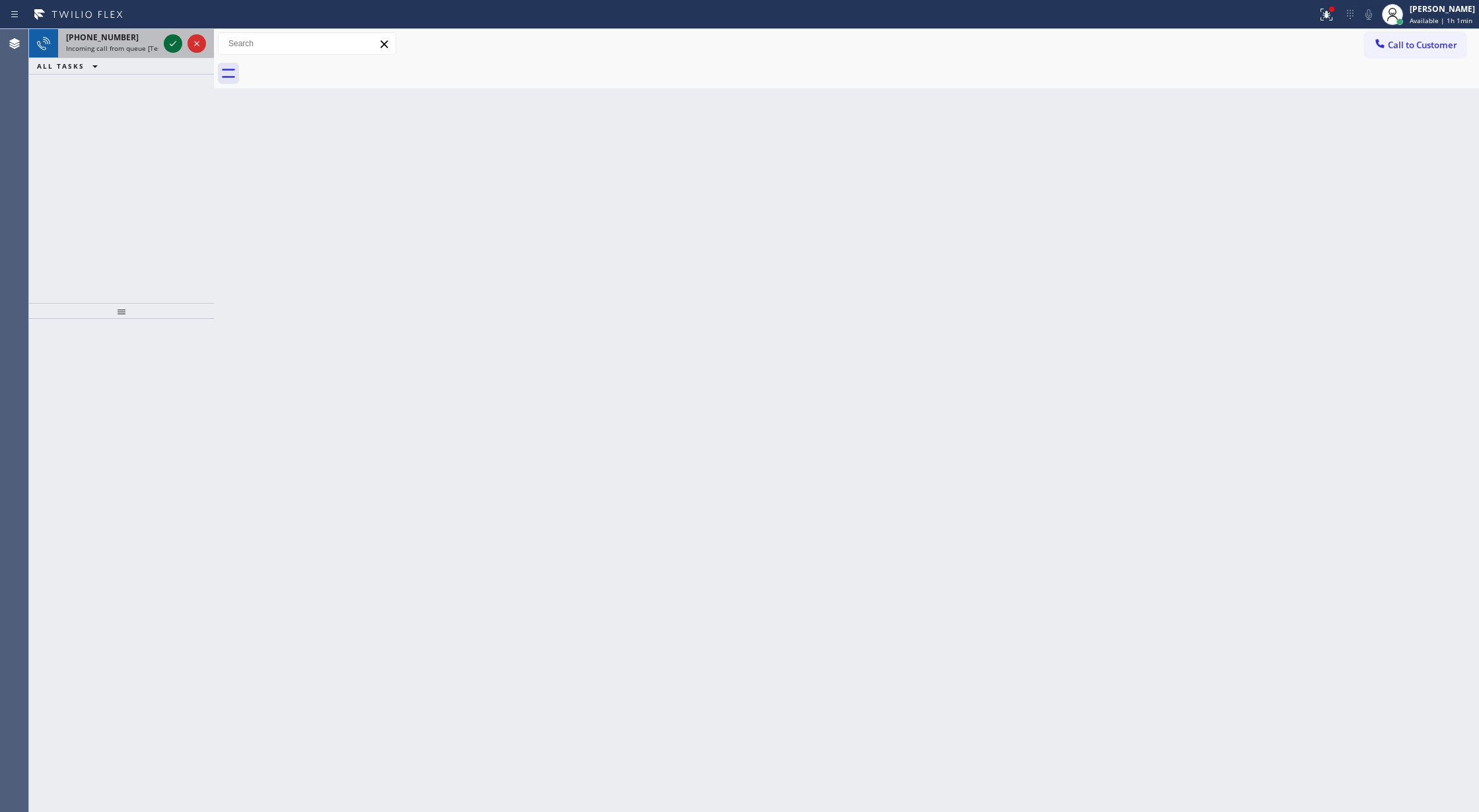
click at [174, 48] on icon at bounding box center [173, 44] width 16 height 16
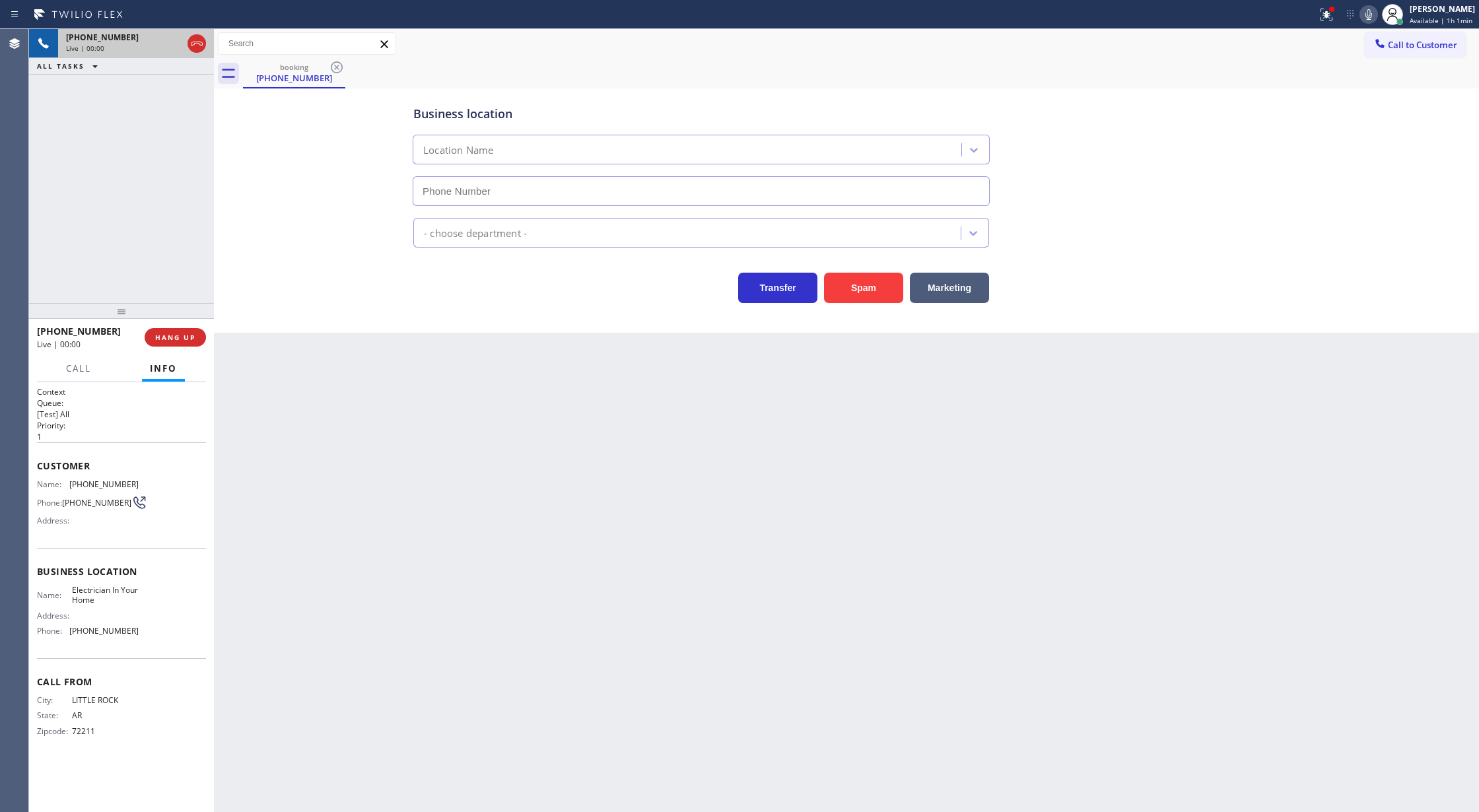
type input "[PHONE_NUMBER]"
click at [854, 283] on button "Spam" at bounding box center [863, 288] width 79 height 31
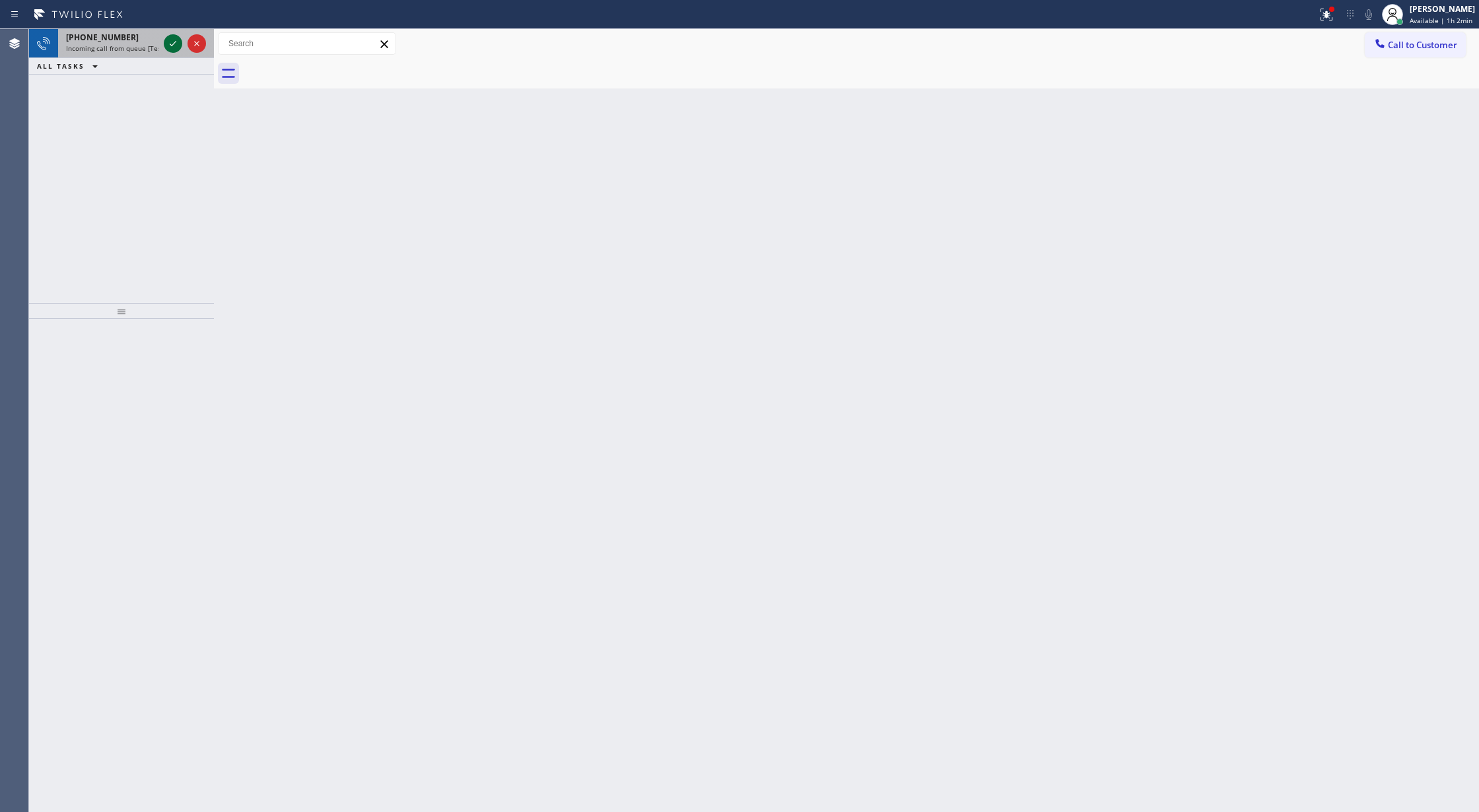
click at [169, 41] on icon at bounding box center [173, 44] width 16 height 16
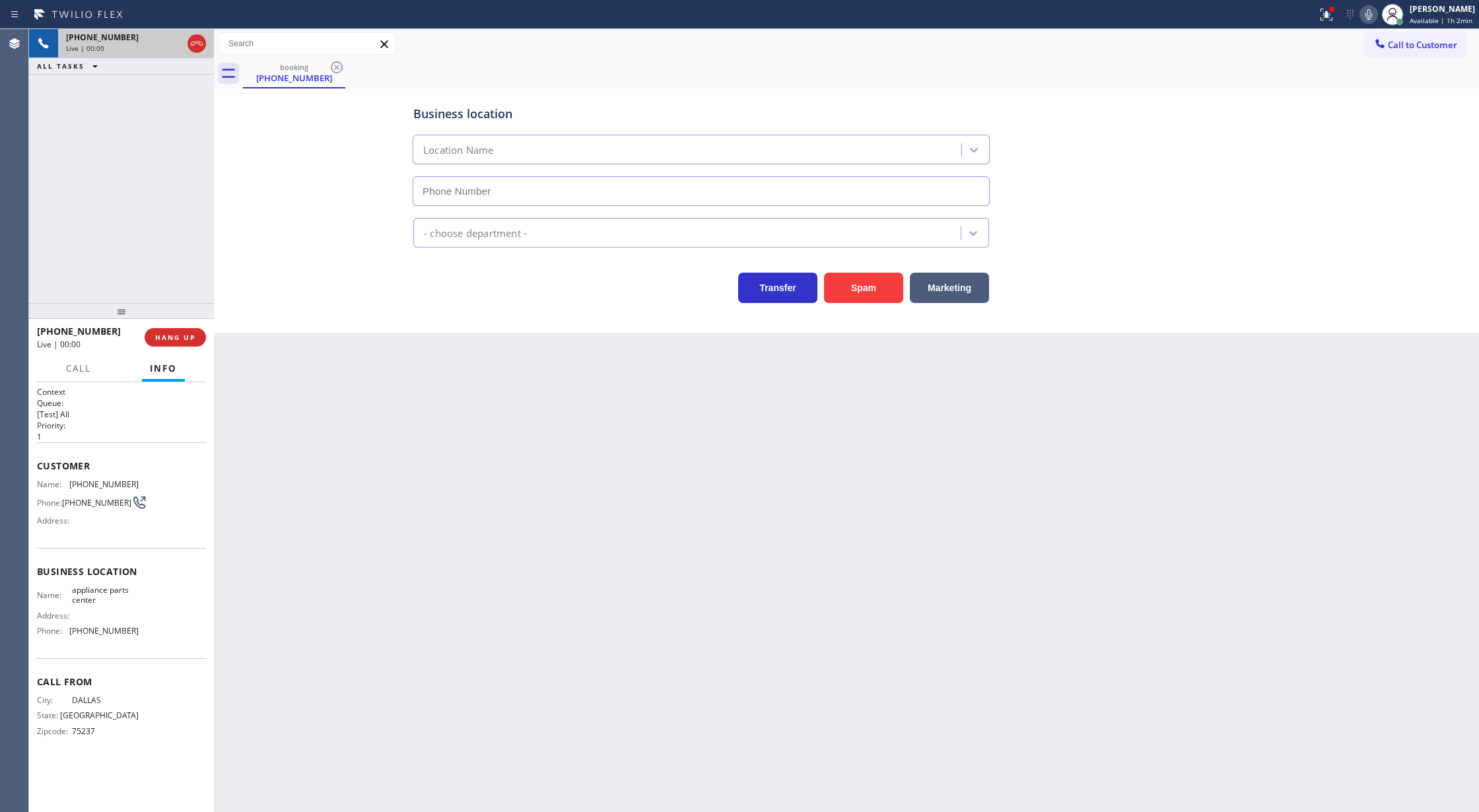
type input "[PHONE_NUMBER]"
click at [862, 293] on button "Spam" at bounding box center [863, 288] width 79 height 31
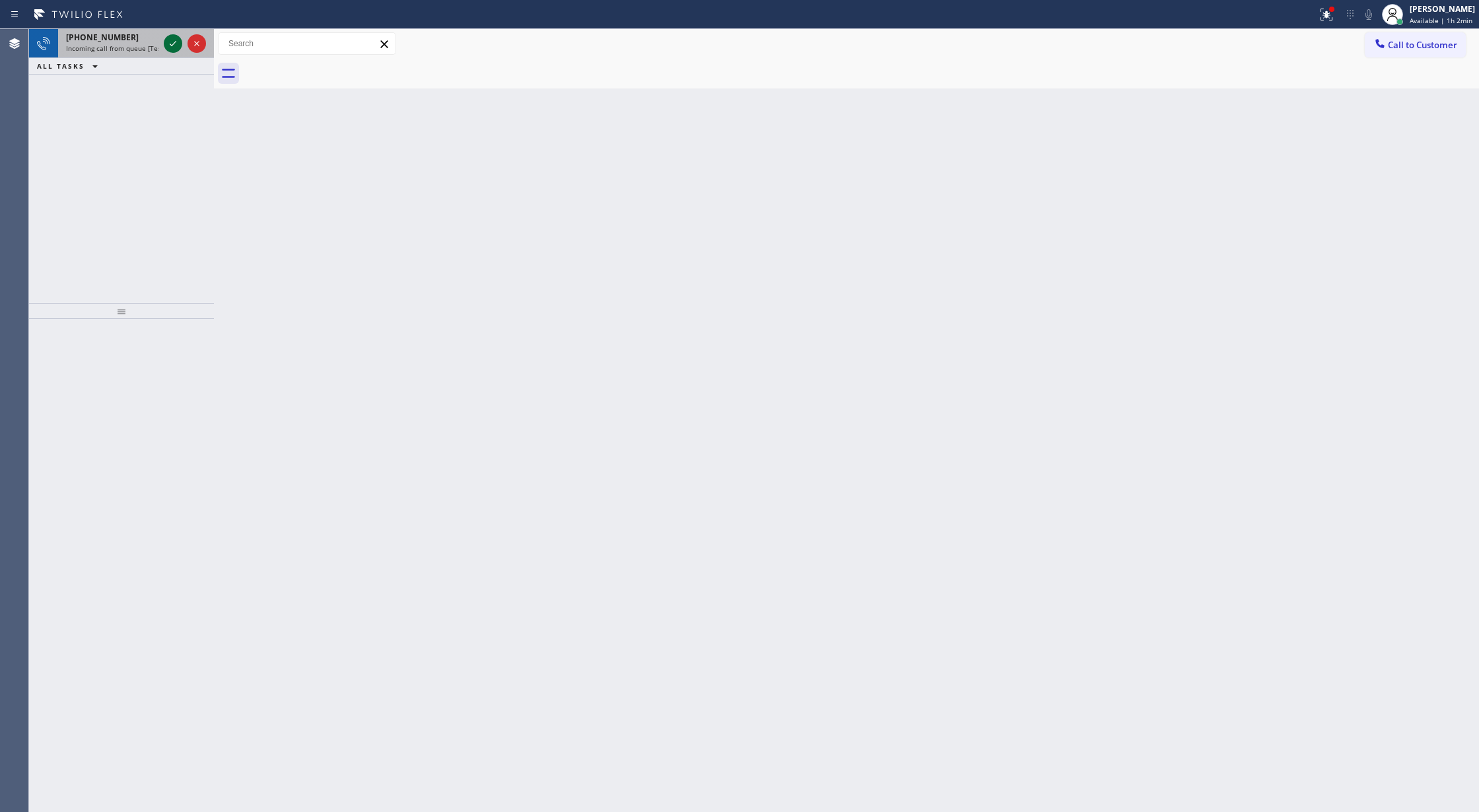
click at [169, 46] on icon at bounding box center [173, 44] width 16 height 16
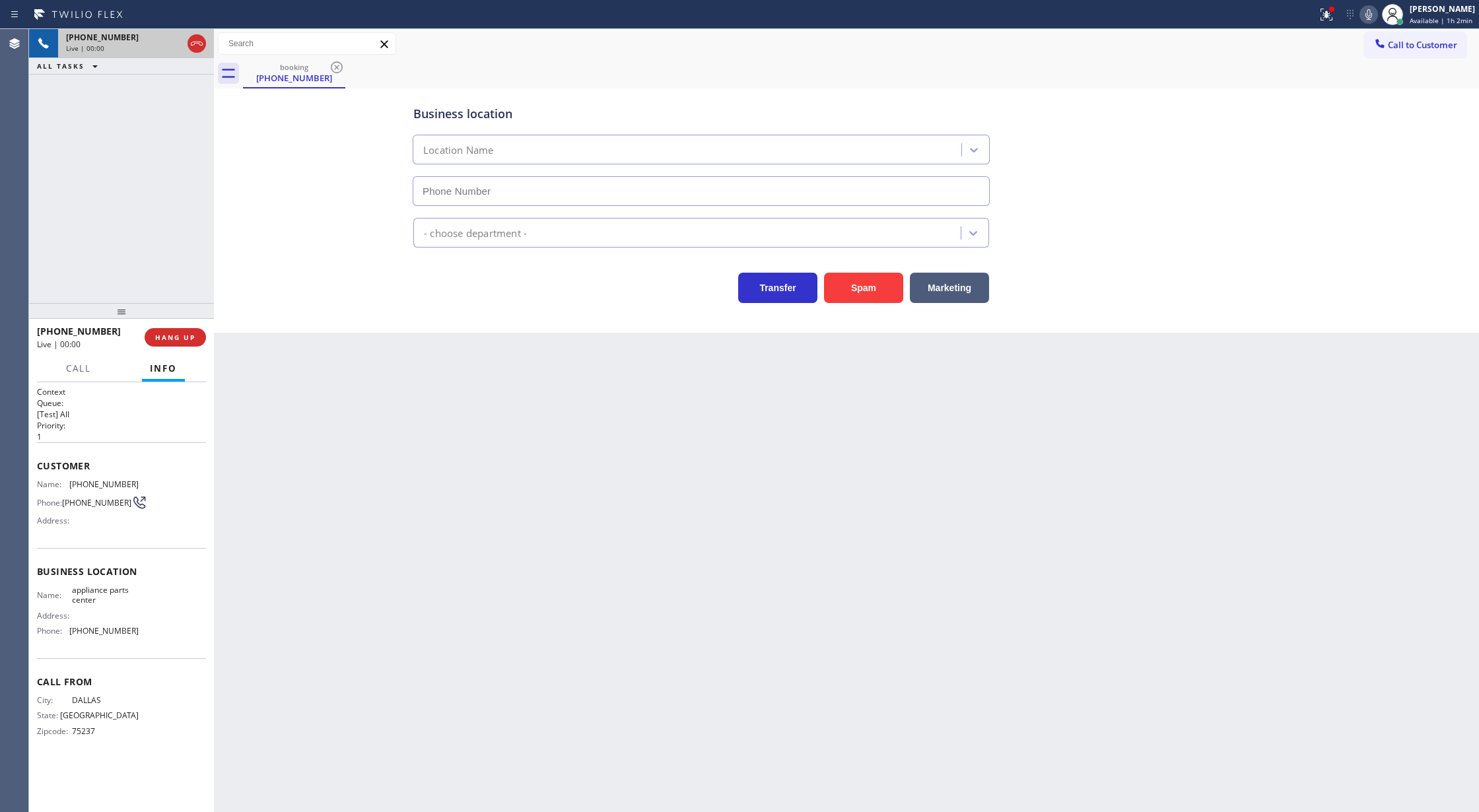
type input "[PHONE_NUMBER]"
click at [859, 294] on button "Spam" at bounding box center [863, 288] width 79 height 31
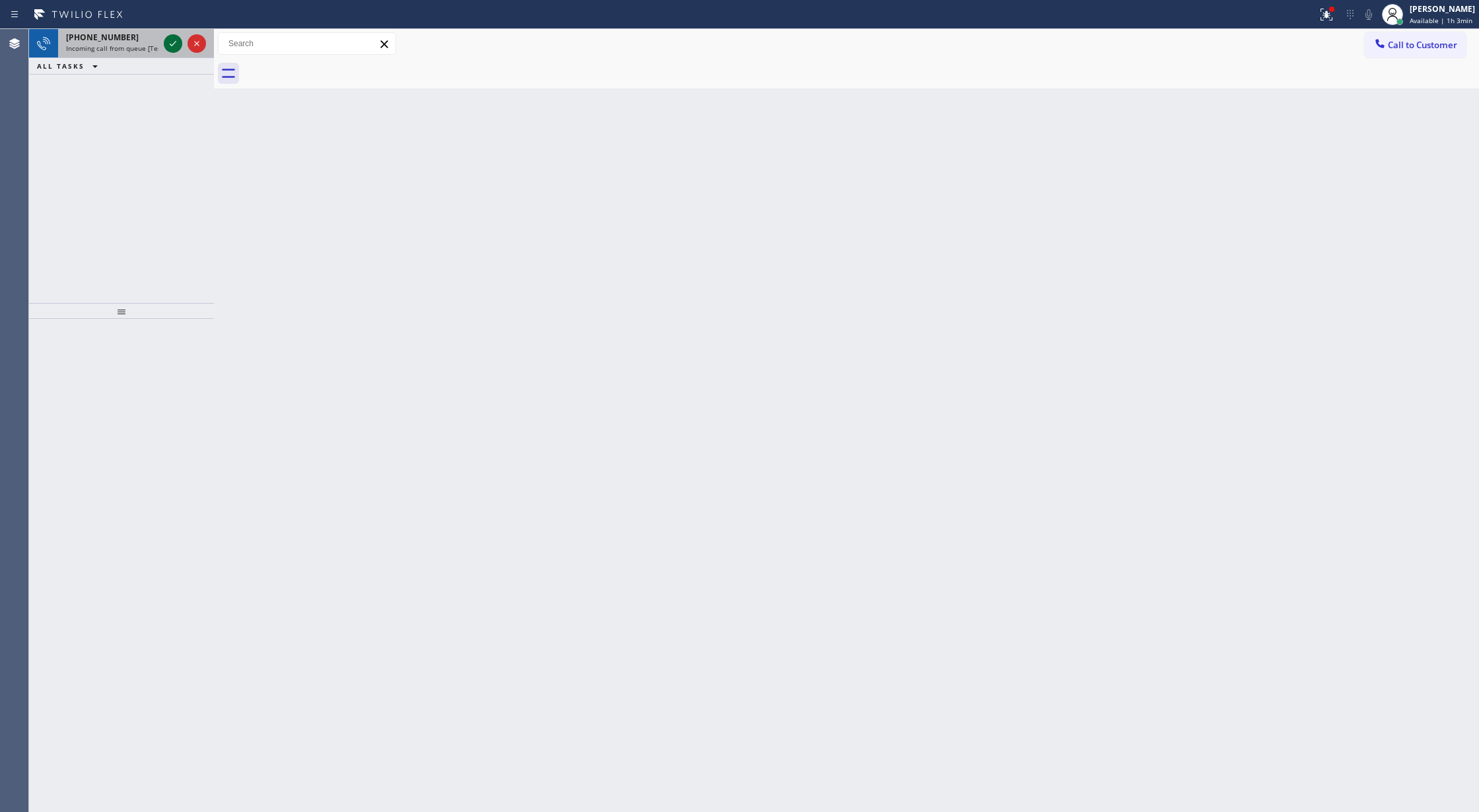
click at [169, 46] on icon at bounding box center [173, 44] width 16 height 16
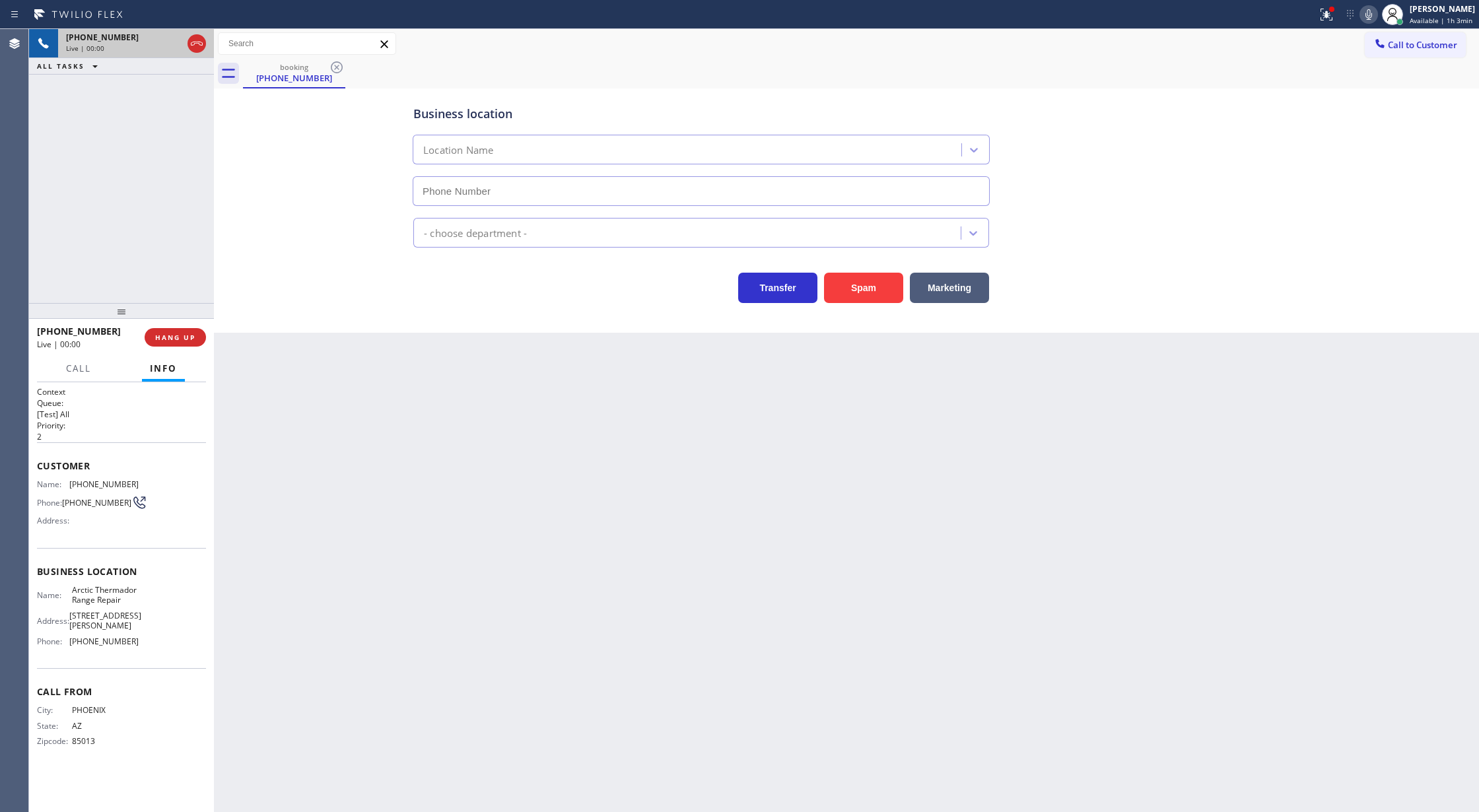
type input "[PHONE_NUMBER]"
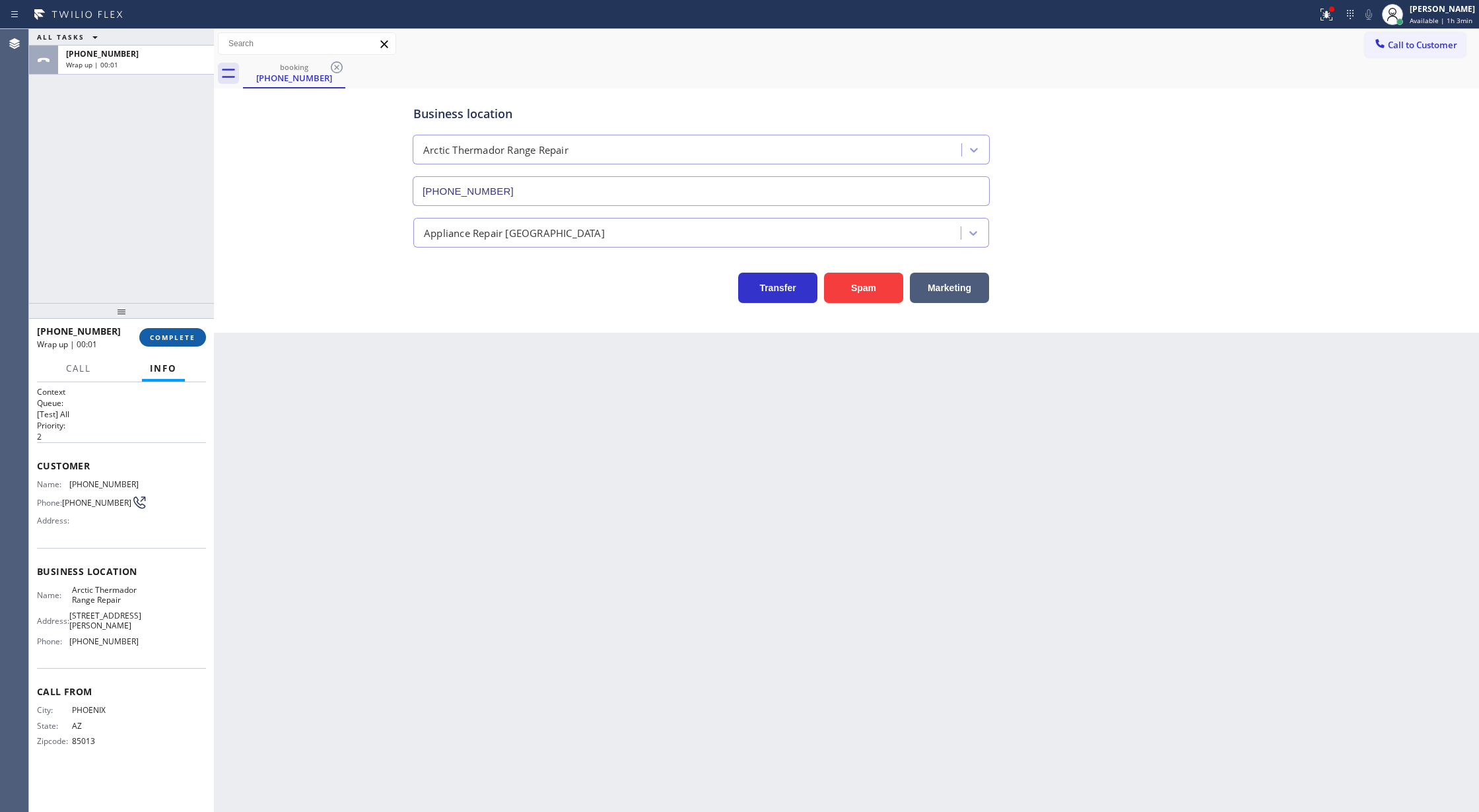
click at [164, 336] on span "COMPLETE" at bounding box center [172, 337] width 45 height 9
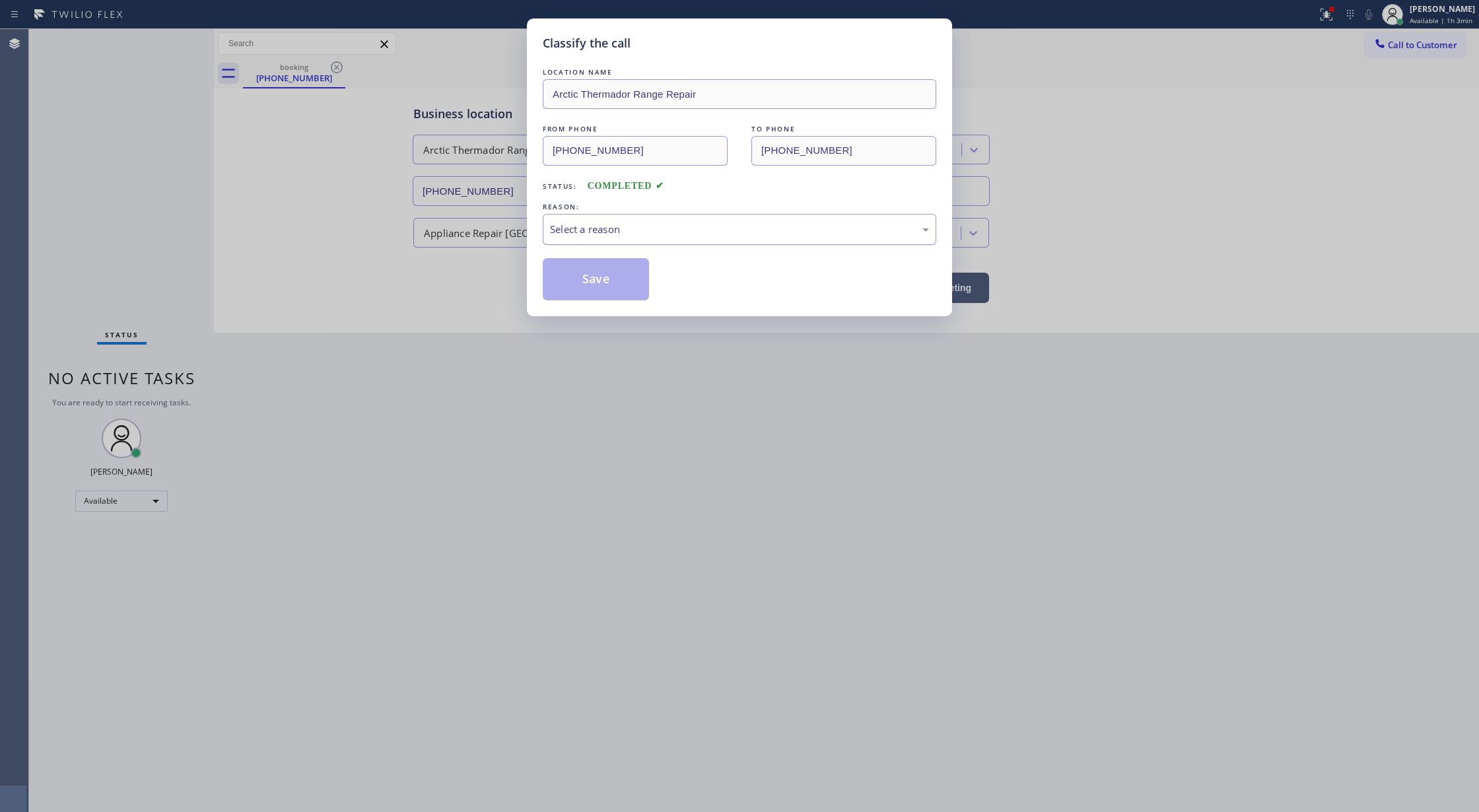
click at [711, 245] on div "Select a reason" at bounding box center [739, 229] width 393 height 31
click at [593, 293] on button "Save" at bounding box center [596, 279] width 107 height 42
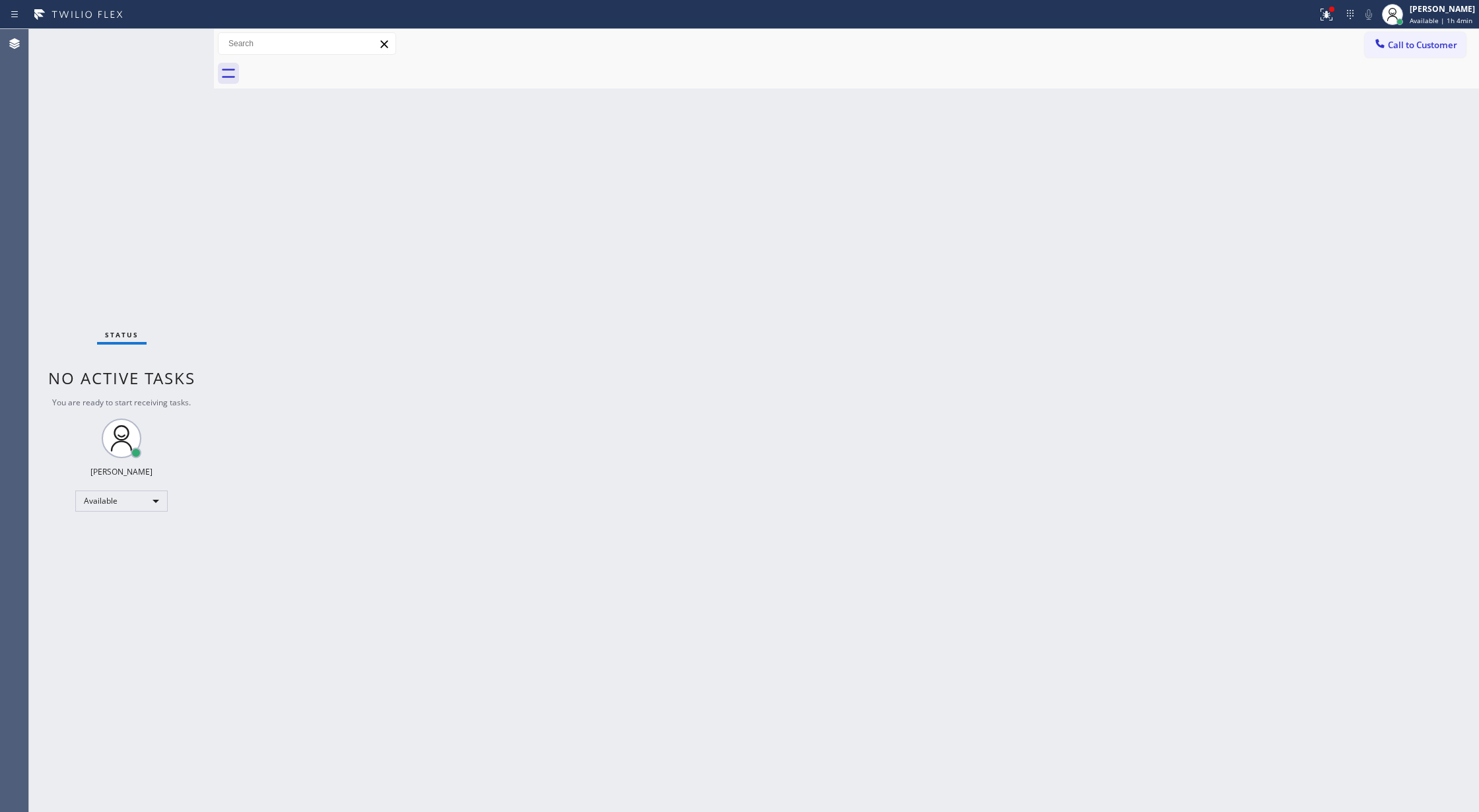
click at [170, 40] on div "Status No active tasks You are ready to start receiving tasks. [PERSON_NAME] Av…" at bounding box center [121, 420] width 185 height 783
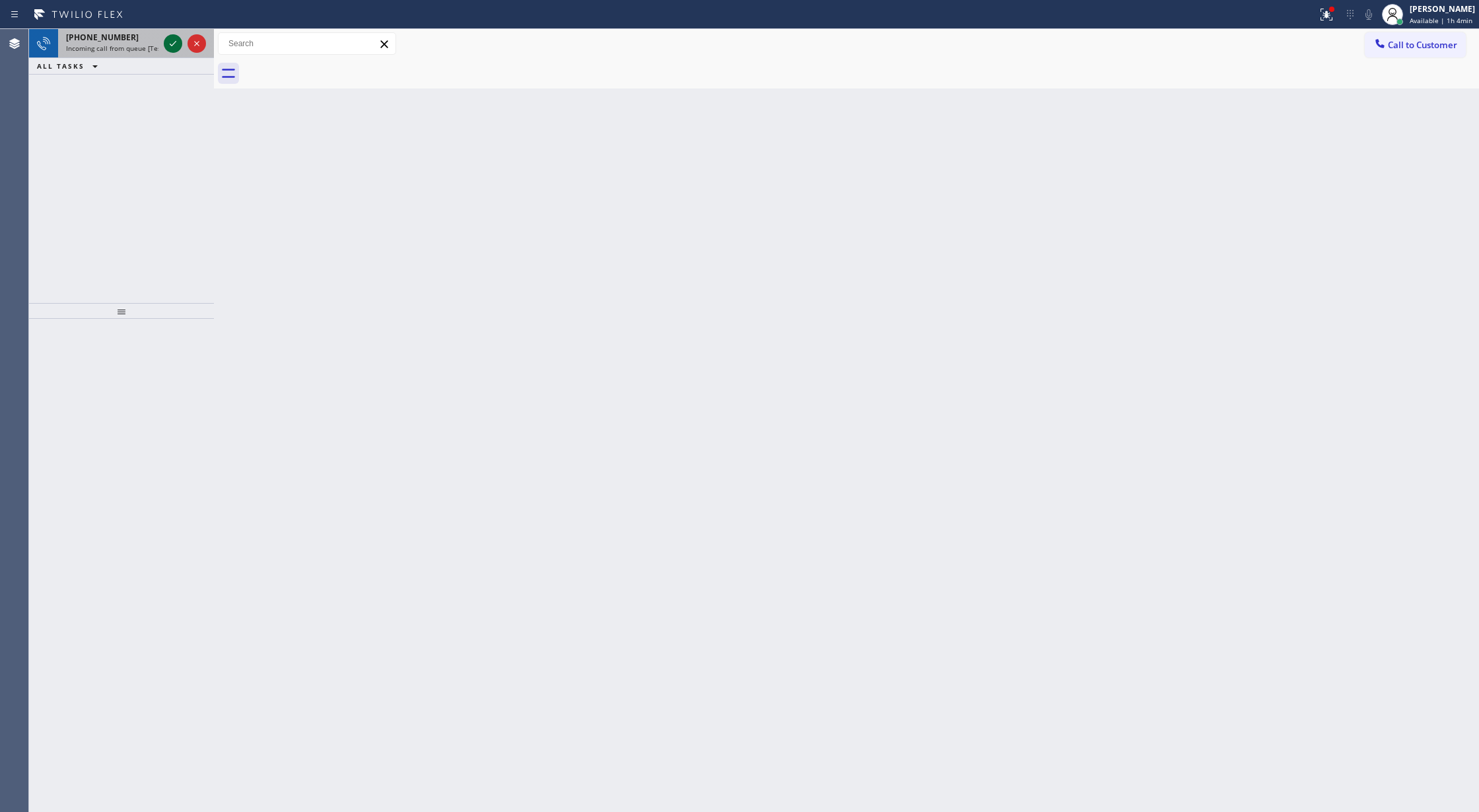
click at [169, 45] on icon at bounding box center [173, 44] width 16 height 16
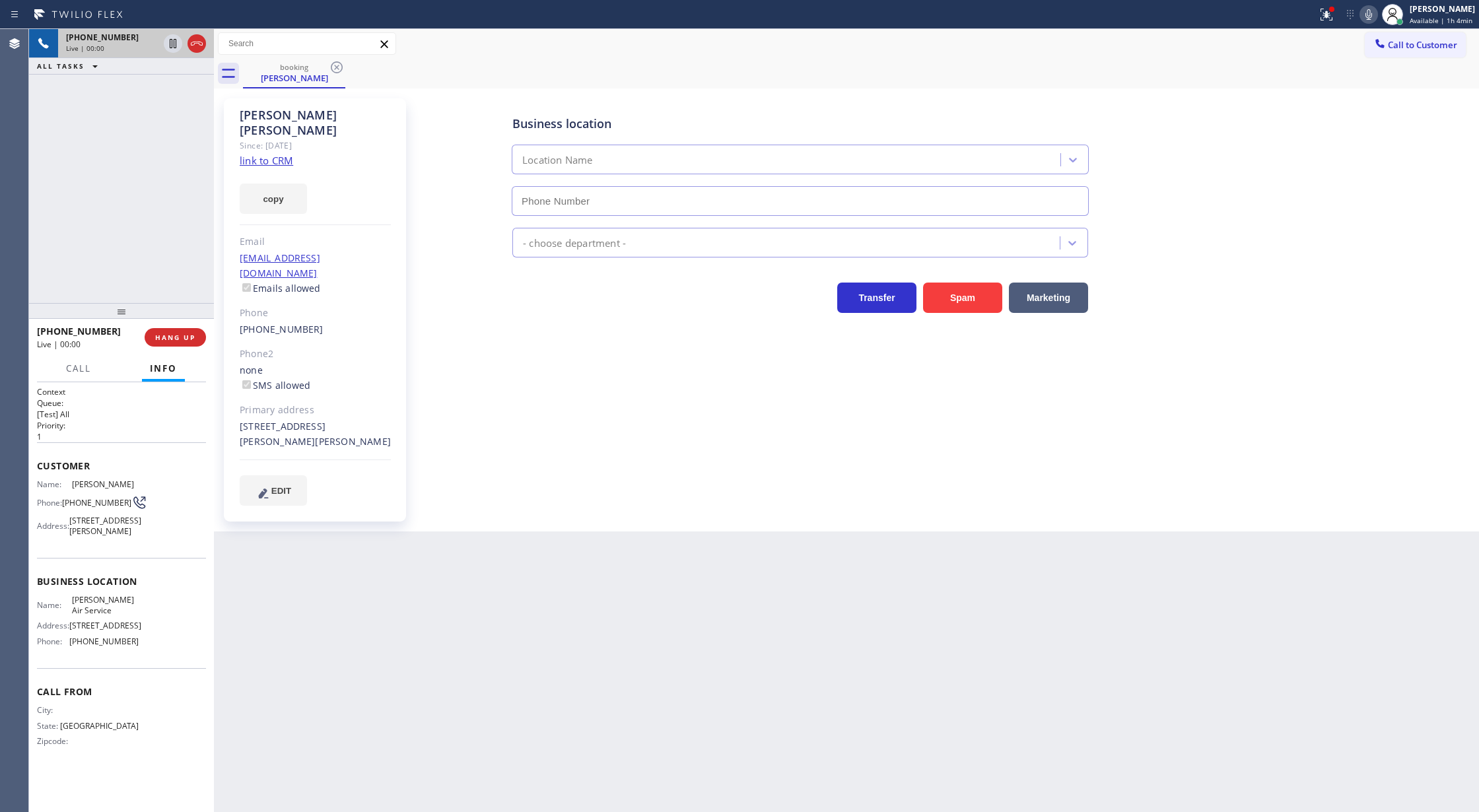
type input "[PHONE_NUMBER]"
click at [268, 169] on div "copy" at bounding box center [315, 191] width 151 height 45
click at [254, 154] on link "link to CRM" at bounding box center [267, 160] width 54 height 13
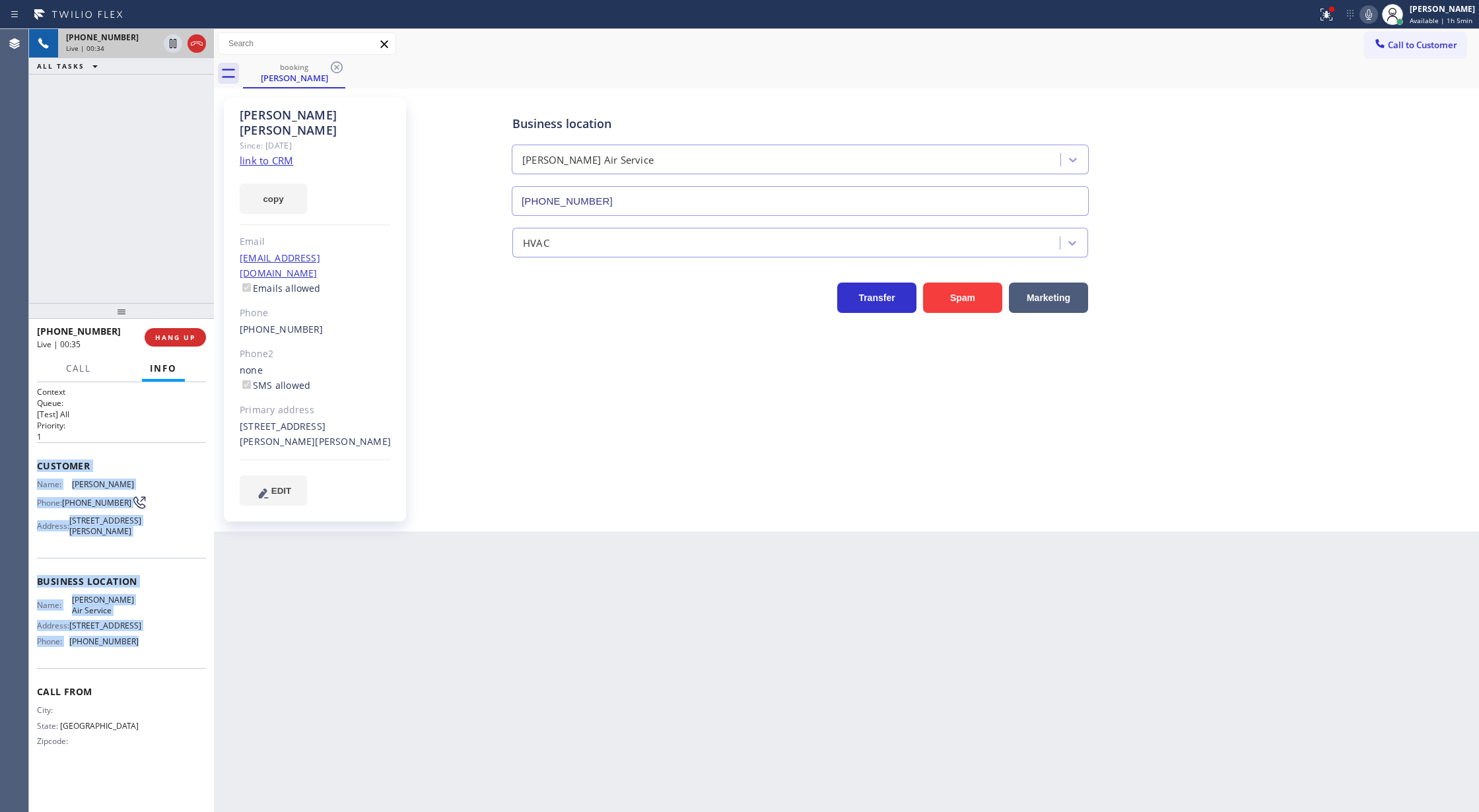
drag, startPoint x: 36, startPoint y: 471, endPoint x: 159, endPoint y: 651, distance: 218.0
click at [159, 651] on div "Context Queue: [Test] All Priority: 1 Customer Name: [PERSON_NAME] Phone: [PHON…" at bounding box center [121, 598] width 185 height 431
copy div "Customer Name: [PERSON_NAME] Phone: [PHONE_NUMBER] Address: [STREET_ADDRESS][PE…"
drag, startPoint x: 1377, startPoint y: 15, endPoint x: 1300, endPoint y: 50, distance: 84.6
click at [1372, 15] on icon at bounding box center [1369, 15] width 7 height 11
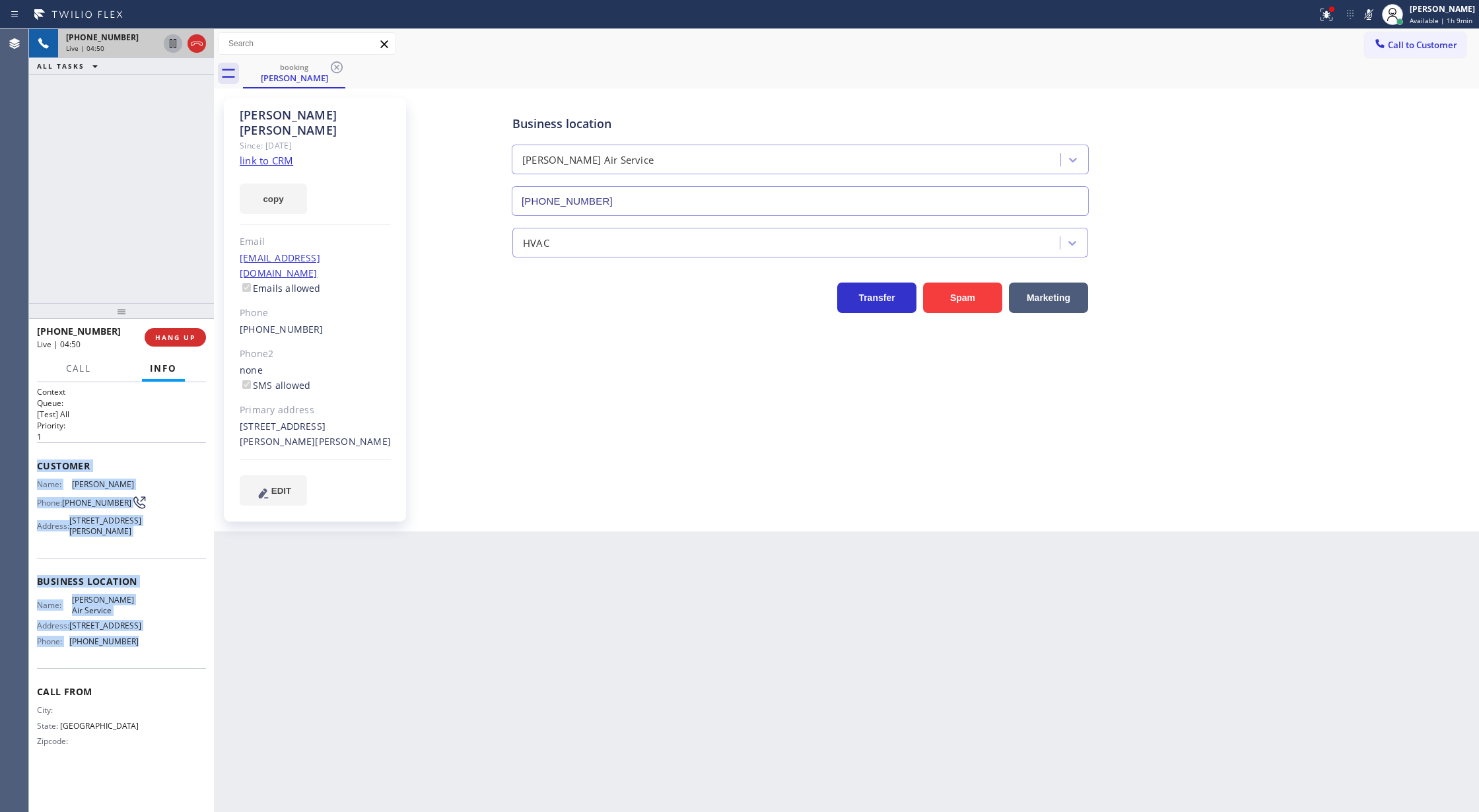
click at [173, 45] on icon at bounding box center [173, 44] width 16 height 16
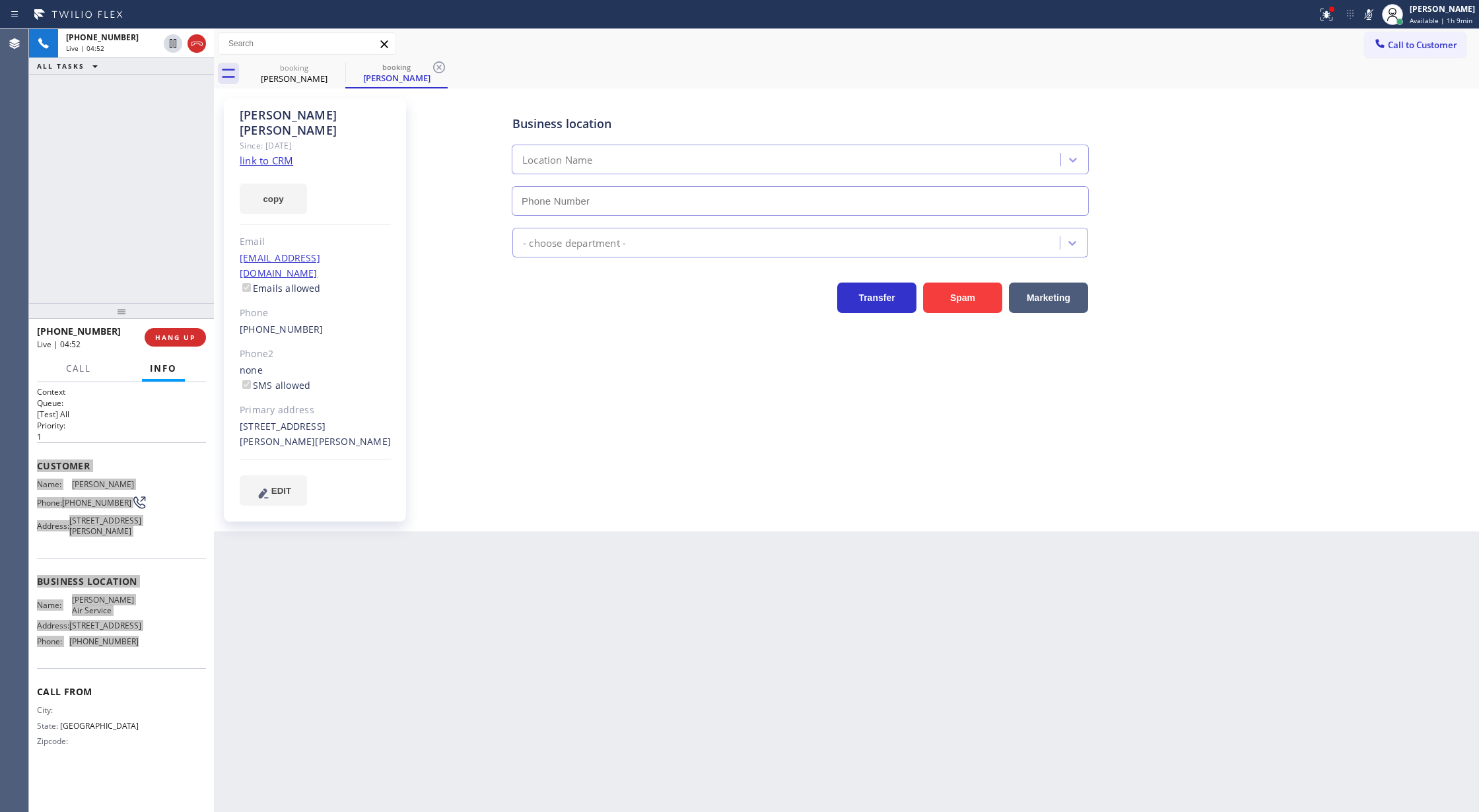
type input "[PHONE_NUMBER]"
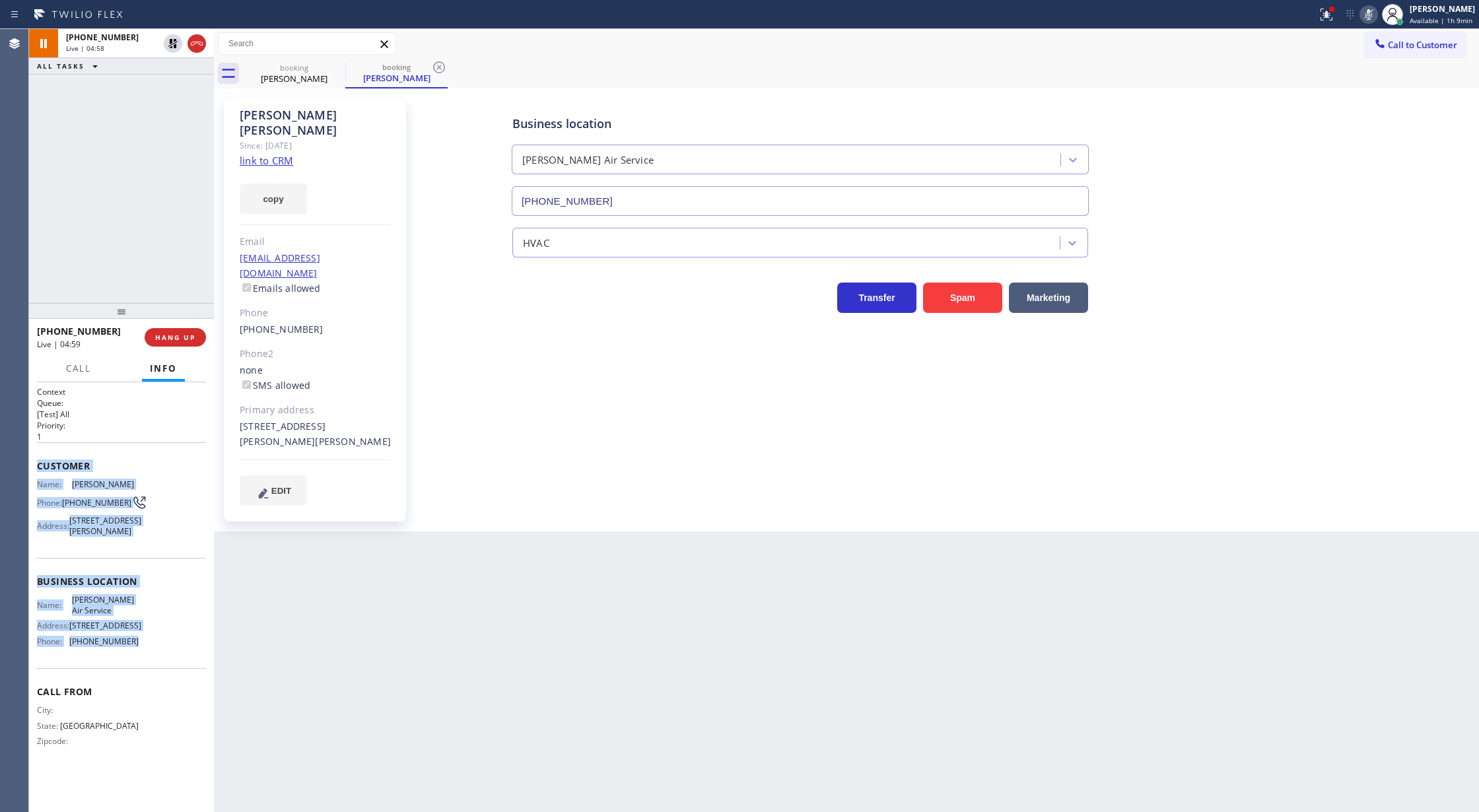
click at [1372, 14] on icon at bounding box center [1369, 15] width 16 height 16
click at [173, 49] on icon at bounding box center [173, 44] width 16 height 16
type input "[PHONE_NUMBER]"
click at [1358, 19] on div "Status report Issue detected This issue could affect your workflow. Please cont…" at bounding box center [1395, 15] width 169 height 29
drag, startPoint x: 168, startPoint y: 44, endPoint x: 1211, endPoint y: 130, distance: 1046.5
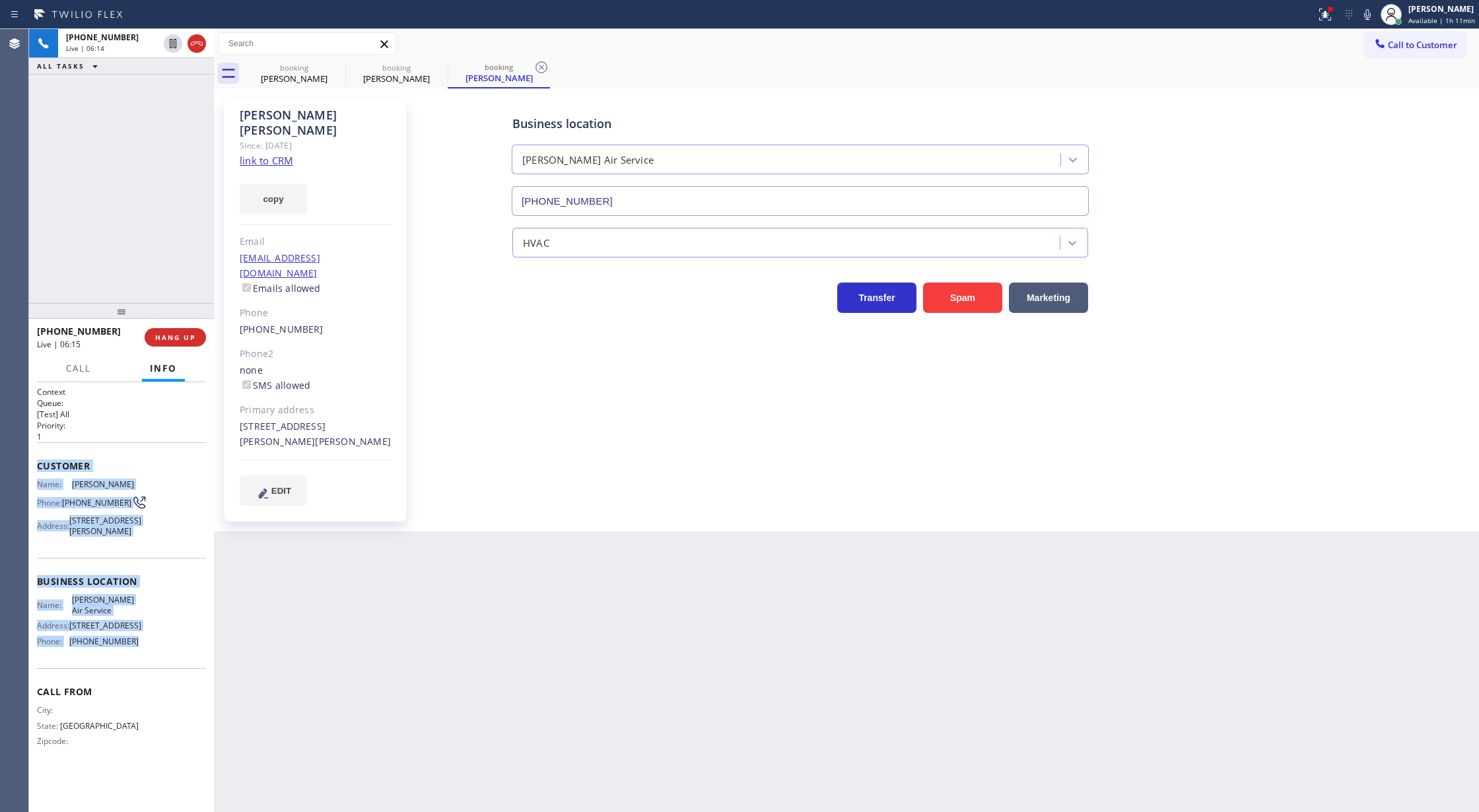
click at [168, 44] on icon at bounding box center [173, 44] width 16 height 16
click at [1363, 16] on icon at bounding box center [1367, 15] width 16 height 16
type input "[PHONE_NUMBER]"
click at [1368, 14] on icon at bounding box center [1367, 15] width 16 height 16
click at [175, 42] on icon at bounding box center [173, 44] width 9 height 9
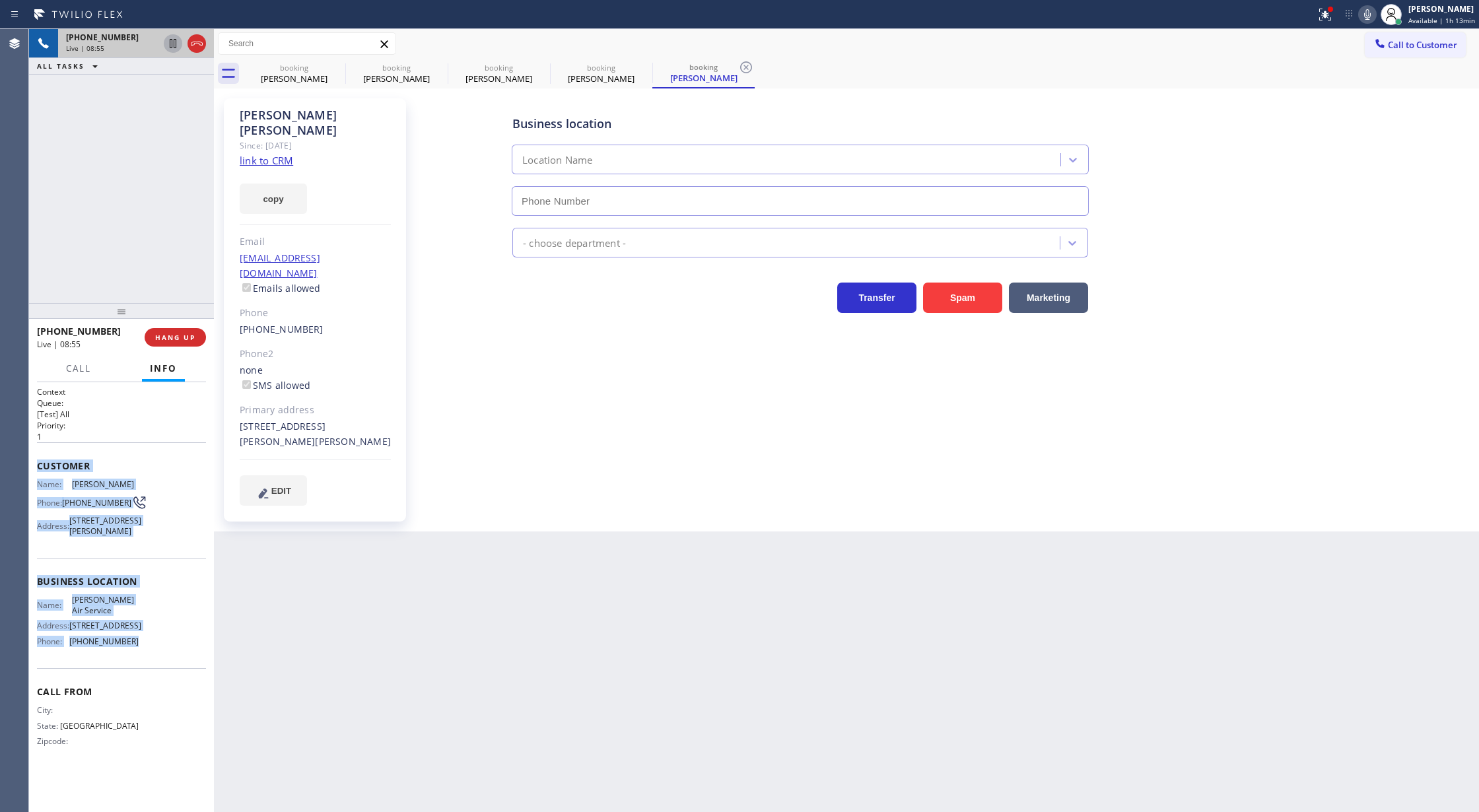
type input "[PHONE_NUMBER]"
drag, startPoint x: 1368, startPoint y: 15, endPoint x: 1277, endPoint y: 182, distance: 190.2
click at [1368, 17] on icon at bounding box center [1367, 15] width 16 height 16
click at [1367, 13] on icon at bounding box center [1367, 15] width 7 height 11
click at [175, 339] on span "COMPLETE" at bounding box center [172, 337] width 45 height 9
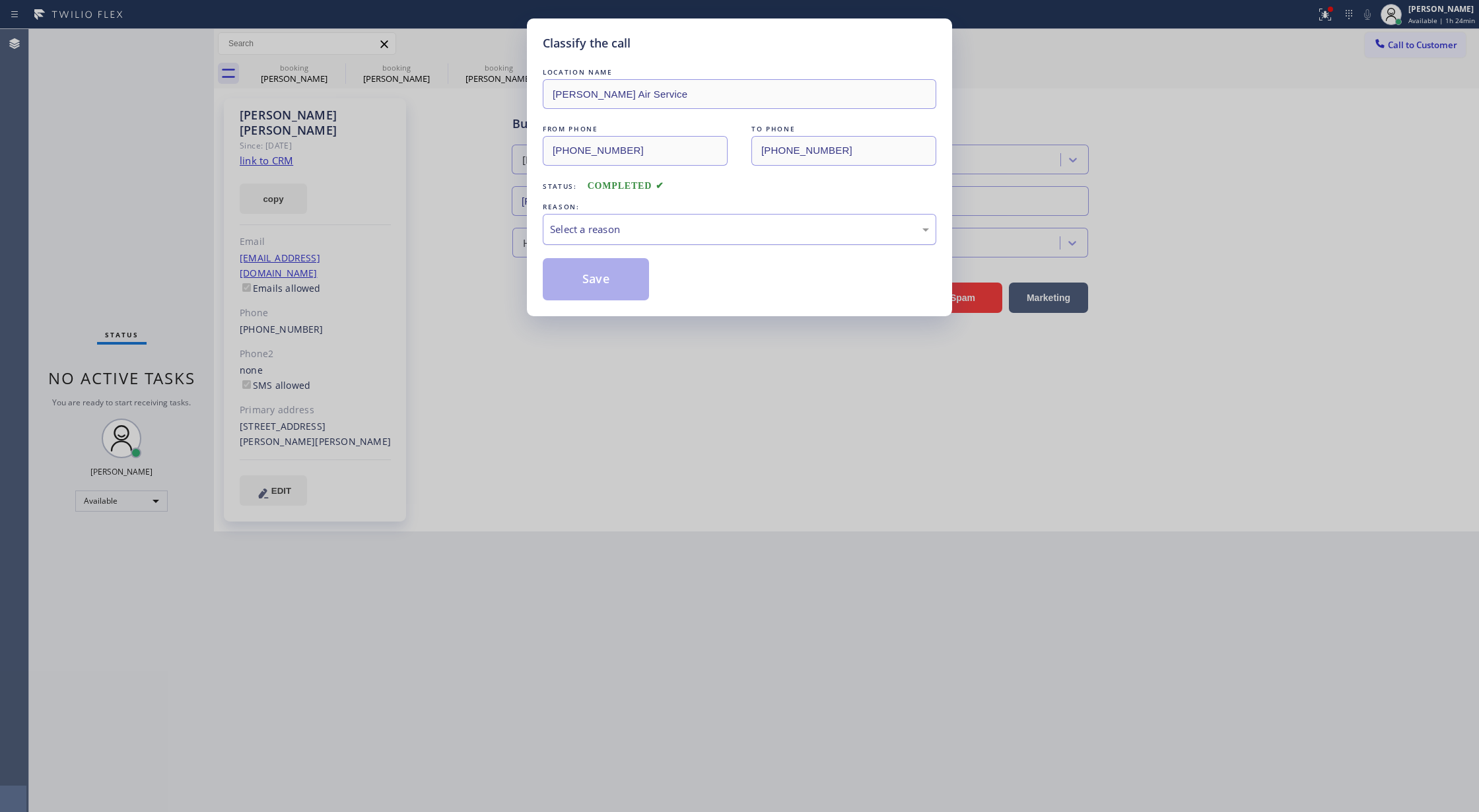
click at [616, 230] on div "Select a reason" at bounding box center [739, 229] width 379 height 15
click at [584, 283] on button "Save" at bounding box center [596, 279] width 107 height 42
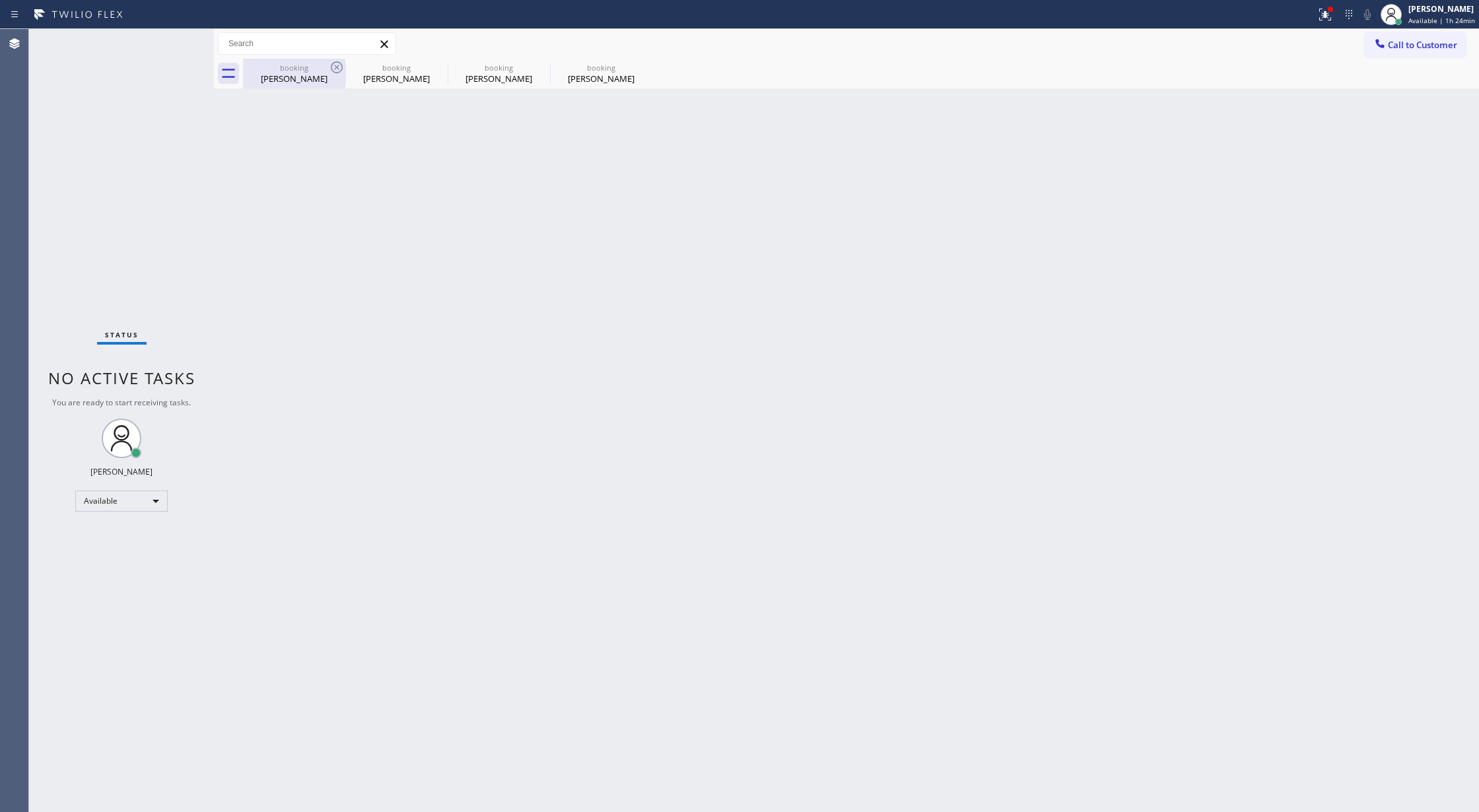
click at [318, 69] on div "booking" at bounding box center [294, 67] width 100 height 10
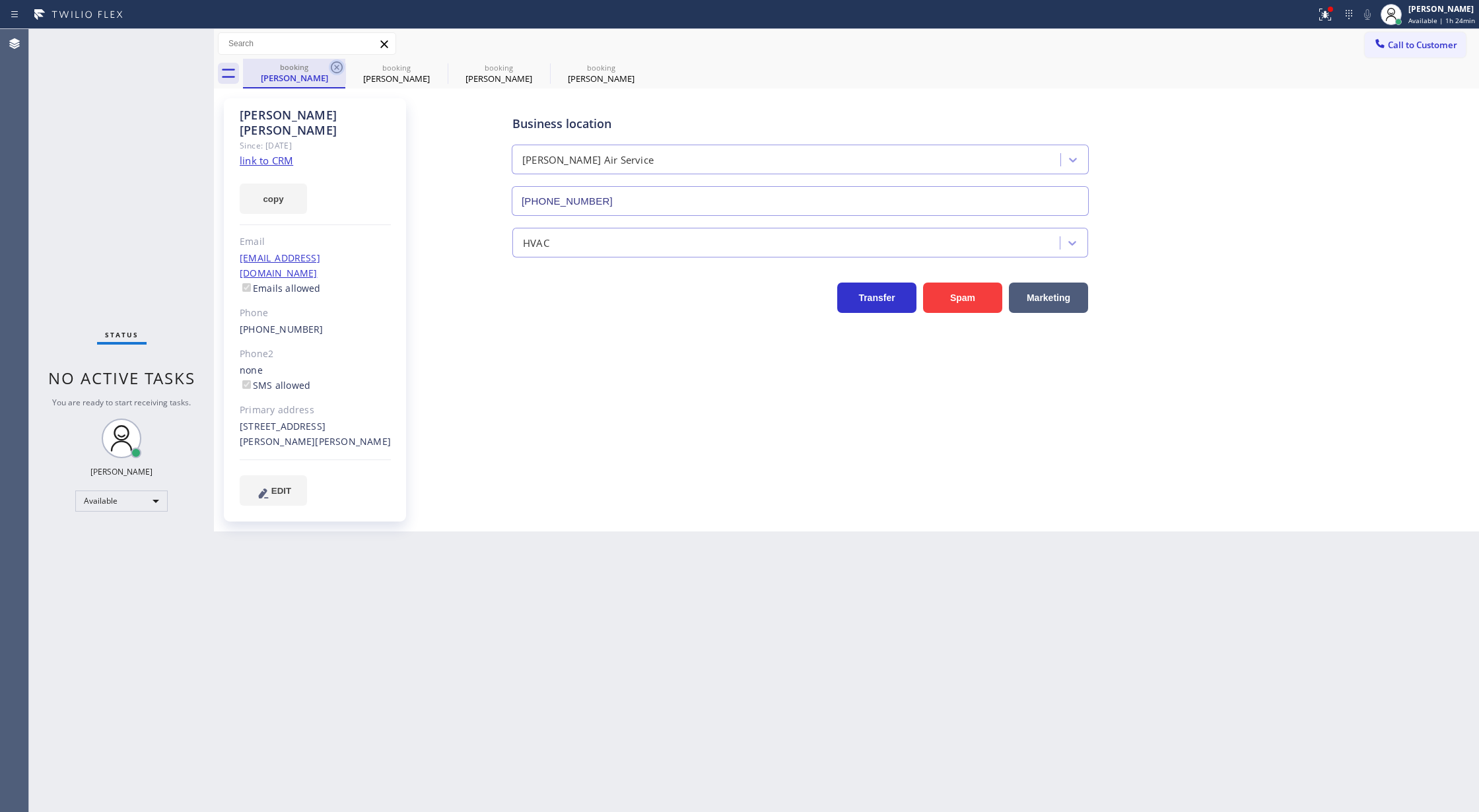
click at [333, 69] on icon at bounding box center [337, 67] width 16 height 16
click at [0, 0] on icon at bounding box center [0, 0] width 0 height 0
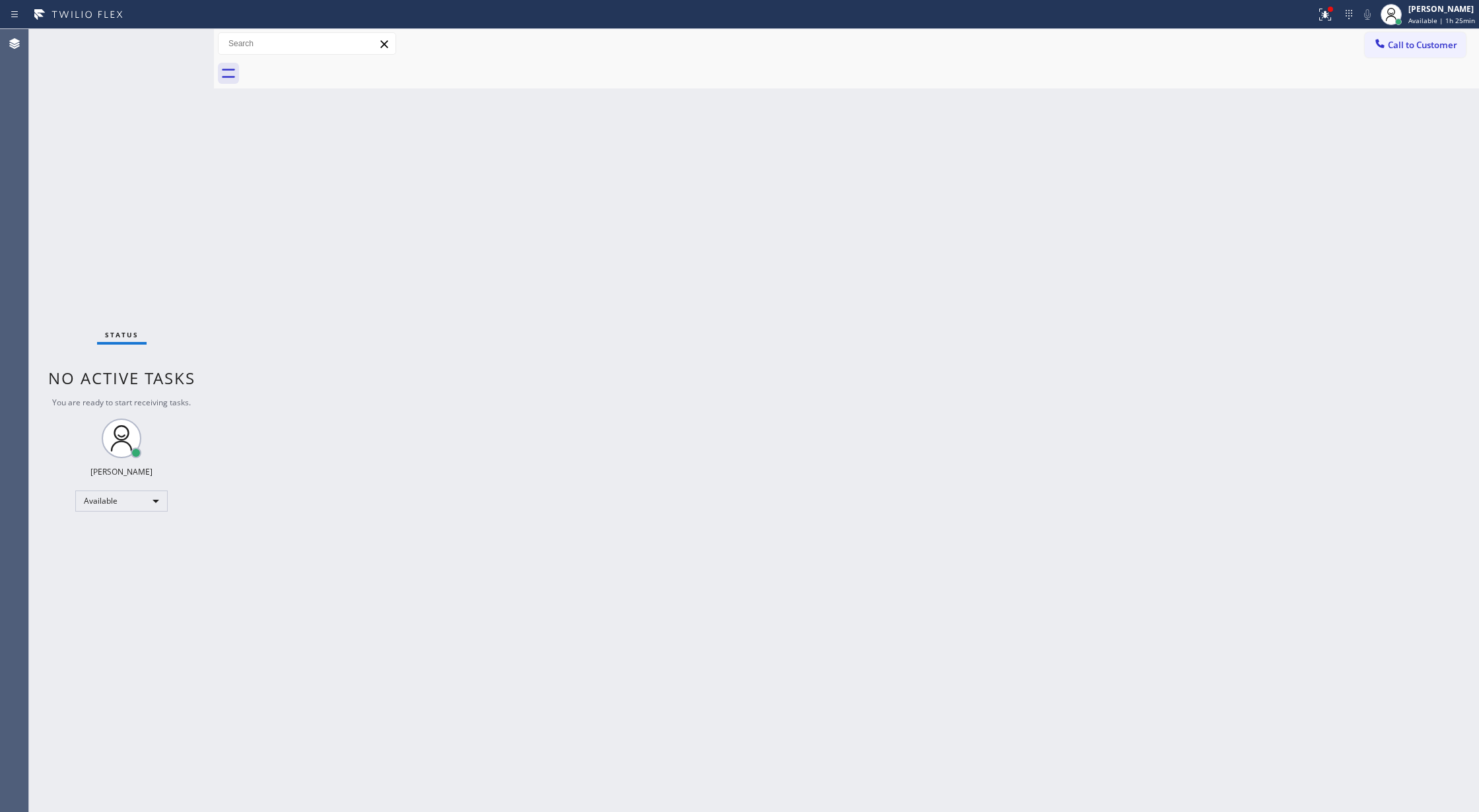
click at [333, 69] on div at bounding box center [861, 74] width 1236 height 30
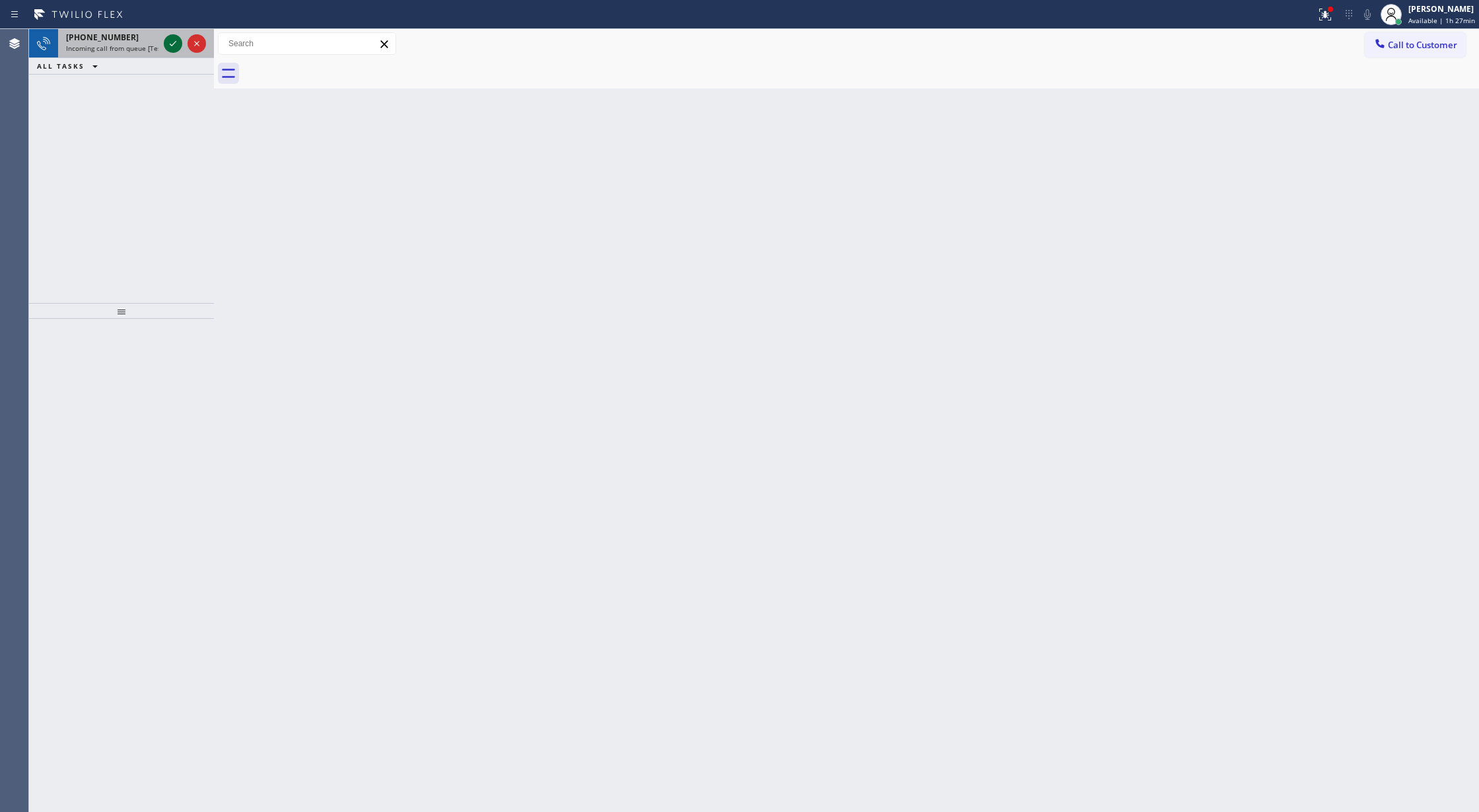
click at [170, 42] on icon at bounding box center [173, 44] width 16 height 16
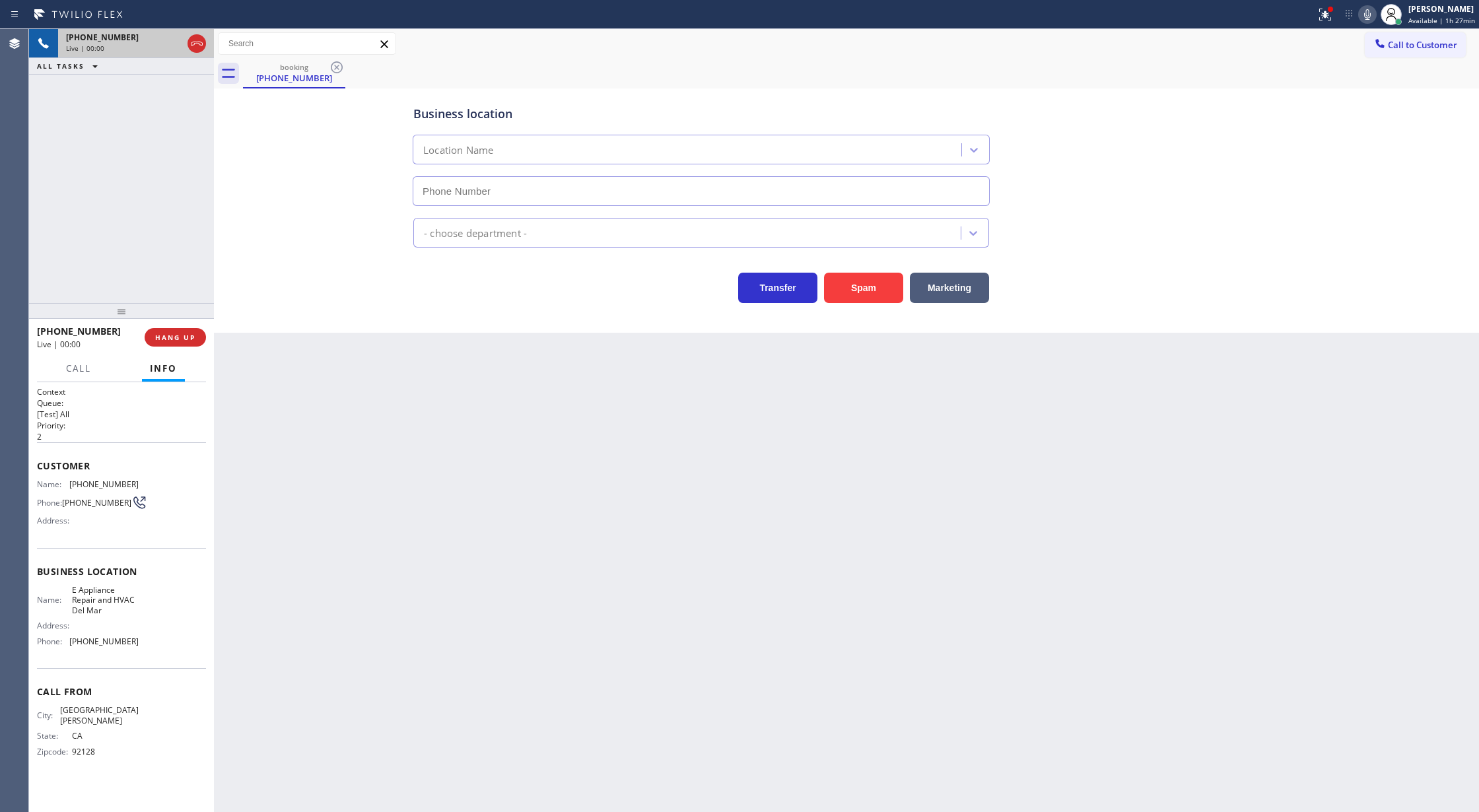
type input "[PHONE_NUMBER]"
click at [881, 293] on button "Spam" at bounding box center [863, 288] width 79 height 31
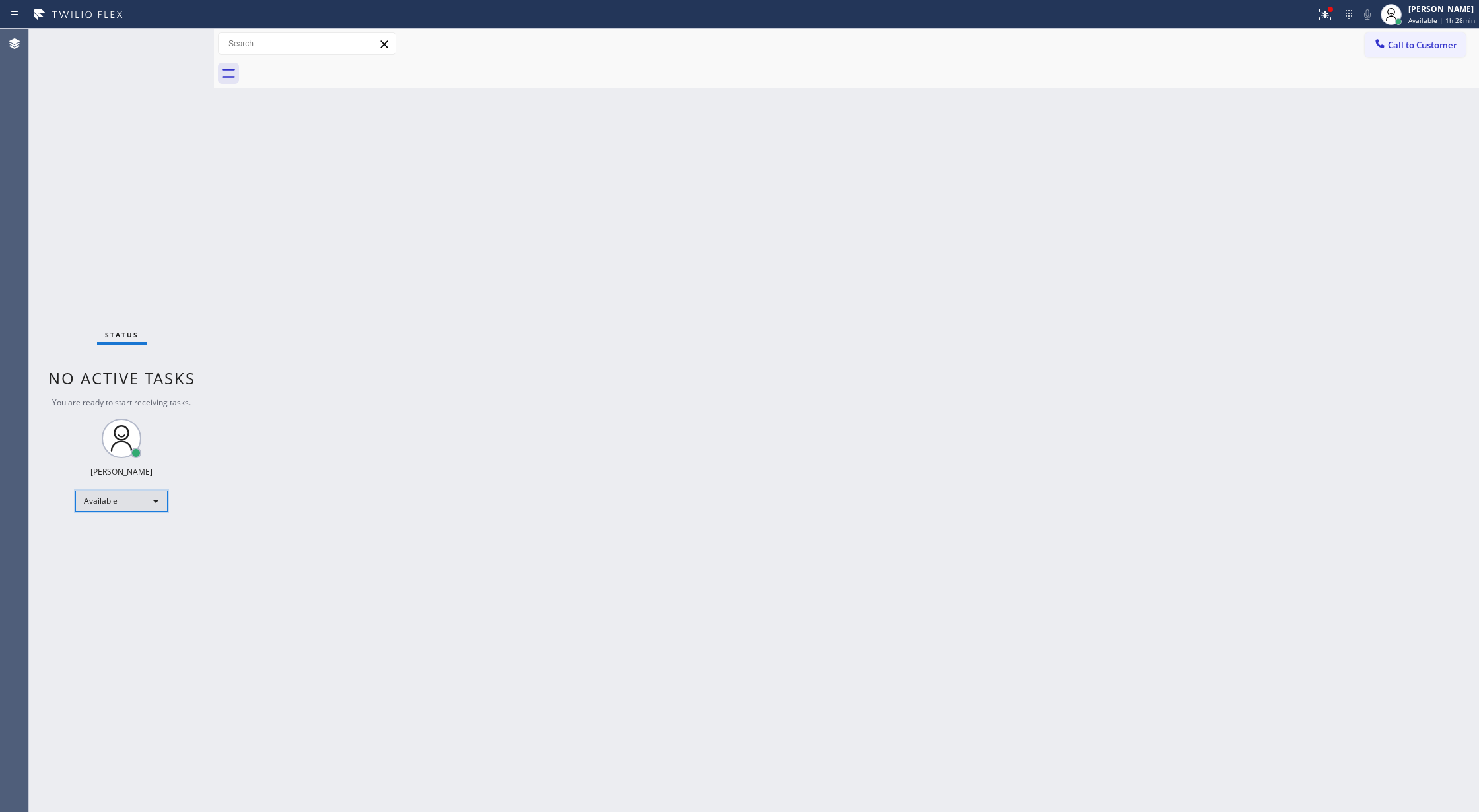
click at [150, 502] on div "Available" at bounding box center [121, 501] width 93 height 21
click at [136, 570] on li "Break" at bounding box center [120, 569] width 89 height 16
click at [149, 500] on div "Break" at bounding box center [121, 507] width 93 height 21
click at [144, 547] on li "Available" at bounding box center [120, 541] width 89 height 16
click at [151, 511] on div "Break" at bounding box center [121, 507] width 93 height 21
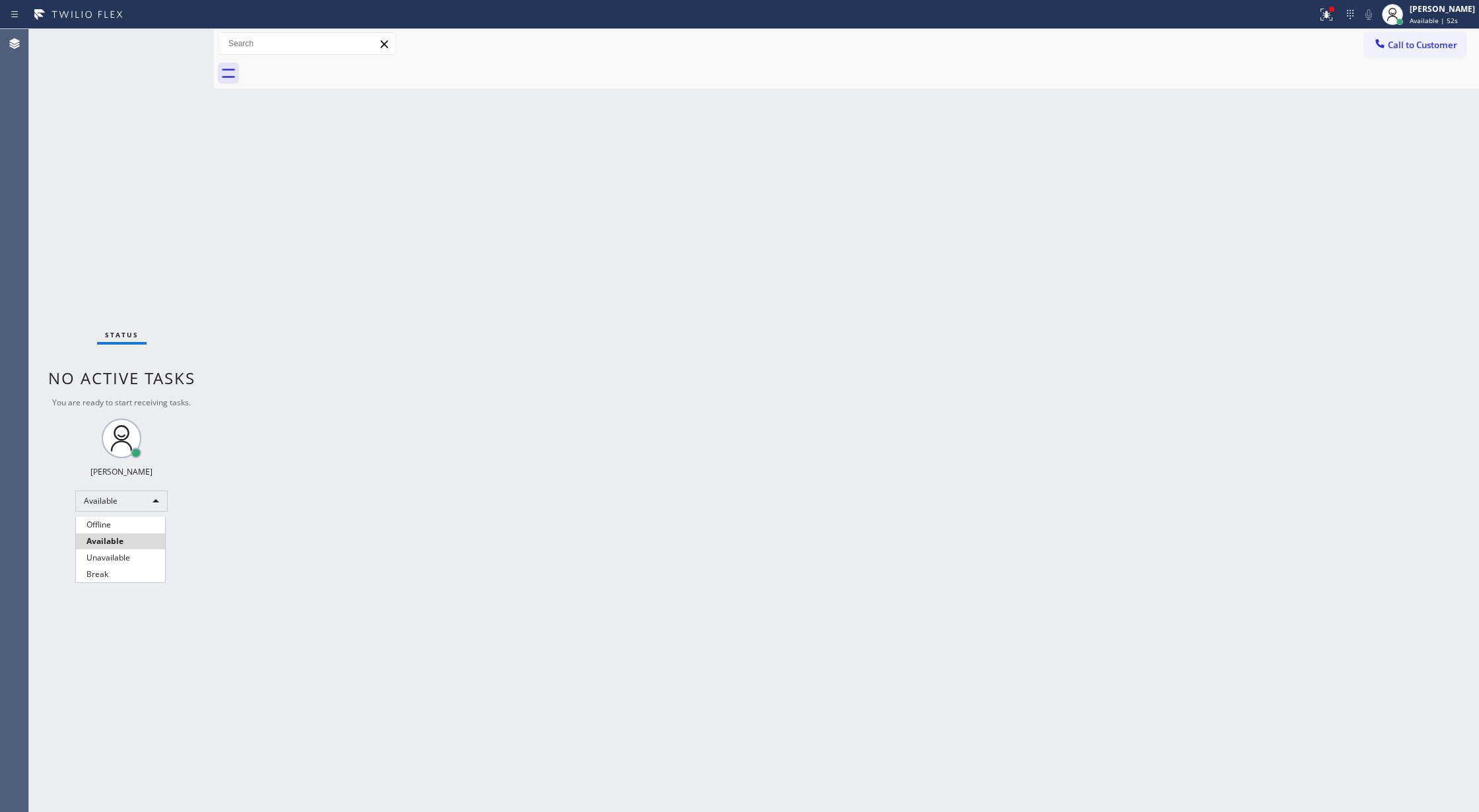
click at [207, 636] on div at bounding box center [739, 406] width 1479 height 812
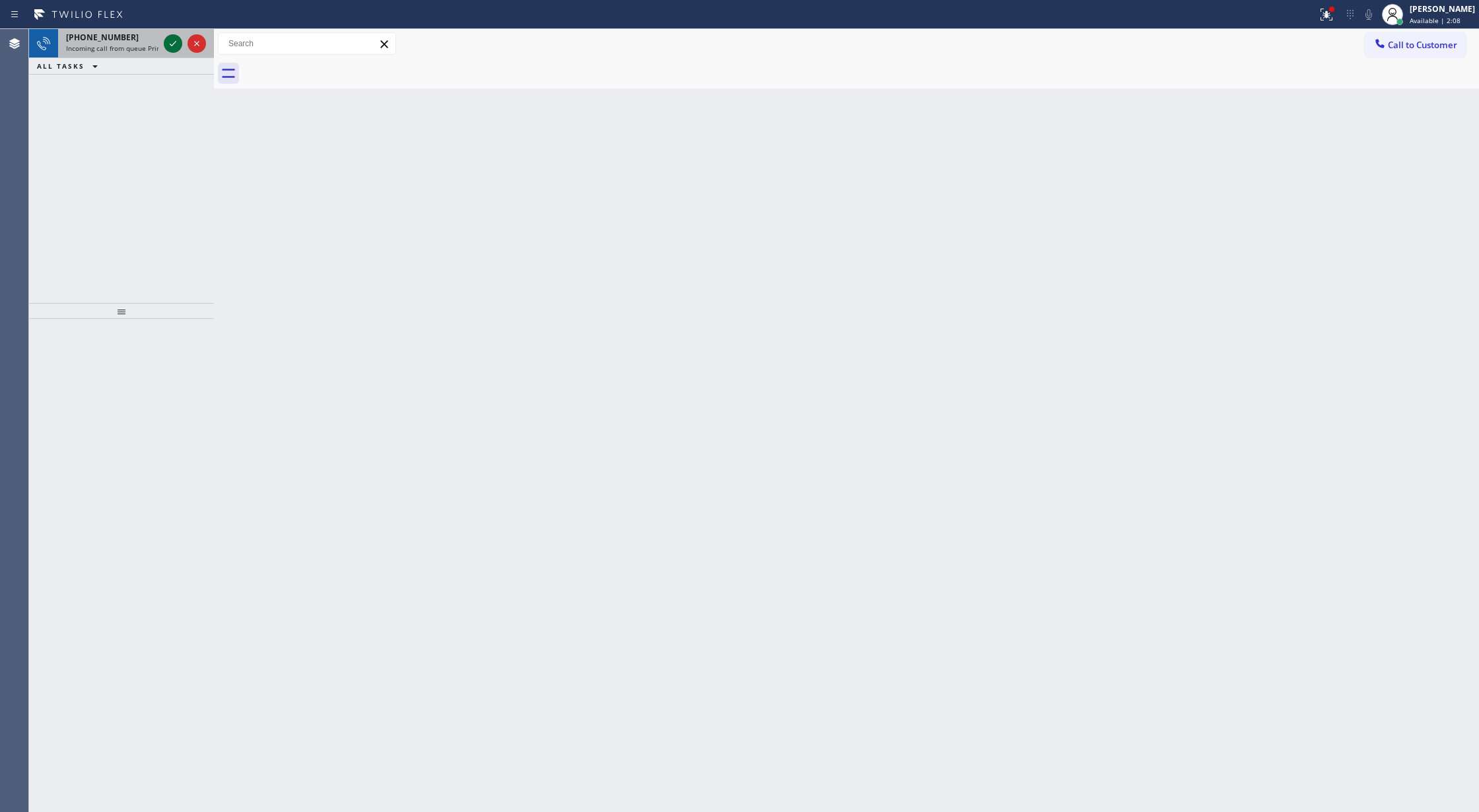
click at [173, 41] on icon at bounding box center [173, 44] width 16 height 16
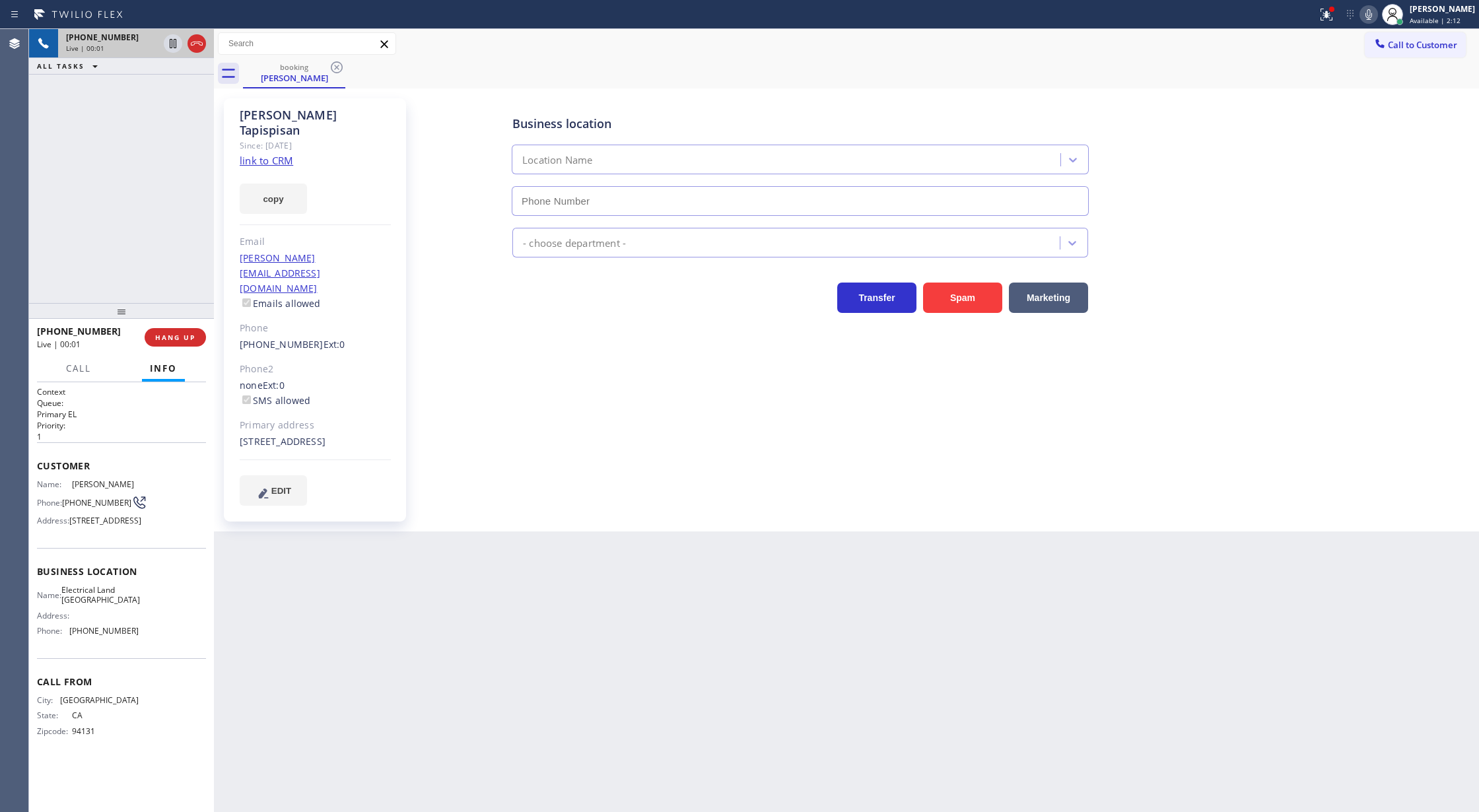
type input "[PHONE_NUMBER]"
click at [271, 154] on link "link to CRM" at bounding box center [267, 160] width 54 height 13
click at [1372, 16] on icon at bounding box center [1369, 15] width 7 height 11
click at [1376, 14] on icon at bounding box center [1369, 15] width 16 height 16
drag, startPoint x: 193, startPoint y: 42, endPoint x: 212, endPoint y: 378, distance: 336.5
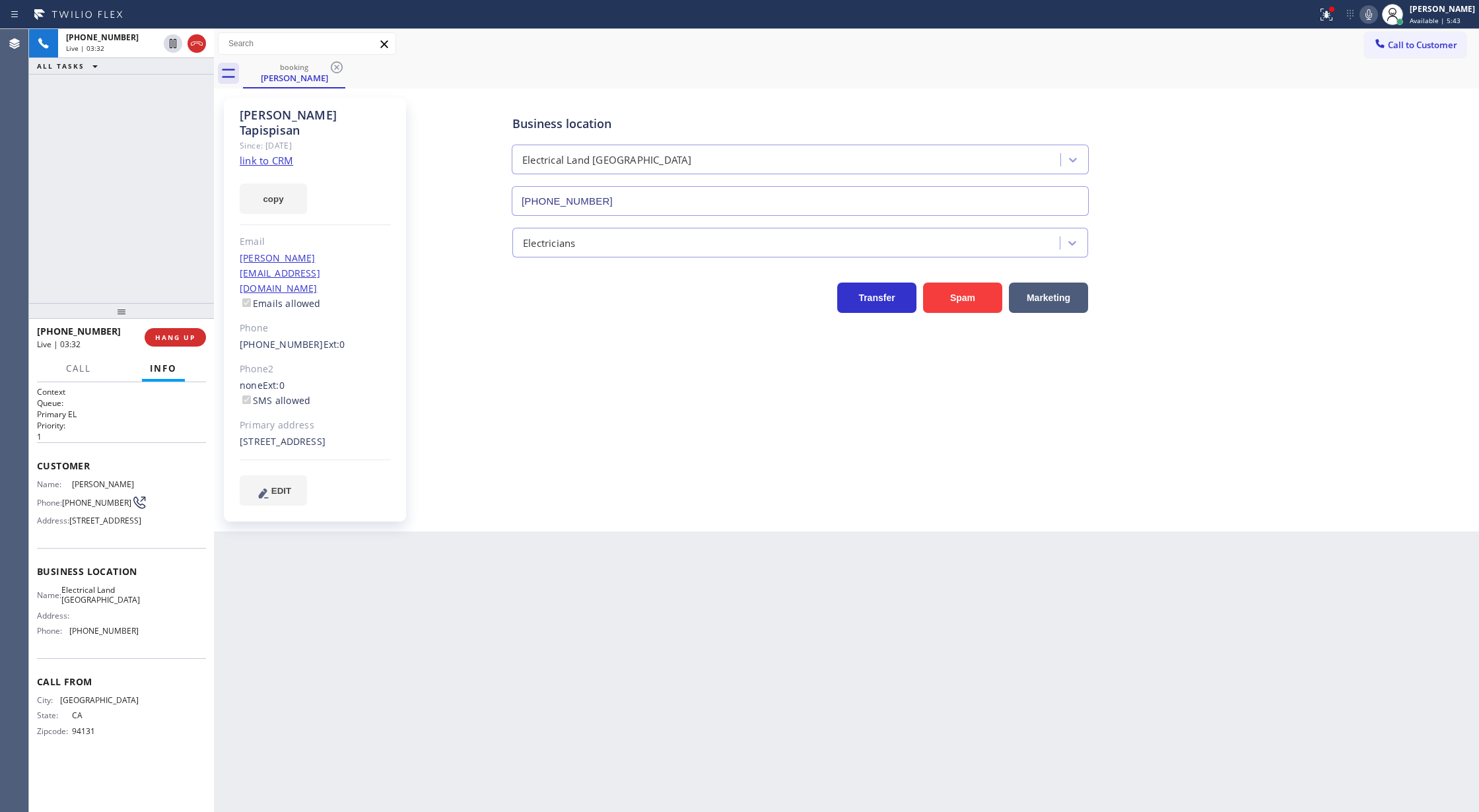
click at [193, 42] on icon at bounding box center [196, 44] width 16 height 16
click at [159, 336] on span "COMPLETE" at bounding box center [172, 337] width 45 height 9
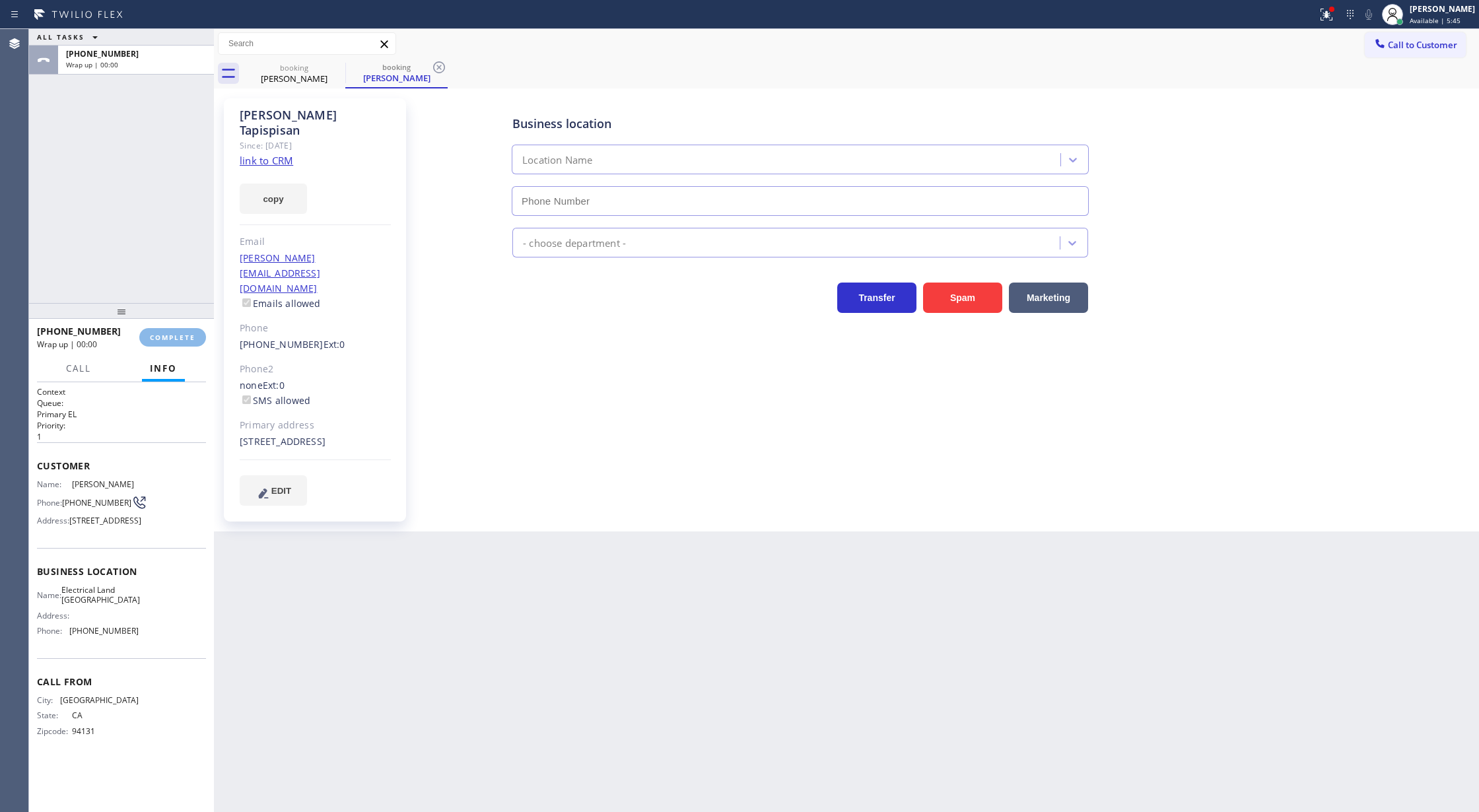
type input "[PHONE_NUMBER]"
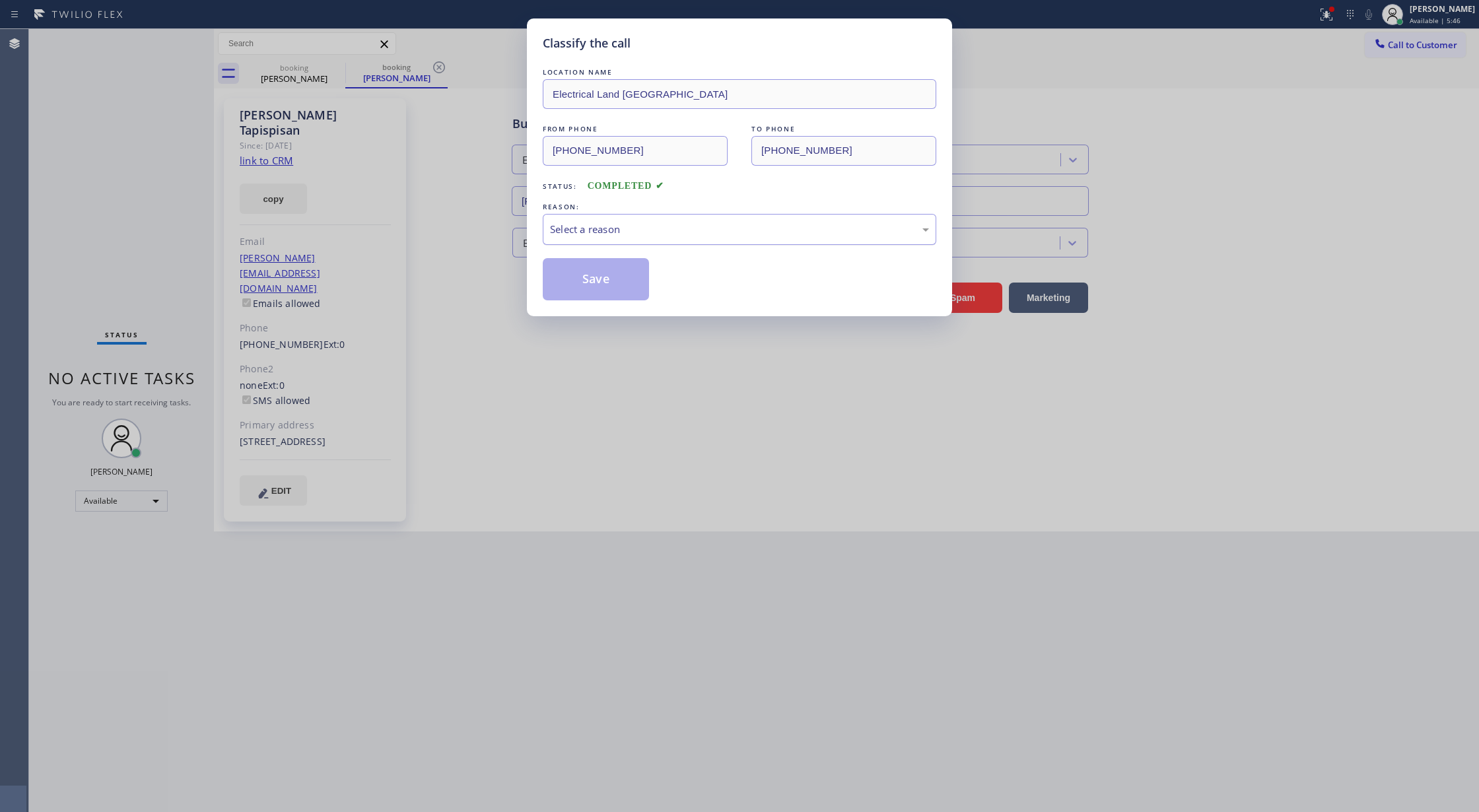
click at [616, 235] on div "Select a reason" at bounding box center [739, 229] width 379 height 15
click at [579, 281] on button "Save" at bounding box center [596, 279] width 107 height 42
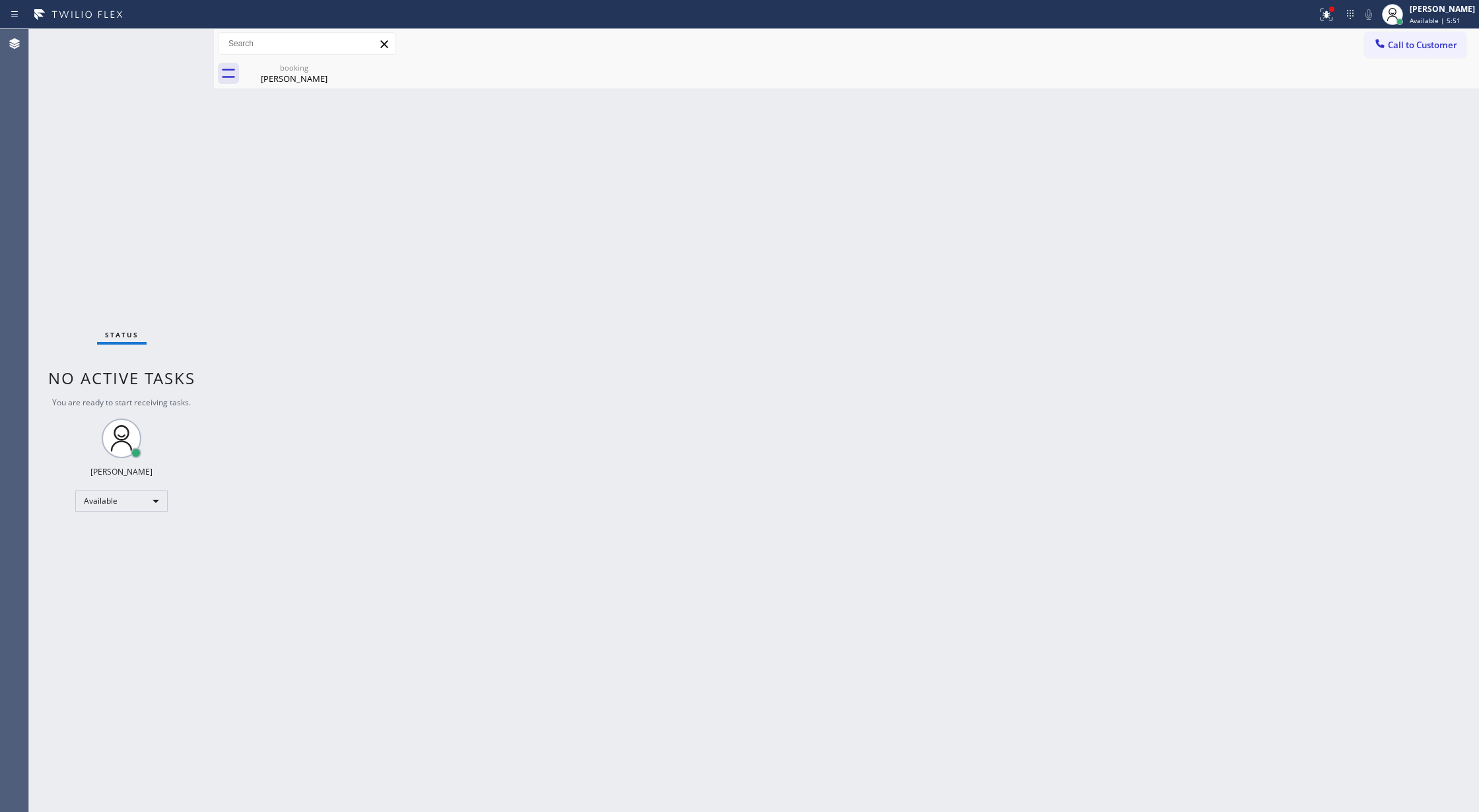
drag, startPoint x: 595, startPoint y: 276, endPoint x: 259, endPoint y: 103, distance: 377.9
click at [594, 276] on div "Back to Dashboard Change Sender ID Customers Technicians Select a contact Outbo…" at bounding box center [846, 420] width 1265 height 783
click at [287, 84] on div "[PERSON_NAME]" at bounding box center [294, 79] width 100 height 12
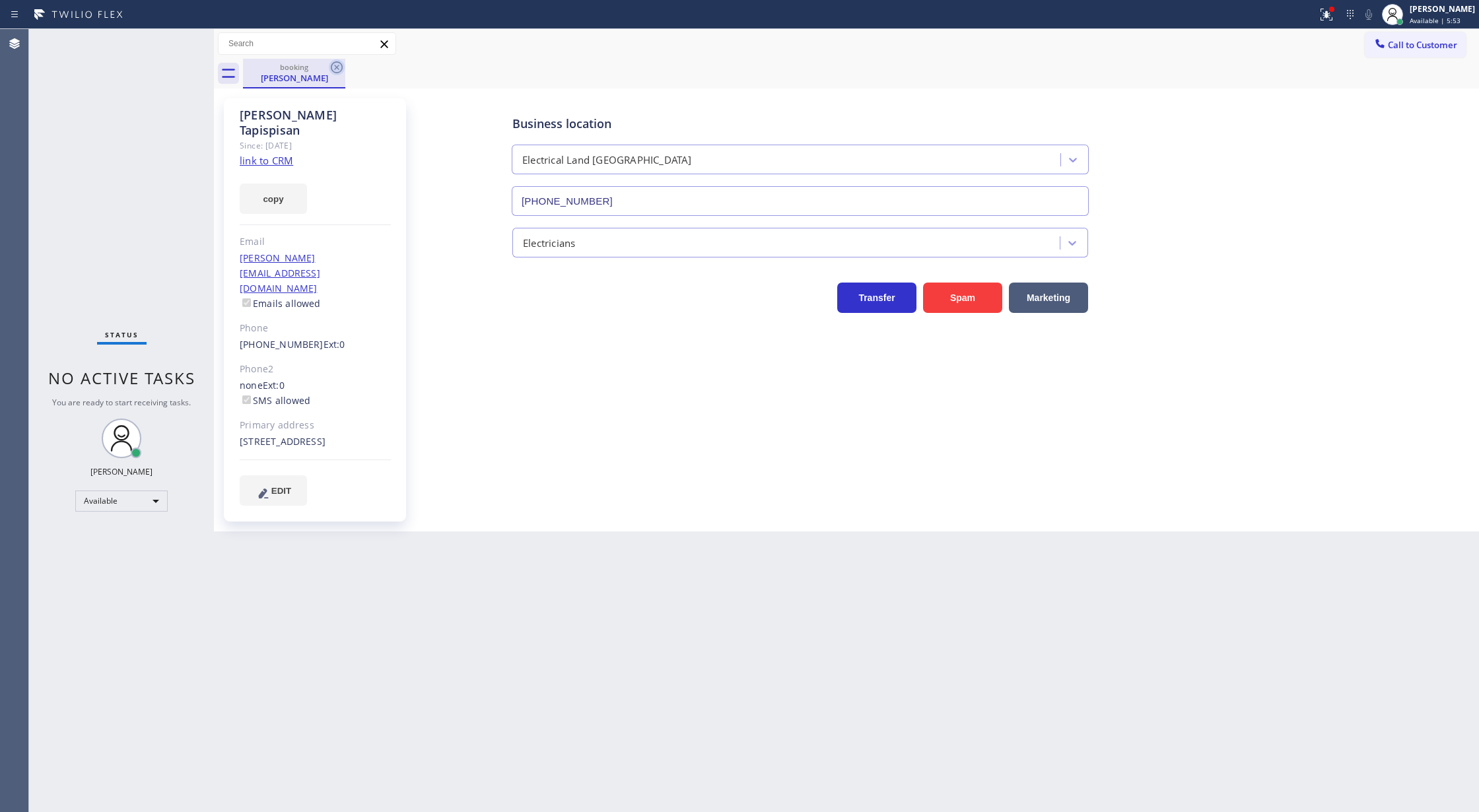
click at [336, 69] on icon at bounding box center [337, 67] width 16 height 16
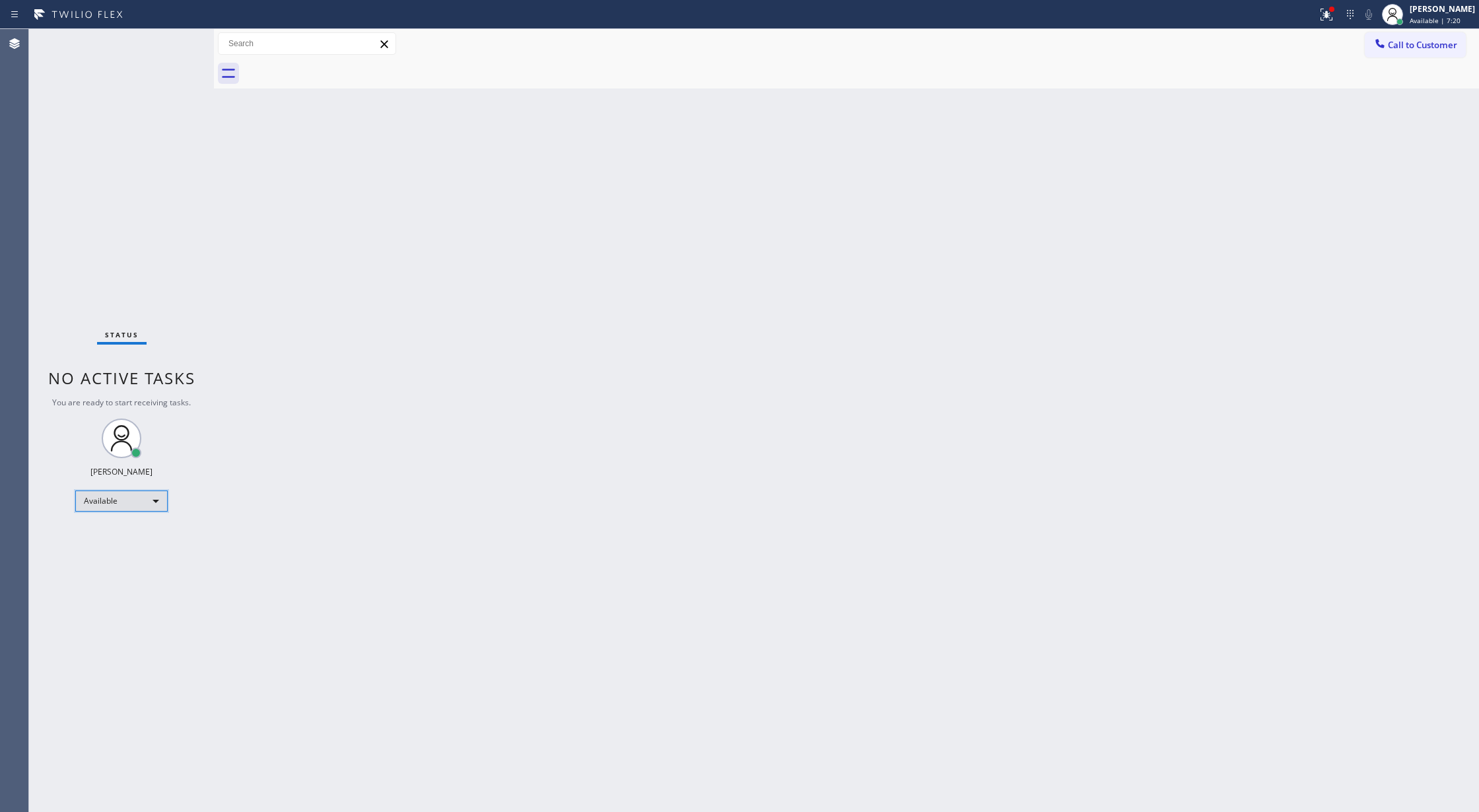
click at [159, 498] on div "Available" at bounding box center [121, 501] width 93 height 21
click at [294, 603] on div at bounding box center [739, 406] width 1479 height 812
click at [179, 41] on div "Status No active tasks You are ready to start receiving tasks. [PERSON_NAME] Av…" at bounding box center [121, 420] width 185 height 783
click at [179, 41] on div "Status No active tasks You are ready to start receiving tasks. [PERSON_NAME] Av…" at bounding box center [121, 420] width 185 height 783
click at [179, 40] on div "Status No active tasks You are ready to start receiving tasks. [PERSON_NAME] Av…" at bounding box center [121, 420] width 185 height 783
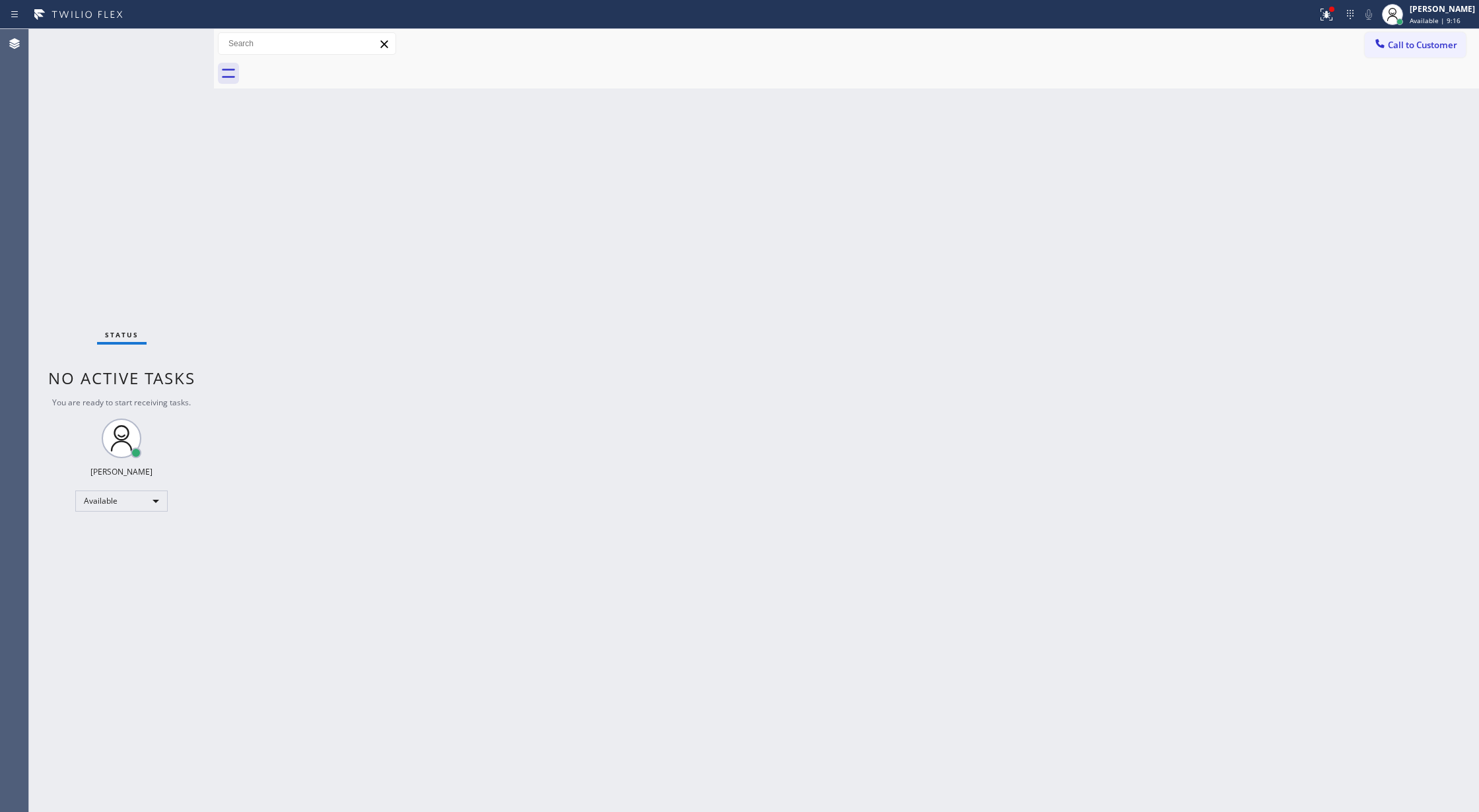
click at [180, 38] on div "Status No active tasks You are ready to start receiving tasks. [PERSON_NAME] Av…" at bounding box center [121, 420] width 185 height 783
click at [175, 43] on div "Status No active tasks You are ready to start receiving tasks. [PERSON_NAME] Av…" at bounding box center [121, 420] width 185 height 783
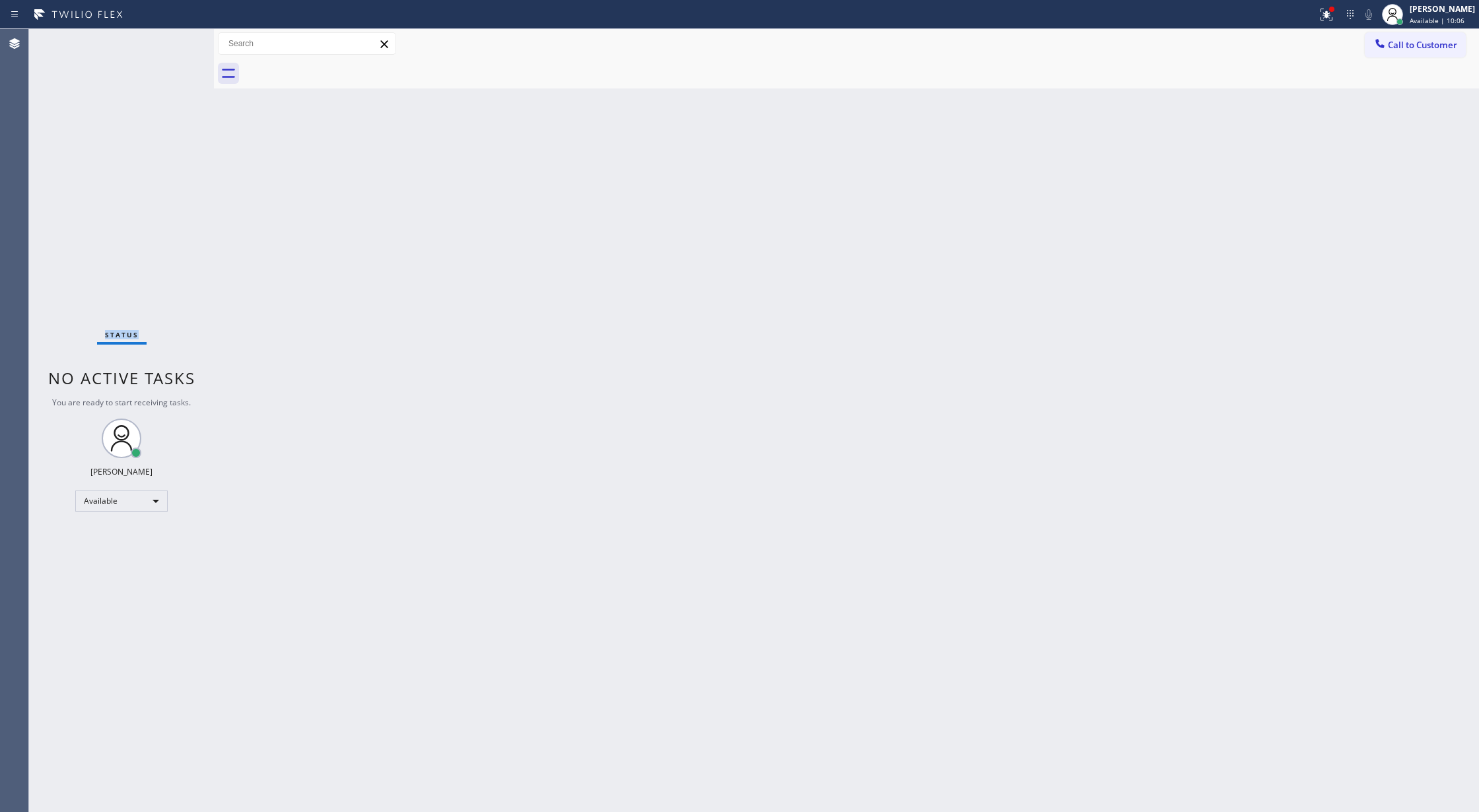
click at [175, 43] on div "Status No active tasks You are ready to start receiving tasks. [PERSON_NAME] Av…" at bounding box center [121, 420] width 185 height 783
click at [170, 46] on div "Status No active tasks You are ready to start receiving tasks. [PERSON_NAME] Av…" at bounding box center [121, 420] width 185 height 783
click at [189, 49] on div "Status No active tasks You are ready to start receiving tasks. [PERSON_NAME] Av…" at bounding box center [121, 420] width 185 height 783
click at [157, 42] on div "Status No active tasks You are ready to start receiving tasks. [PERSON_NAME] Av…" at bounding box center [121, 420] width 185 height 783
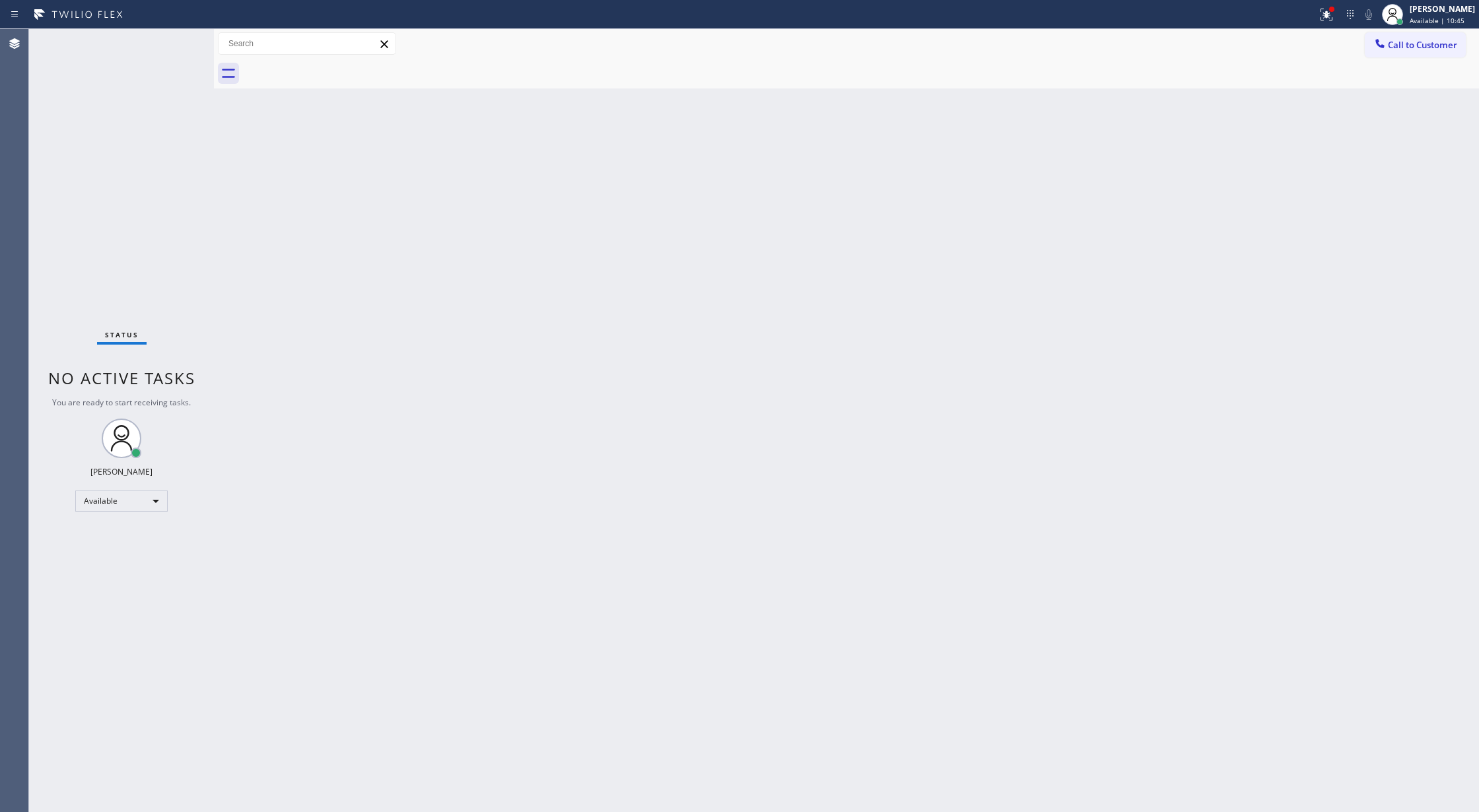
click at [174, 41] on div "Status No active tasks You are ready to start receiving tasks. [PERSON_NAME] Av…" at bounding box center [121, 420] width 185 height 783
click at [176, 53] on div "Status No active tasks You are ready to start receiving tasks. [PERSON_NAME] Av…" at bounding box center [121, 420] width 185 height 783
click at [172, 46] on div "Status No active tasks You are ready to start receiving tasks. [PERSON_NAME] Av…" at bounding box center [121, 420] width 185 height 783
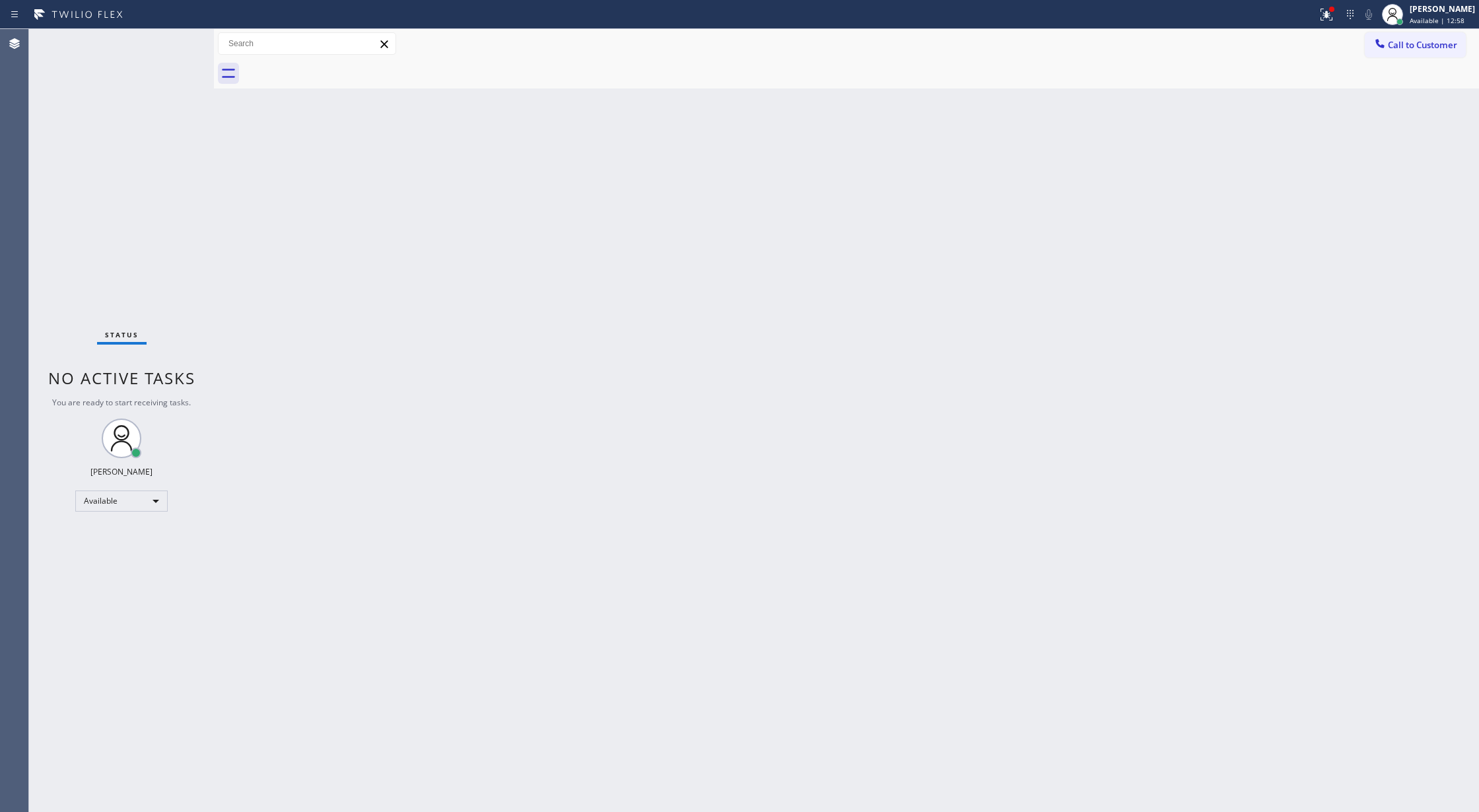
click at [166, 40] on div "Status No active tasks You are ready to start receiving tasks. [PERSON_NAME] Av…" at bounding box center [121, 420] width 185 height 783
click at [173, 41] on div "Status No active tasks You are ready to start receiving tasks. [PERSON_NAME] Av…" at bounding box center [121, 420] width 185 height 783
click at [172, 41] on div "Status No active tasks You are ready to start receiving tasks. [PERSON_NAME] Av…" at bounding box center [121, 420] width 185 height 783
click at [178, 38] on div "Status No active tasks You are ready to start receiving tasks. [PERSON_NAME] Av…" at bounding box center [121, 420] width 185 height 783
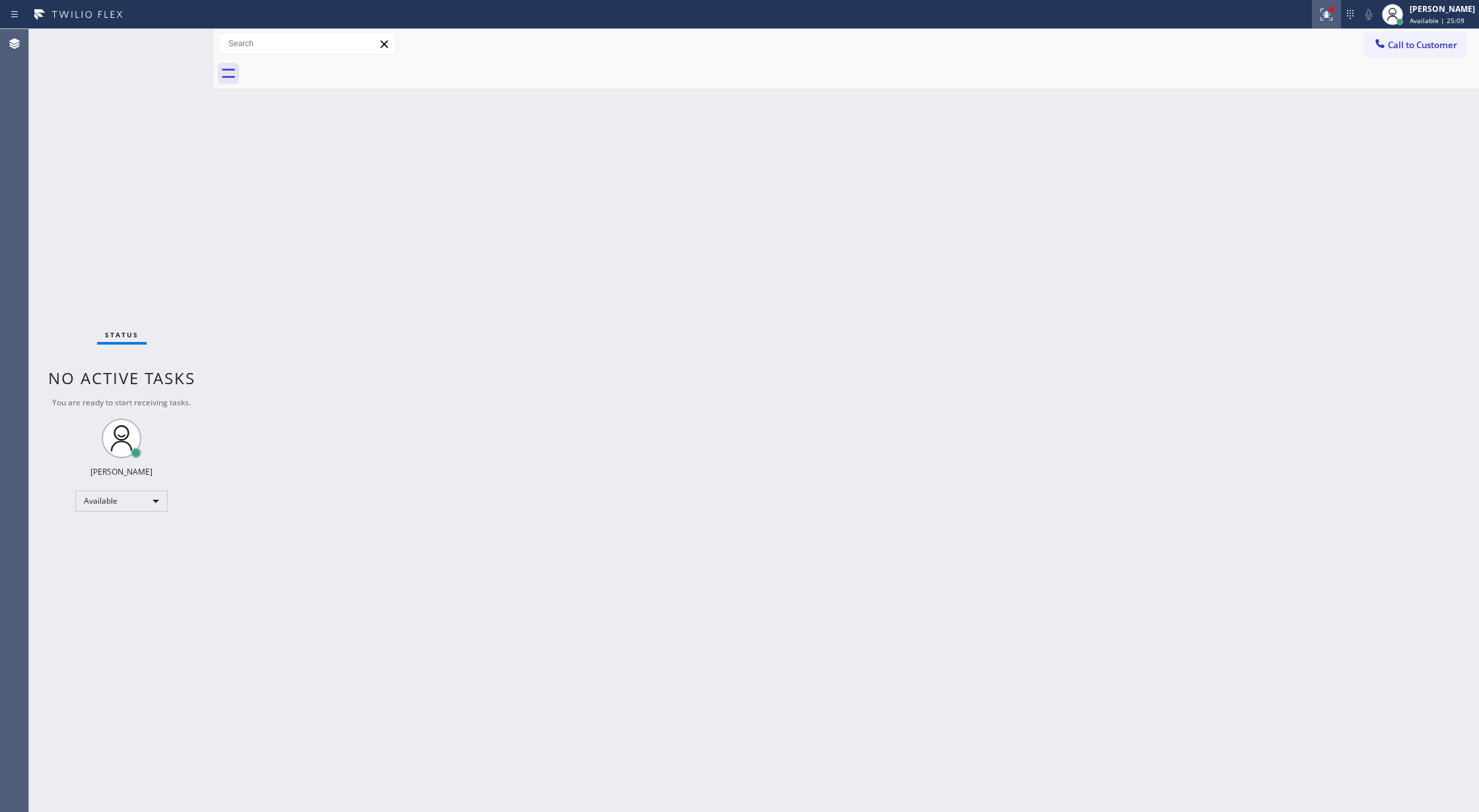
click at [1335, 14] on icon at bounding box center [1326, 15] width 16 height 16
click at [1269, 174] on span "Clear issue" at bounding box center [1264, 173] width 57 height 9
click at [173, 41] on div "Status No active tasks You are ready to start receiving tasks. [PERSON_NAME] Av…" at bounding box center [121, 420] width 185 height 783
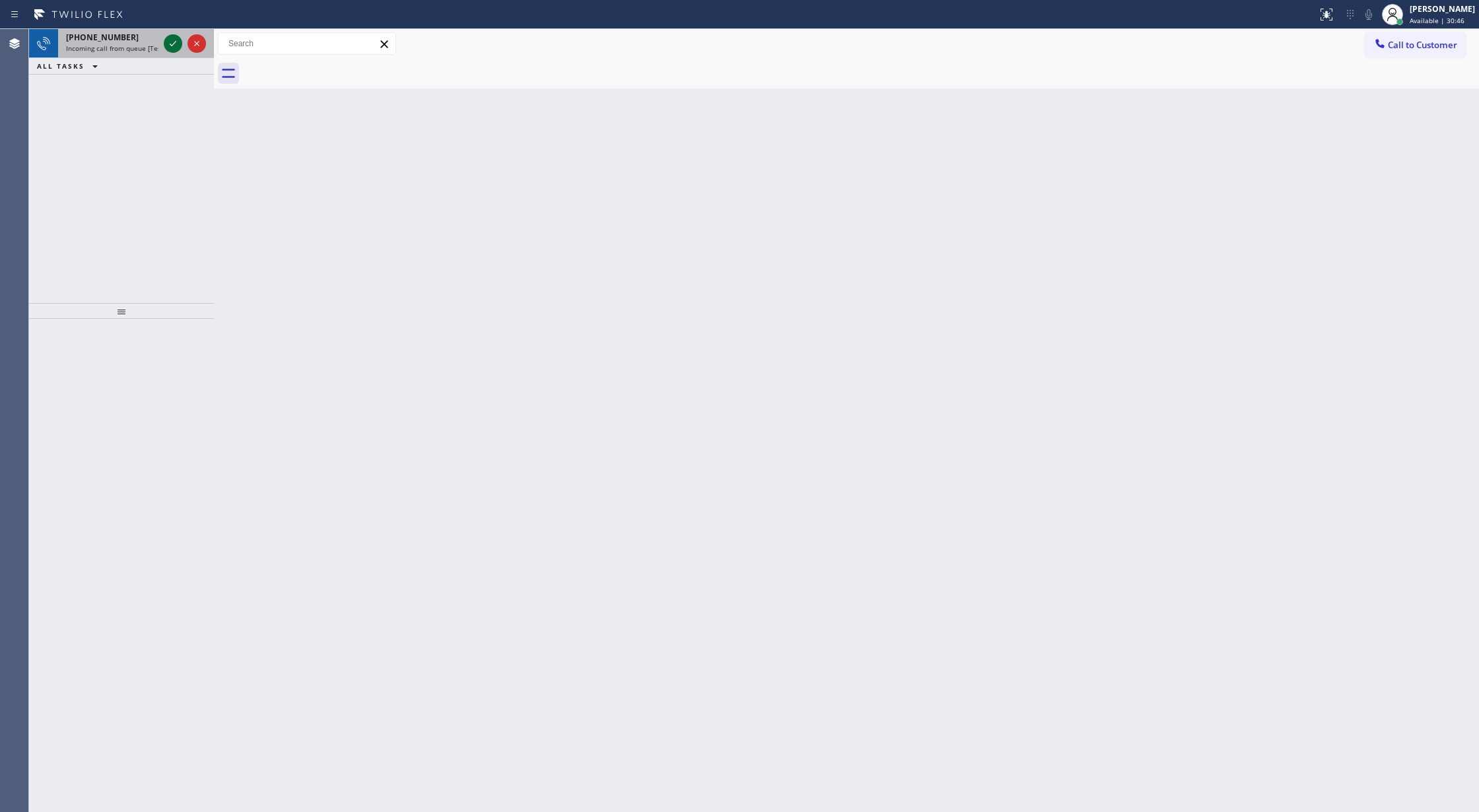
click at [169, 45] on icon at bounding box center [173, 44] width 16 height 16
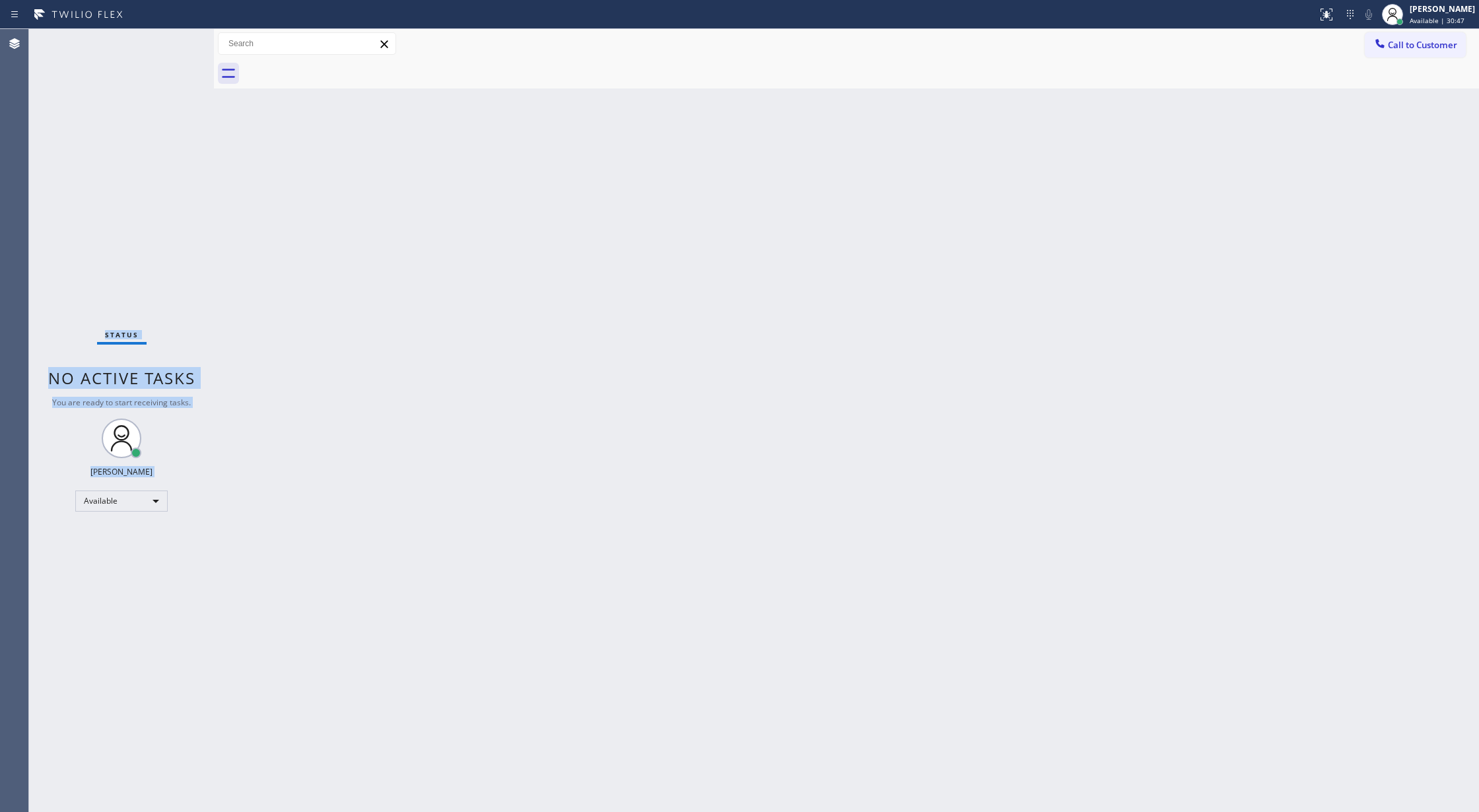
click at [169, 45] on div "Status No active tasks You are ready to start receiving tasks. [PERSON_NAME] Av…" at bounding box center [121, 420] width 185 height 783
click at [183, 38] on div "Status No active tasks You are ready to start receiving tasks. [PERSON_NAME] Av…" at bounding box center [121, 420] width 185 height 783
click at [164, 42] on div "Status No active tasks You are ready to start receiving tasks. [PERSON_NAME] Av…" at bounding box center [121, 420] width 185 height 783
click at [174, 41] on div "Status No active tasks You are ready to start receiving tasks. [PERSON_NAME] Av…" at bounding box center [121, 420] width 185 height 783
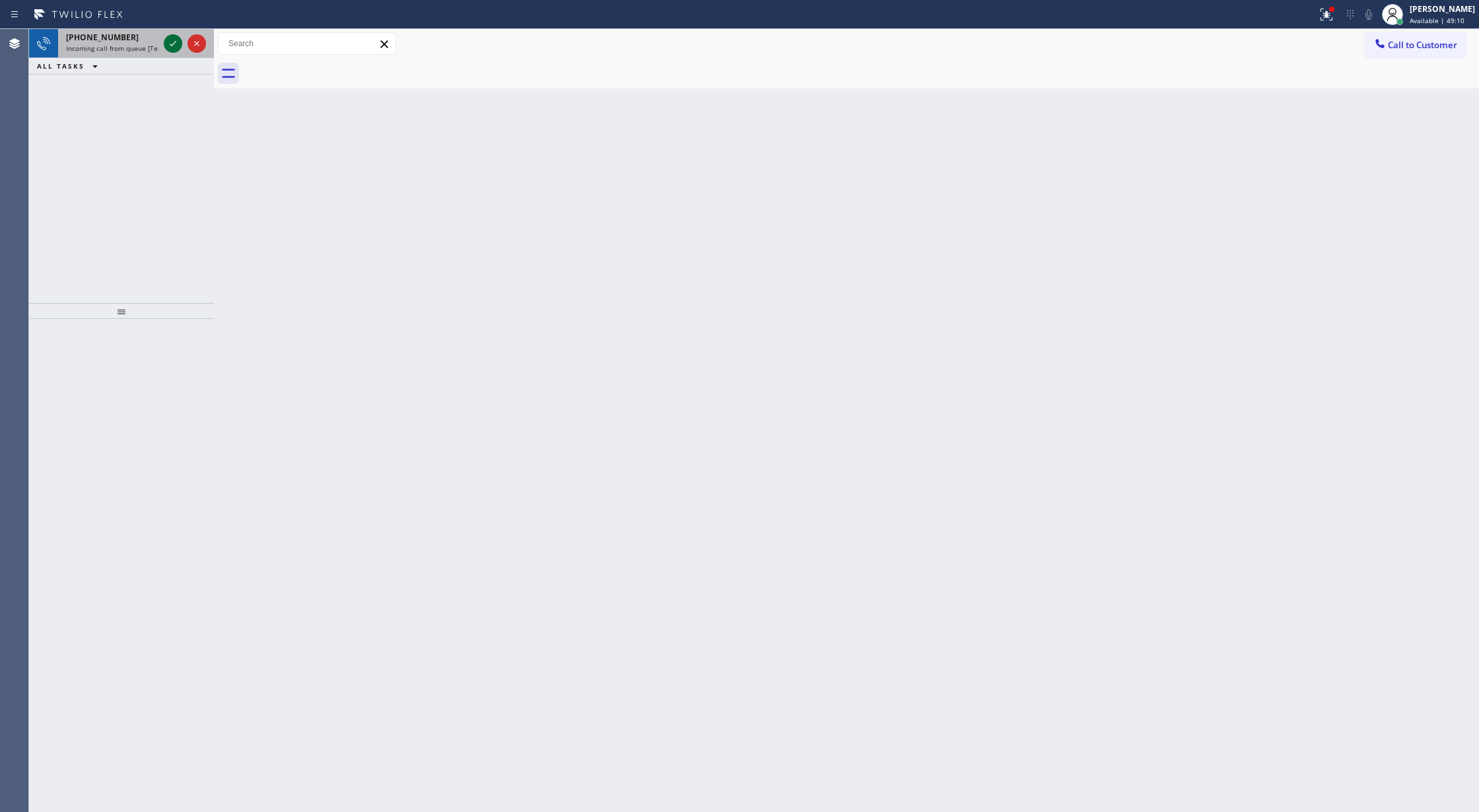
click at [173, 41] on icon at bounding box center [173, 44] width 16 height 16
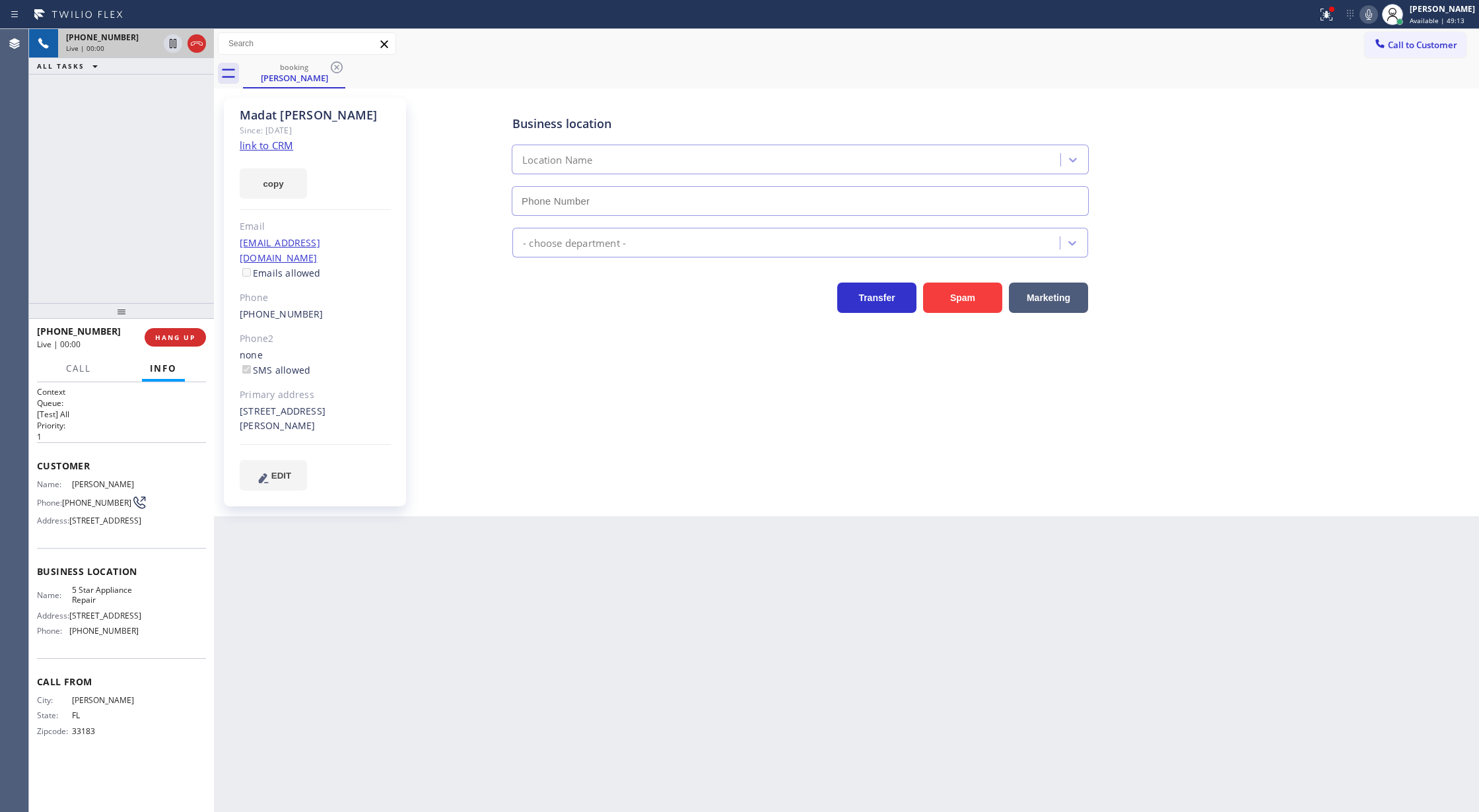
type input "[PHONE_NUMBER]"
click at [263, 146] on link "link to CRM" at bounding box center [267, 145] width 54 height 13
click at [1377, 13] on icon at bounding box center [1369, 15] width 16 height 16
click at [1373, 17] on rect at bounding box center [1369, 13] width 9 height 9
click at [173, 45] on icon at bounding box center [173, 44] width 16 height 16
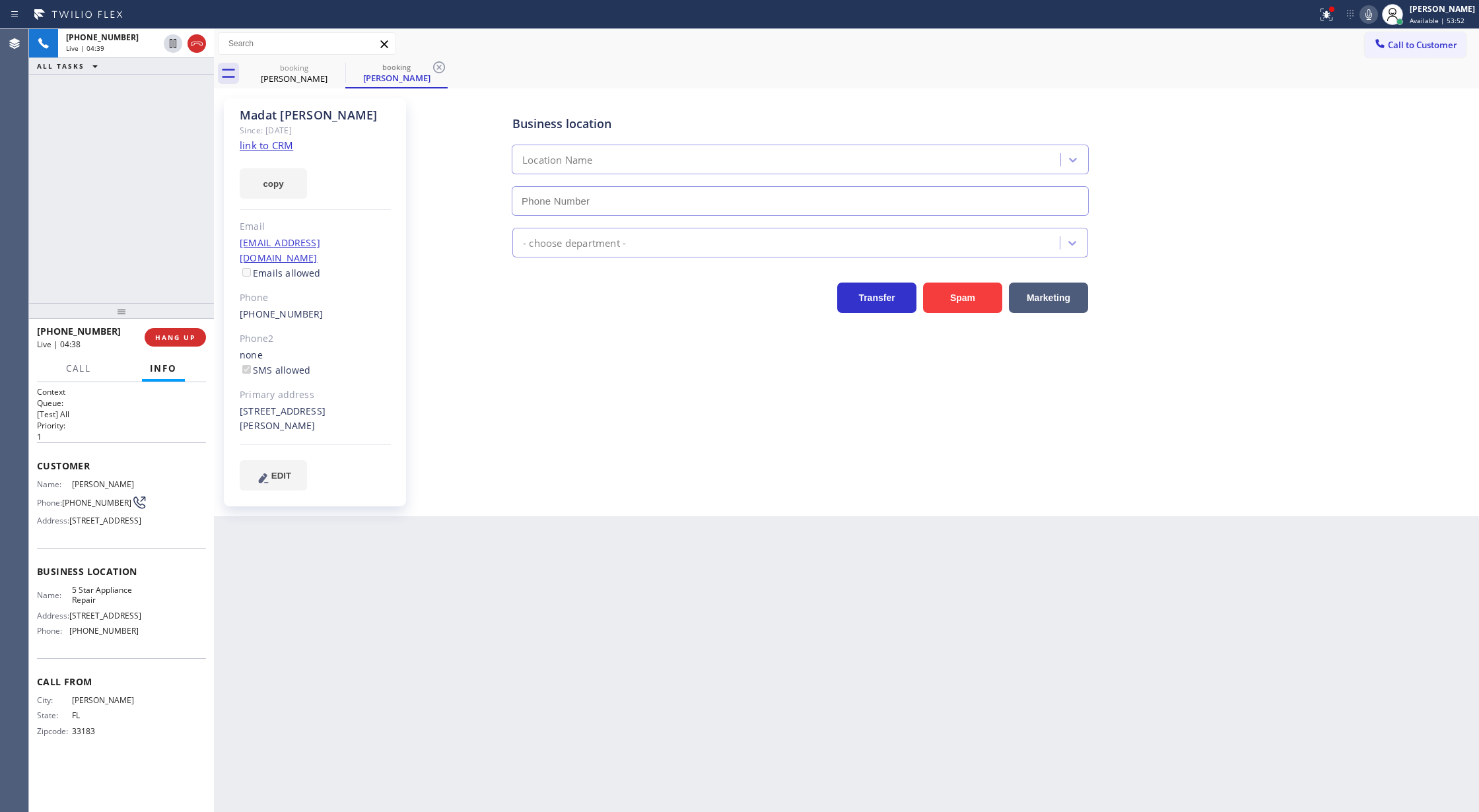
type input "[PHONE_NUMBER]"
click at [1377, 18] on icon at bounding box center [1369, 15] width 16 height 16
drag, startPoint x: 1376, startPoint y: 17, endPoint x: 1306, endPoint y: 17, distance: 70.0
click at [1376, 17] on icon at bounding box center [1369, 15] width 16 height 16
click at [169, 44] on icon at bounding box center [173, 44] width 16 height 16
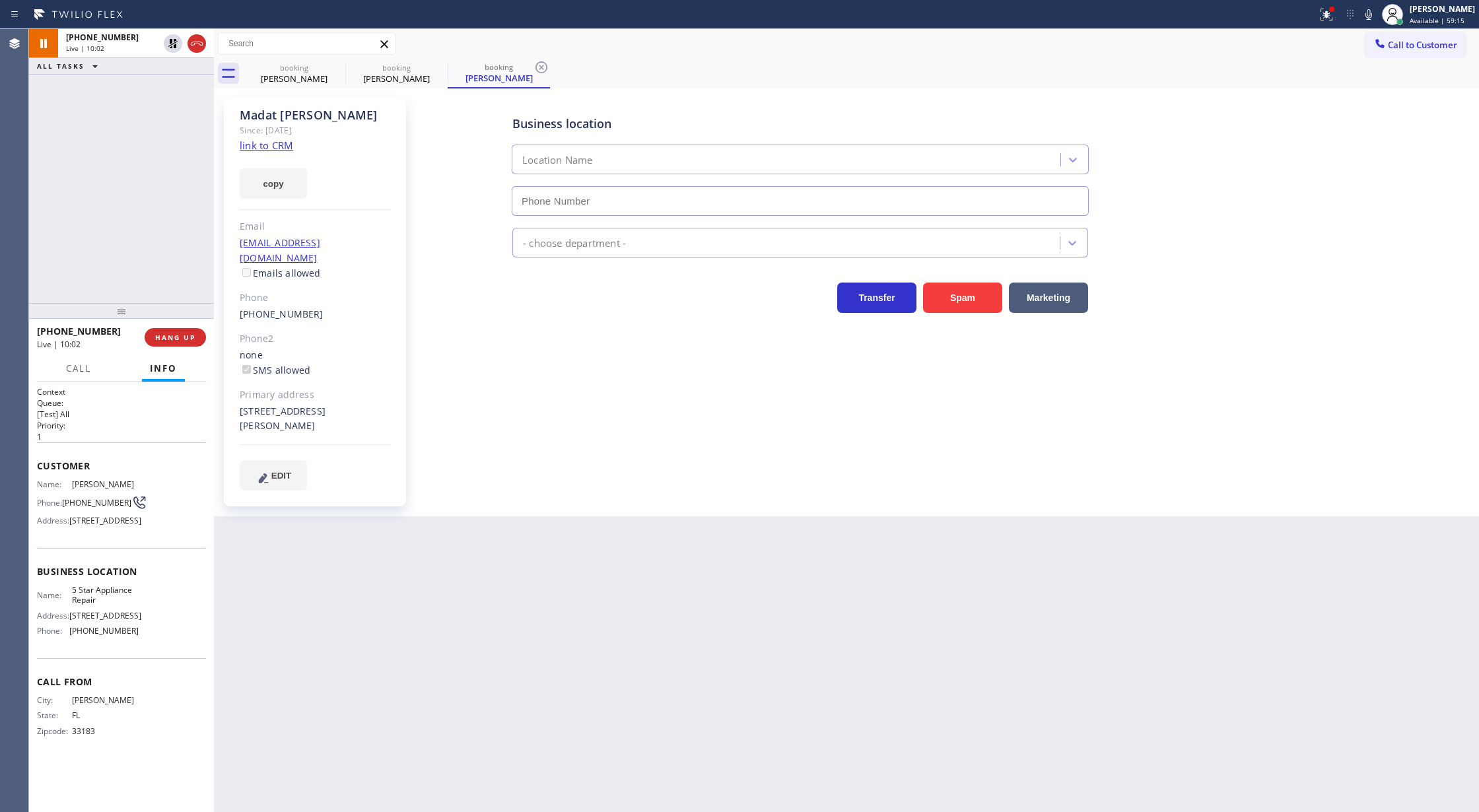
type input "[PHONE_NUMBER]"
drag, startPoint x: 196, startPoint y: 45, endPoint x: 174, endPoint y: 300, distance: 255.9
click at [196, 45] on icon at bounding box center [196, 44] width 16 height 16
click at [169, 338] on span "COMPLETE" at bounding box center [172, 337] width 45 height 9
type input "[PHONE_NUMBER]"
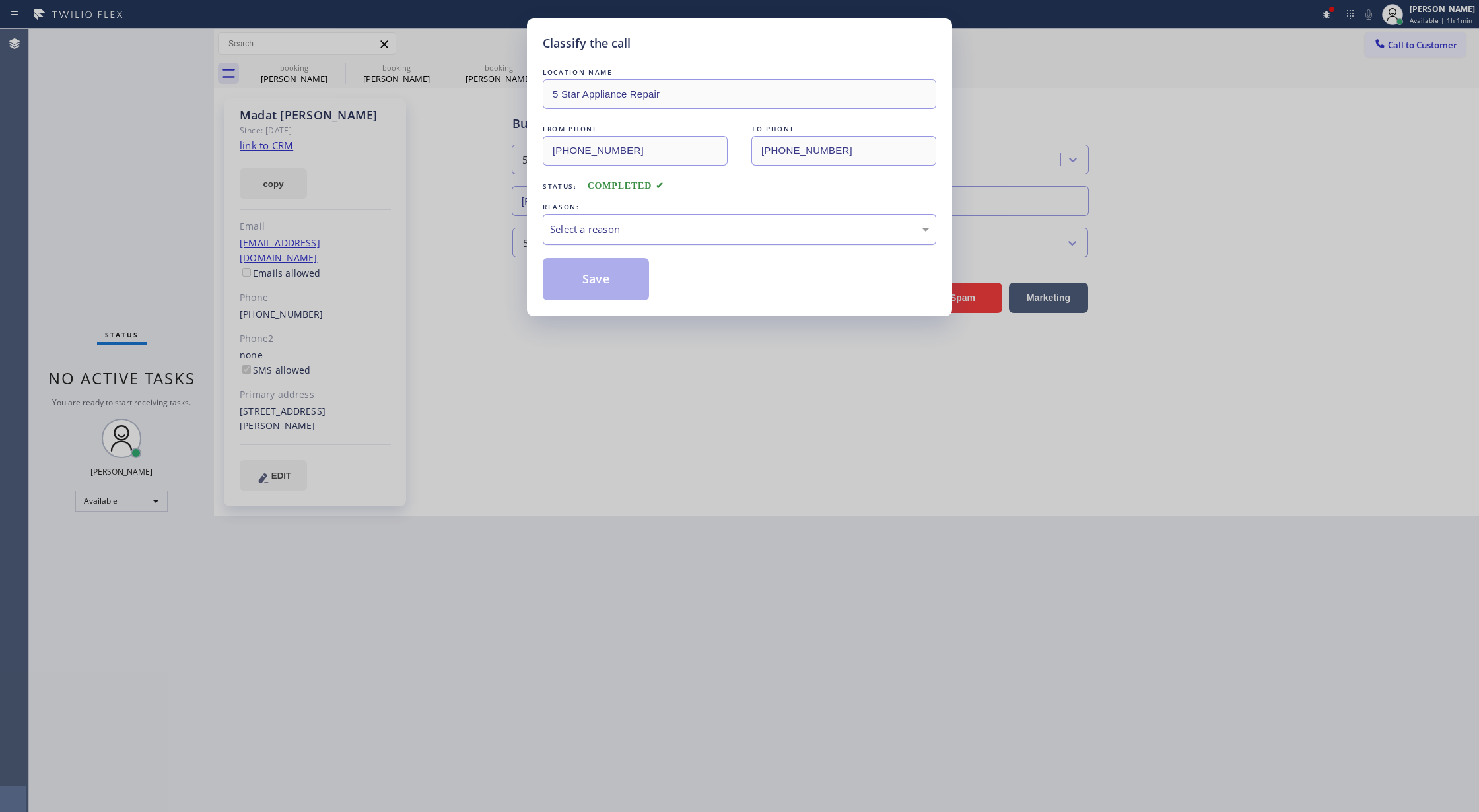
click at [574, 242] on div "Select a reason" at bounding box center [739, 229] width 393 height 31
click at [581, 259] on button "Save" at bounding box center [596, 279] width 107 height 42
click at [580, 272] on button "Save" at bounding box center [596, 279] width 107 height 42
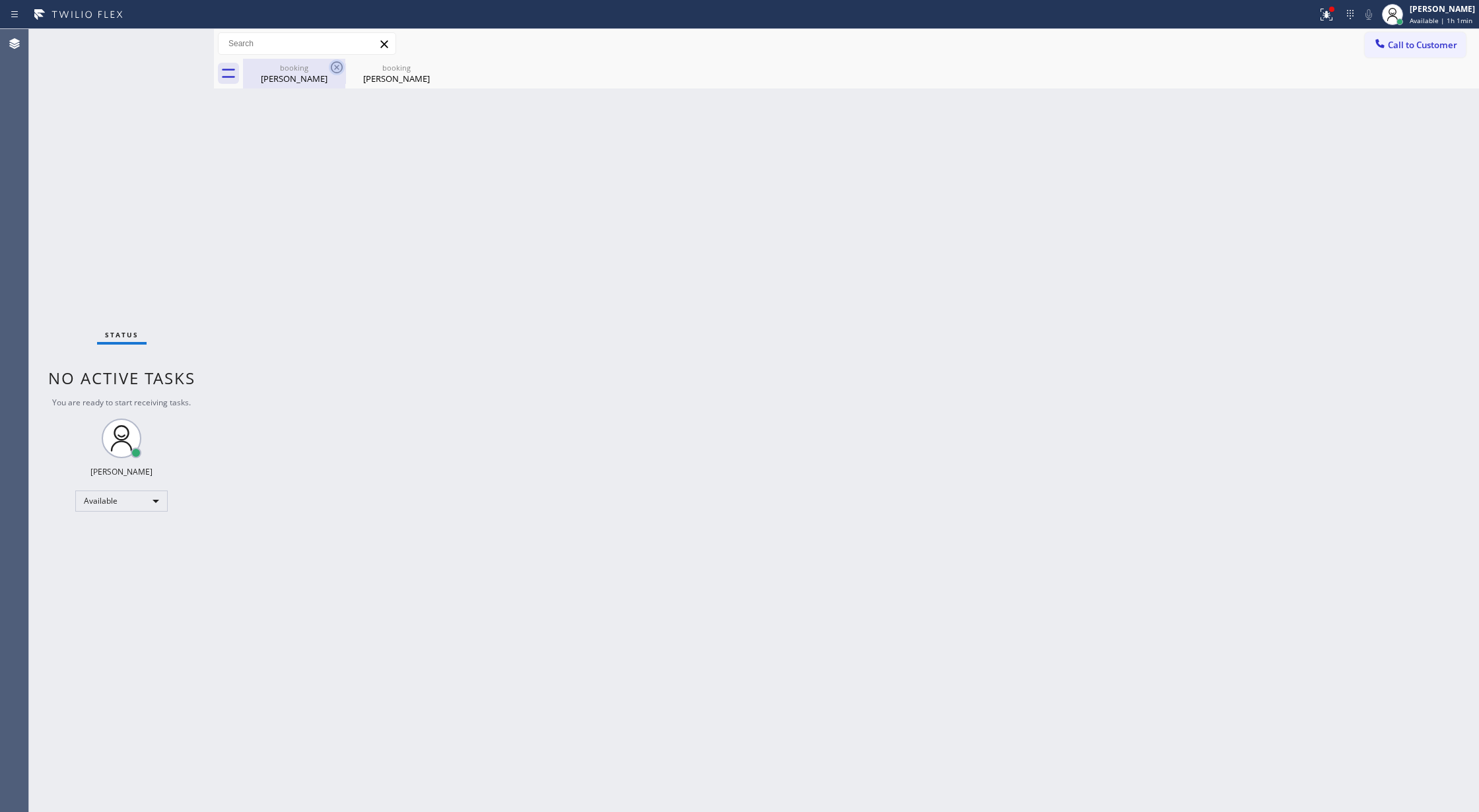
drag, startPoint x: 294, startPoint y: 74, endPoint x: 336, endPoint y: 74, distance: 42.0
click at [294, 74] on div "[PERSON_NAME]" at bounding box center [294, 79] width 100 height 12
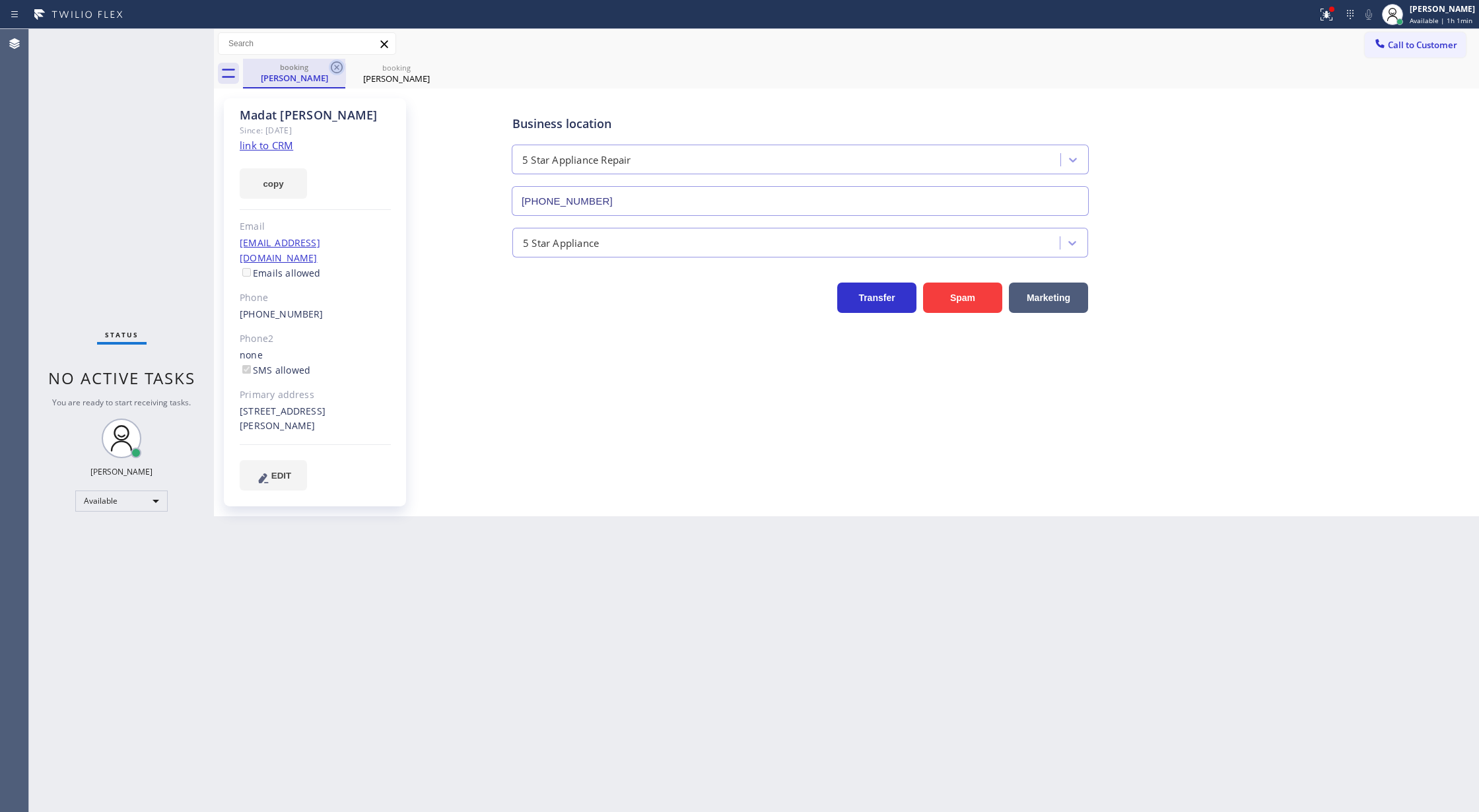
click at [336, 67] on icon at bounding box center [337, 67] width 12 height 12
click at [340, 77] on div "[PERSON_NAME]" at bounding box center [294, 78] width 100 height 12
click at [331, 62] on icon at bounding box center [337, 67] width 16 height 16
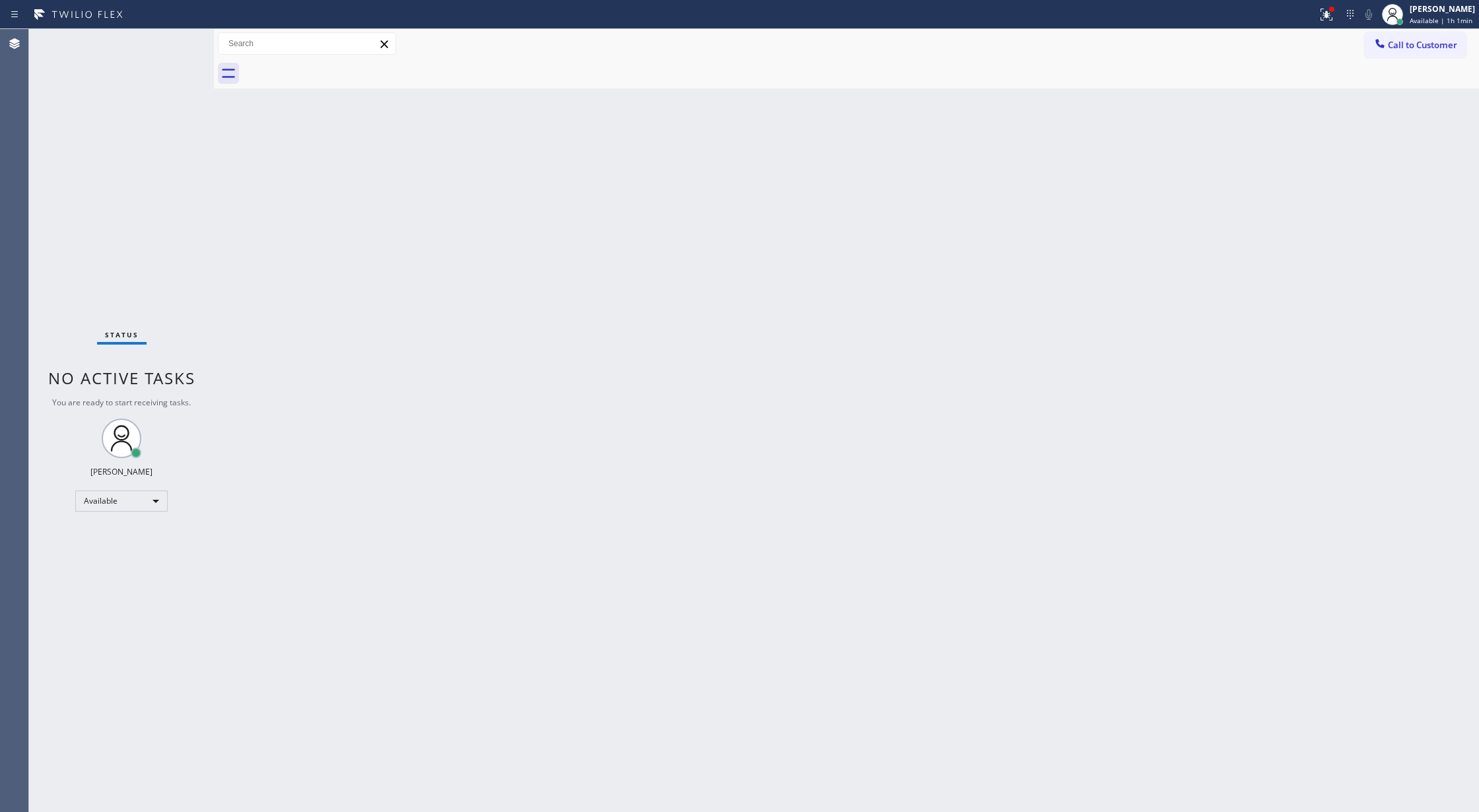
click at [178, 53] on div "Status No active tasks You are ready to start receiving tasks. [PERSON_NAME] Av…" at bounding box center [121, 420] width 185 height 783
click at [178, 51] on div "Status No active tasks You are ready to start receiving tasks. [PERSON_NAME] Av…" at bounding box center [121, 420] width 185 height 783
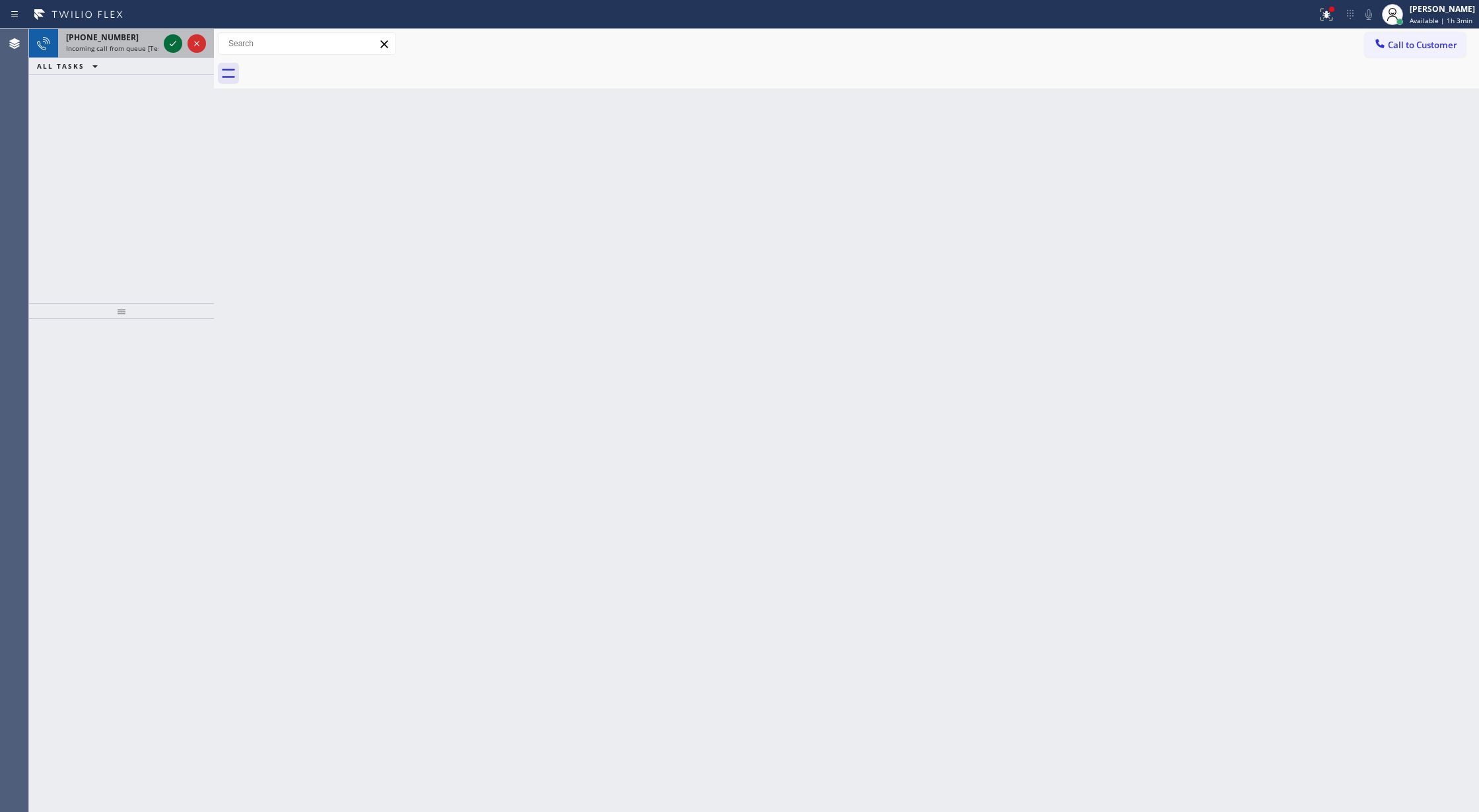
click at [169, 45] on icon at bounding box center [173, 44] width 16 height 16
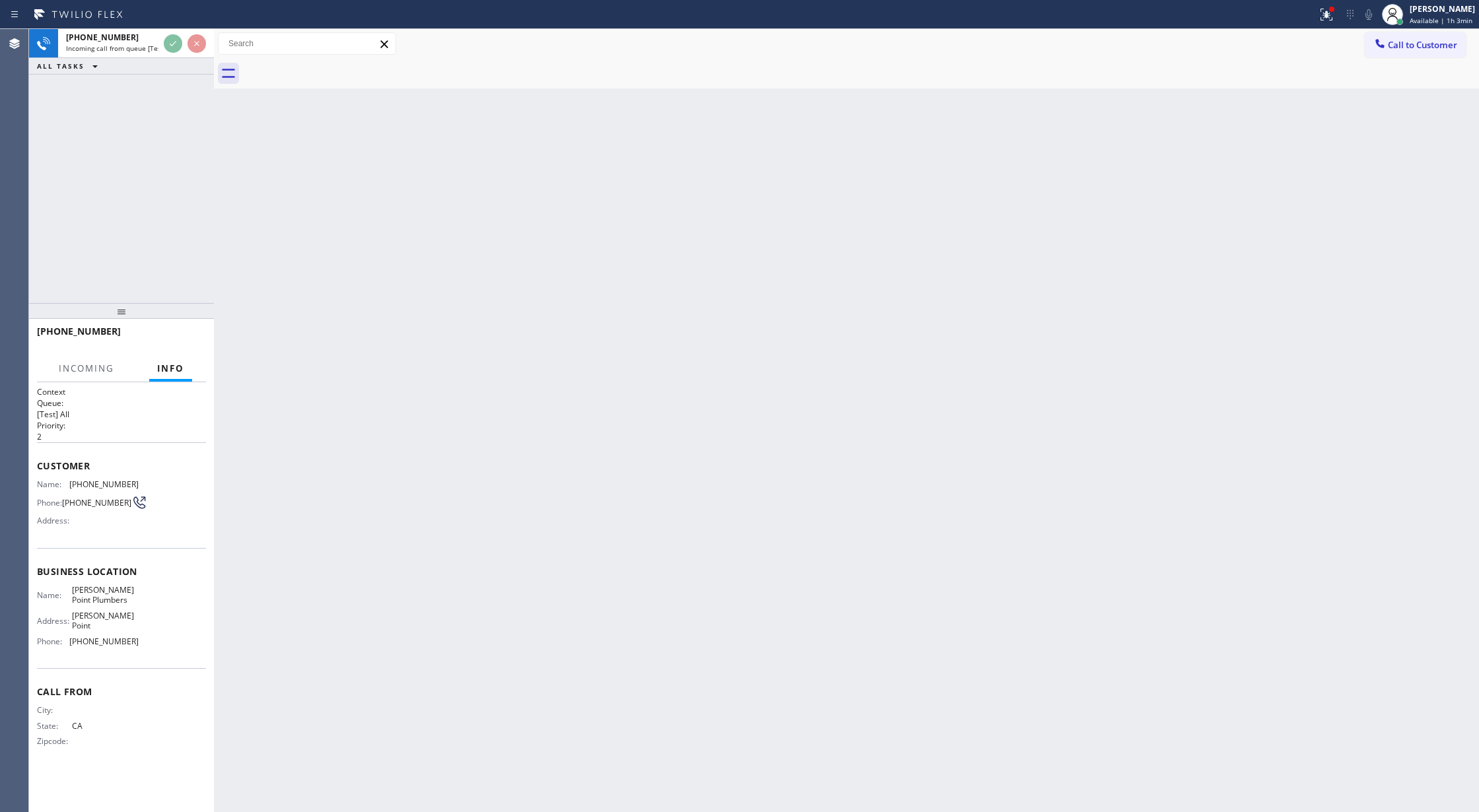
click at [162, 69] on div "ALL TASKS ALL TASKS ACTIVE TASKS TASKS IN WRAP UP" at bounding box center [121, 67] width 185 height 17
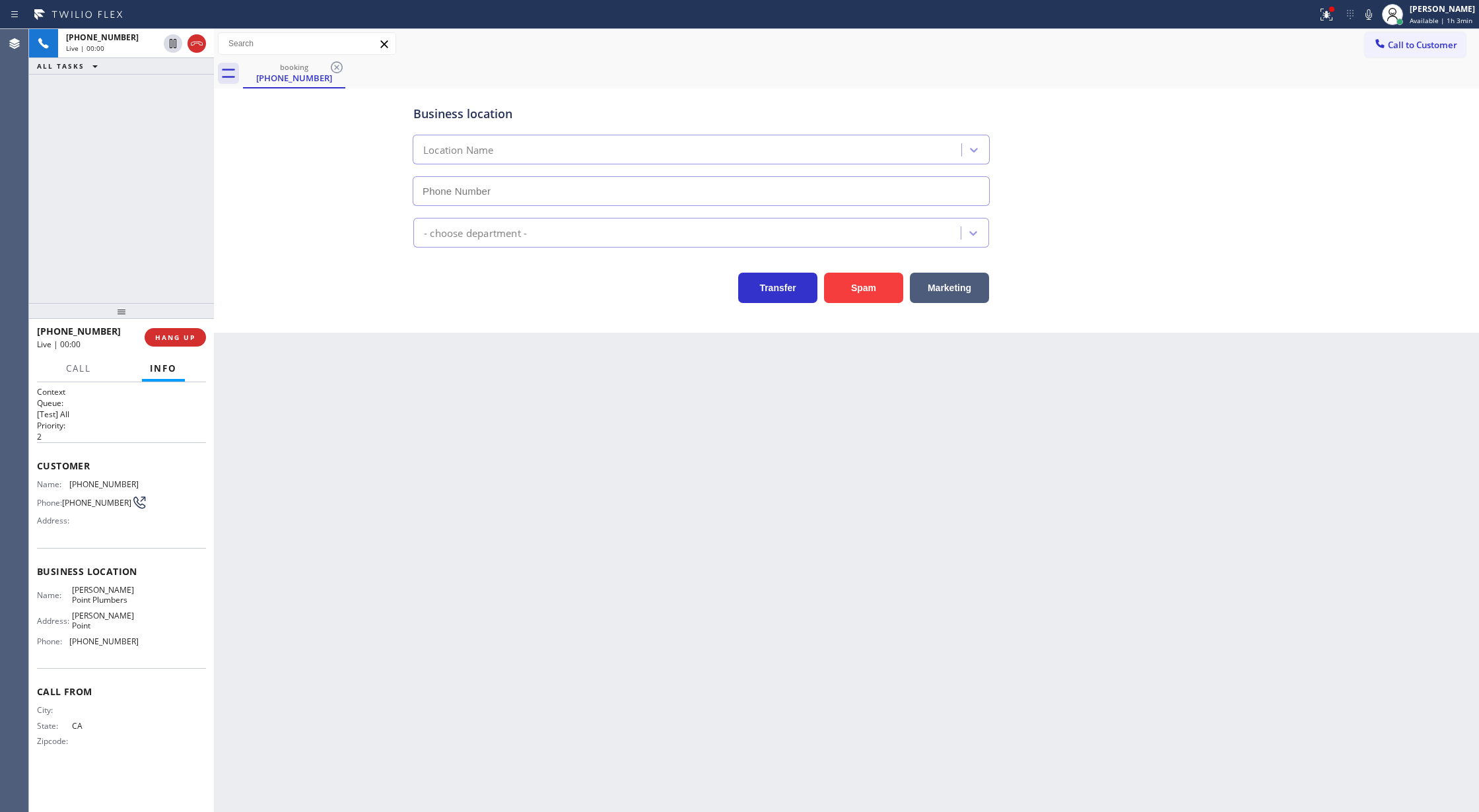
type input "[PHONE_NUMBER]"
click at [856, 283] on button "Spam" at bounding box center [863, 288] width 79 height 31
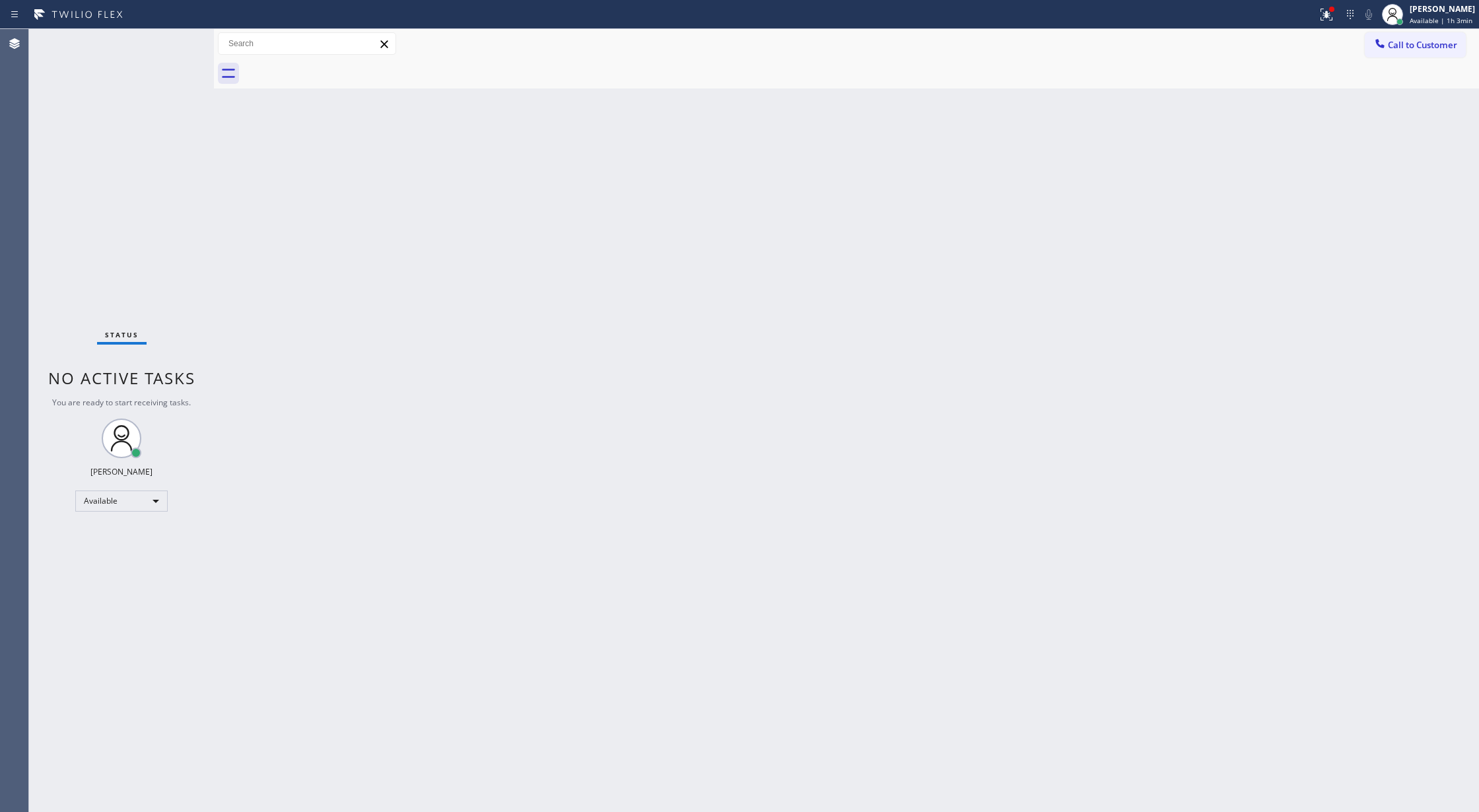
click at [152, 53] on div "Status No active tasks You are ready to start receiving tasks. [PERSON_NAME] Av…" at bounding box center [121, 420] width 185 height 783
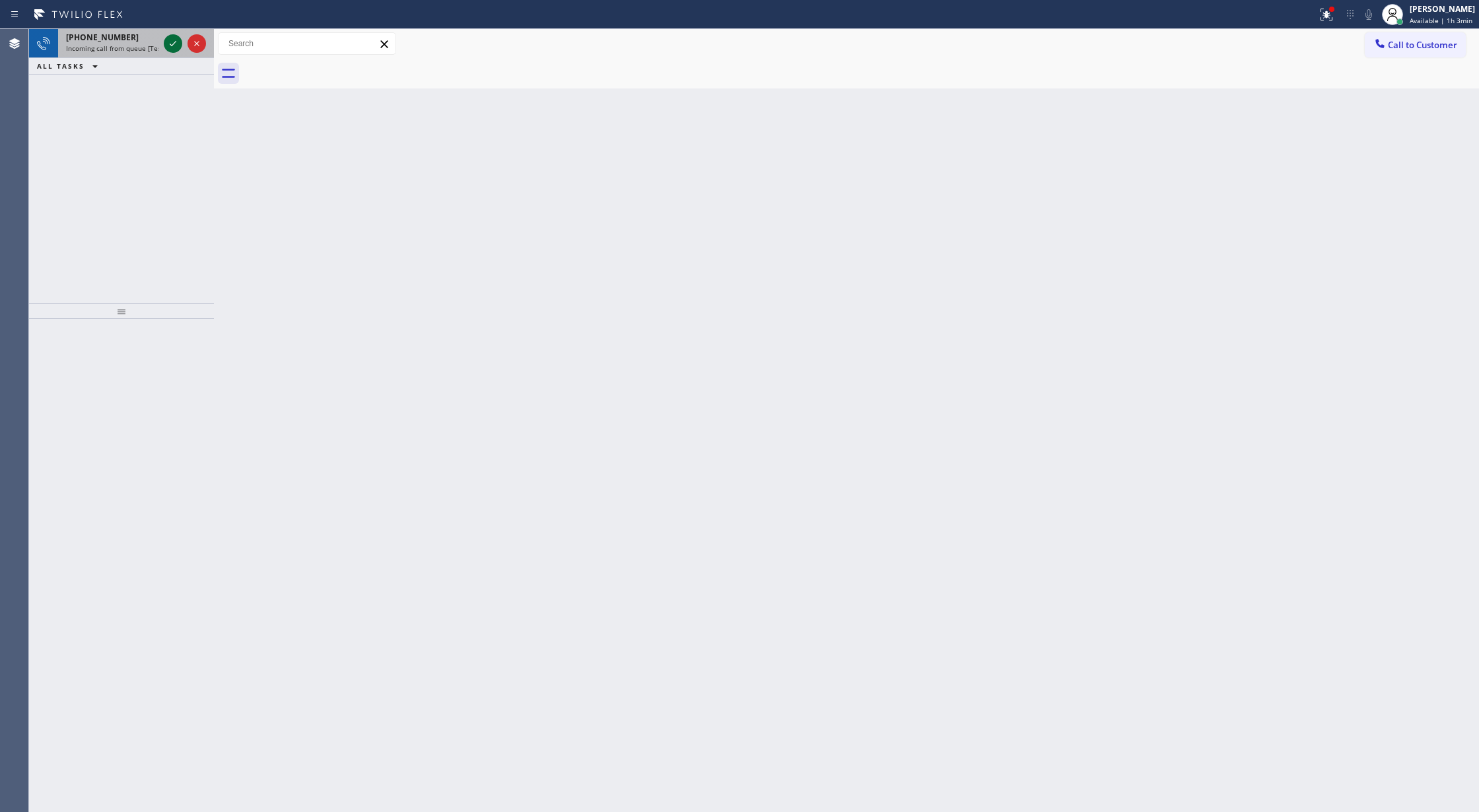
click at [175, 41] on icon at bounding box center [173, 44] width 16 height 16
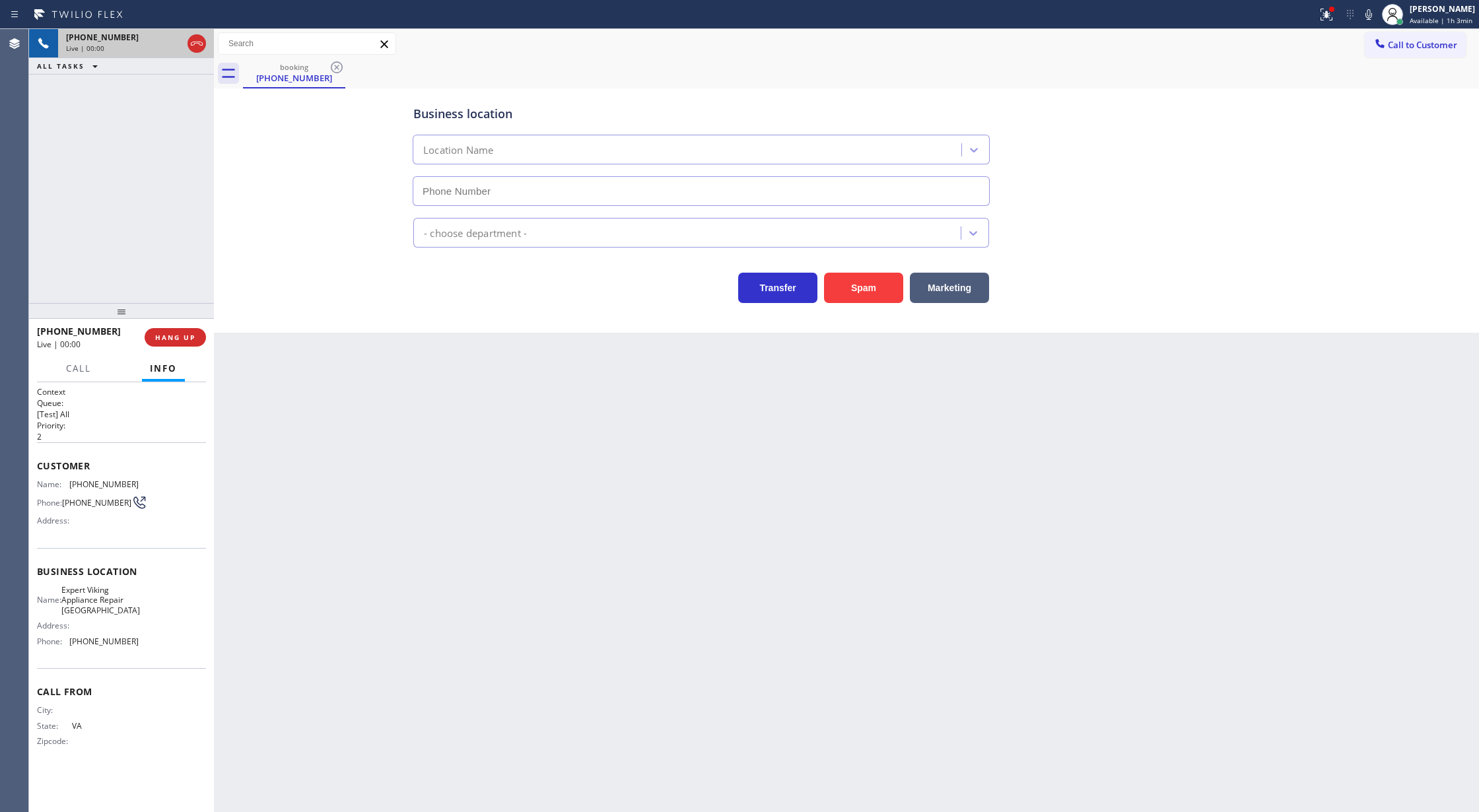
type input "[PHONE_NUMBER]"
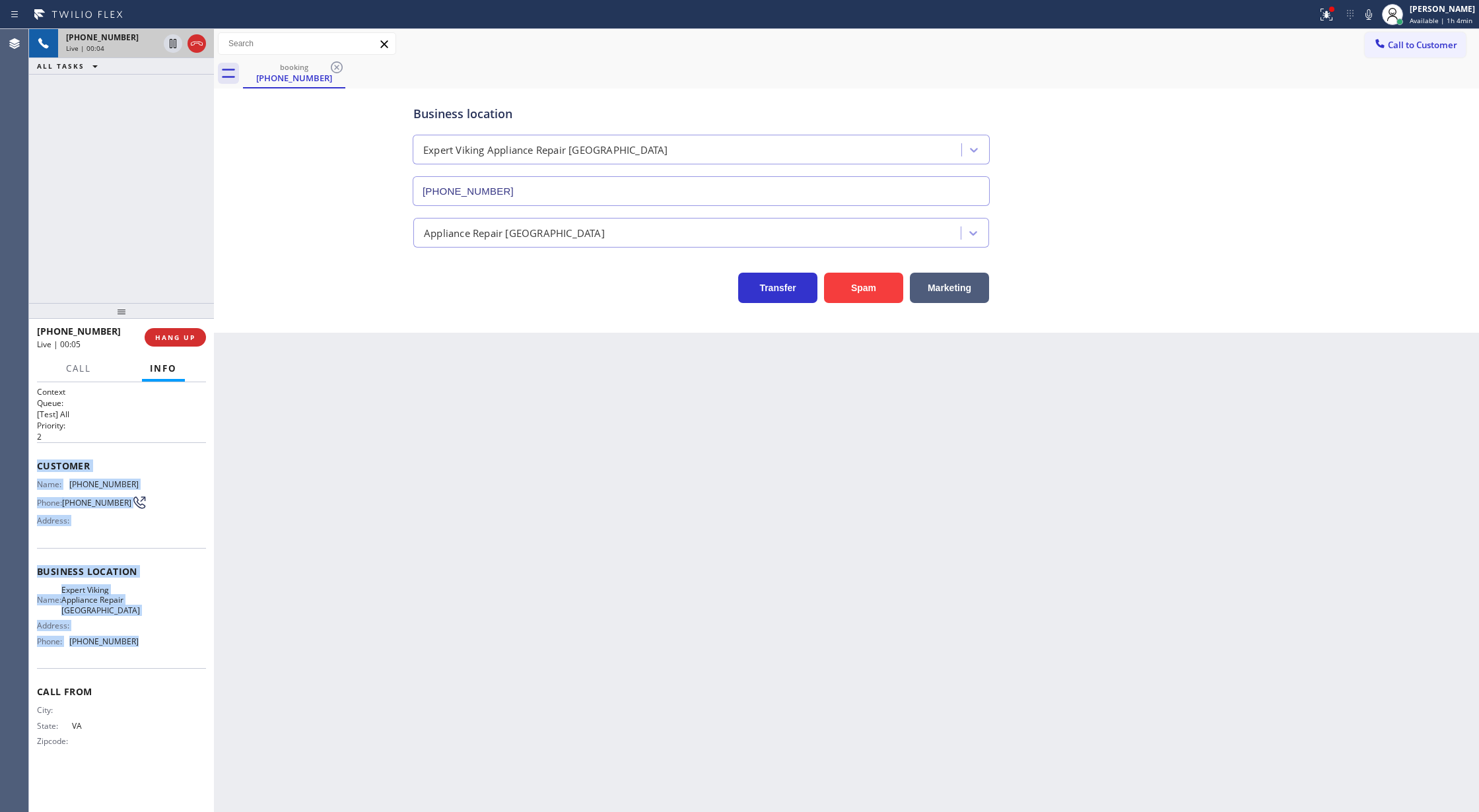
copy div "Customer Name: [PHONE_NUMBER] Phone: [PHONE_NUMBER] Address: Business location …"
drag, startPoint x: 33, startPoint y: 468, endPoint x: 169, endPoint y: 640, distance: 219.3
click at [169, 640] on div "Context Queue: [Test] All Priority: 2 Customer Name: [PHONE_NUMBER] Phone: [PHO…" at bounding box center [121, 598] width 185 height 431
drag, startPoint x: 193, startPoint y: 41, endPoint x: 202, endPoint y: 314, distance: 273.1
click at [193, 41] on icon at bounding box center [196, 44] width 16 height 16
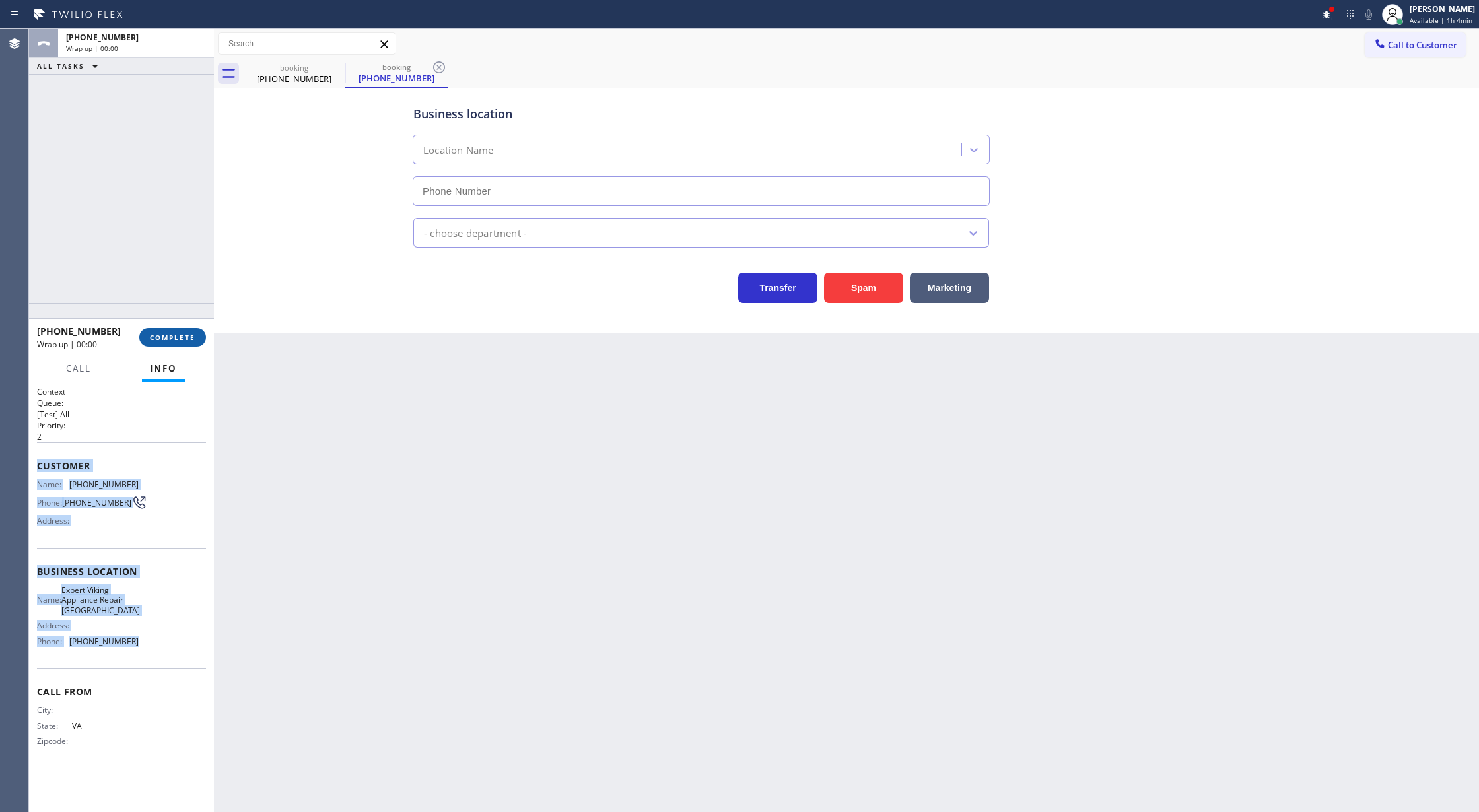
type input "[PHONE_NUMBER]"
click at [164, 334] on span "COMPLETE" at bounding box center [172, 337] width 45 height 9
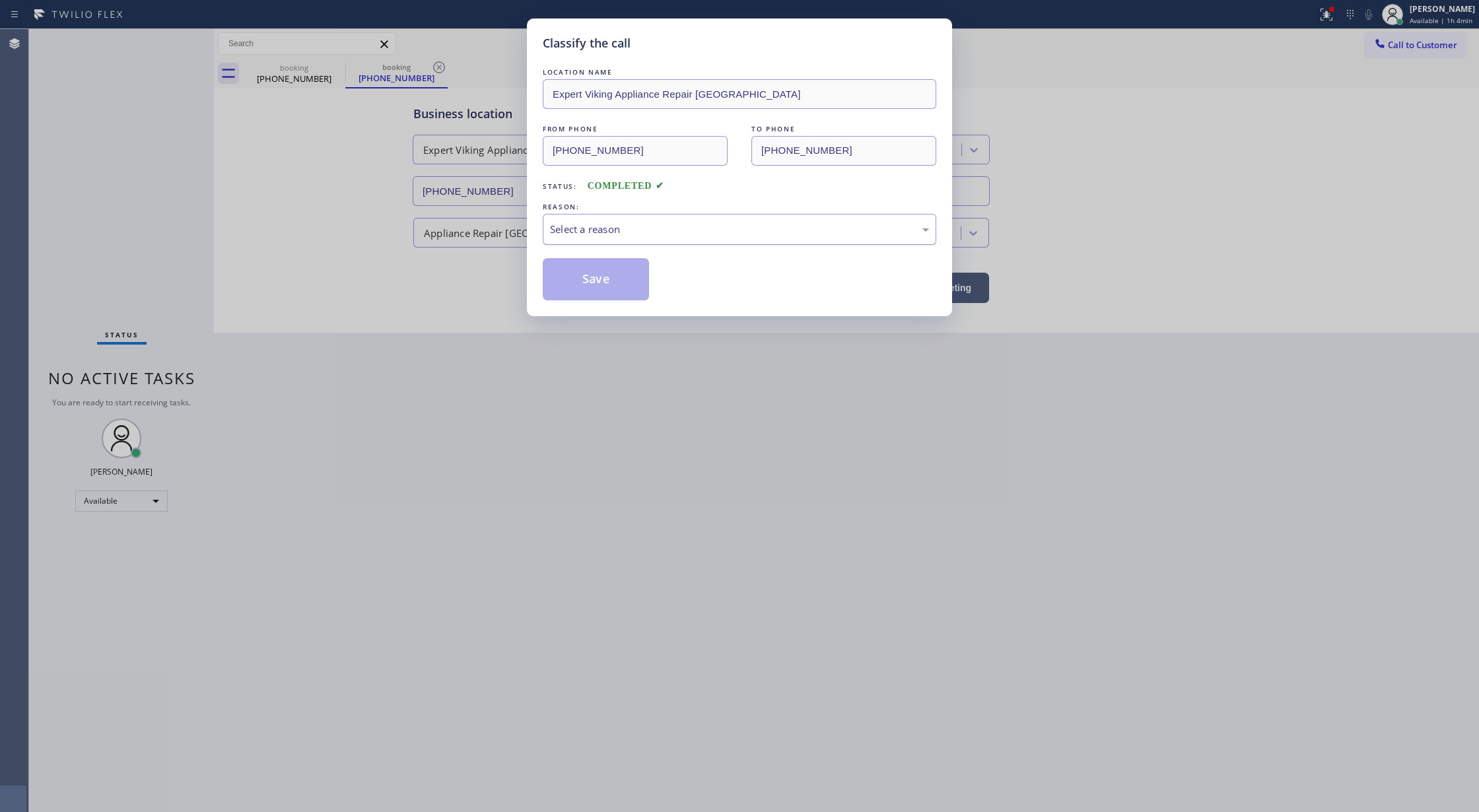
drag, startPoint x: 679, startPoint y: 231, endPoint x: 661, endPoint y: 241, distance: 20.6
click at [677, 231] on div "Select a reason" at bounding box center [739, 229] width 379 height 15
click at [587, 280] on button "Save" at bounding box center [596, 279] width 107 height 42
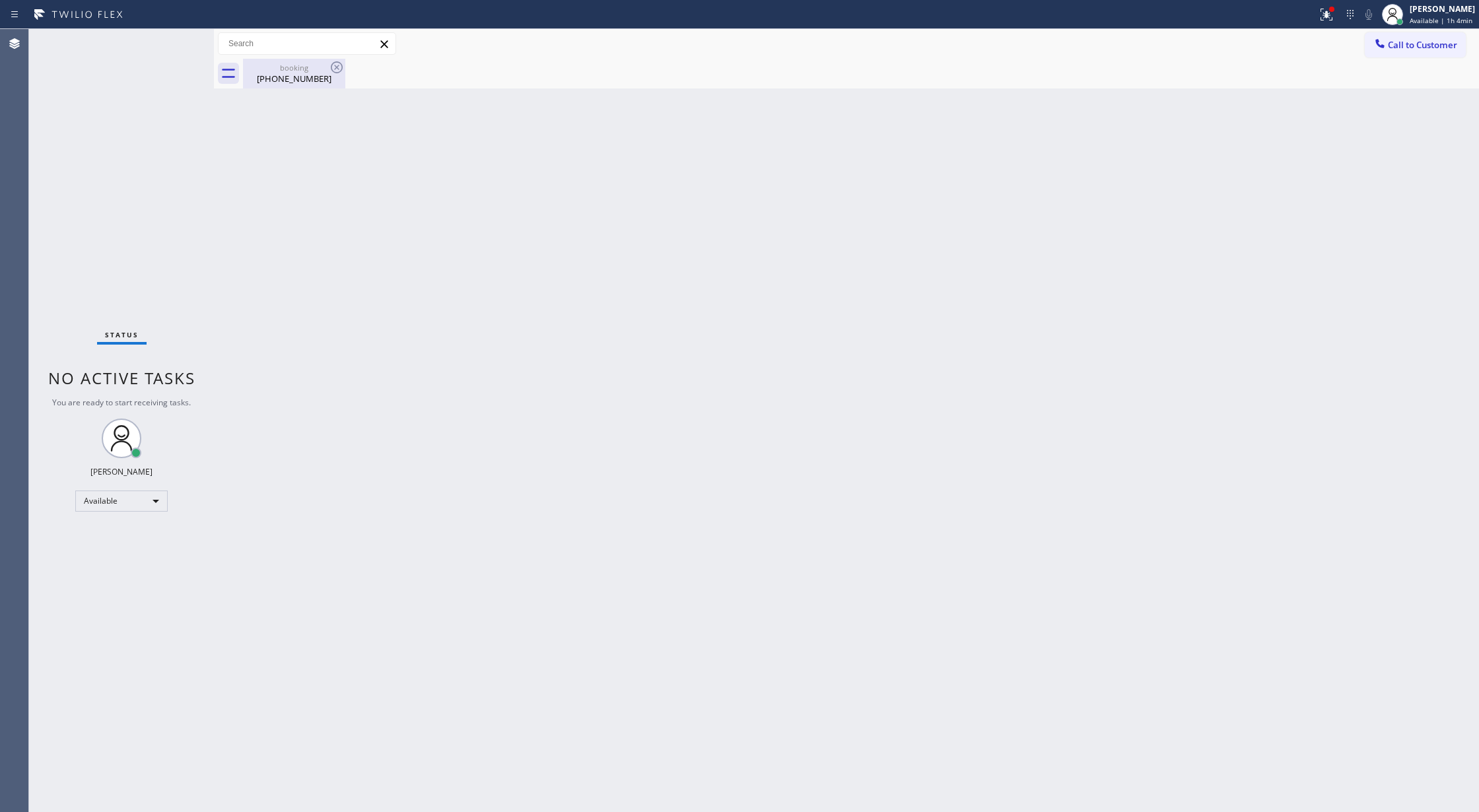
click at [293, 69] on div "booking" at bounding box center [294, 67] width 100 height 10
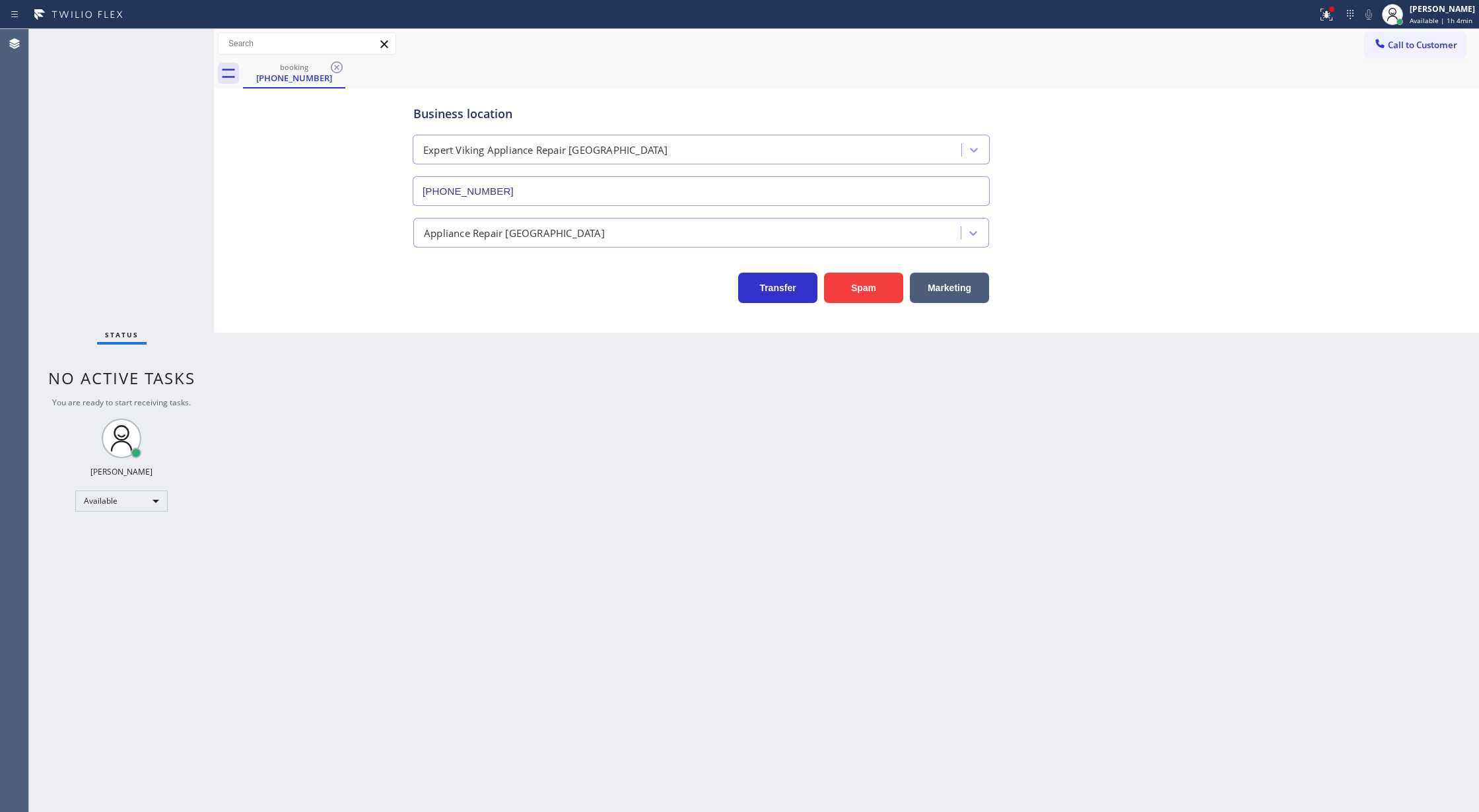
click at [334, 66] on icon at bounding box center [337, 67] width 16 height 16
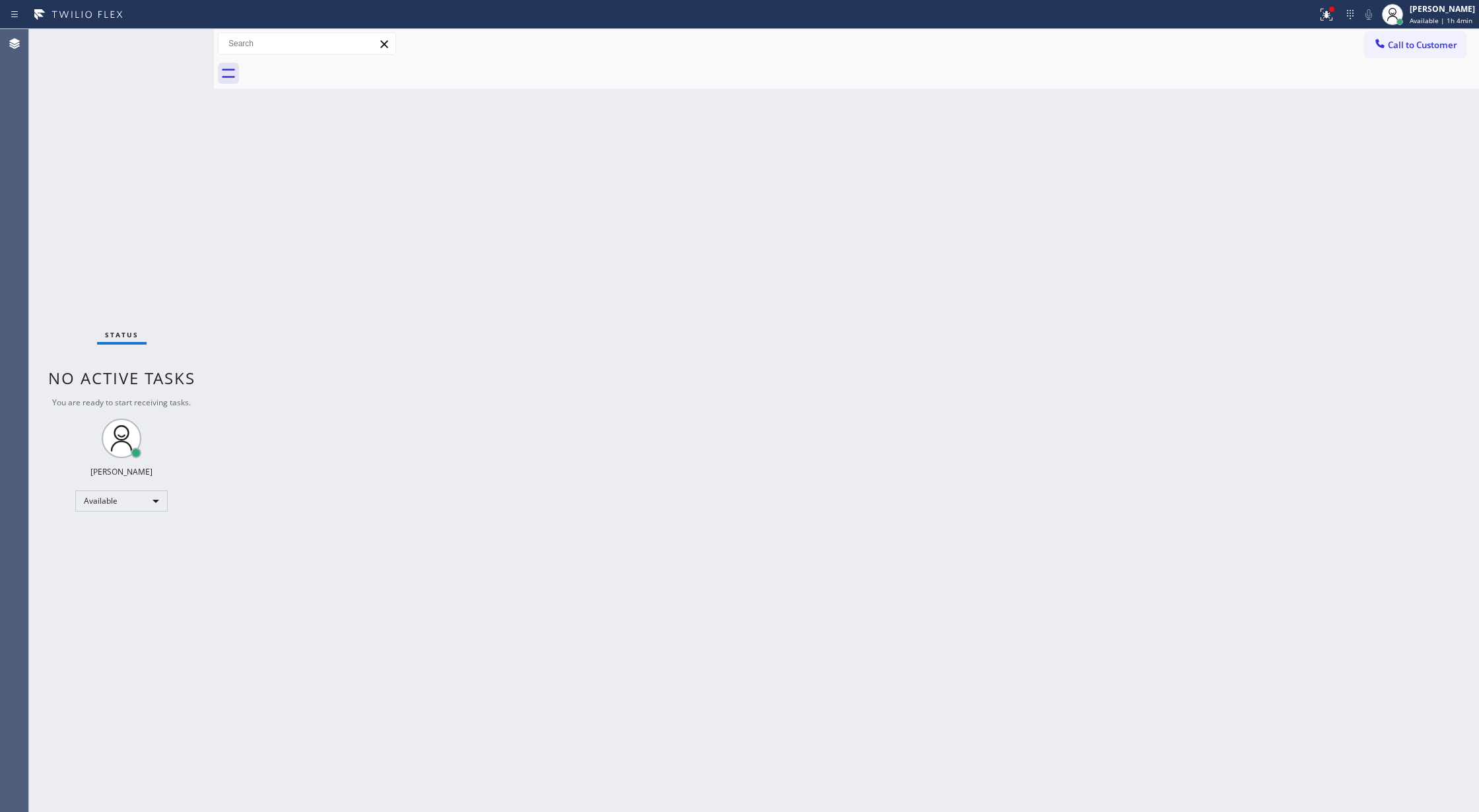
click at [161, 38] on div "Status No active tasks You are ready to start receiving tasks. [PERSON_NAME] Av…" at bounding box center [121, 420] width 185 height 783
click at [174, 44] on icon at bounding box center [173, 44] width 16 height 16
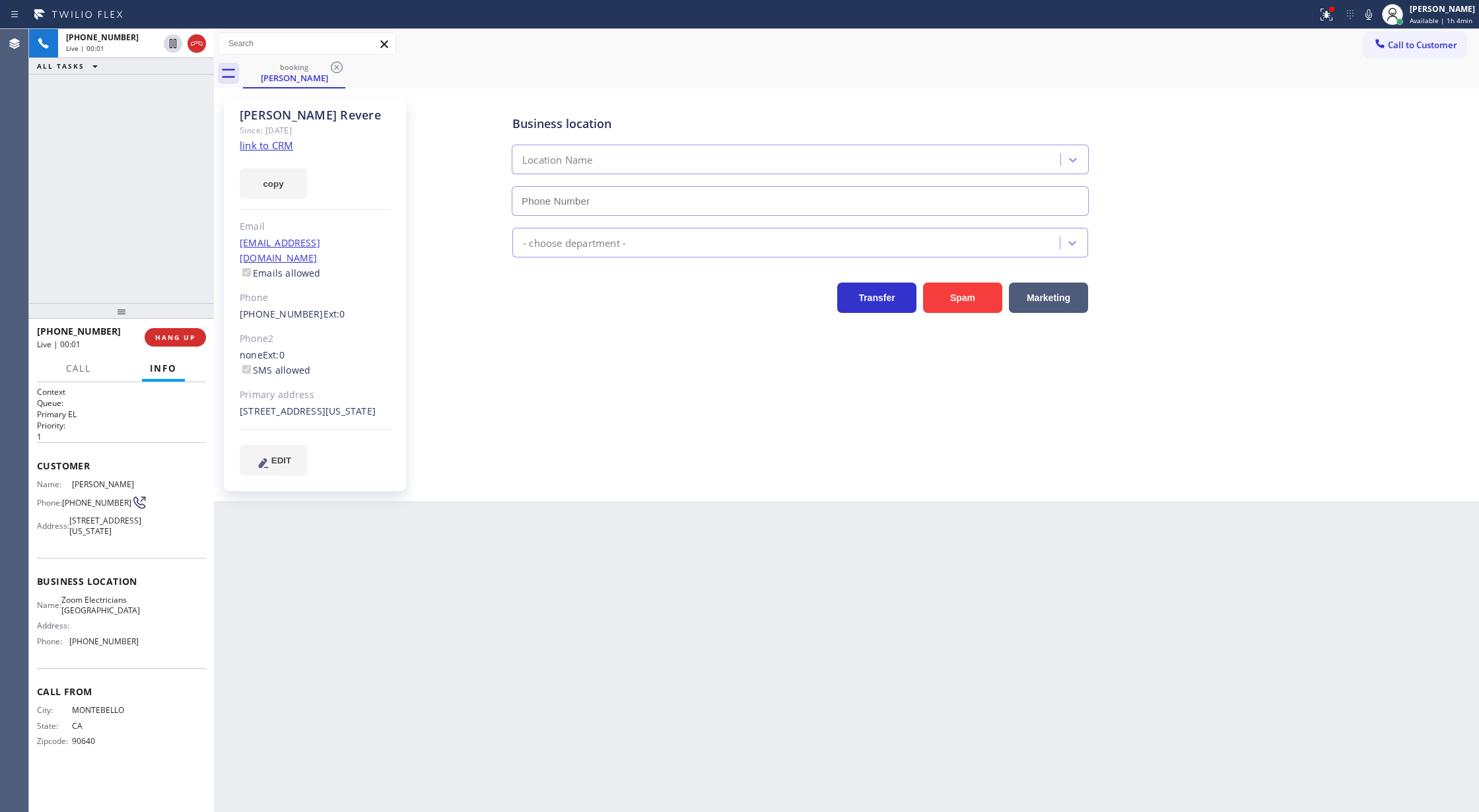
type input "[PHONE_NUMBER]"
click at [278, 149] on link "link to CRM" at bounding box center [267, 145] width 54 height 13
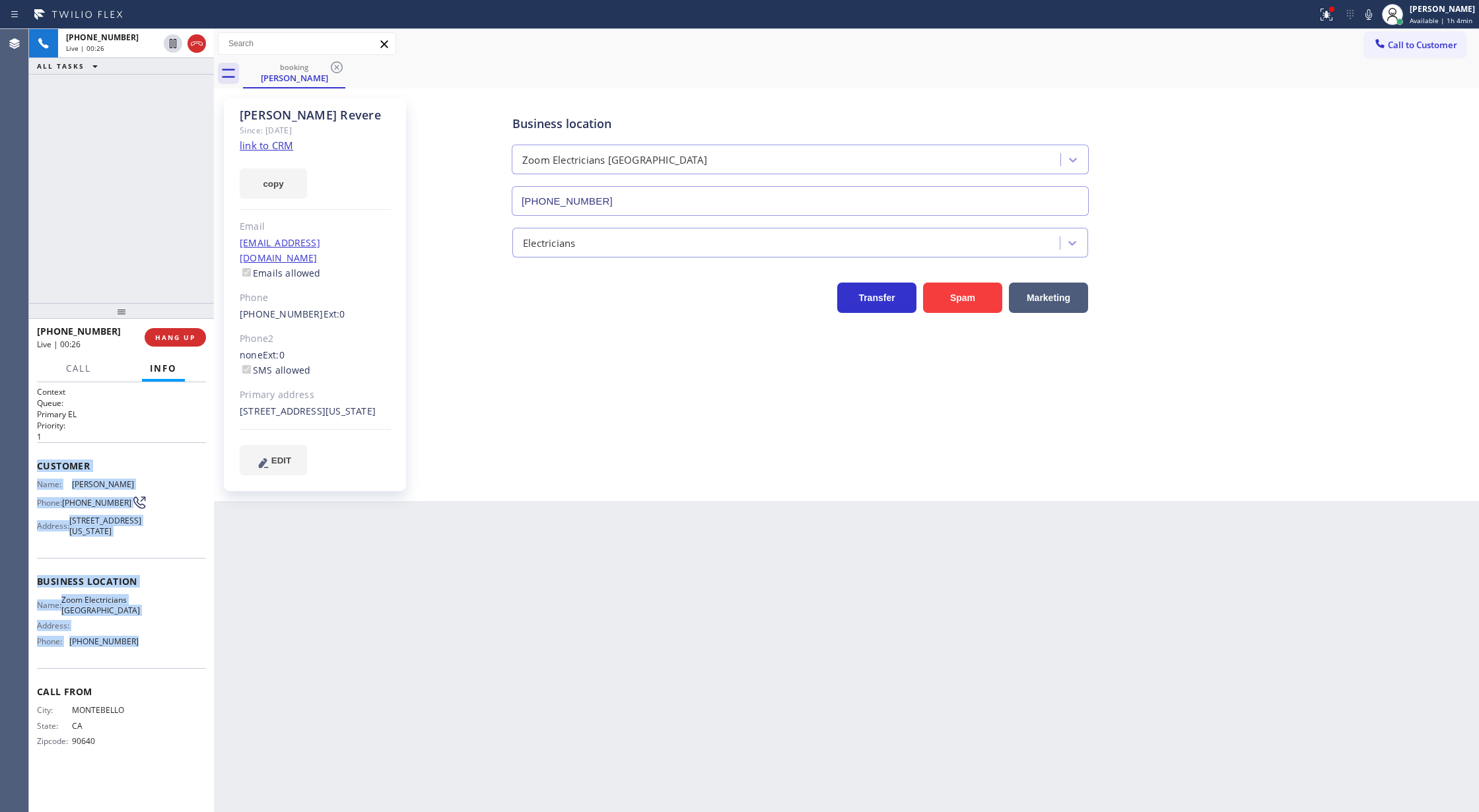
drag, startPoint x: 38, startPoint y: 468, endPoint x: 153, endPoint y: 696, distance: 255.4
click at [153, 696] on div "Context Queue: Primary EL Priority: 1 Customer Name: [PERSON_NAME] Phone: [PHON…" at bounding box center [121, 577] width 169 height 383
copy div "Customer Name: [PERSON_NAME] Phone: [PHONE_NUMBER] Address: [STREET_ADDRESS][US…"
click at [1368, 20] on icon at bounding box center [1369, 15] width 16 height 16
click at [175, 45] on icon at bounding box center [173, 44] width 16 height 16
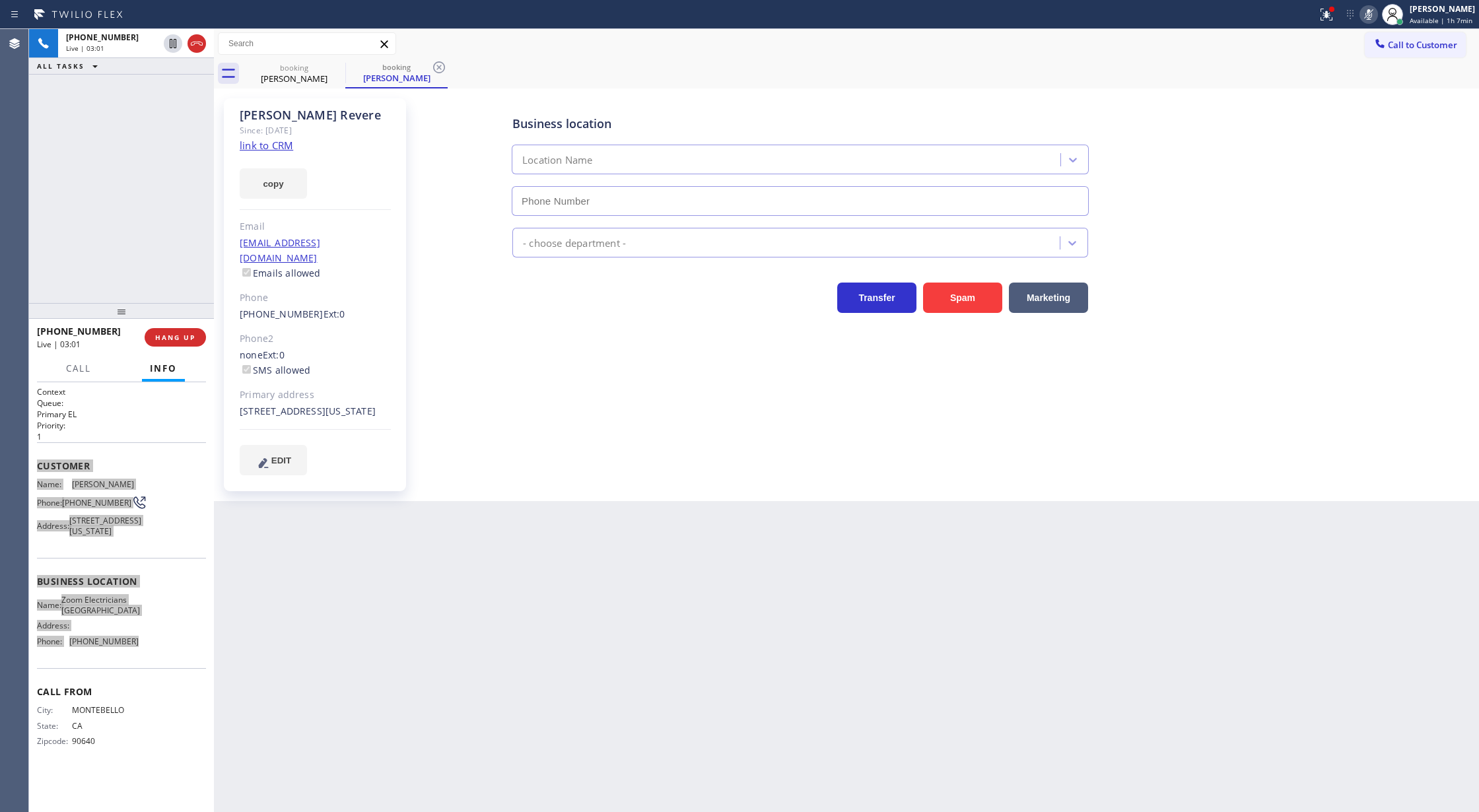
type input "[PHONE_NUMBER]"
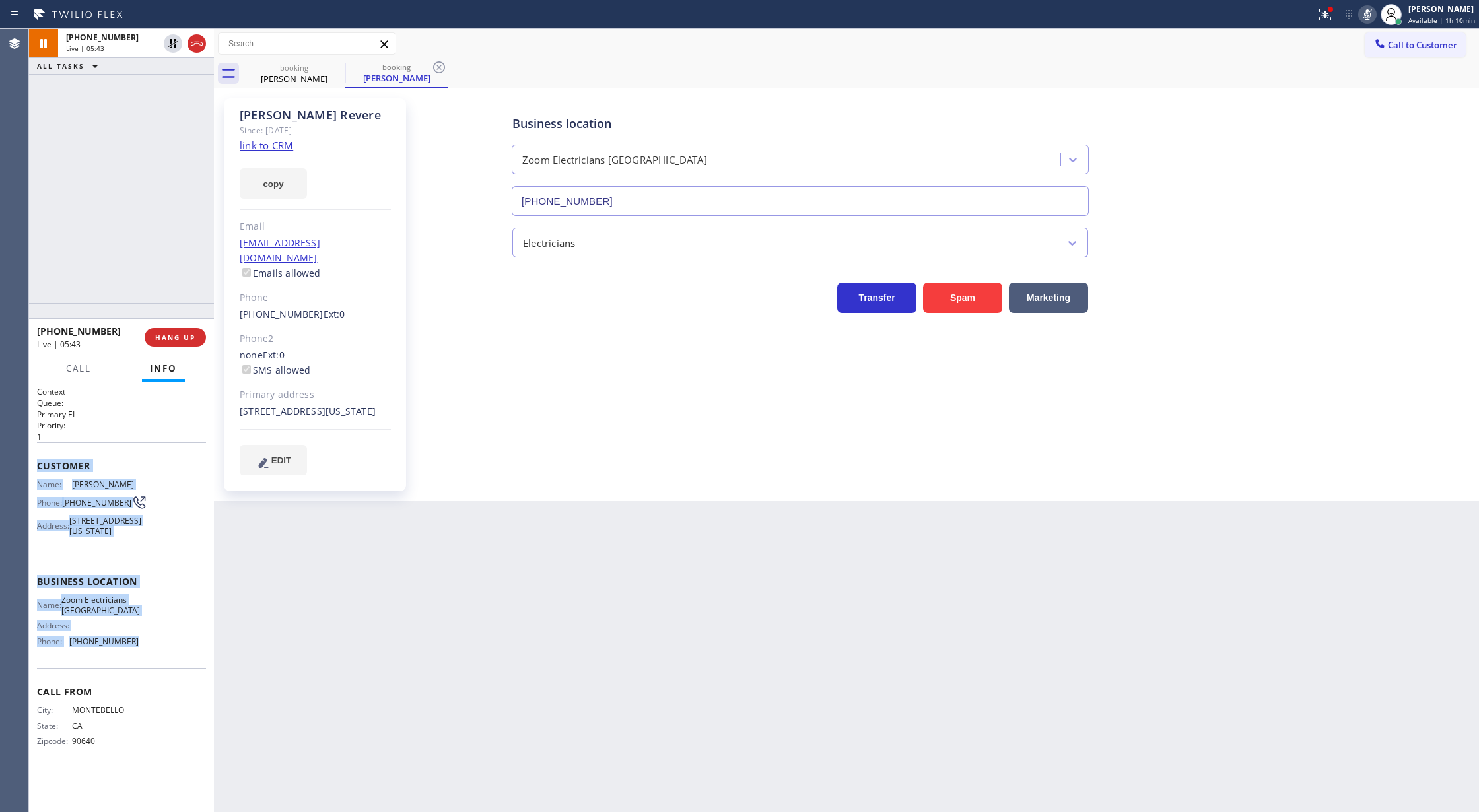
drag, startPoint x: 1369, startPoint y: 12, endPoint x: 1243, endPoint y: 29, distance: 127.1
click at [1368, 12] on icon at bounding box center [1367, 15] width 16 height 16
click at [173, 44] on icon at bounding box center [173, 44] width 9 height 9
type input "[PHONE_NUMBER]"
click at [1364, 9] on icon at bounding box center [1367, 15] width 16 height 16
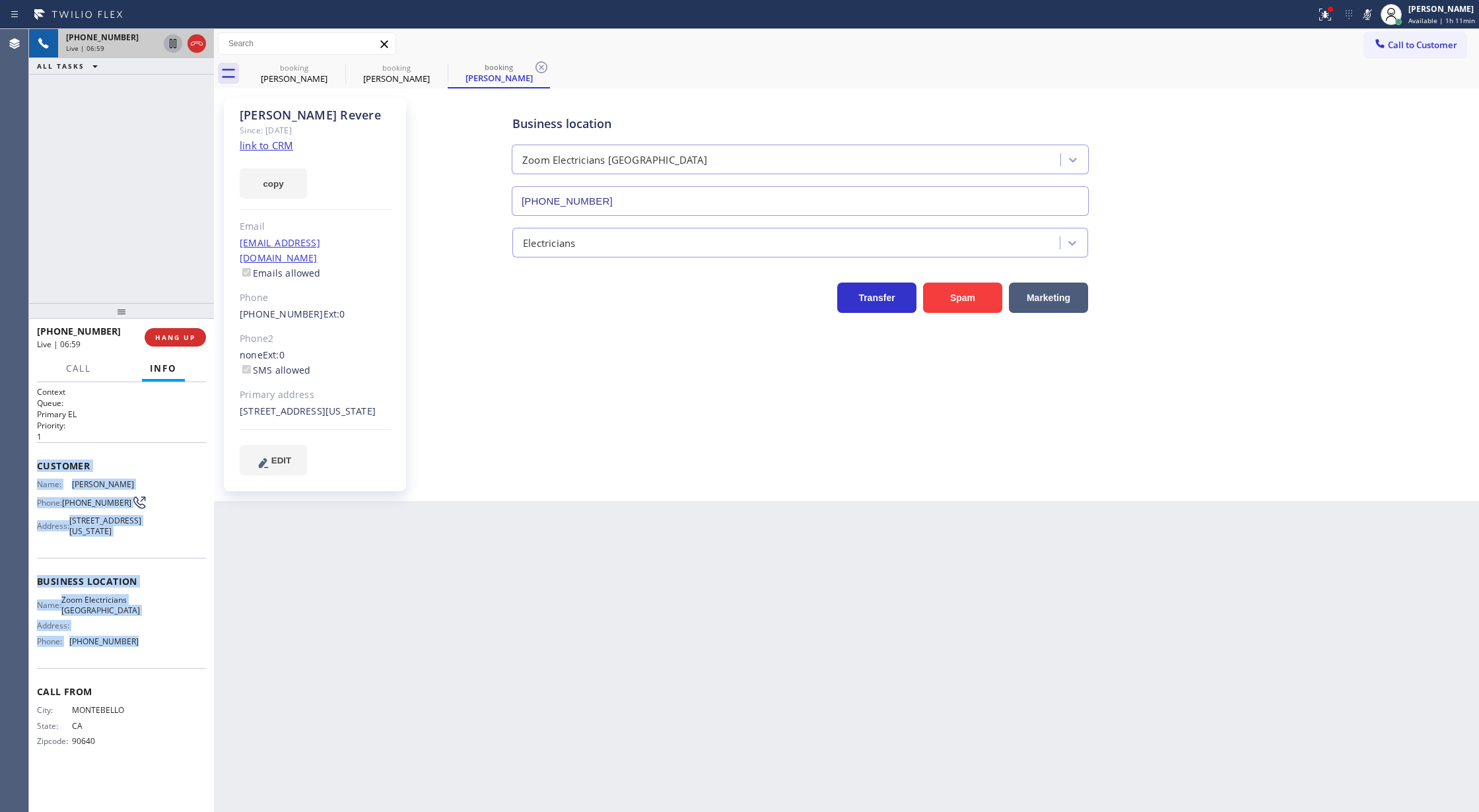
drag, startPoint x: 1372, startPoint y: 12, endPoint x: 1276, endPoint y: 93, distance: 125.6
click at [1372, 13] on icon at bounding box center [1367, 15] width 16 height 16
drag, startPoint x: 173, startPoint y: 44, endPoint x: 199, endPoint y: 179, distance: 137.5
click at [173, 44] on icon at bounding box center [173, 44] width 16 height 16
type input "[PHONE_NUMBER]"
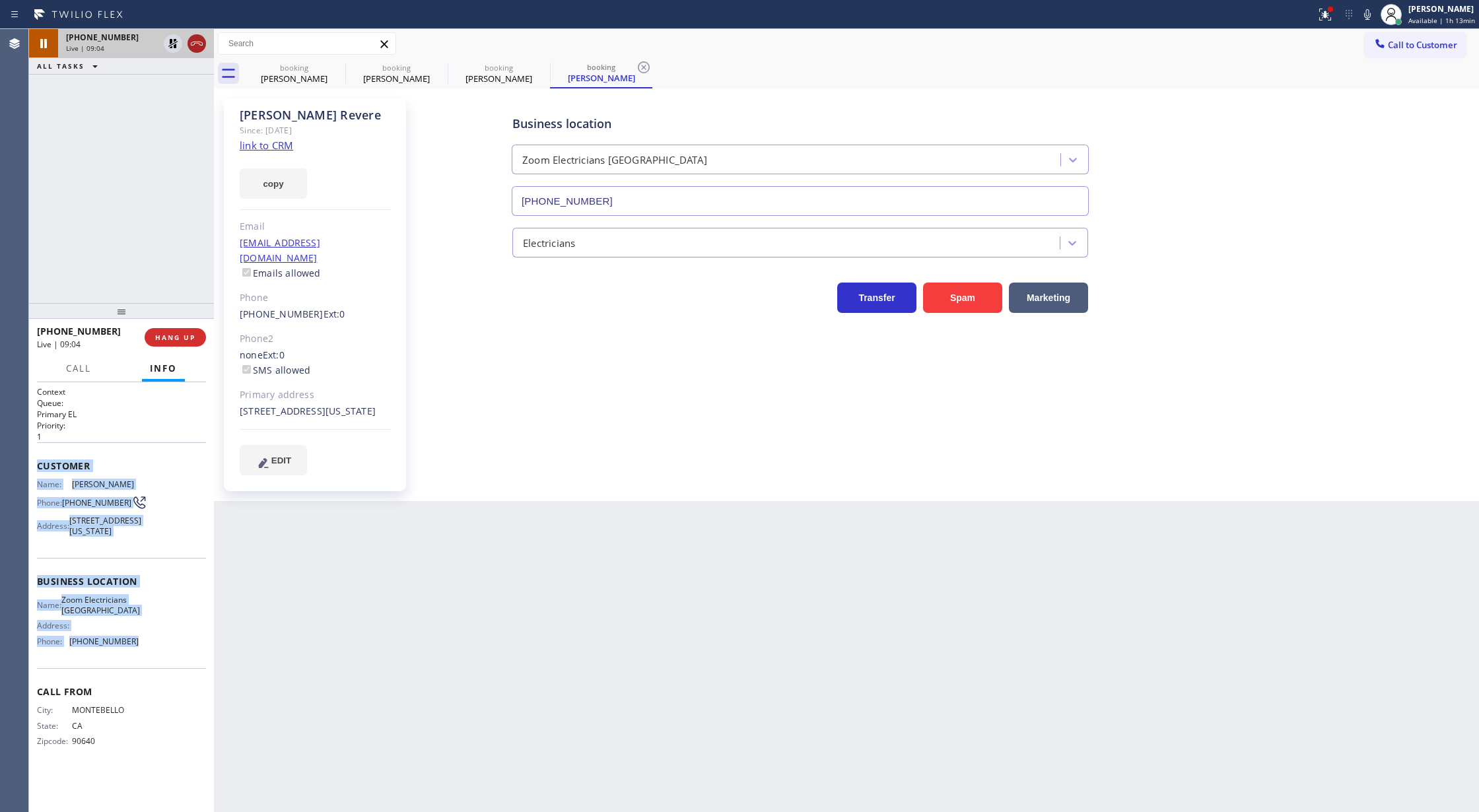
click at [191, 38] on icon at bounding box center [196, 44] width 16 height 16
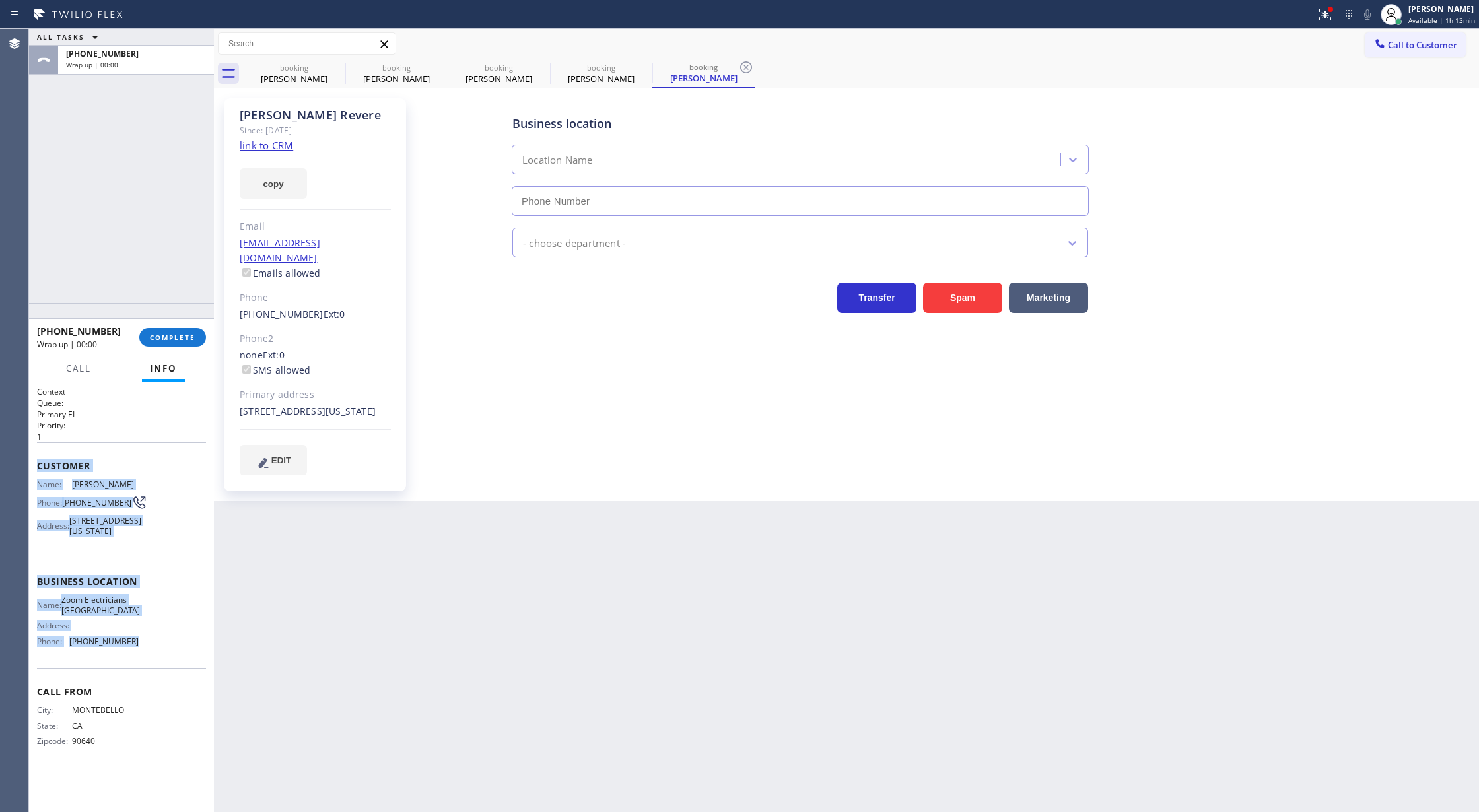
type input "[PHONE_NUMBER]"
click at [154, 337] on span "COMPLETE" at bounding box center [172, 337] width 45 height 9
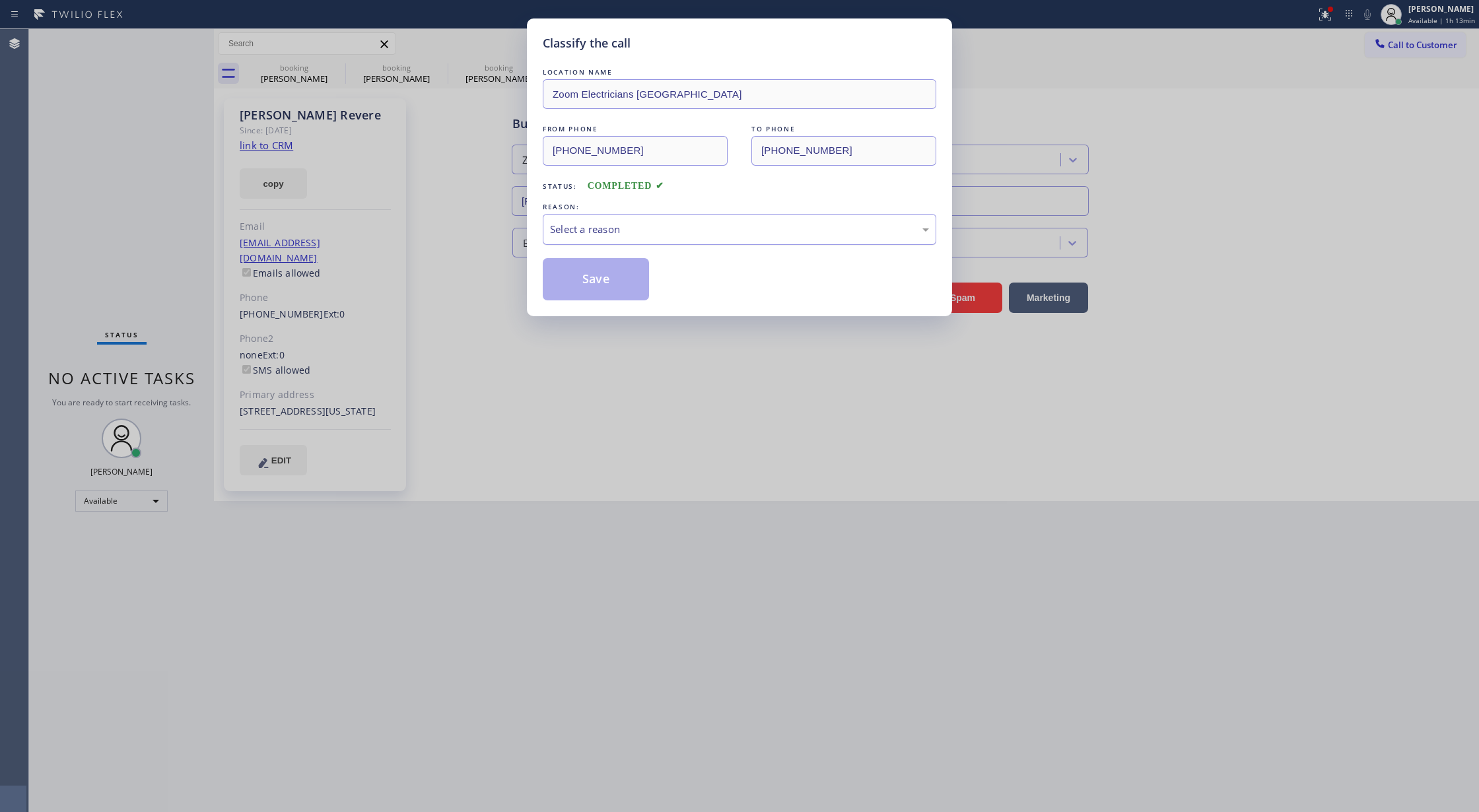
click at [630, 231] on div "Select a reason" at bounding box center [739, 229] width 379 height 15
click at [610, 271] on button "Save" at bounding box center [596, 279] width 107 height 42
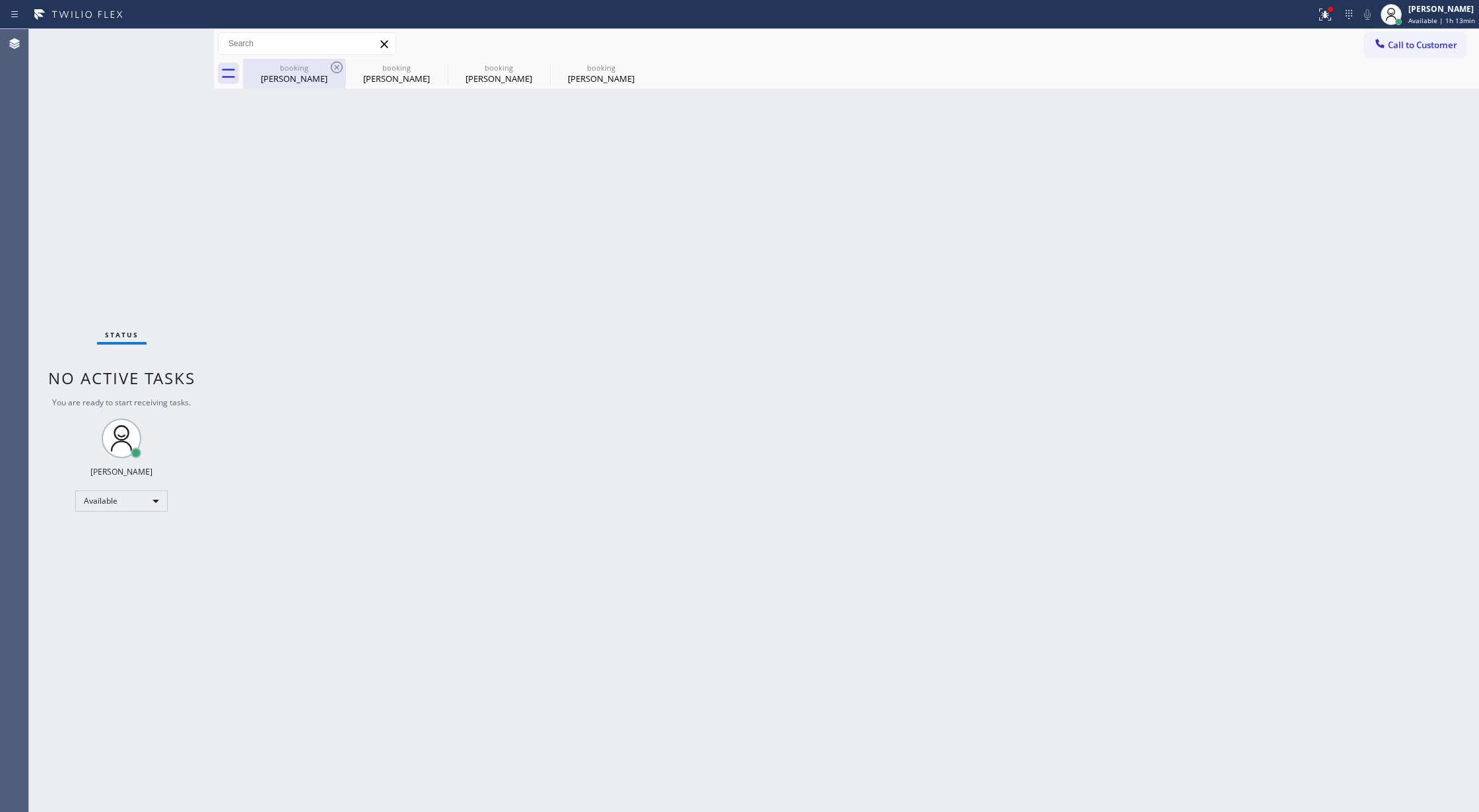
click at [305, 70] on div "booking" at bounding box center [294, 67] width 100 height 10
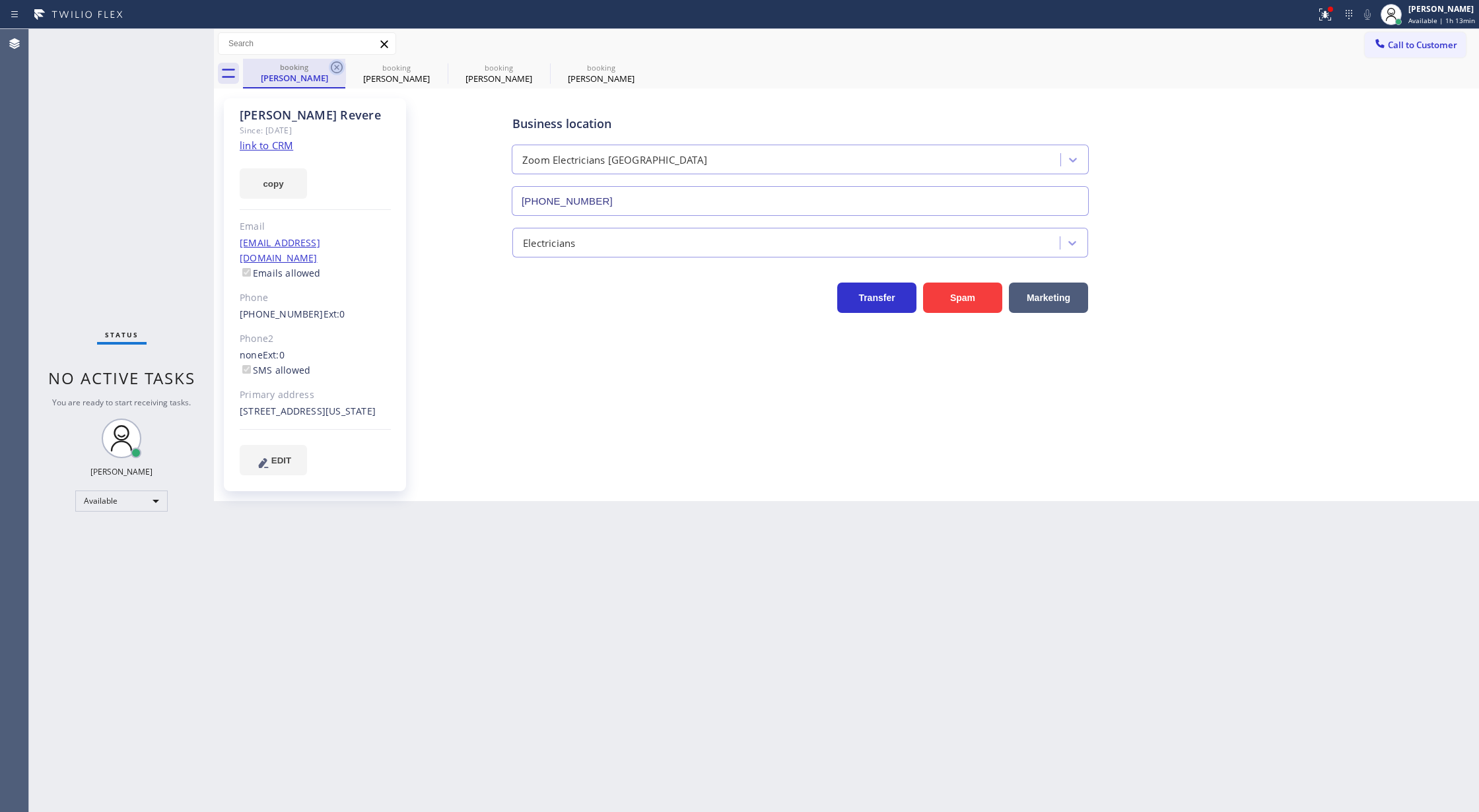
click at [340, 67] on icon at bounding box center [337, 67] width 16 height 16
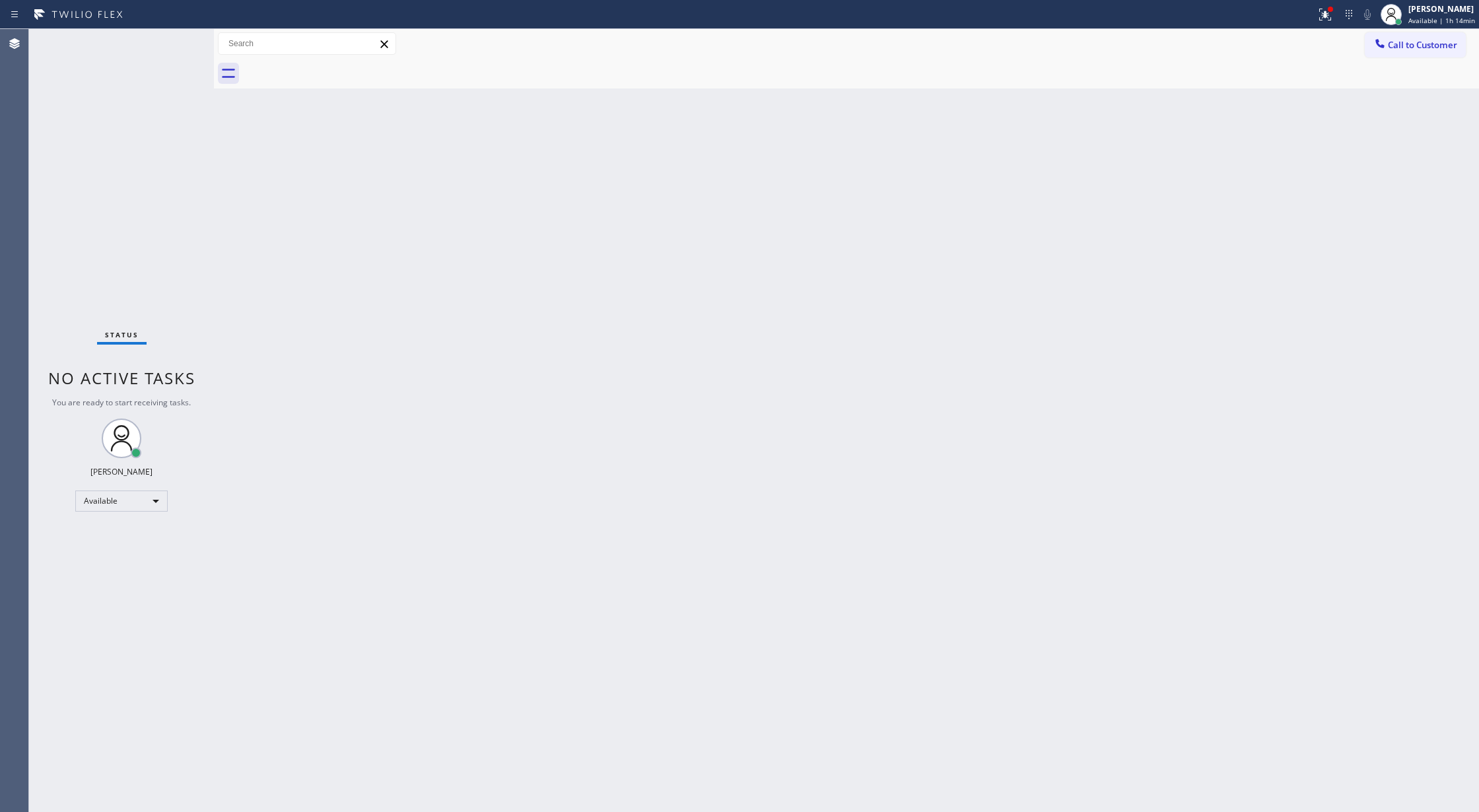
click at [169, 46] on div "Status No active tasks You are ready to start receiving tasks. [PERSON_NAME] Av…" at bounding box center [121, 420] width 185 height 783
click at [175, 41] on div "Status No active tasks You are ready to start receiving tasks. [PERSON_NAME] Av…" at bounding box center [121, 420] width 185 height 783
click at [143, 495] on div "Available" at bounding box center [121, 501] width 93 height 21
click at [145, 569] on li "Break" at bounding box center [120, 569] width 89 height 16
click at [152, 511] on div "Break" at bounding box center [121, 507] width 93 height 21
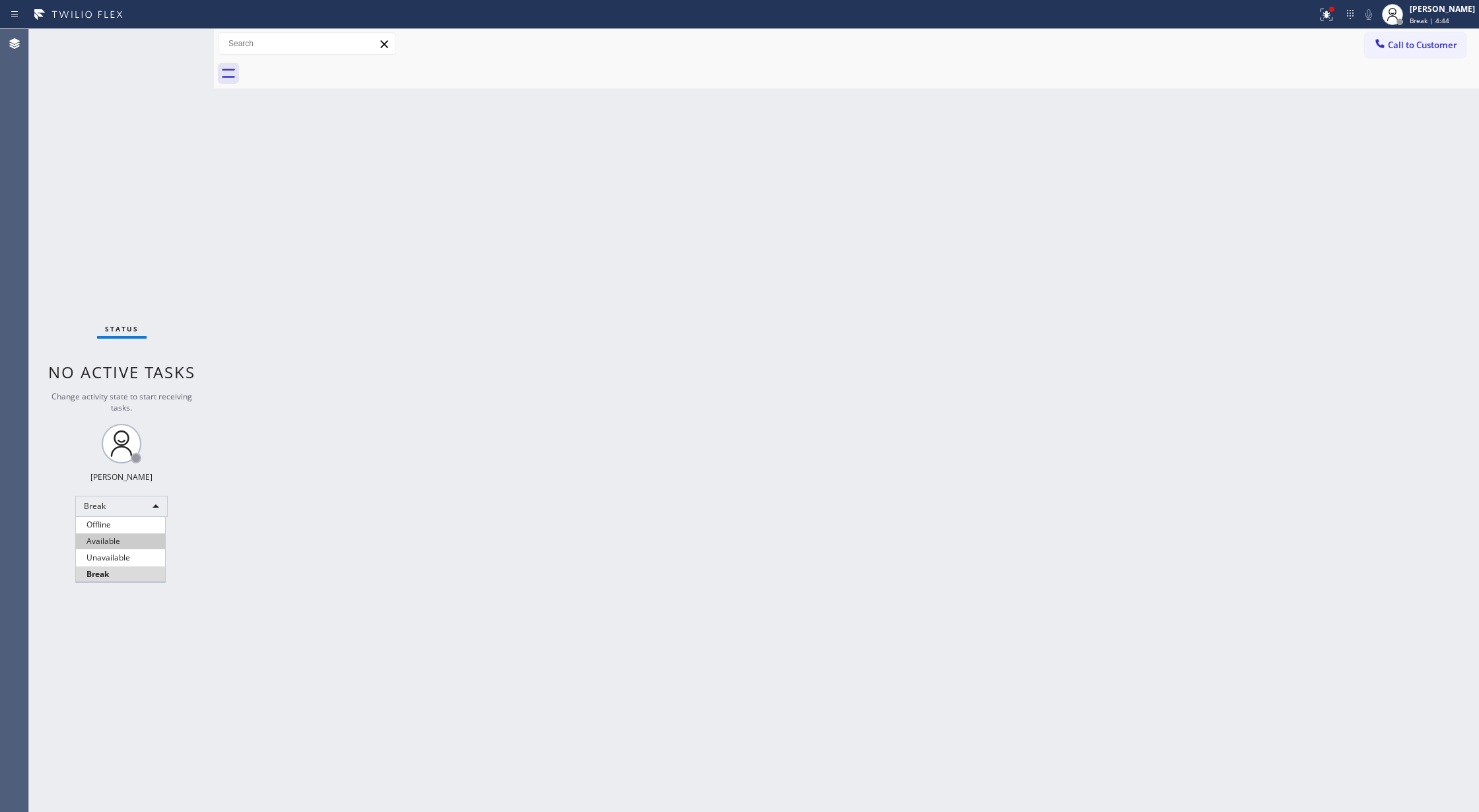
click at [136, 548] on li "Available" at bounding box center [120, 541] width 89 height 16
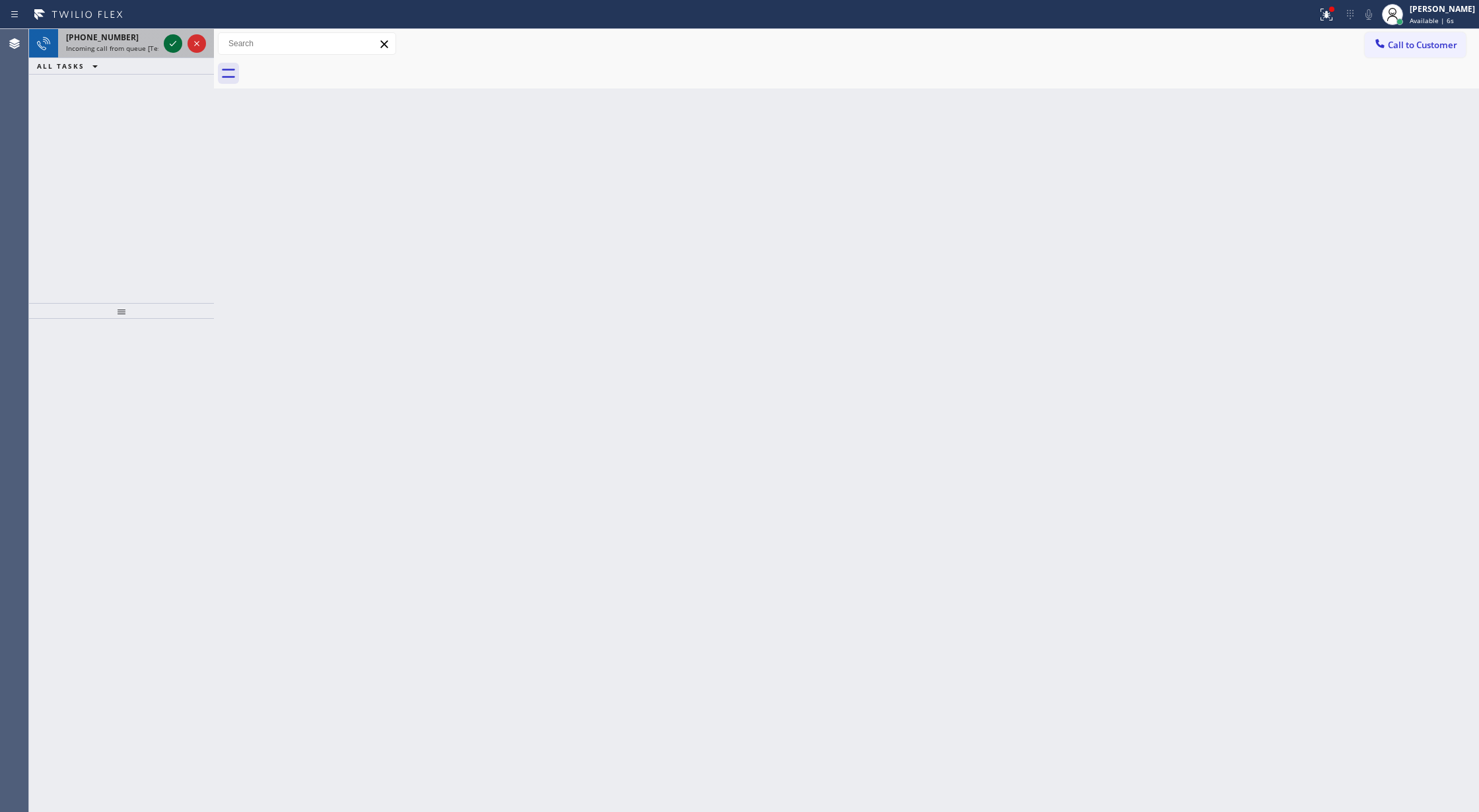
click at [169, 42] on icon at bounding box center [173, 44] width 16 height 16
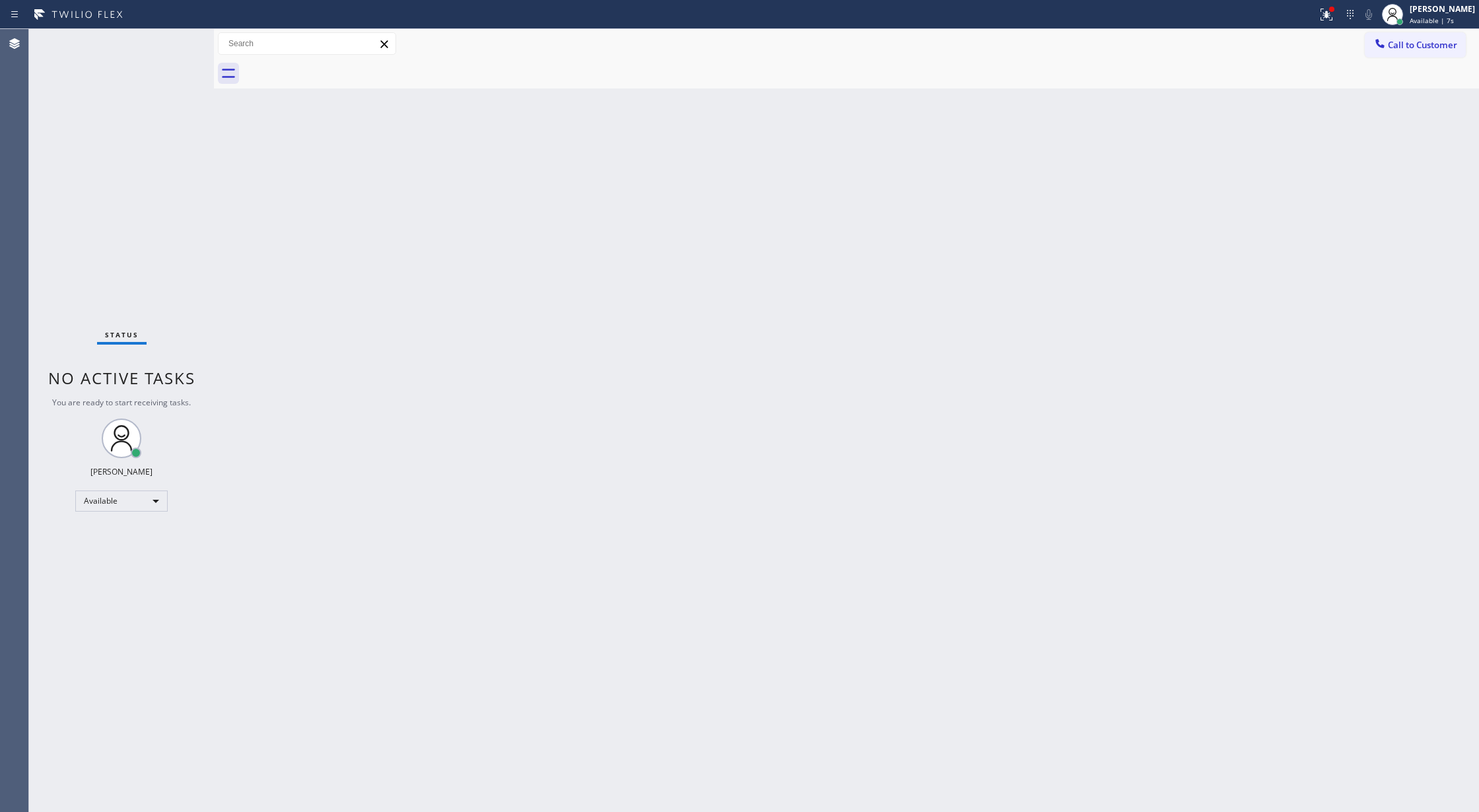
click at [169, 42] on div "Status No active tasks You are ready to start receiving tasks. [PERSON_NAME] Av…" at bounding box center [121, 420] width 185 height 783
click at [168, 43] on div "Status No active tasks You are ready to start receiving tasks. [PERSON_NAME] Av…" at bounding box center [121, 420] width 185 height 783
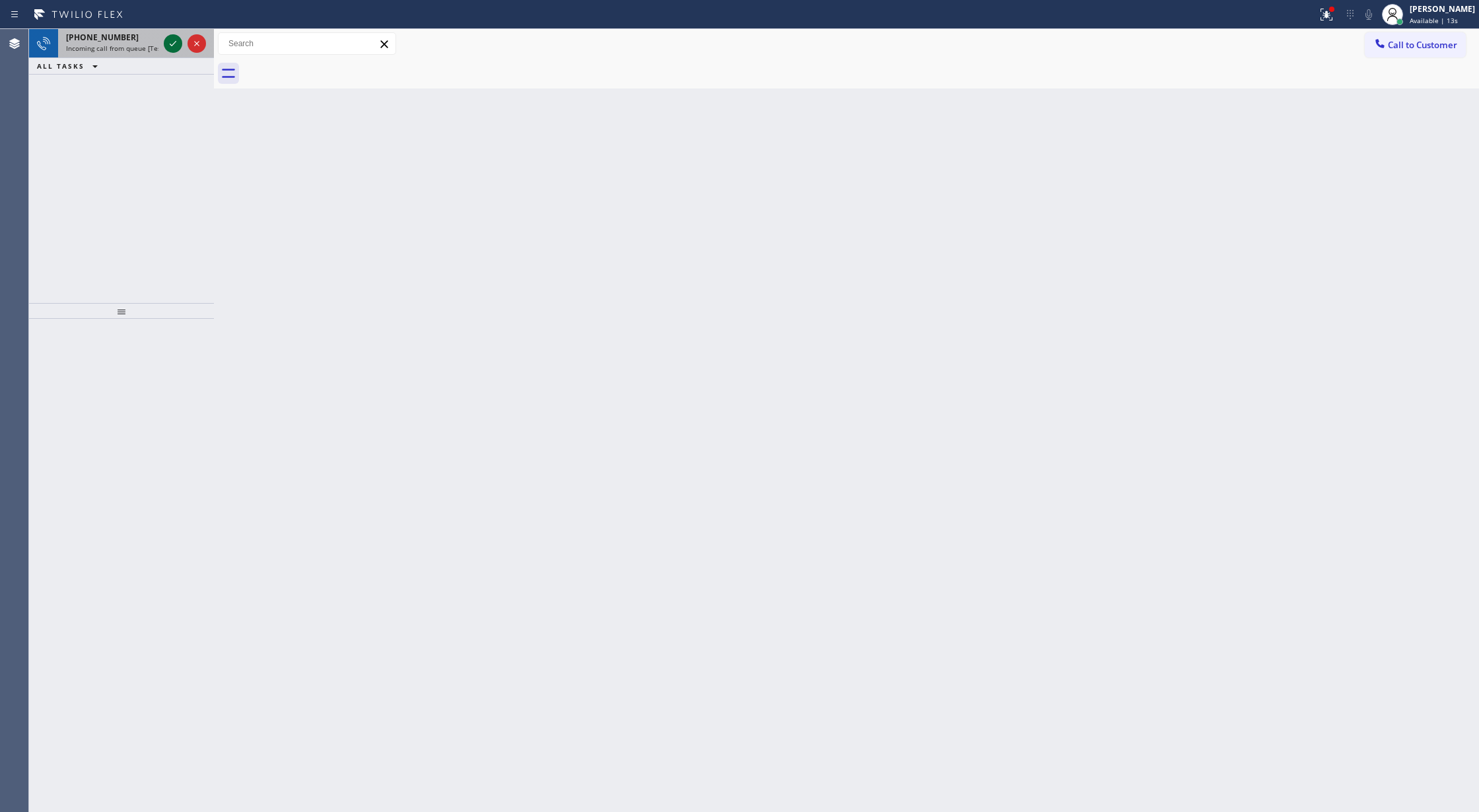
click at [168, 44] on icon at bounding box center [173, 44] width 16 height 16
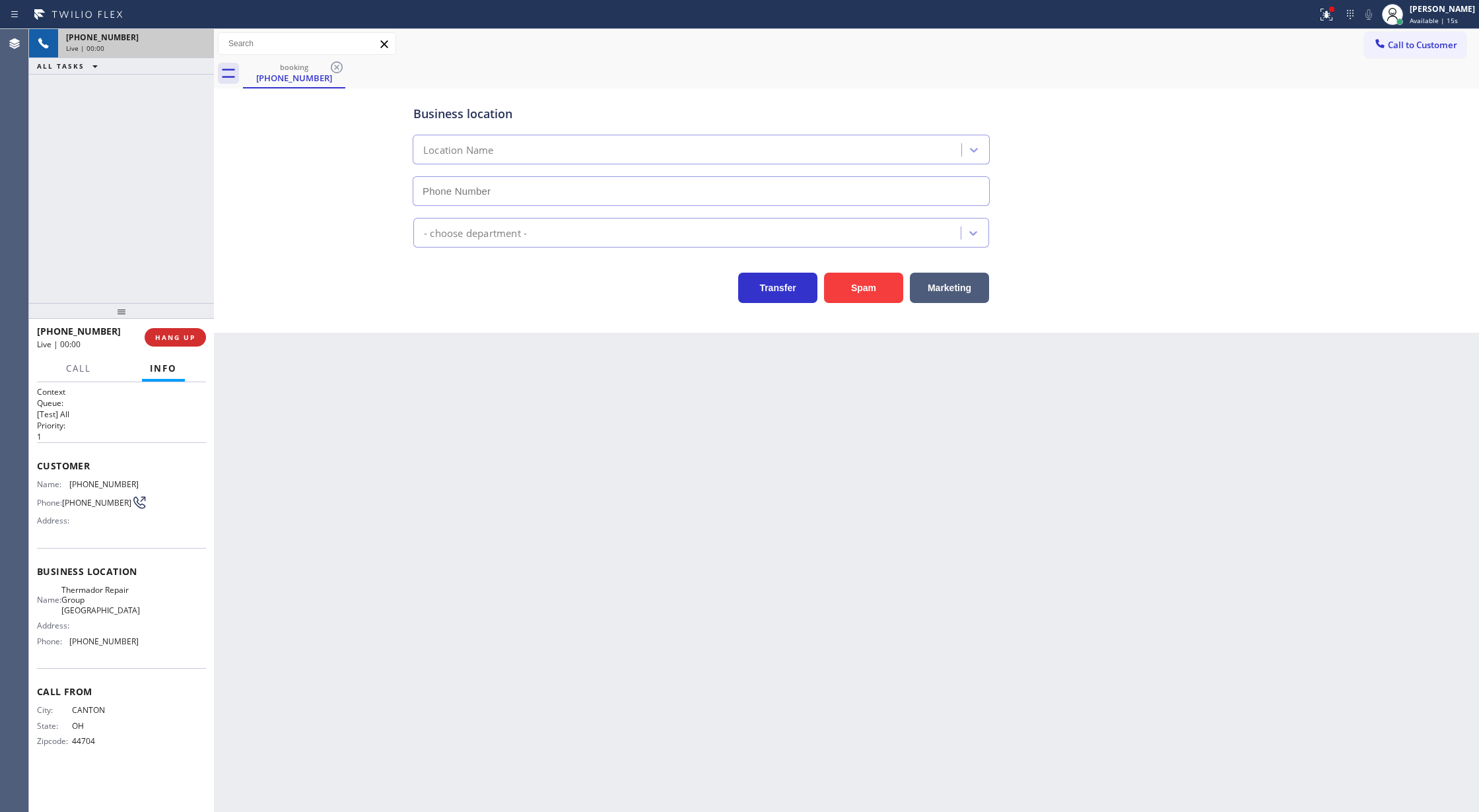
type input "[PHONE_NUMBER]"
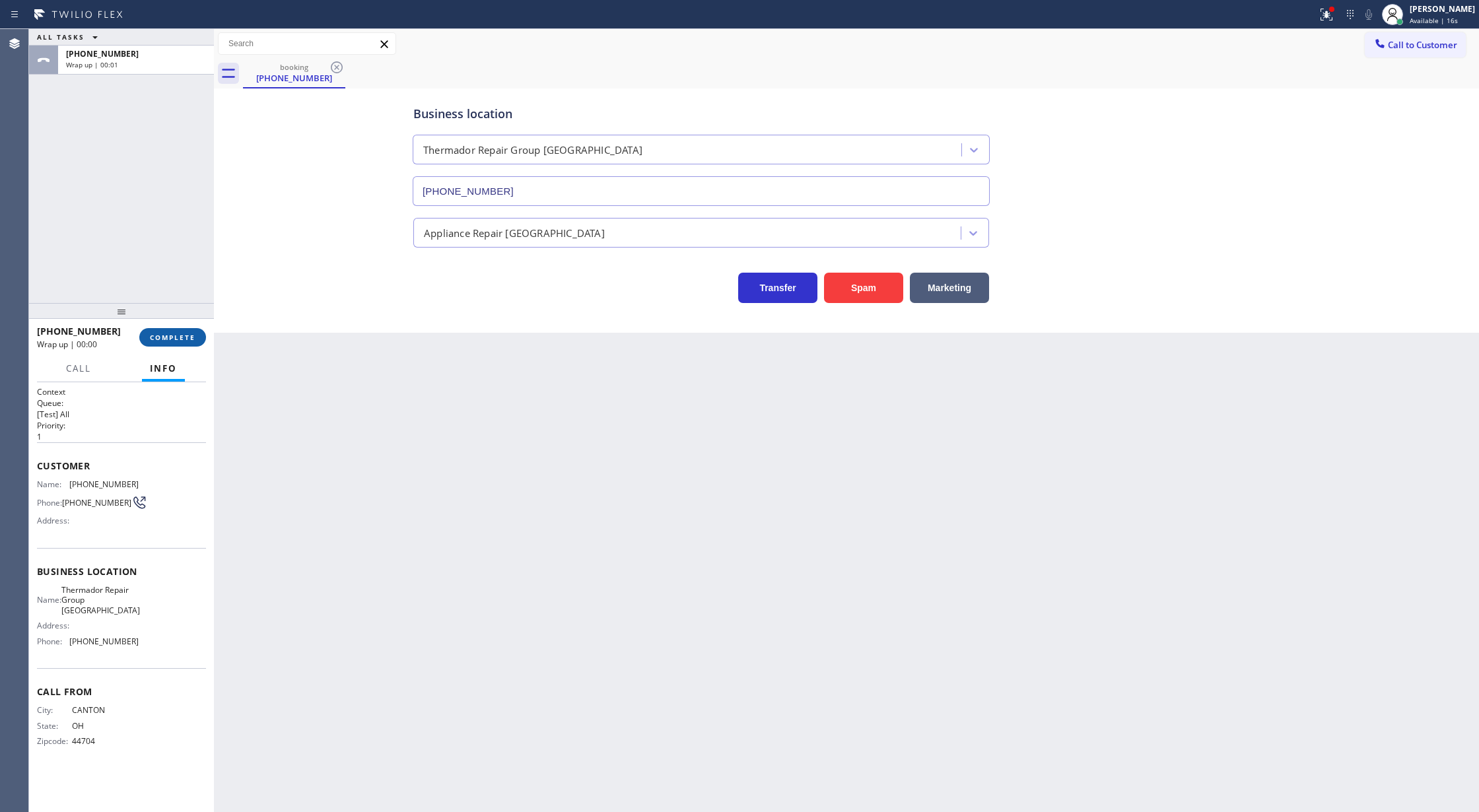
click at [174, 340] on span "COMPLETE" at bounding box center [172, 337] width 45 height 9
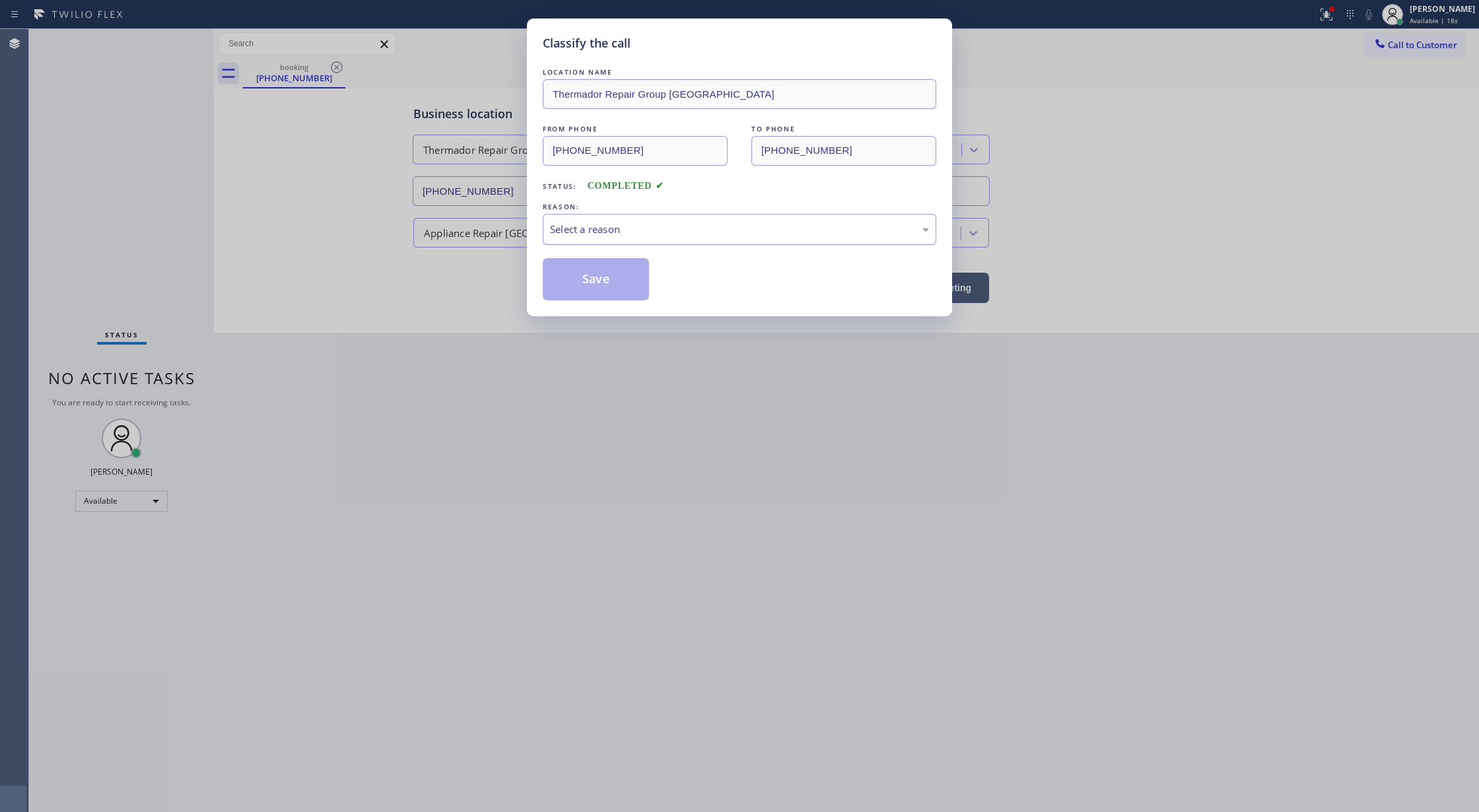
click at [740, 238] on div "Select a reason" at bounding box center [739, 229] width 393 height 31
click at [601, 281] on button "Save" at bounding box center [596, 279] width 107 height 42
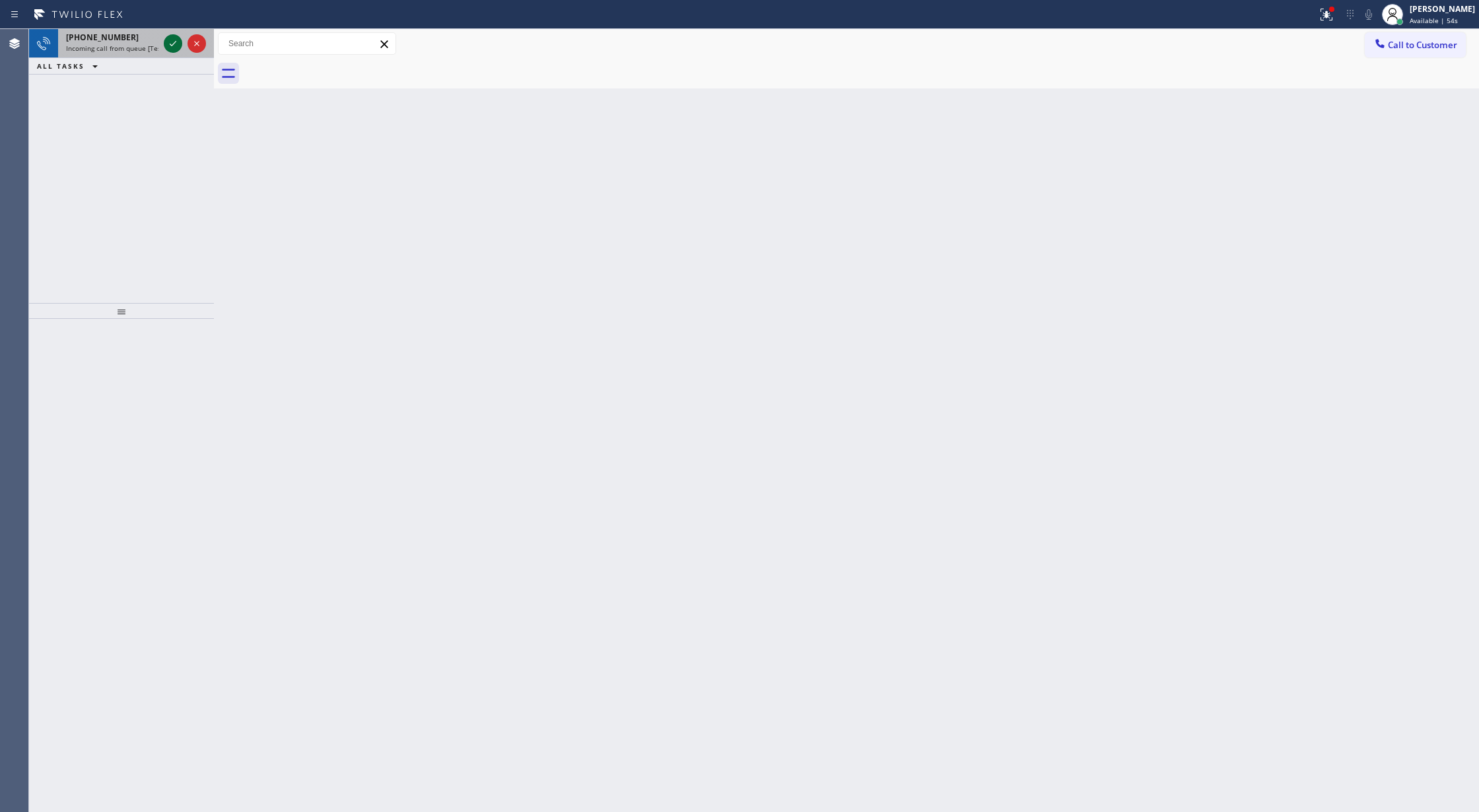
click at [176, 42] on icon at bounding box center [173, 44] width 16 height 16
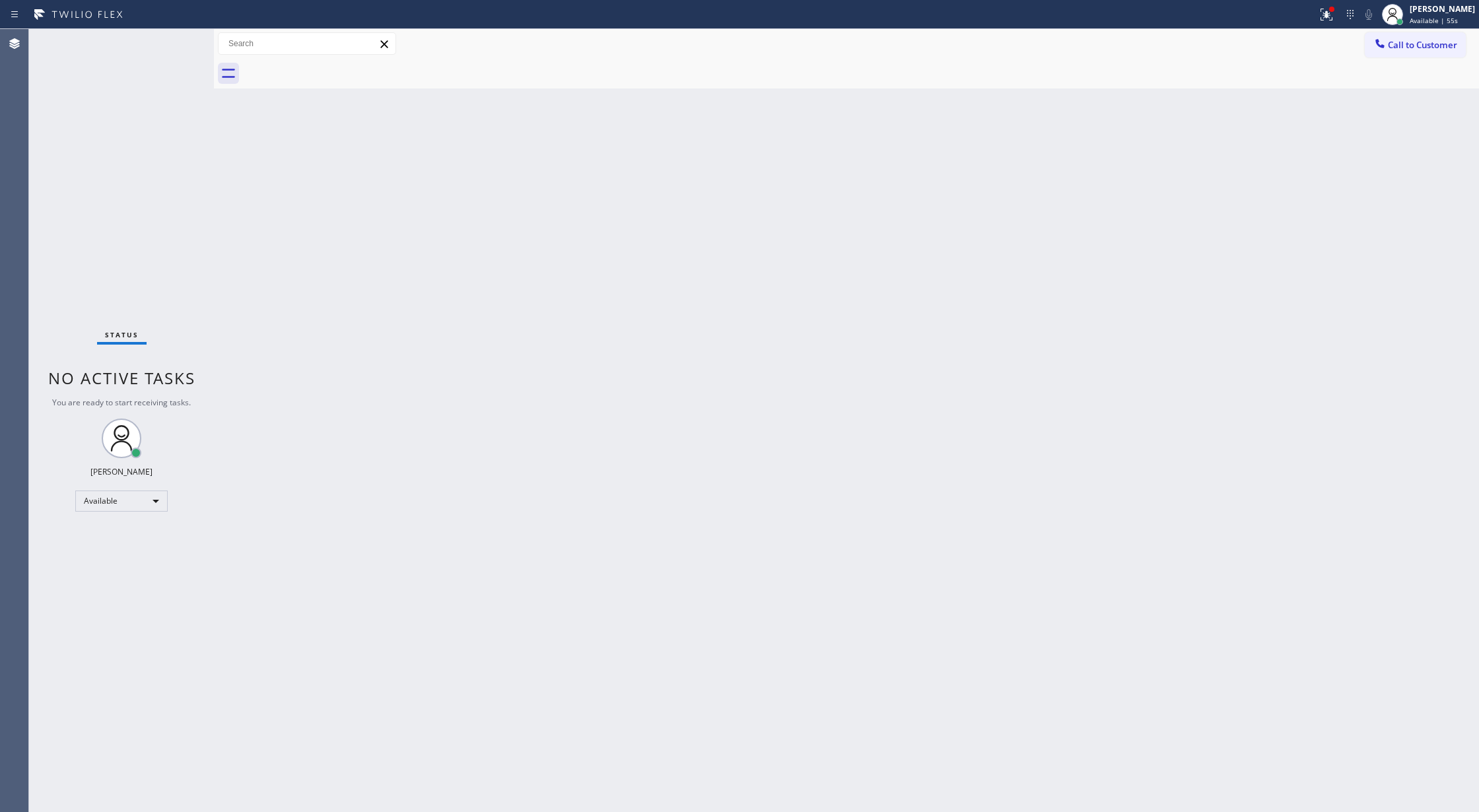
click at [176, 42] on div "Status No active tasks You are ready to start receiving tasks. [PERSON_NAME] Av…" at bounding box center [121, 420] width 185 height 783
click at [177, 42] on div "Status No active tasks You are ready to start receiving tasks. [PERSON_NAME] Av…" at bounding box center [121, 420] width 185 height 783
click at [170, 41] on div "Status No active tasks You are ready to start receiving tasks. [PERSON_NAME] Av…" at bounding box center [121, 420] width 185 height 783
click at [178, 45] on div "Status No active tasks You are ready to start receiving tasks. [PERSON_NAME] Av…" at bounding box center [121, 420] width 185 height 783
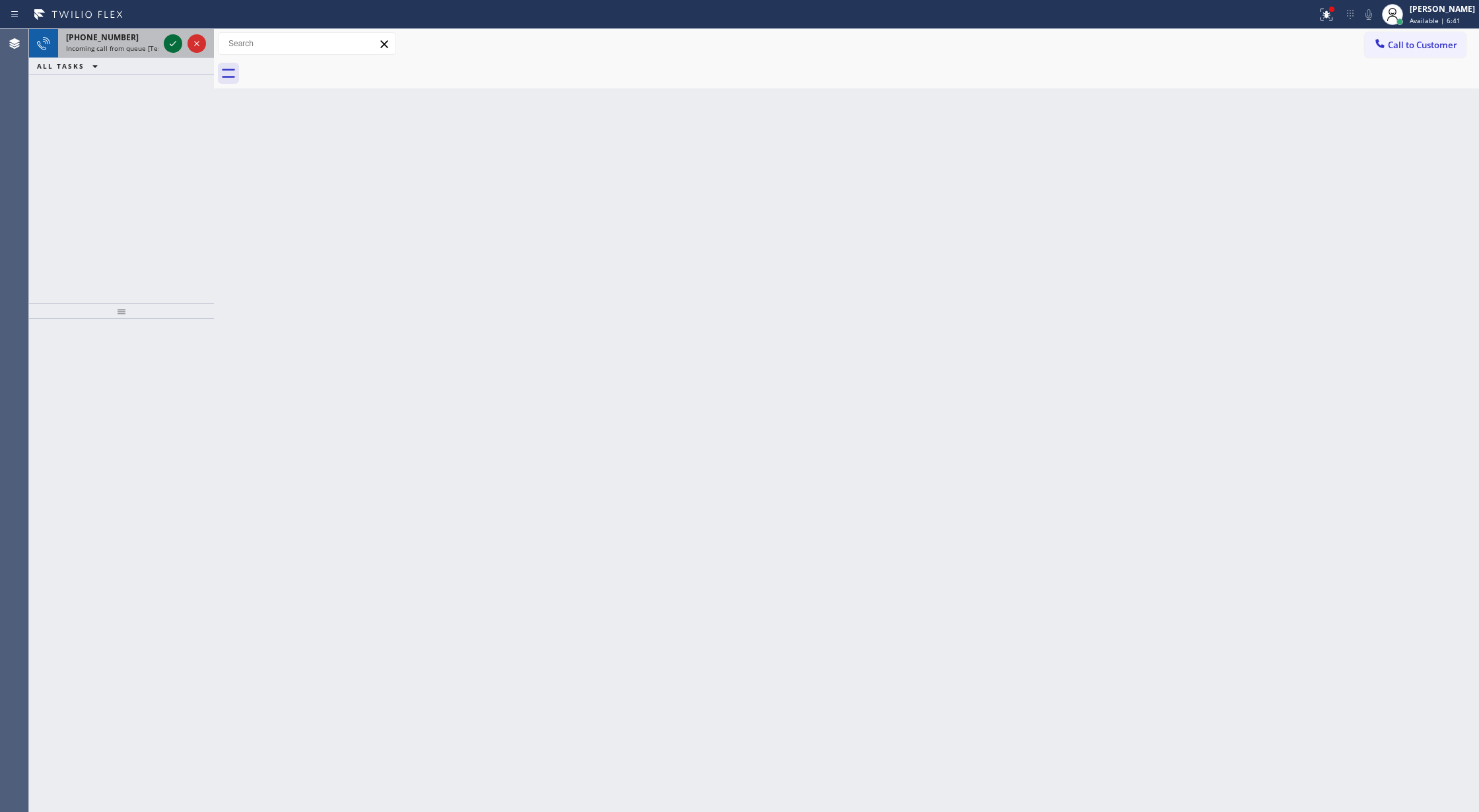
click at [175, 45] on icon at bounding box center [173, 44] width 16 height 16
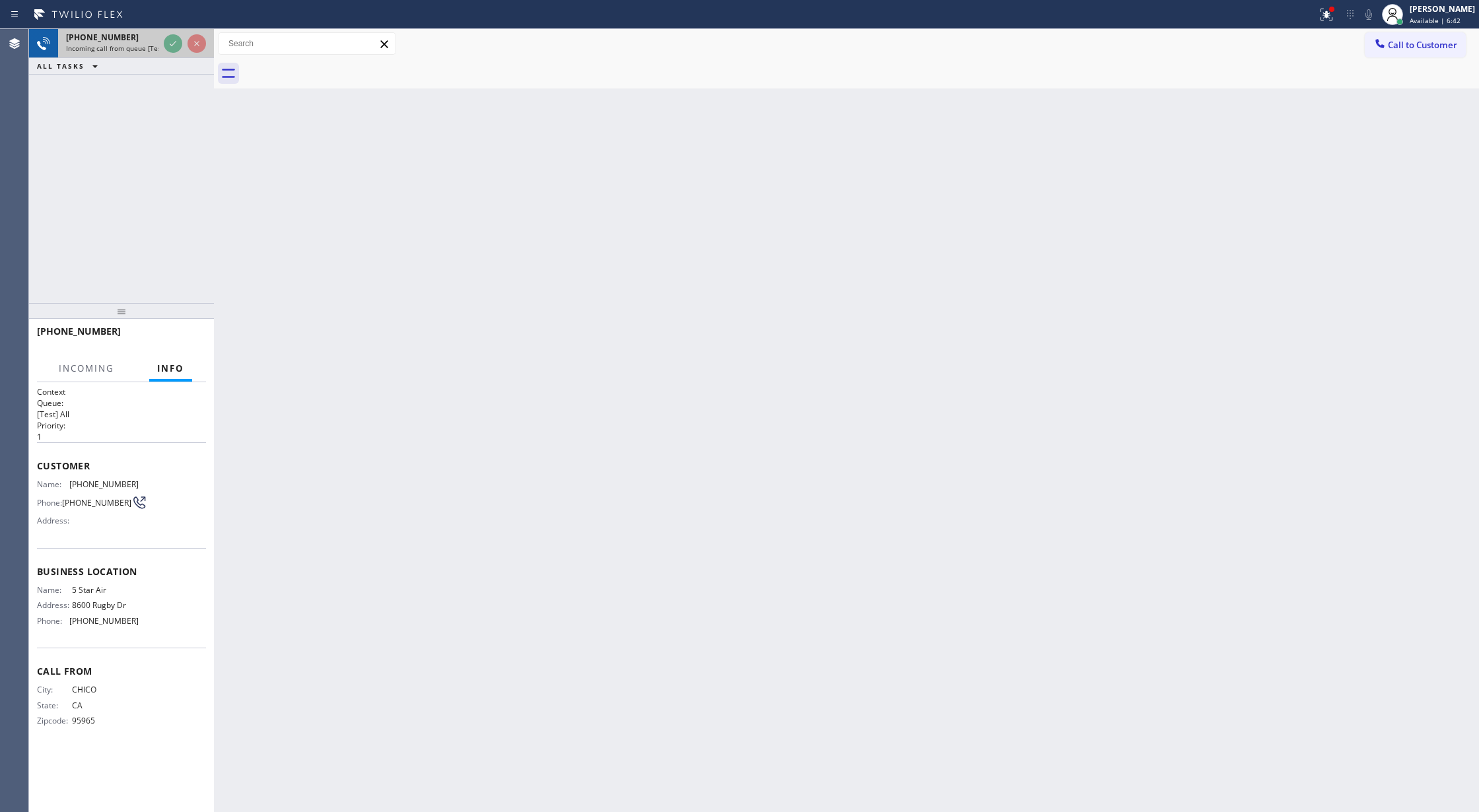
click at [185, 42] on div at bounding box center [185, 44] width 48 height 29
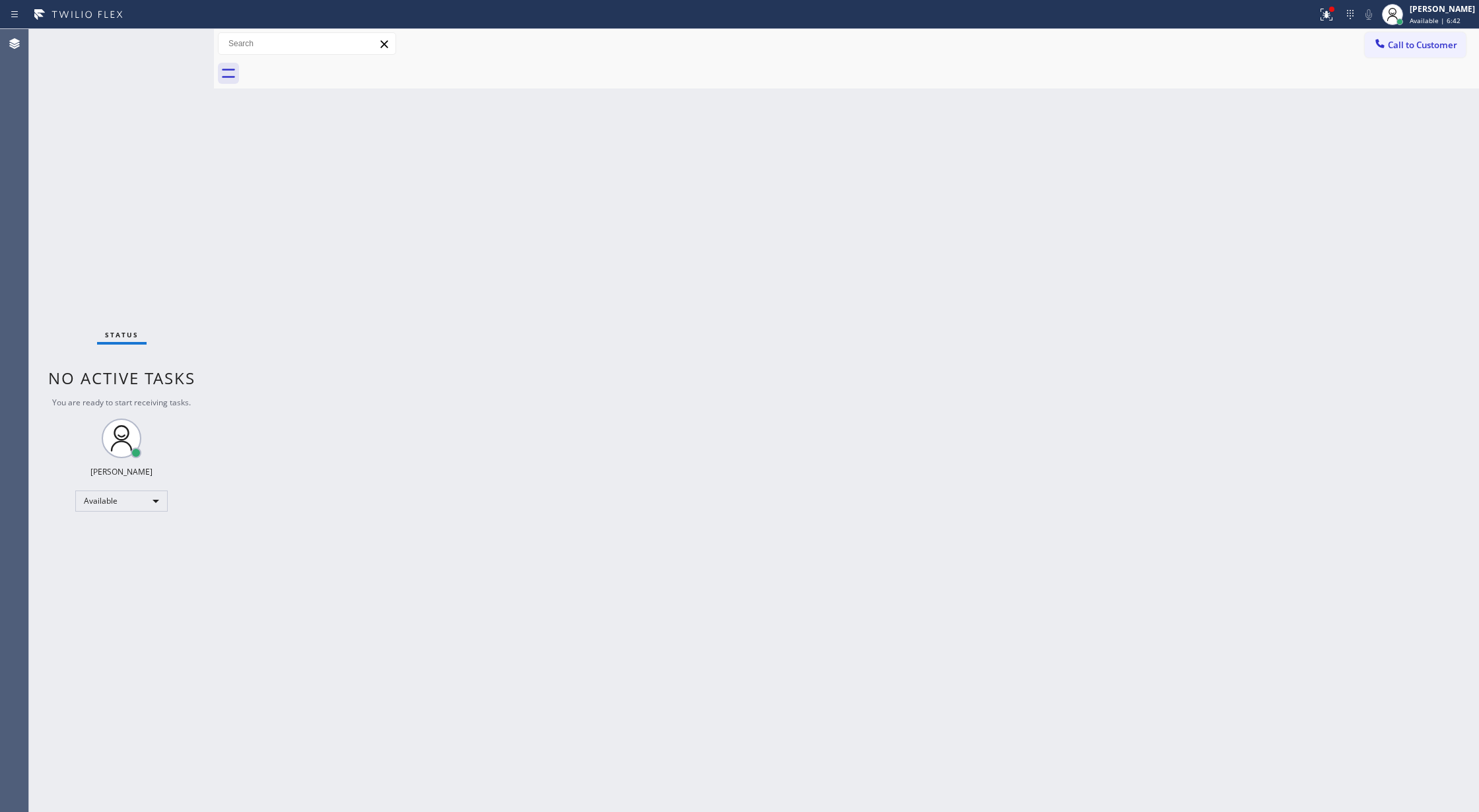
click at [188, 42] on div "Status No active tasks You are ready to start receiving tasks. [PERSON_NAME] Av…" at bounding box center [121, 420] width 185 height 783
click at [175, 38] on div "Status No active tasks You are ready to start receiving tasks. [PERSON_NAME] Av…" at bounding box center [121, 420] width 185 height 783
click at [174, 38] on div "Status No active tasks You are ready to start receiving tasks. [PERSON_NAME] Av…" at bounding box center [121, 420] width 185 height 783
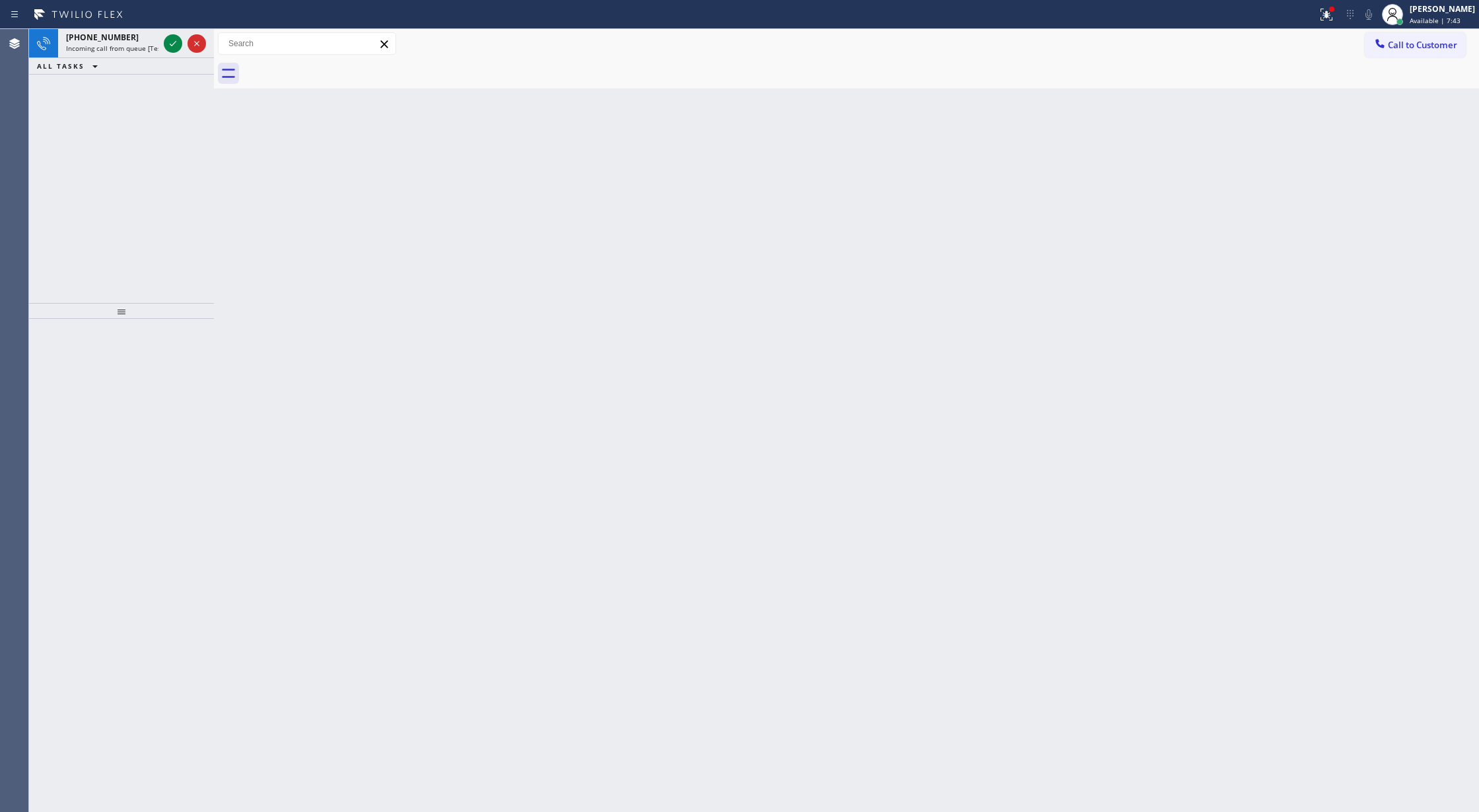
click at [168, 40] on icon at bounding box center [173, 44] width 16 height 16
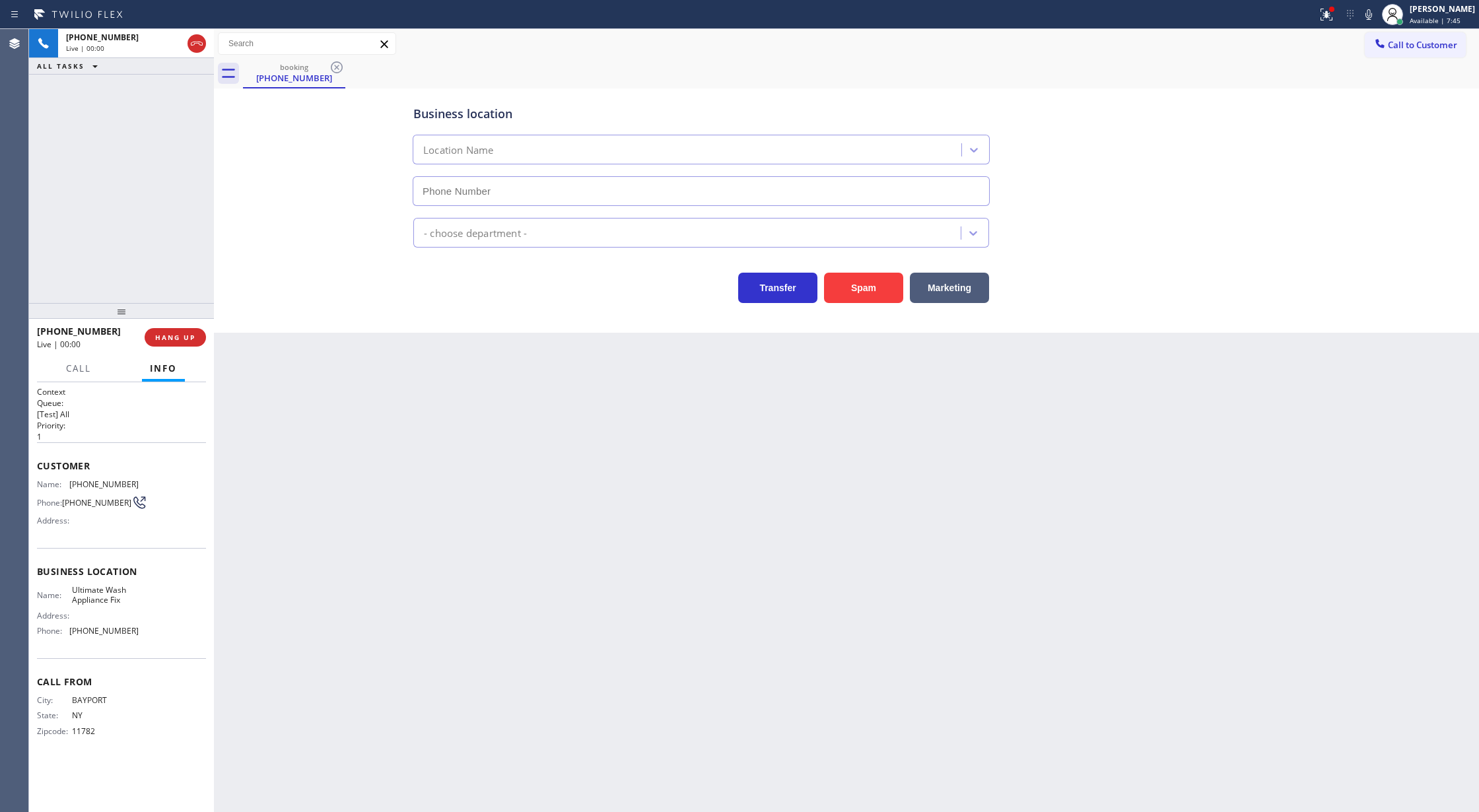
type input "[PHONE_NUMBER]"
click at [854, 278] on button "Spam" at bounding box center [863, 288] width 79 height 31
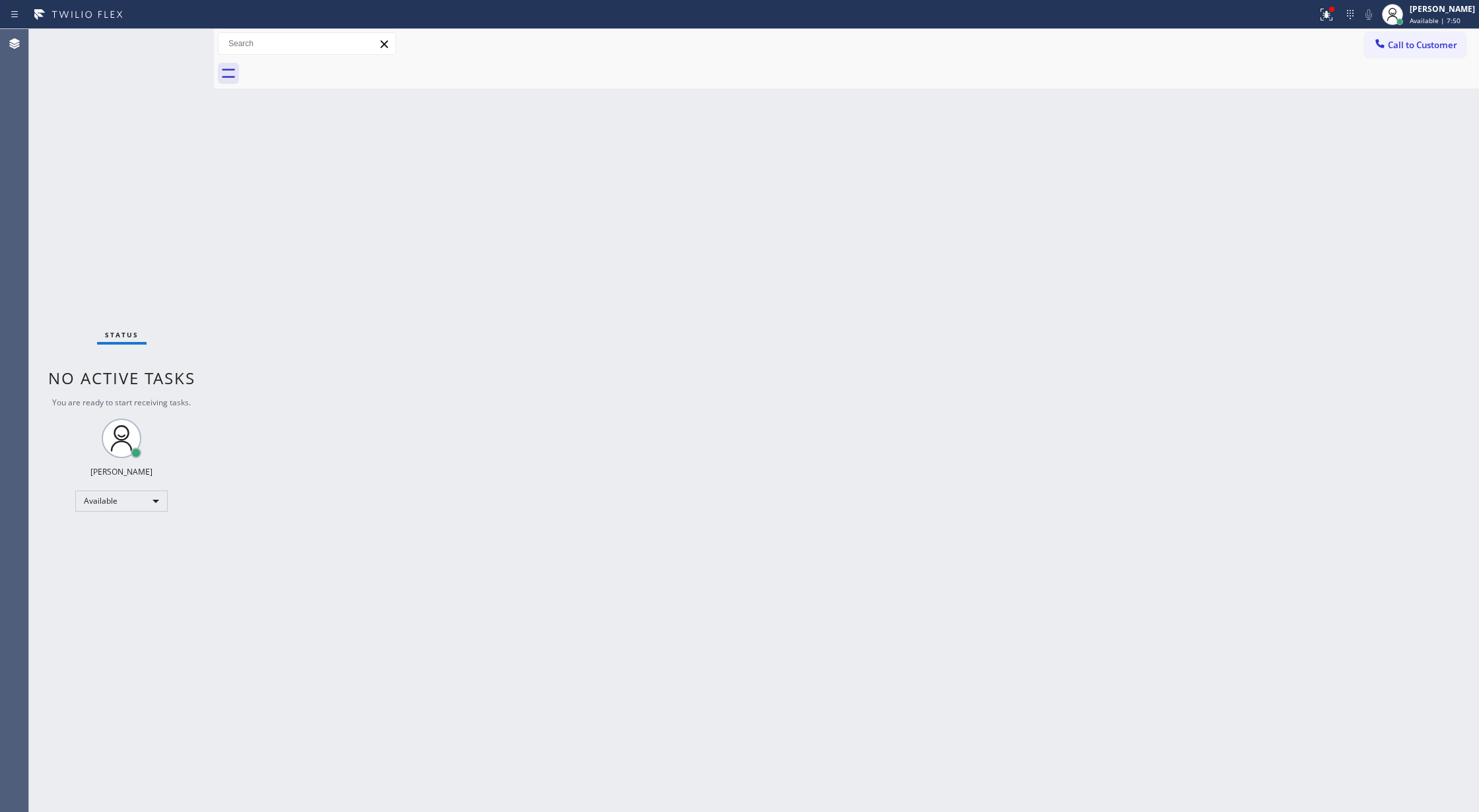
click at [175, 41] on div "Status No active tasks You are ready to start receiving tasks. [PERSON_NAME] Av…" at bounding box center [121, 420] width 185 height 783
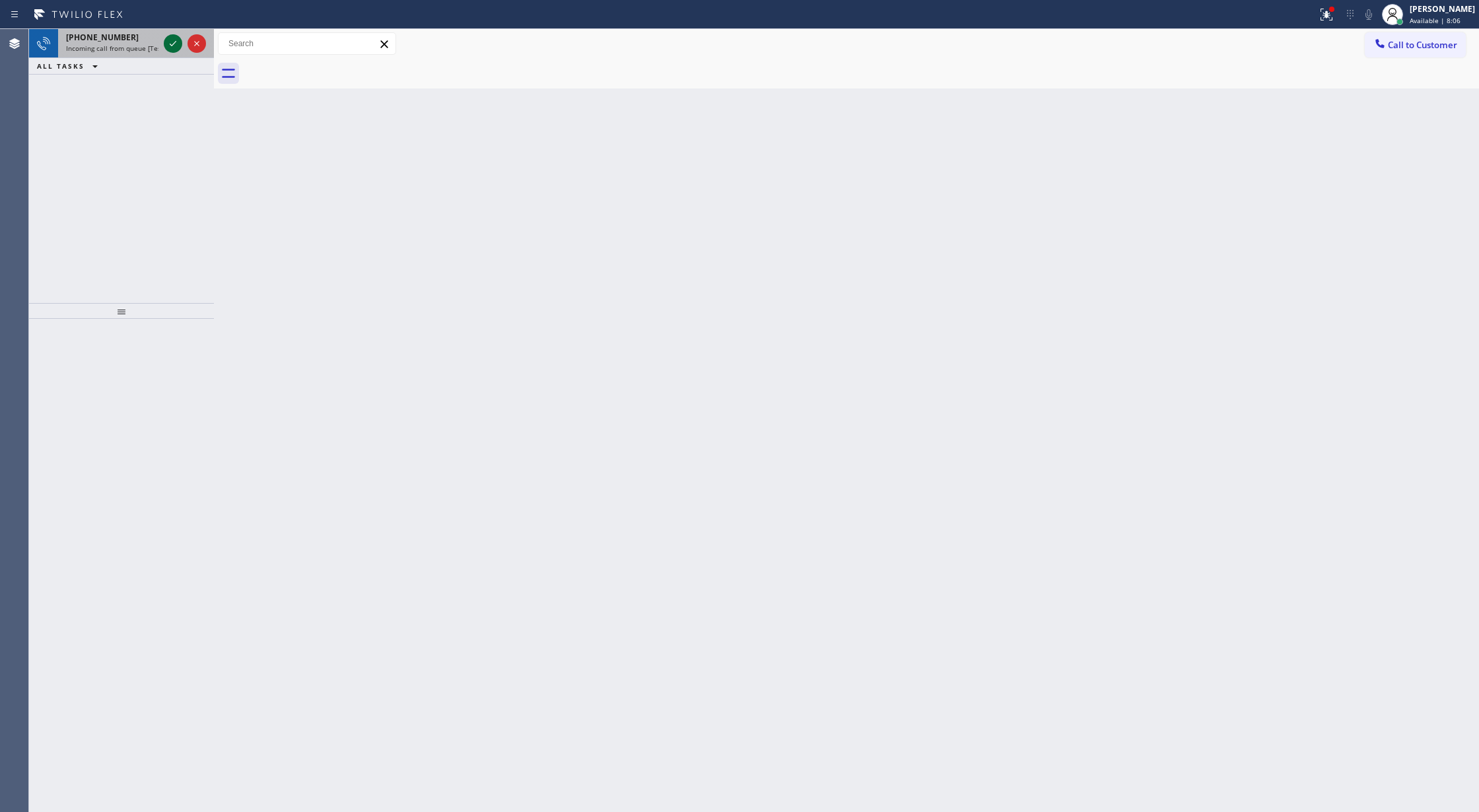
click at [169, 48] on icon at bounding box center [173, 44] width 16 height 16
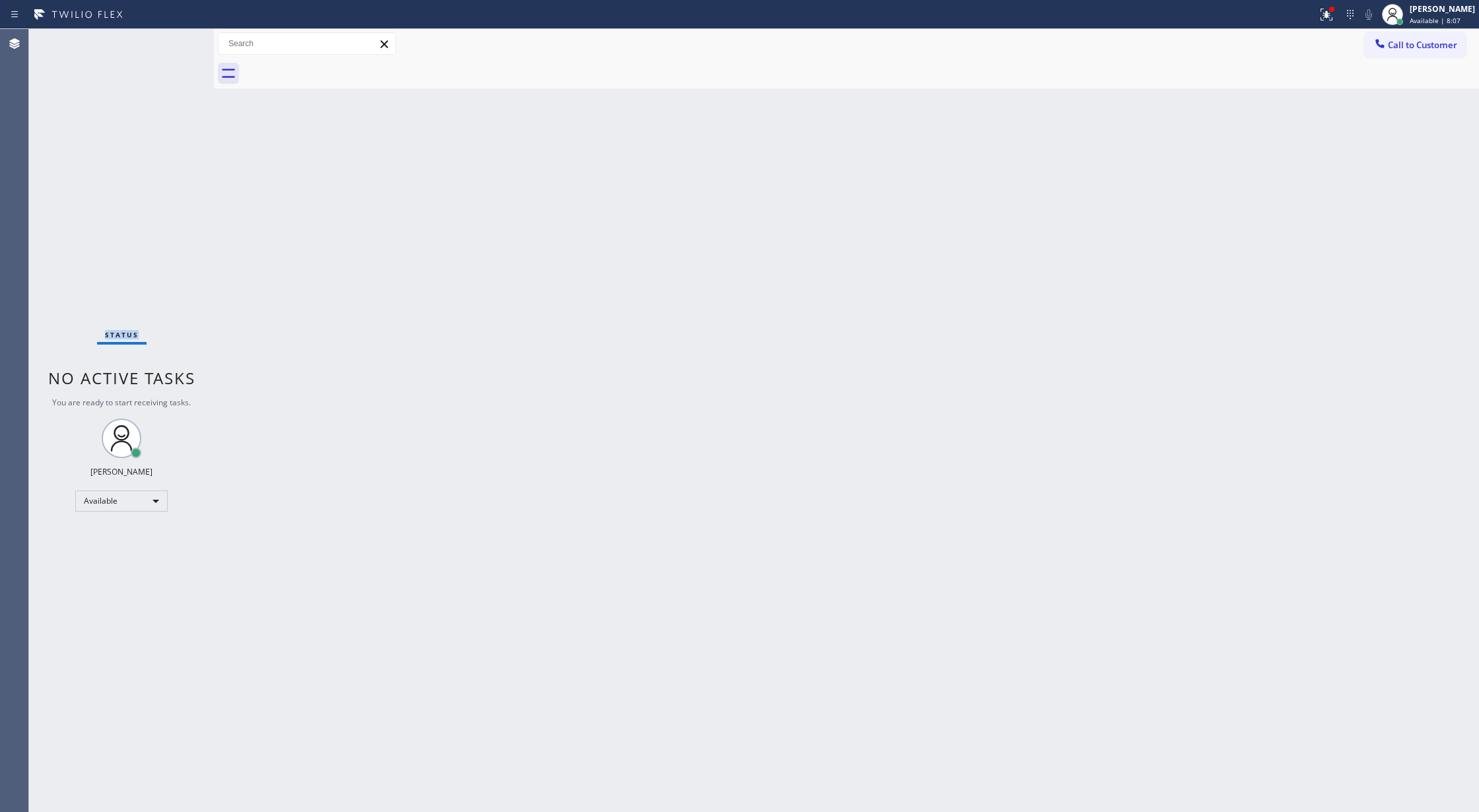
click at [169, 48] on div "Status No active tasks You are ready to start receiving tasks. [PERSON_NAME] Av…" at bounding box center [121, 420] width 185 height 783
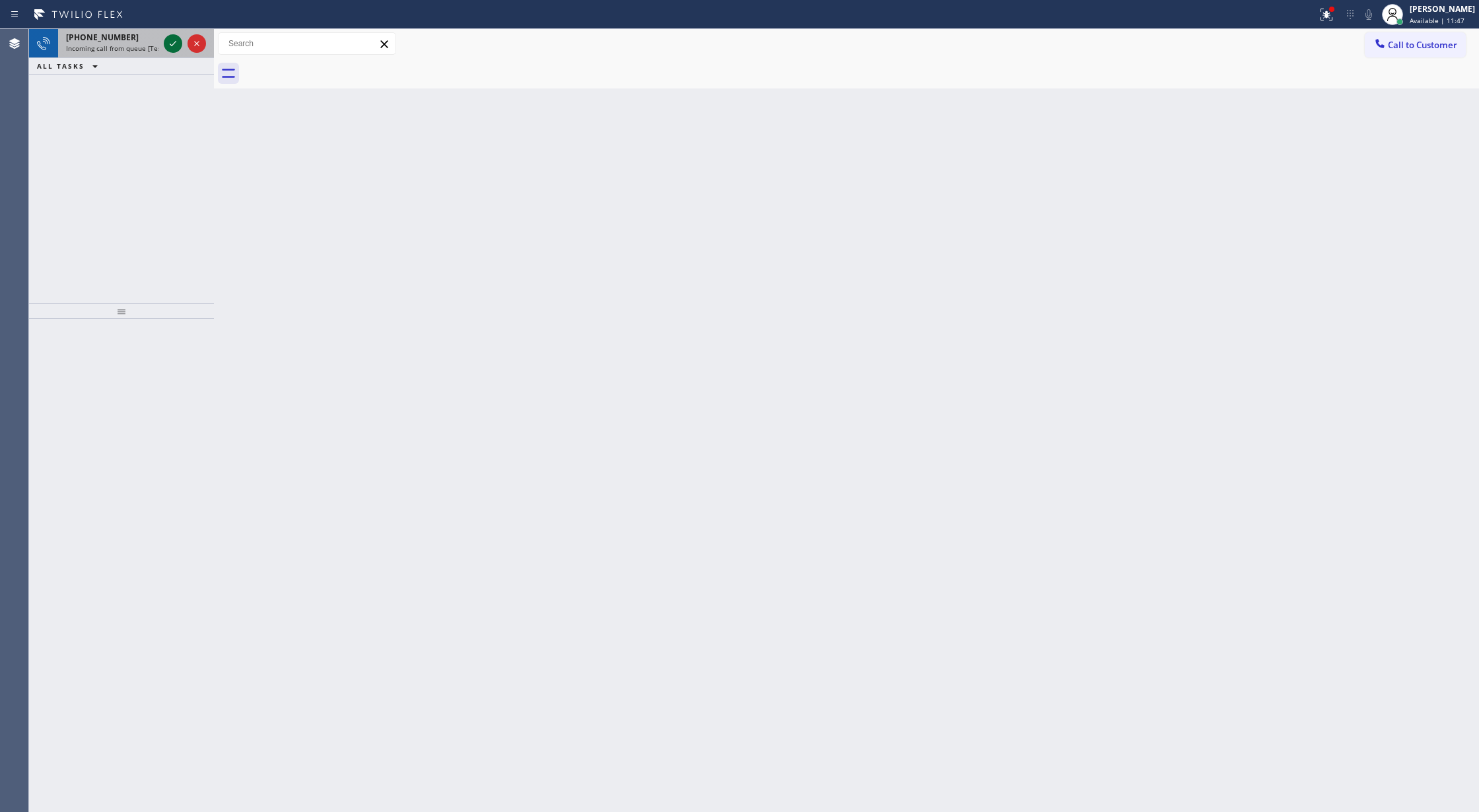
drag, startPoint x: 179, startPoint y: 41, endPoint x: 167, endPoint y: 41, distance: 12.0
click at [176, 41] on icon at bounding box center [173, 44] width 16 height 16
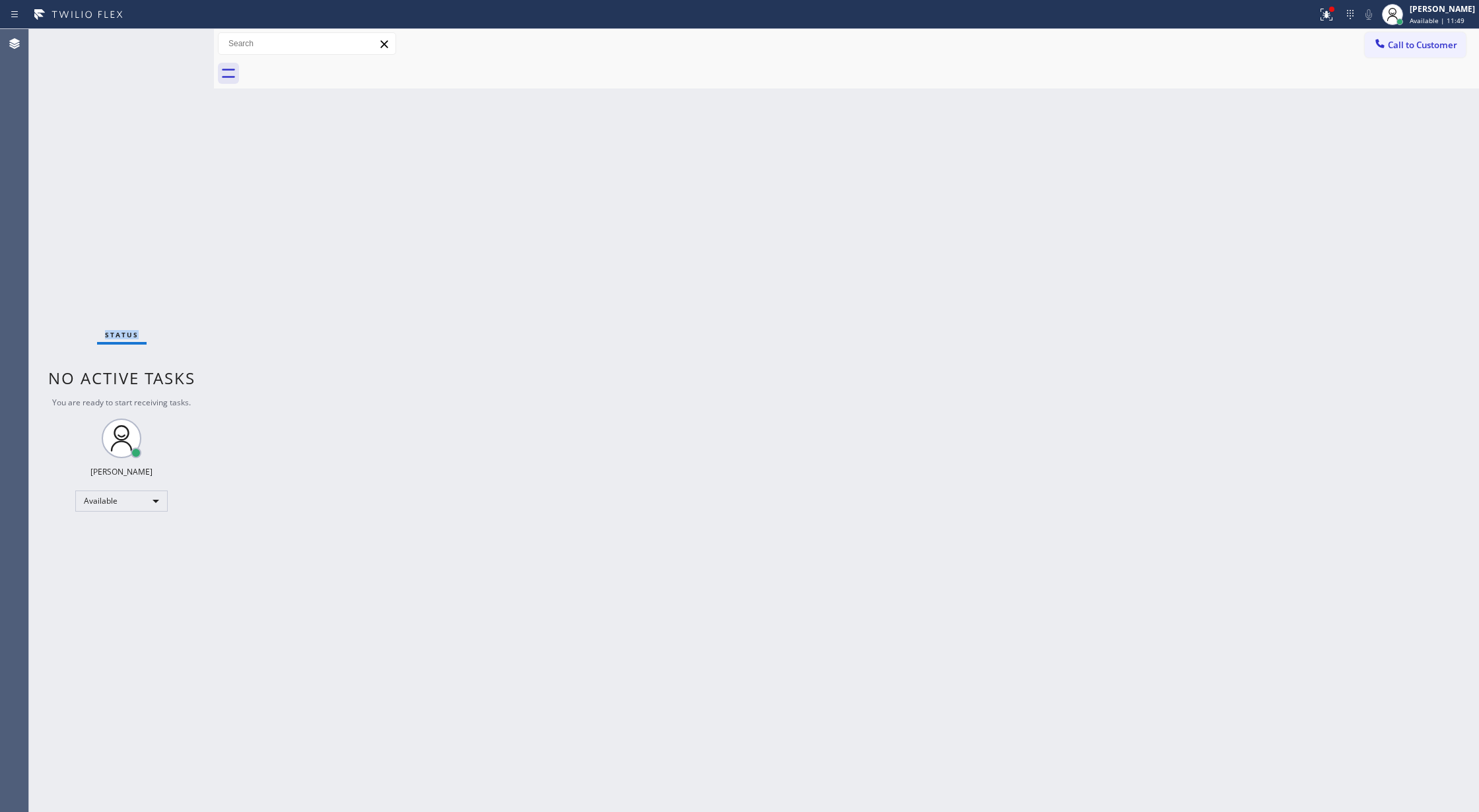
click at [167, 42] on div "Status No active tasks You are ready to start receiving tasks. [PERSON_NAME] Av…" at bounding box center [121, 420] width 185 height 783
click at [186, 44] on div "Status No active tasks You are ready to start receiving tasks. [PERSON_NAME] Av…" at bounding box center [121, 420] width 185 height 783
click at [185, 44] on div "Status No active tasks You are ready to start receiving tasks. [PERSON_NAME] Av…" at bounding box center [121, 420] width 185 height 783
click at [167, 35] on div "Status No active tasks You are ready to start receiving tasks. [PERSON_NAME] Av…" at bounding box center [121, 420] width 185 height 783
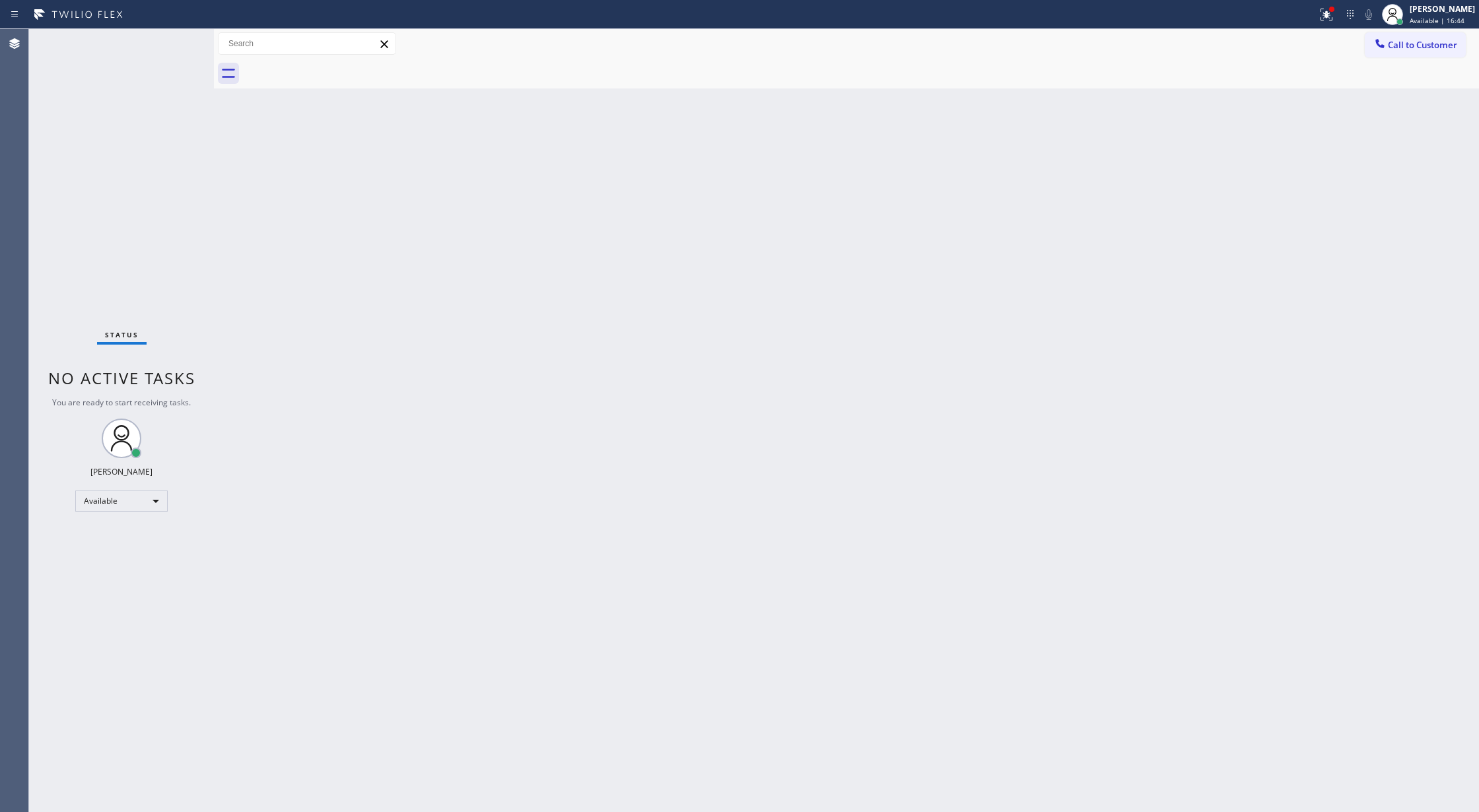
click at [180, 45] on div "Status No active tasks You are ready to start receiving tasks. [PERSON_NAME] Av…" at bounding box center [121, 420] width 185 height 783
click at [181, 45] on div "Status No active tasks You are ready to start receiving tasks. [PERSON_NAME] Av…" at bounding box center [121, 420] width 185 height 783
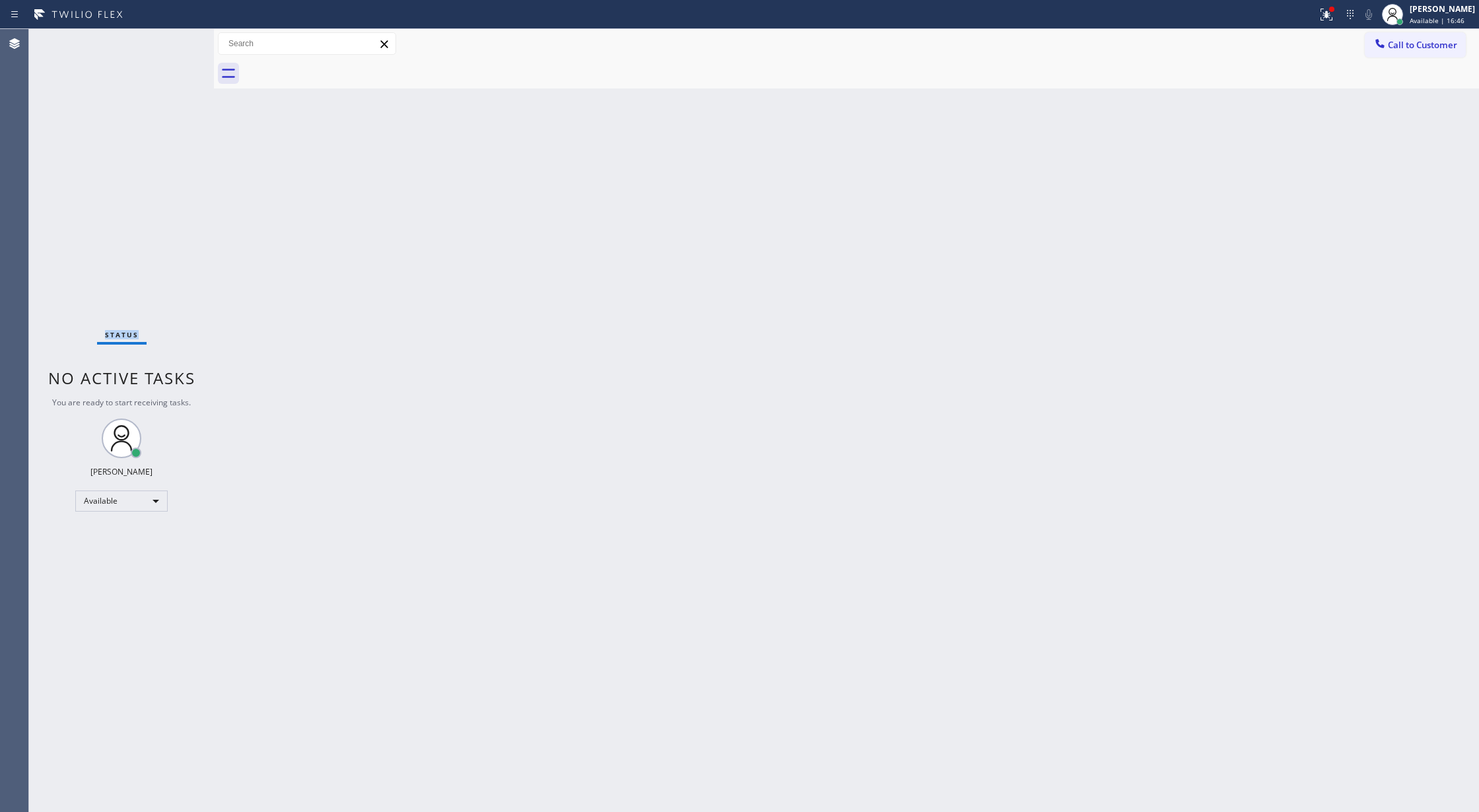
click at [181, 45] on div "Status No active tasks You are ready to start receiving tasks. [PERSON_NAME] Av…" at bounding box center [121, 420] width 185 height 783
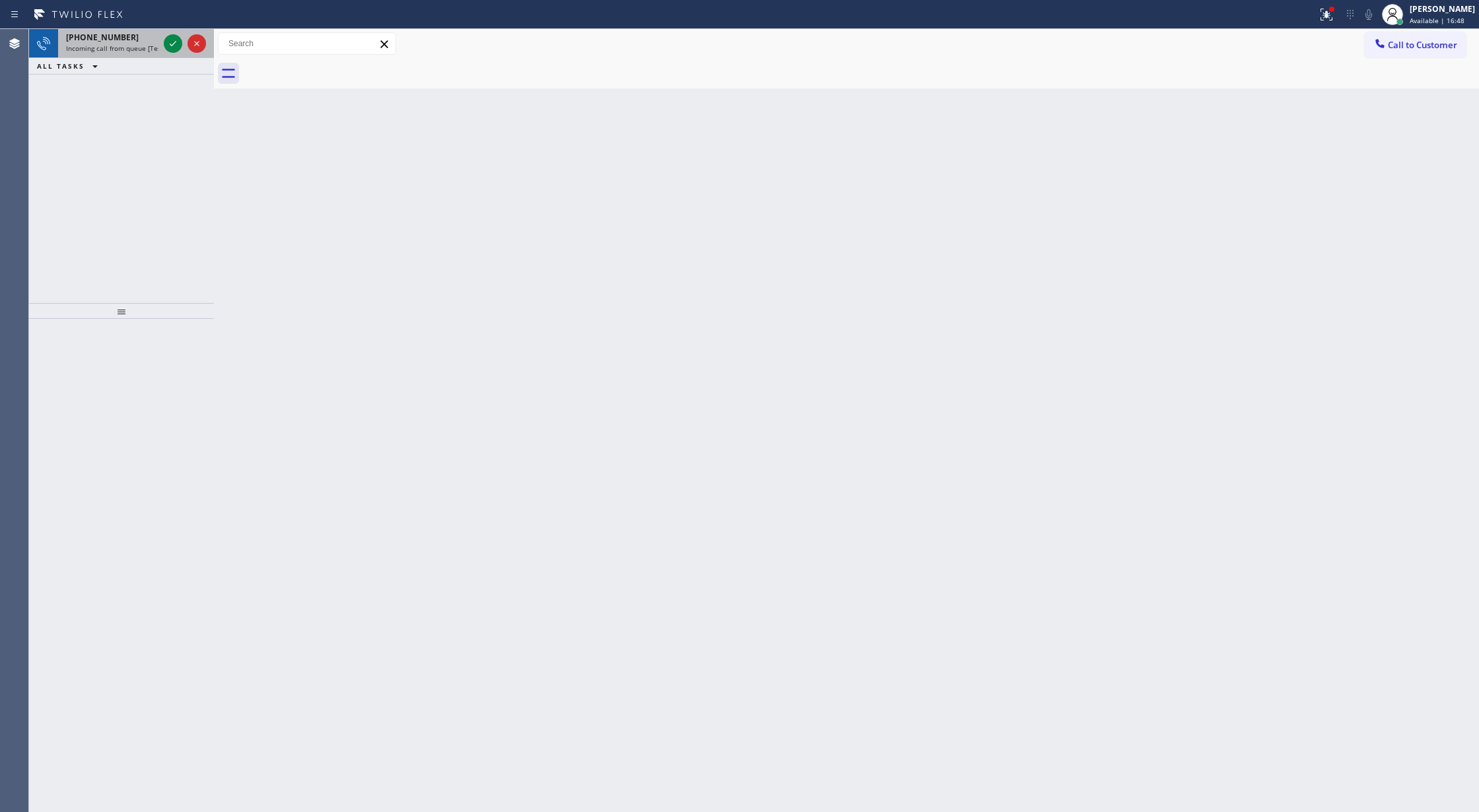
drag, startPoint x: 173, startPoint y: 21, endPoint x: 185, endPoint y: 38, distance: 20.8
click at [183, 33] on div "Status report Issues detected These issues could affect your workflow. Please c…" at bounding box center [739, 406] width 1479 height 812
click at [175, 41] on icon at bounding box center [173, 44] width 16 height 16
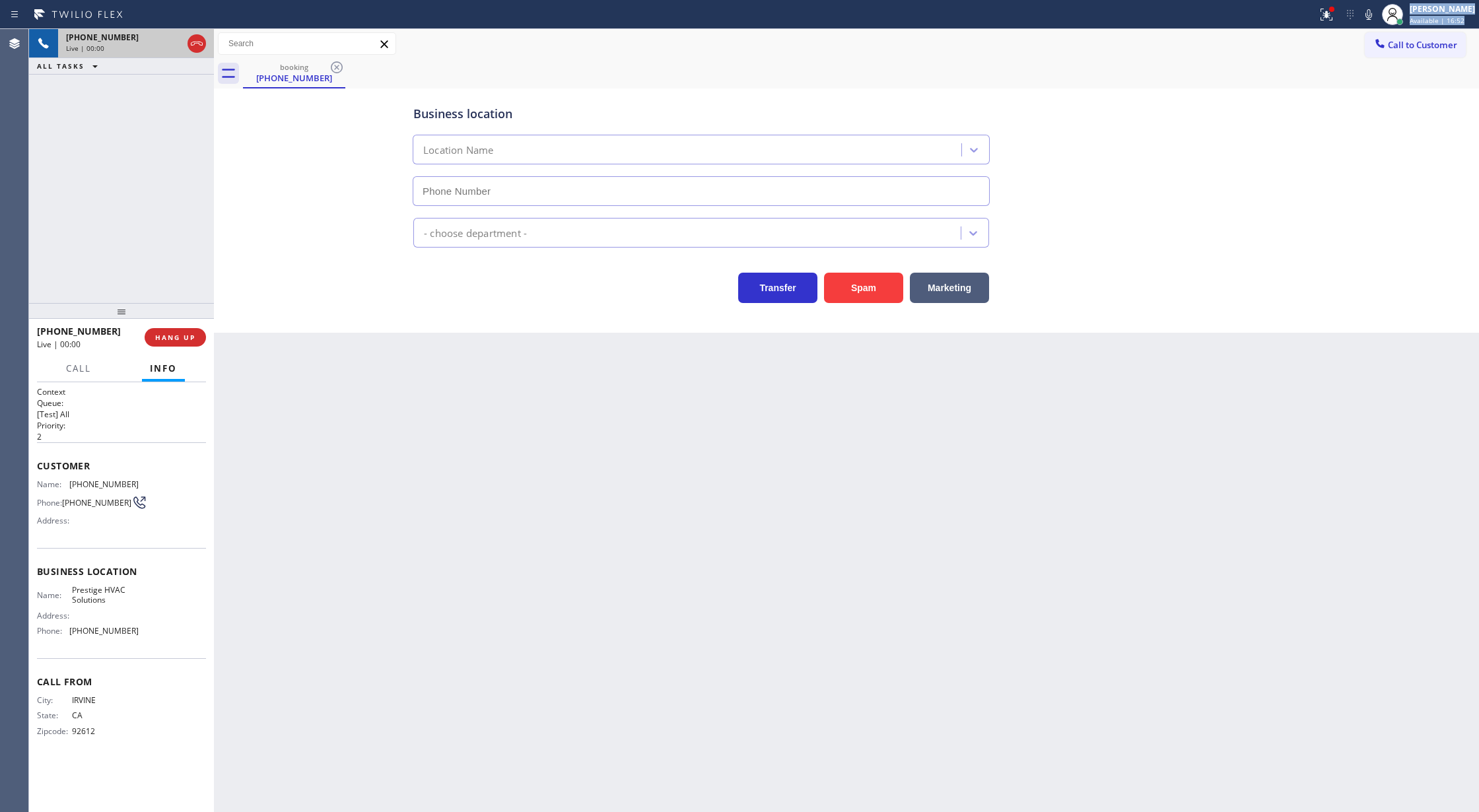
type input "[PHONE_NUMBER]"
click at [883, 284] on button "Spam" at bounding box center [863, 288] width 79 height 31
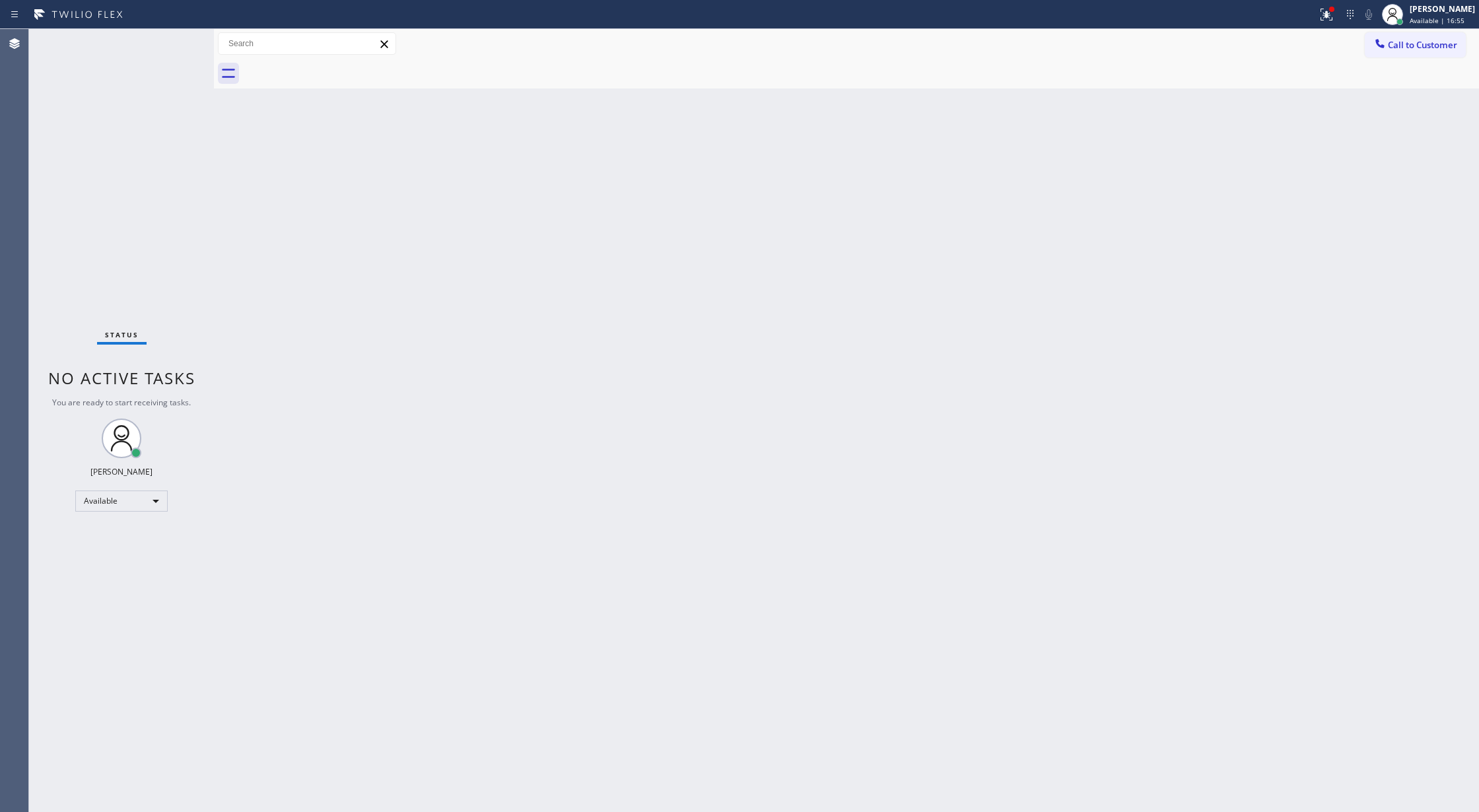
click at [174, 43] on div "Status No active tasks You are ready to start receiving tasks. [PERSON_NAME] Av…" at bounding box center [121, 420] width 185 height 783
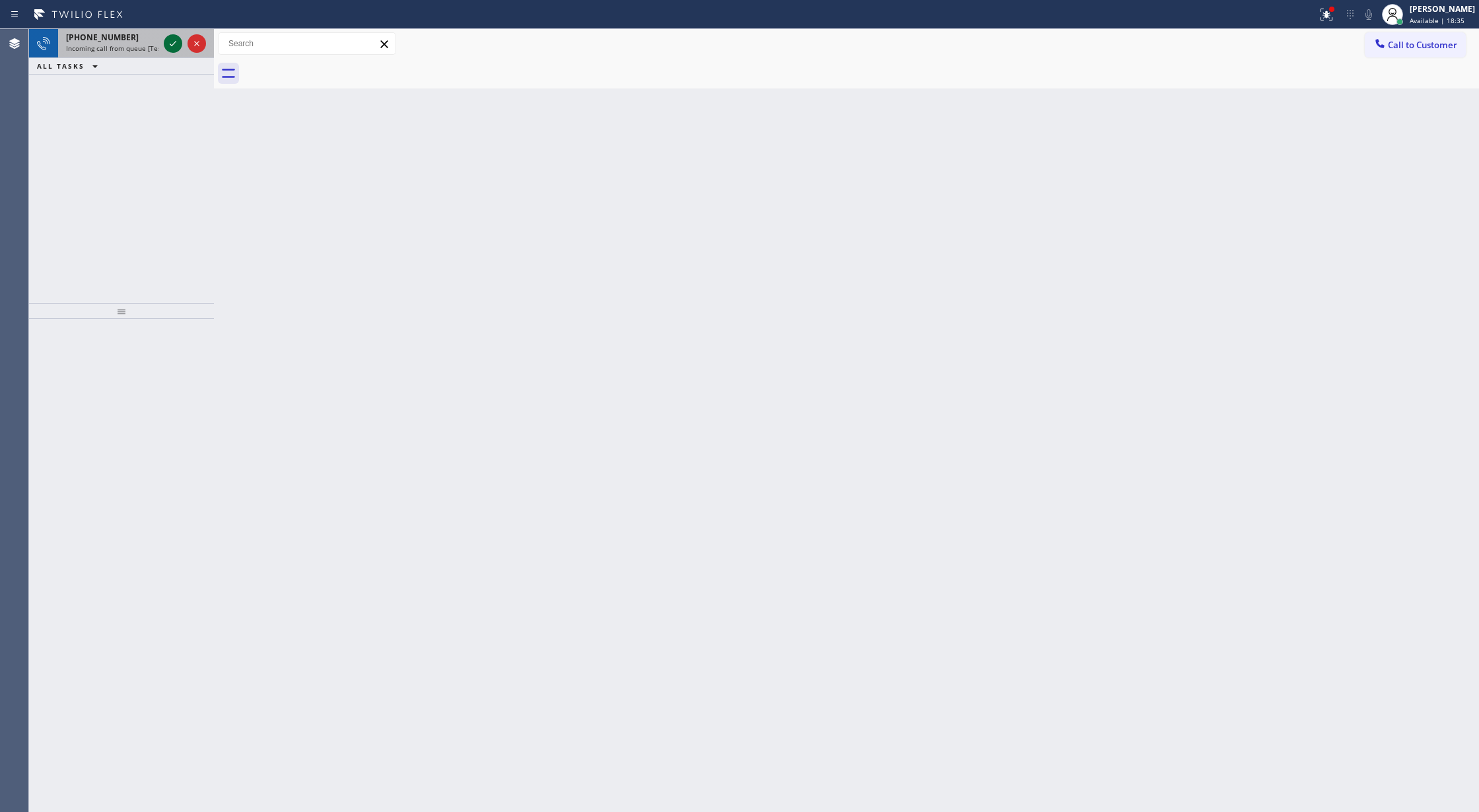
click at [174, 43] on icon at bounding box center [173, 43] width 7 height 5
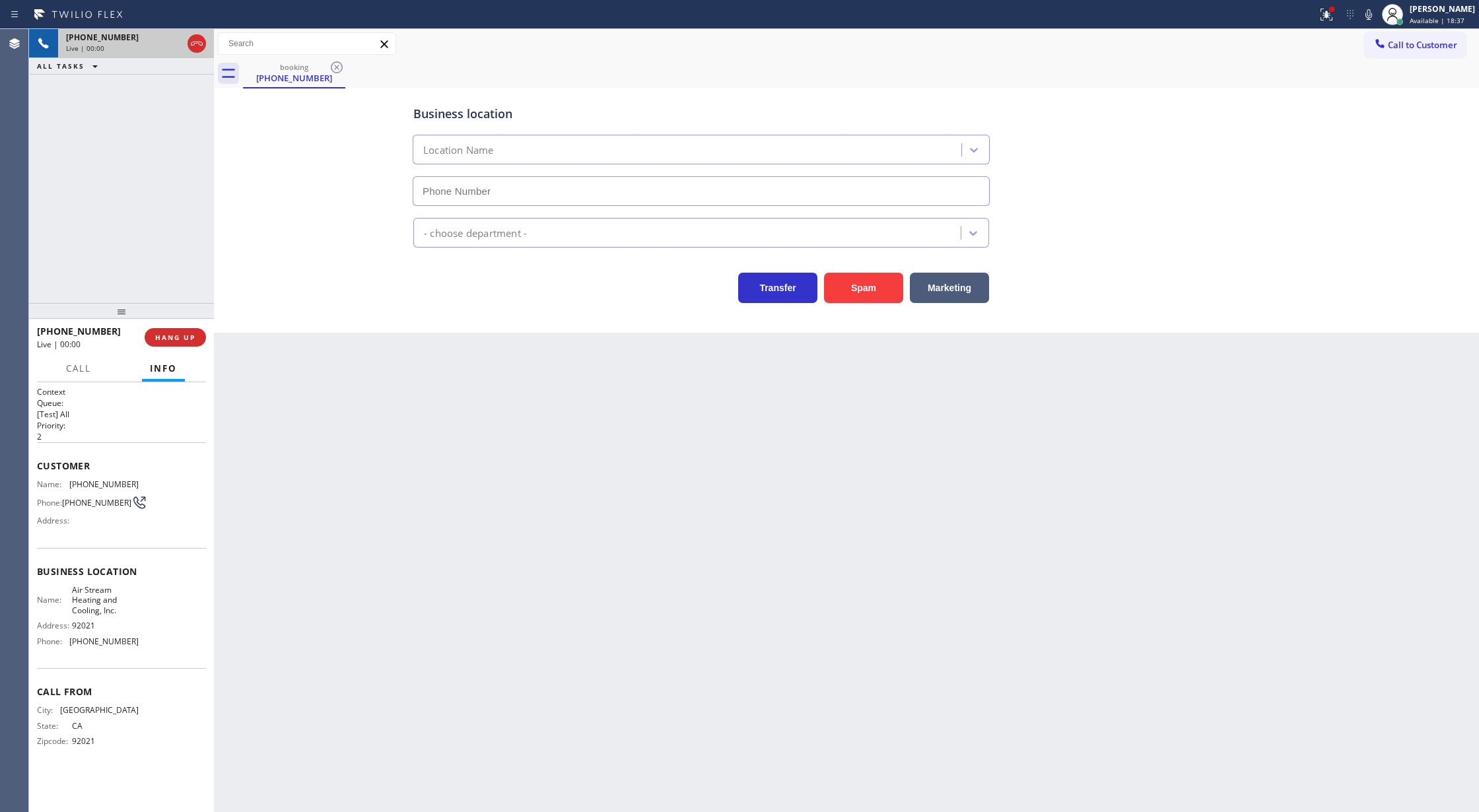
type input "[PHONE_NUMBER]"
click at [866, 291] on button "Spam" at bounding box center [863, 288] width 79 height 31
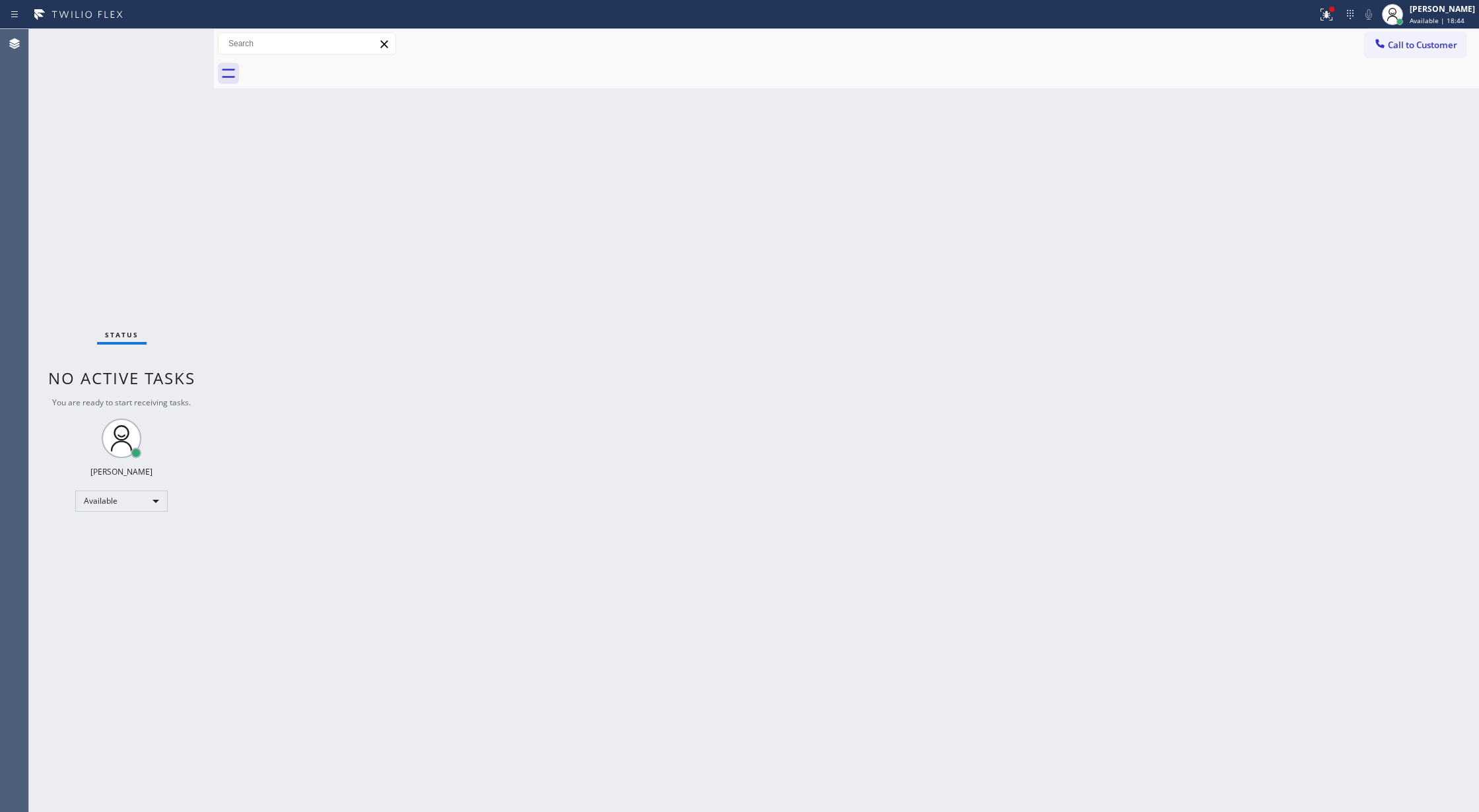
click at [172, 44] on div "Status No active tasks You are ready to start receiving tasks. [PERSON_NAME] Av…" at bounding box center [121, 420] width 185 height 783
click at [164, 43] on div "Status No active tasks You are ready to start receiving tasks. [PERSON_NAME] Av…" at bounding box center [121, 420] width 185 height 783
click at [152, 60] on div "Status No active tasks You are ready to start receiving tasks. [PERSON_NAME] Av…" at bounding box center [121, 420] width 185 height 783
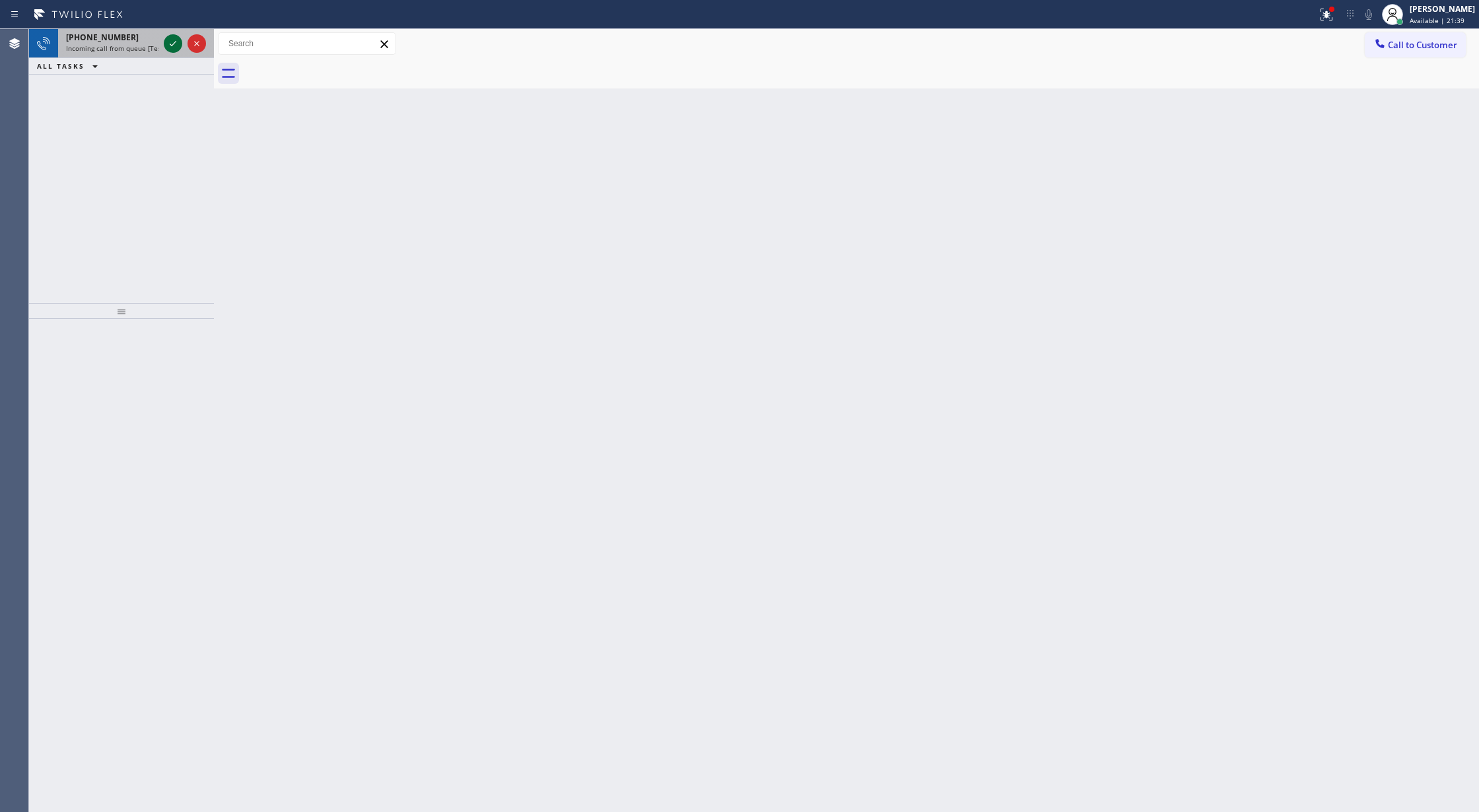
click at [169, 41] on icon at bounding box center [173, 44] width 16 height 16
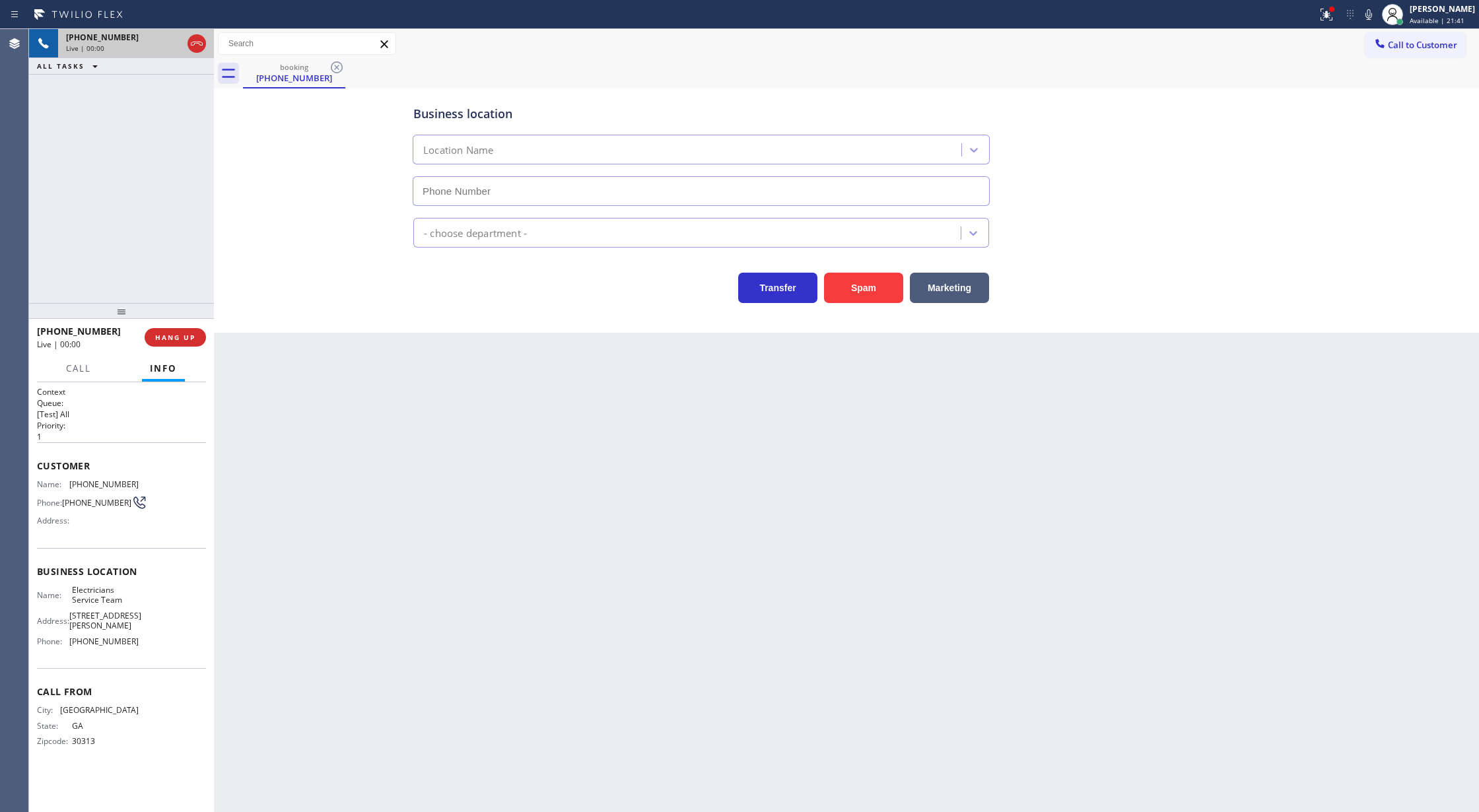
type input "[PHONE_NUMBER]"
click at [150, 334] on span "COMPLETE" at bounding box center [172, 337] width 45 height 9
click at [252, 337] on div "Back to Dashboard Change Sender ID Customers Technicians Select a contact Outbo…" at bounding box center [846, 420] width 1265 height 783
click at [167, 341] on span "COMPLETE" at bounding box center [172, 337] width 45 height 9
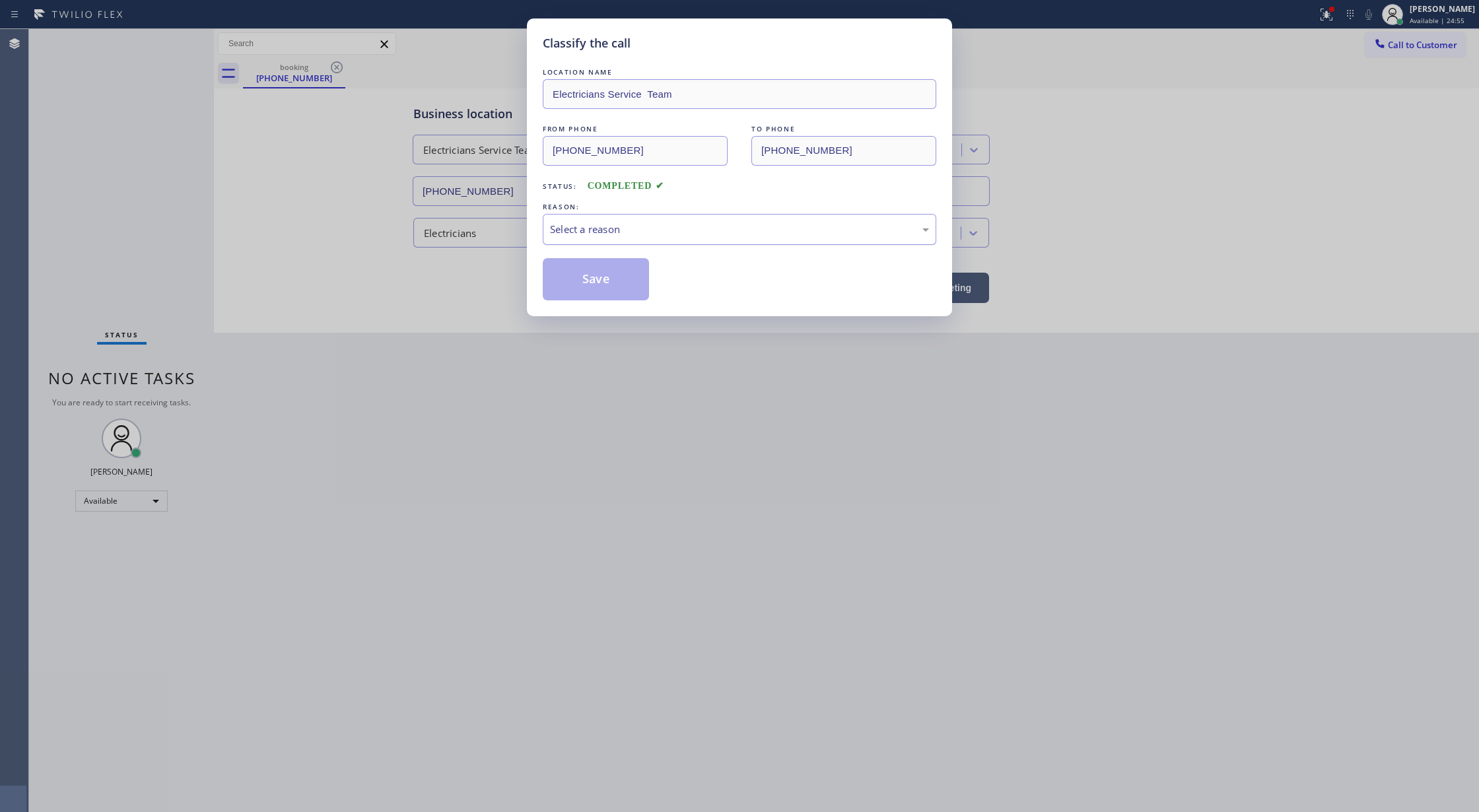
click at [640, 238] on div "Select a reason" at bounding box center [739, 229] width 393 height 31
click at [607, 281] on button "Save" at bounding box center [596, 279] width 107 height 42
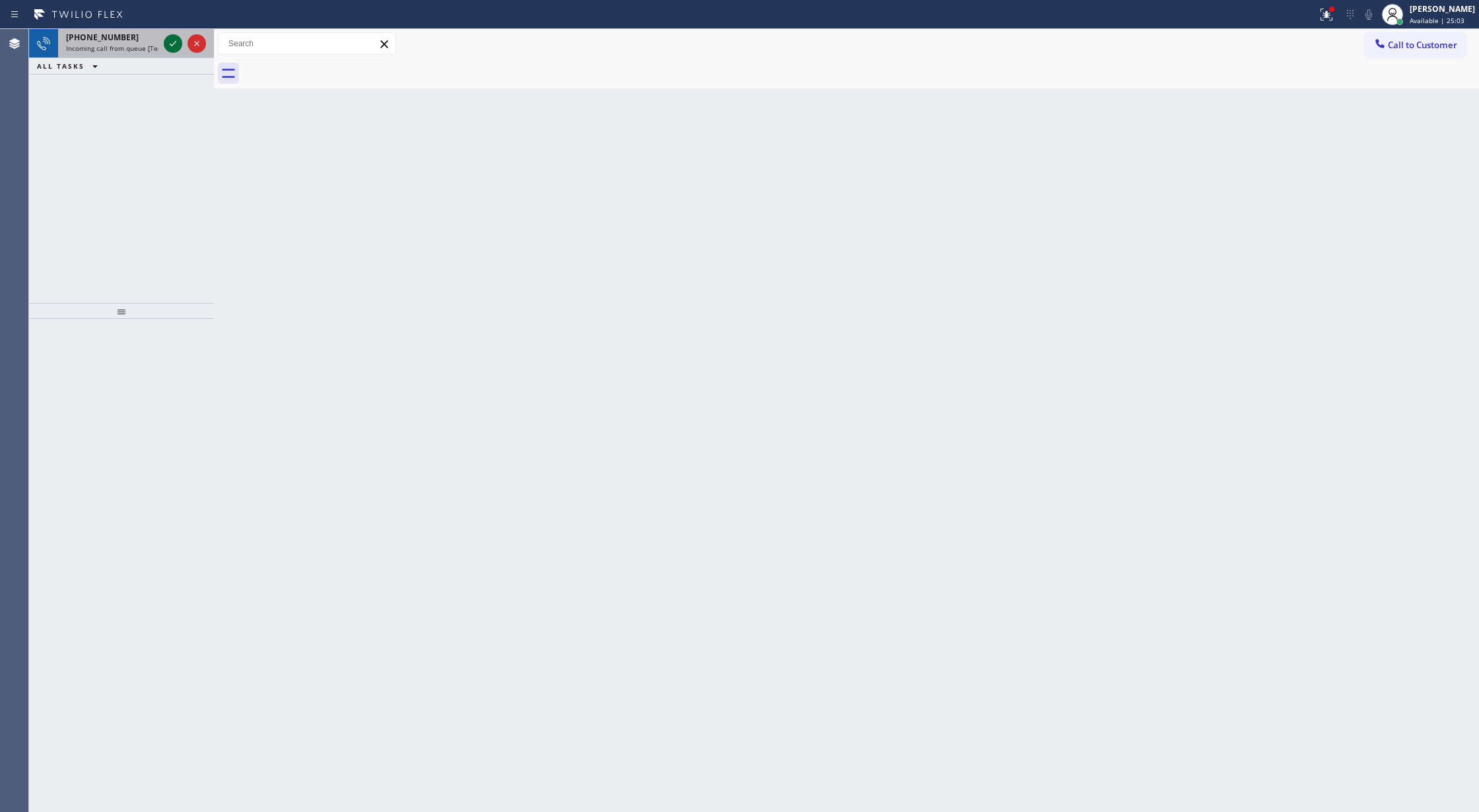
click at [166, 43] on icon at bounding box center [173, 44] width 16 height 16
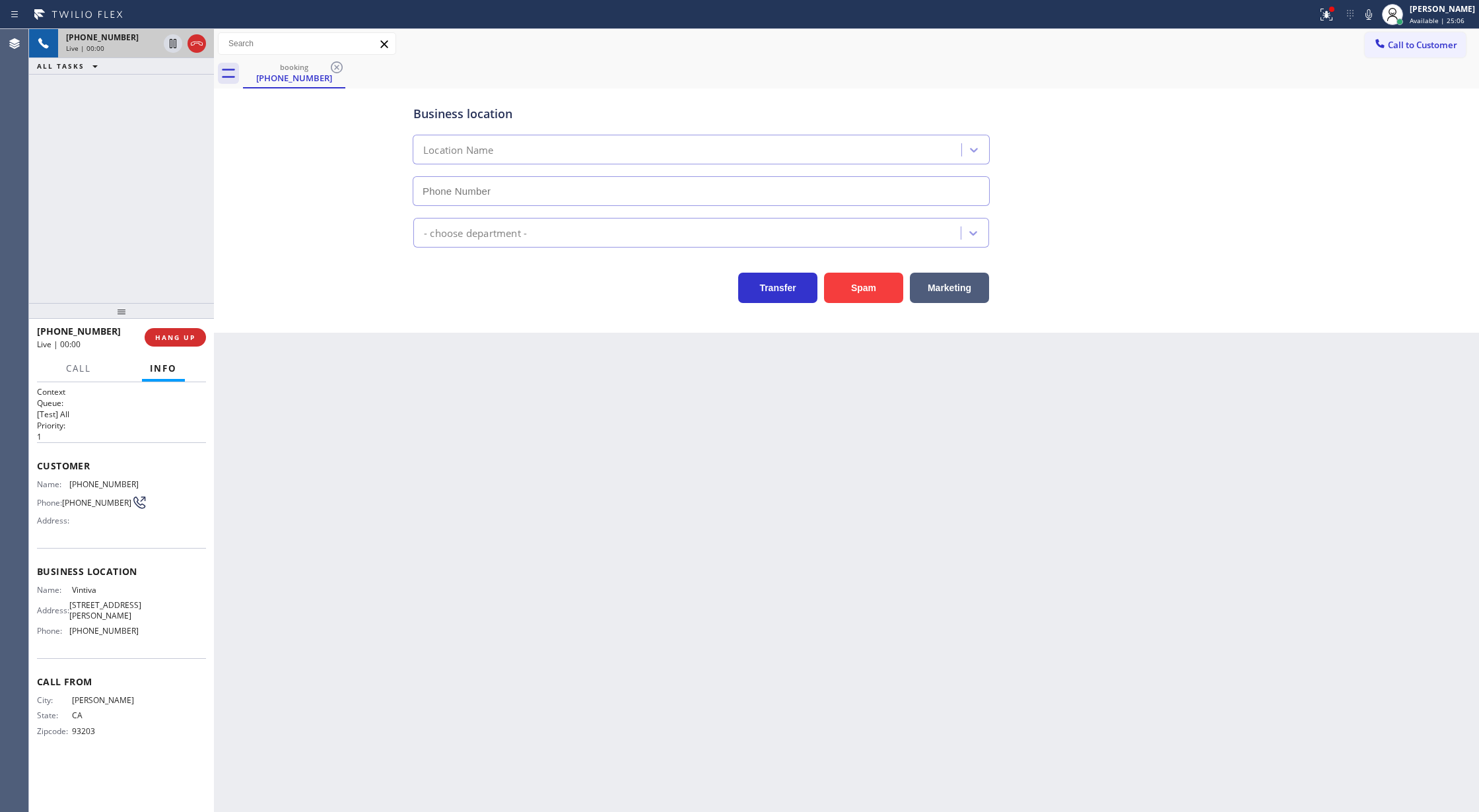
type input "[PHONE_NUMBER]"
click at [159, 329] on button "COMPLETE" at bounding box center [173, 337] width 67 height 18
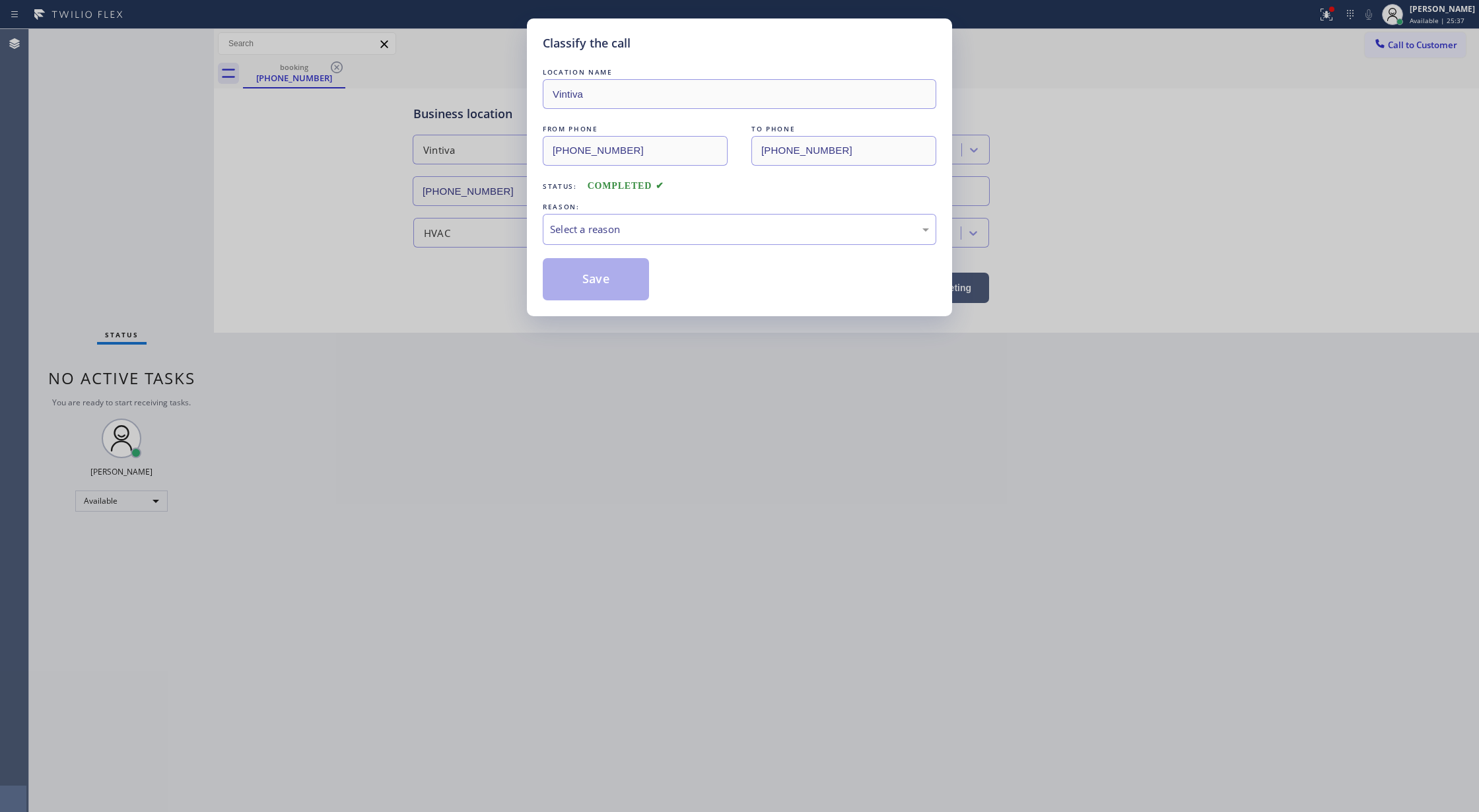
click at [725, 212] on div "REASON:" at bounding box center [739, 207] width 393 height 14
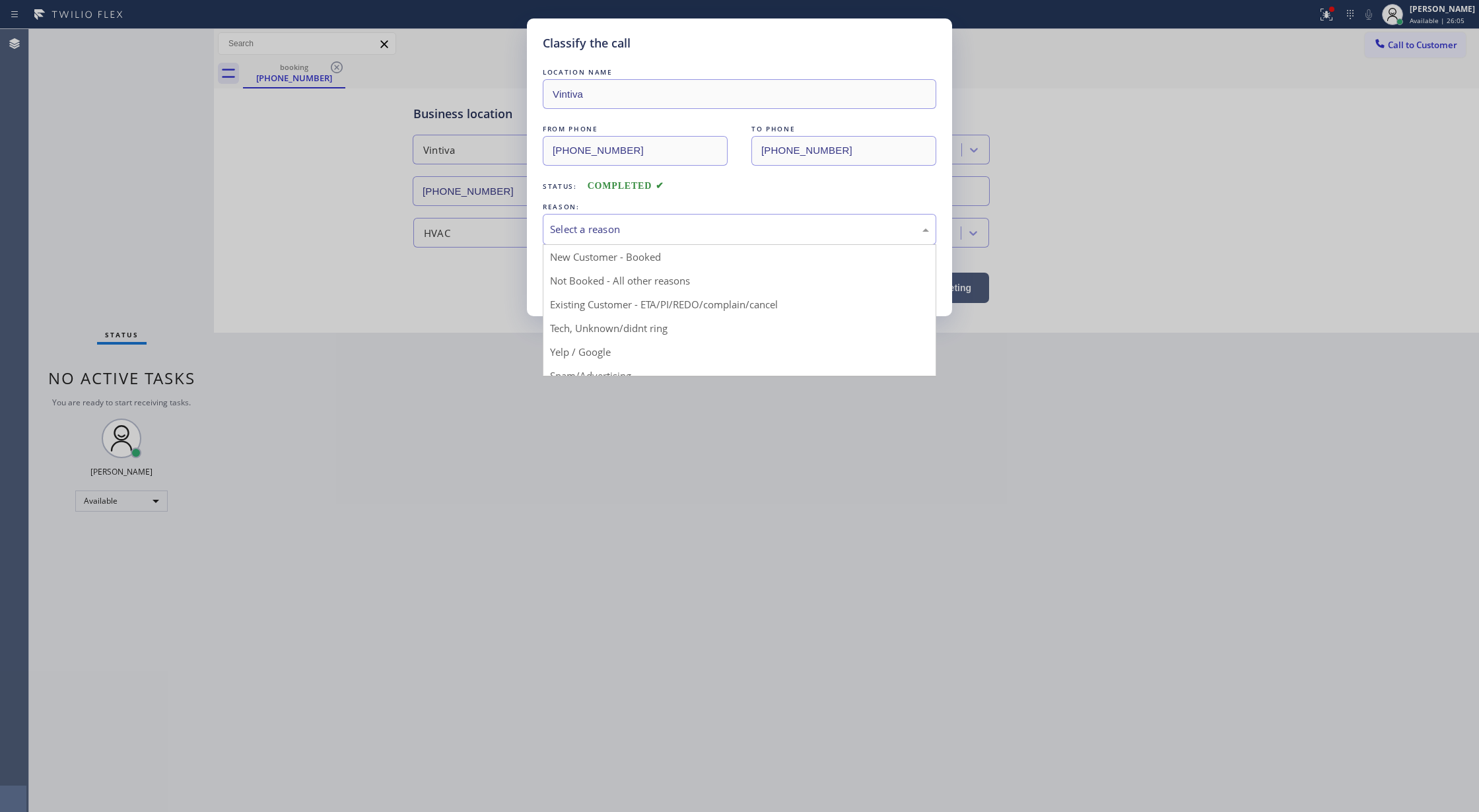
click at [598, 235] on div "Select a reason" at bounding box center [739, 229] width 379 height 15
click at [1020, 378] on div "Classify the call LOCATION NAME Vintiva FROM PHONE [PHONE_NUMBER] TO PHONE [PHO…" at bounding box center [739, 406] width 1479 height 812
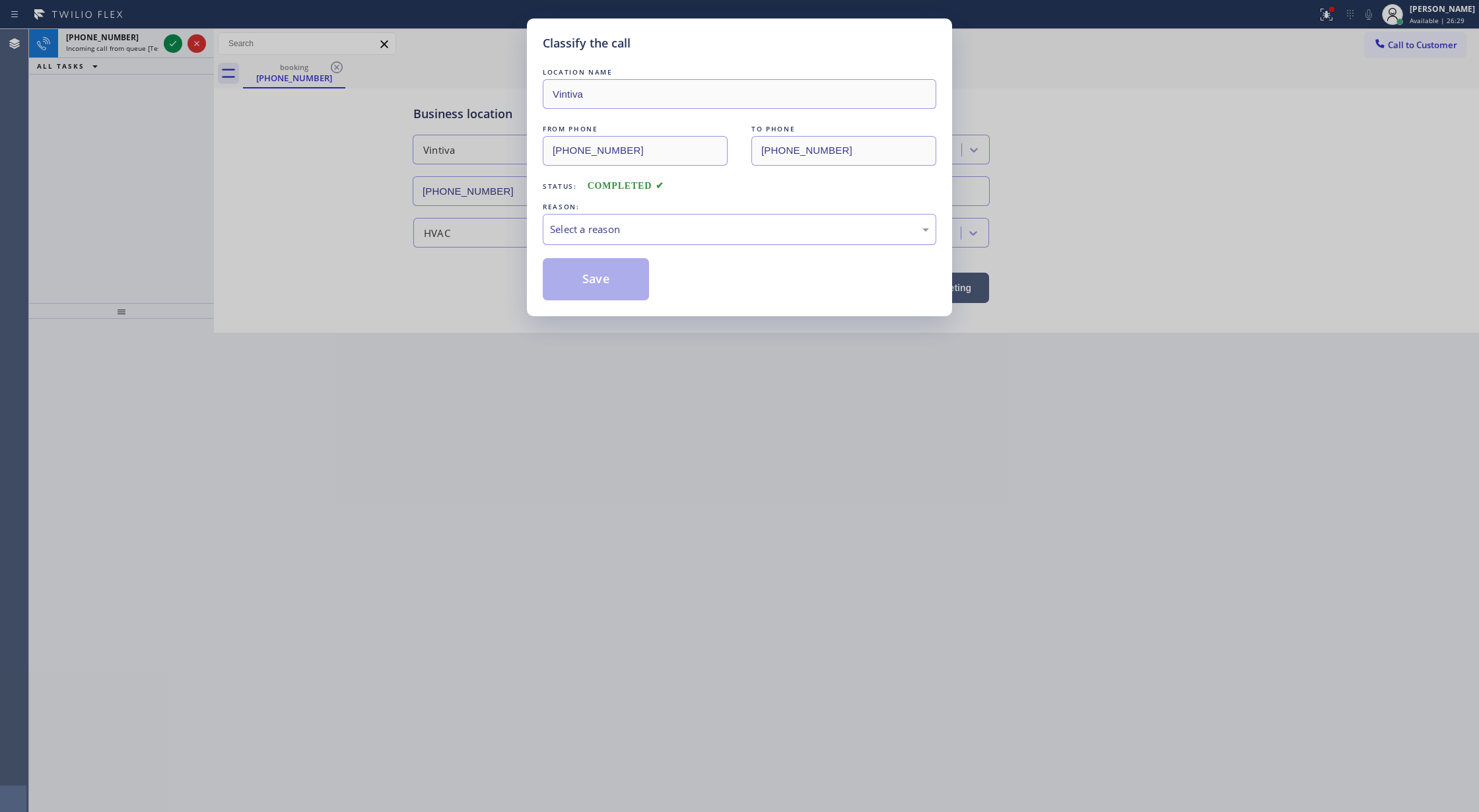
click at [690, 228] on div "Select a reason" at bounding box center [739, 229] width 379 height 15
click at [618, 286] on button "Save" at bounding box center [596, 279] width 107 height 42
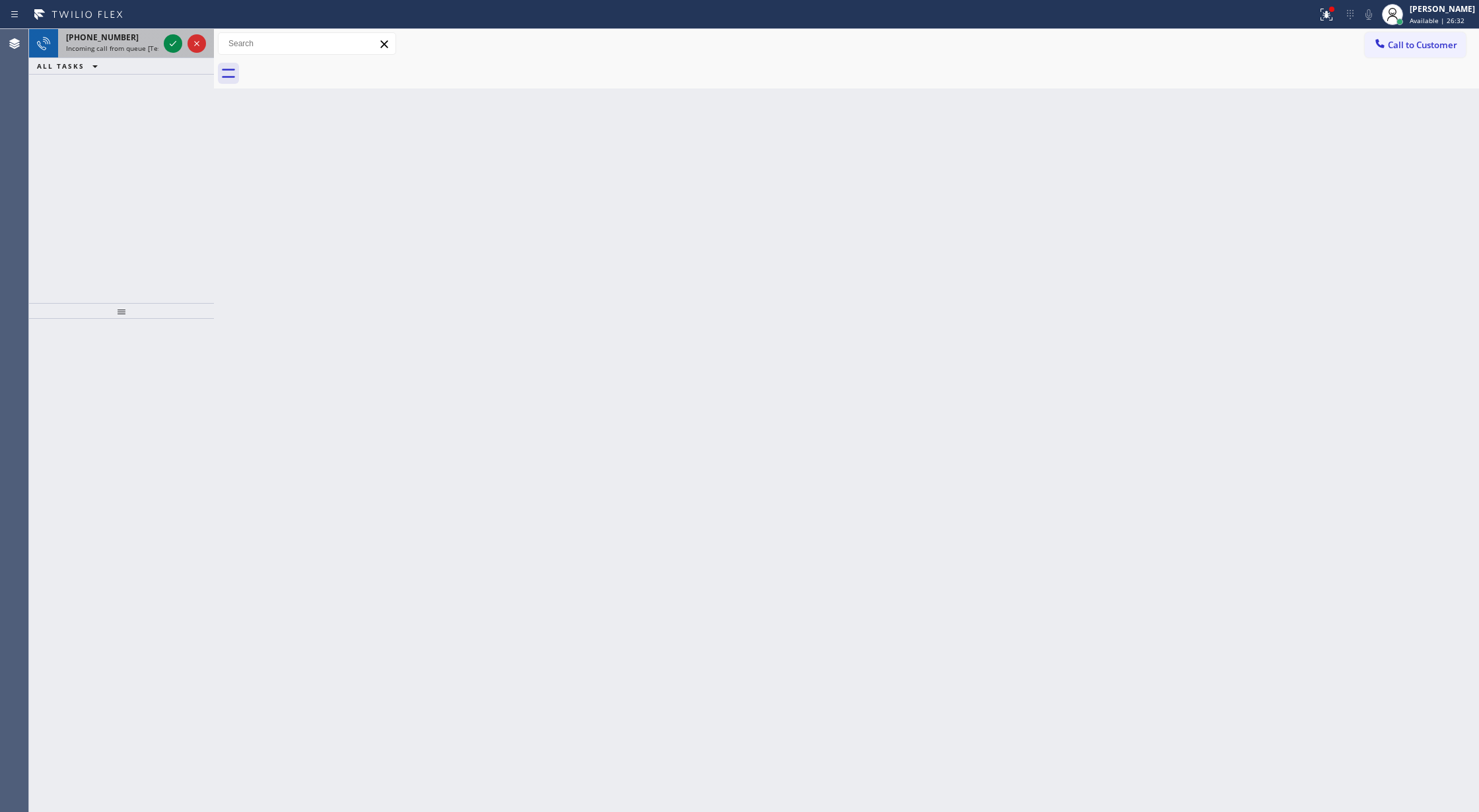
click at [174, 31] on div at bounding box center [185, 44] width 48 height 29
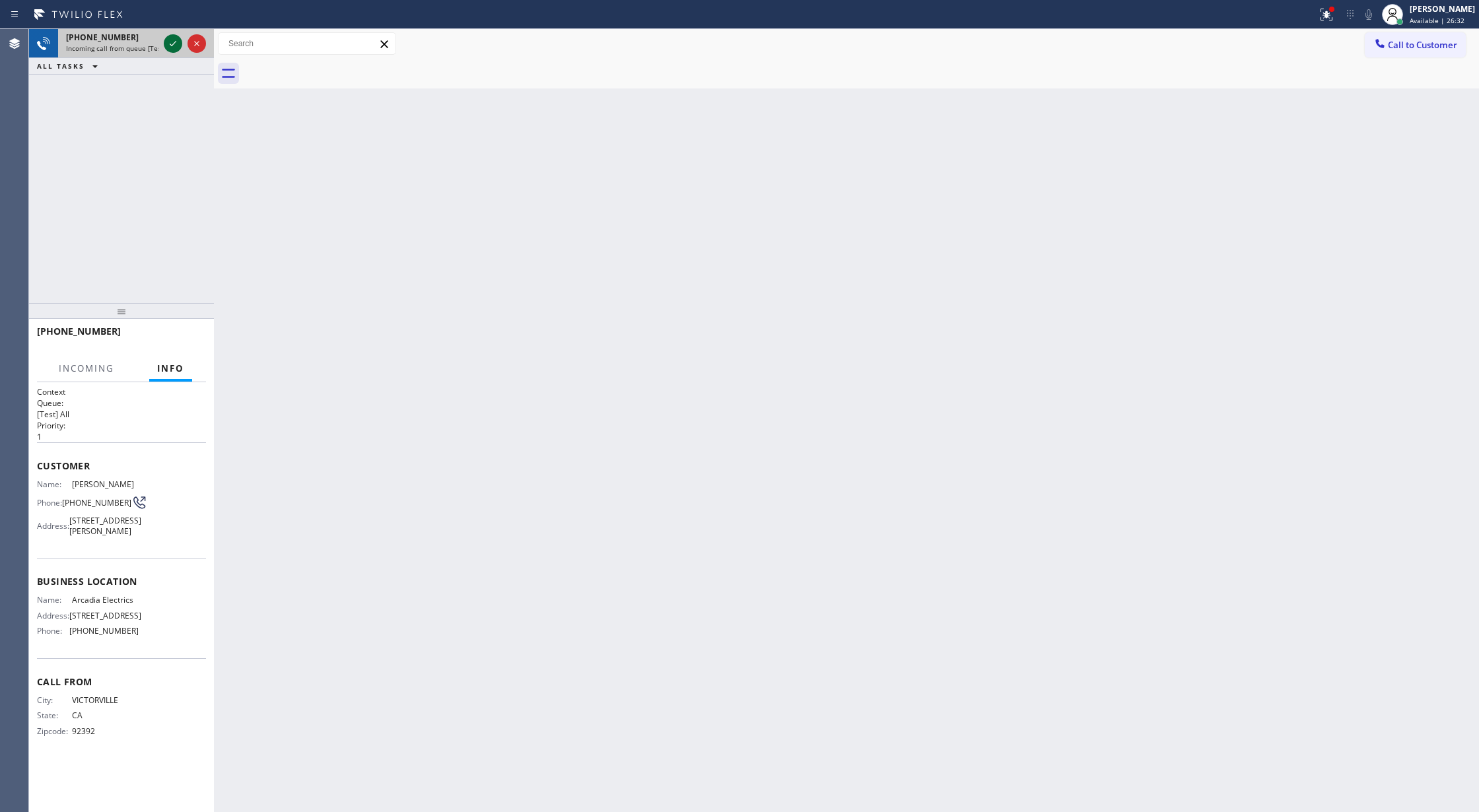
click at [174, 38] on icon at bounding box center [173, 44] width 16 height 16
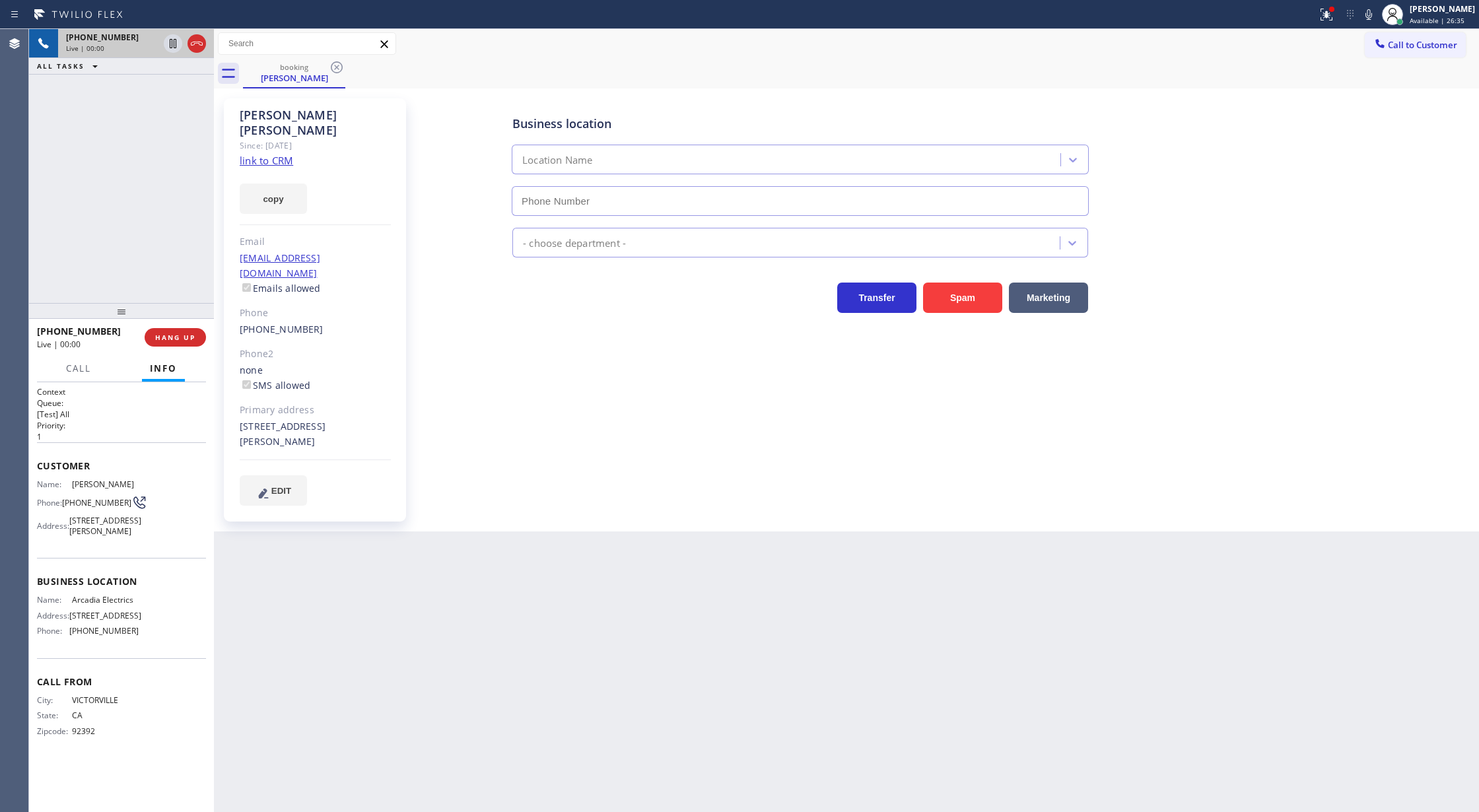
type input "[PHONE_NUMBER]"
click at [259, 154] on link "link to CRM" at bounding box center [267, 160] width 54 height 13
click at [179, 342] on button "COMPLETE" at bounding box center [173, 337] width 67 height 18
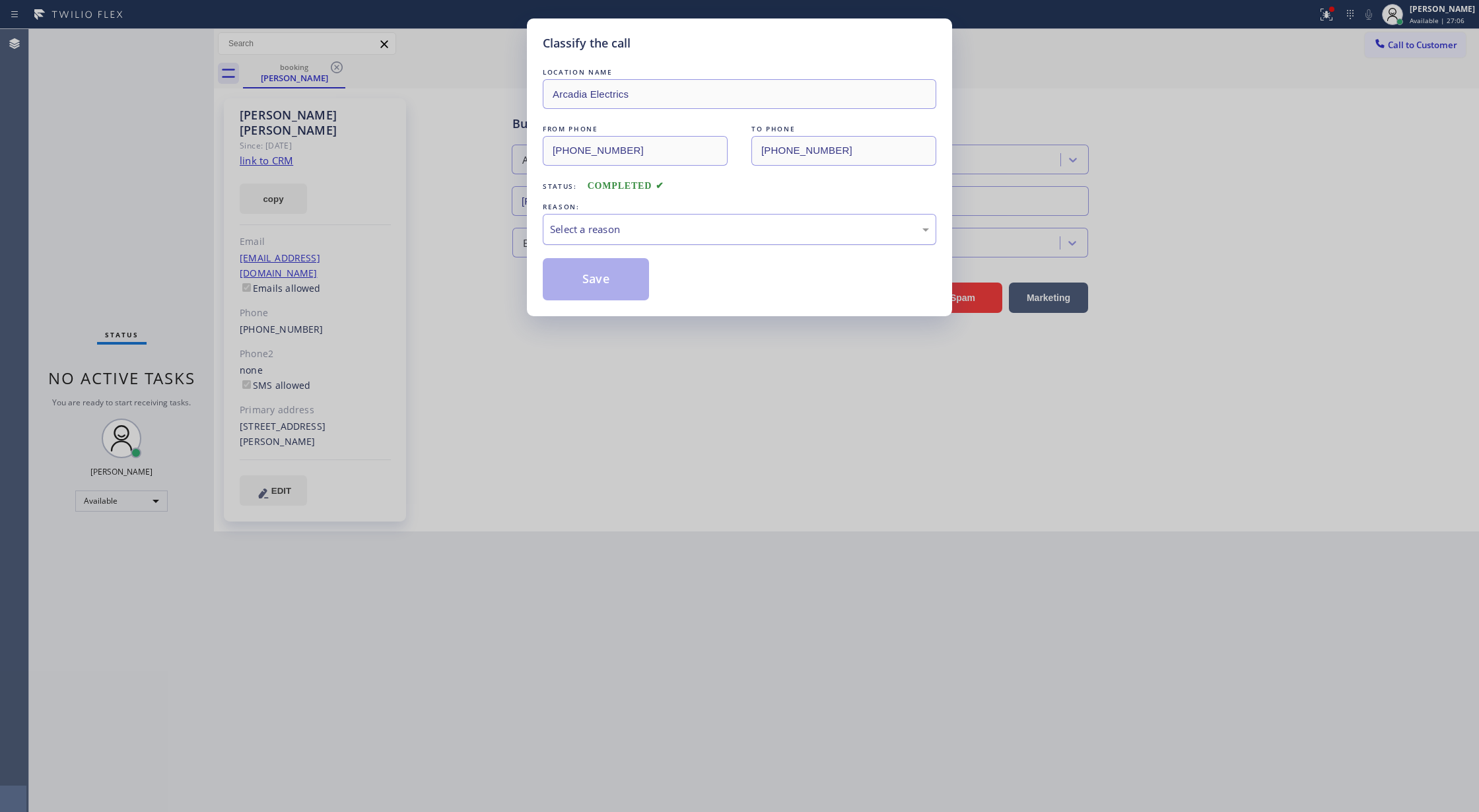
click at [603, 235] on div "Select a reason" at bounding box center [739, 229] width 379 height 15
click at [593, 293] on button "Save" at bounding box center [596, 279] width 107 height 42
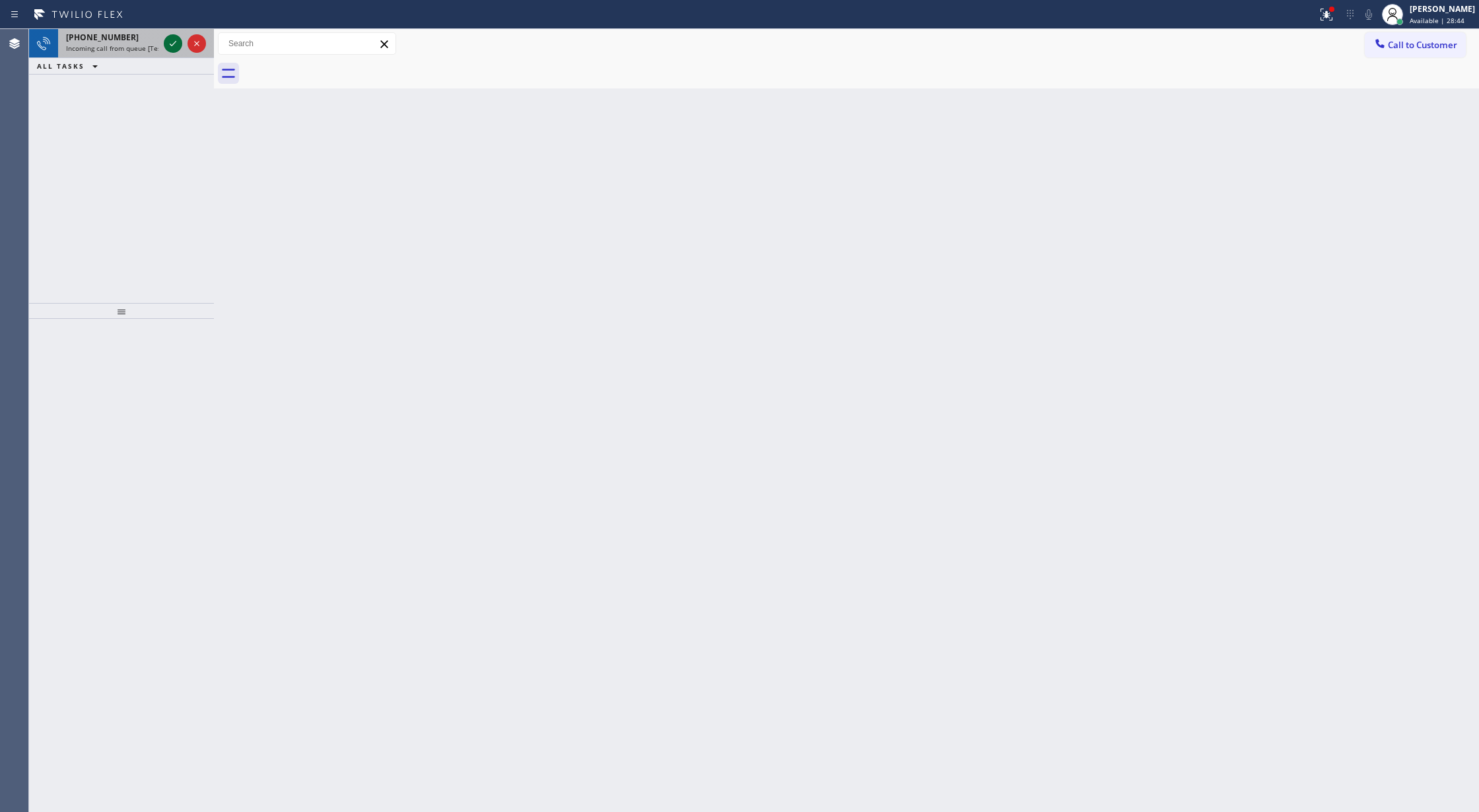
click at [170, 36] on icon at bounding box center [173, 44] width 16 height 16
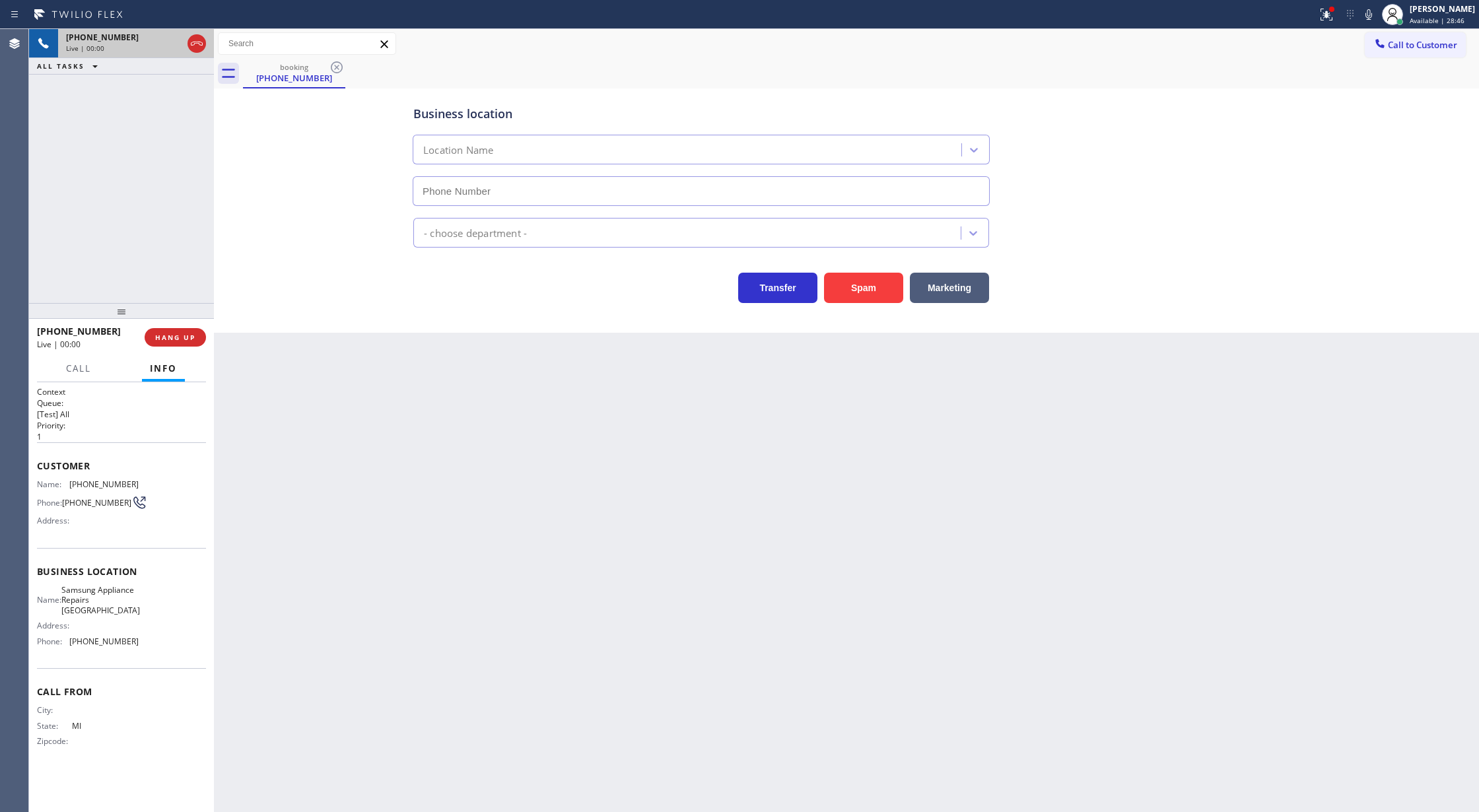
type input "[PHONE_NUMBER]"
click at [856, 271] on div "Spam" at bounding box center [860, 284] width 86 height 37
click at [859, 291] on button "Spam" at bounding box center [863, 288] width 79 height 31
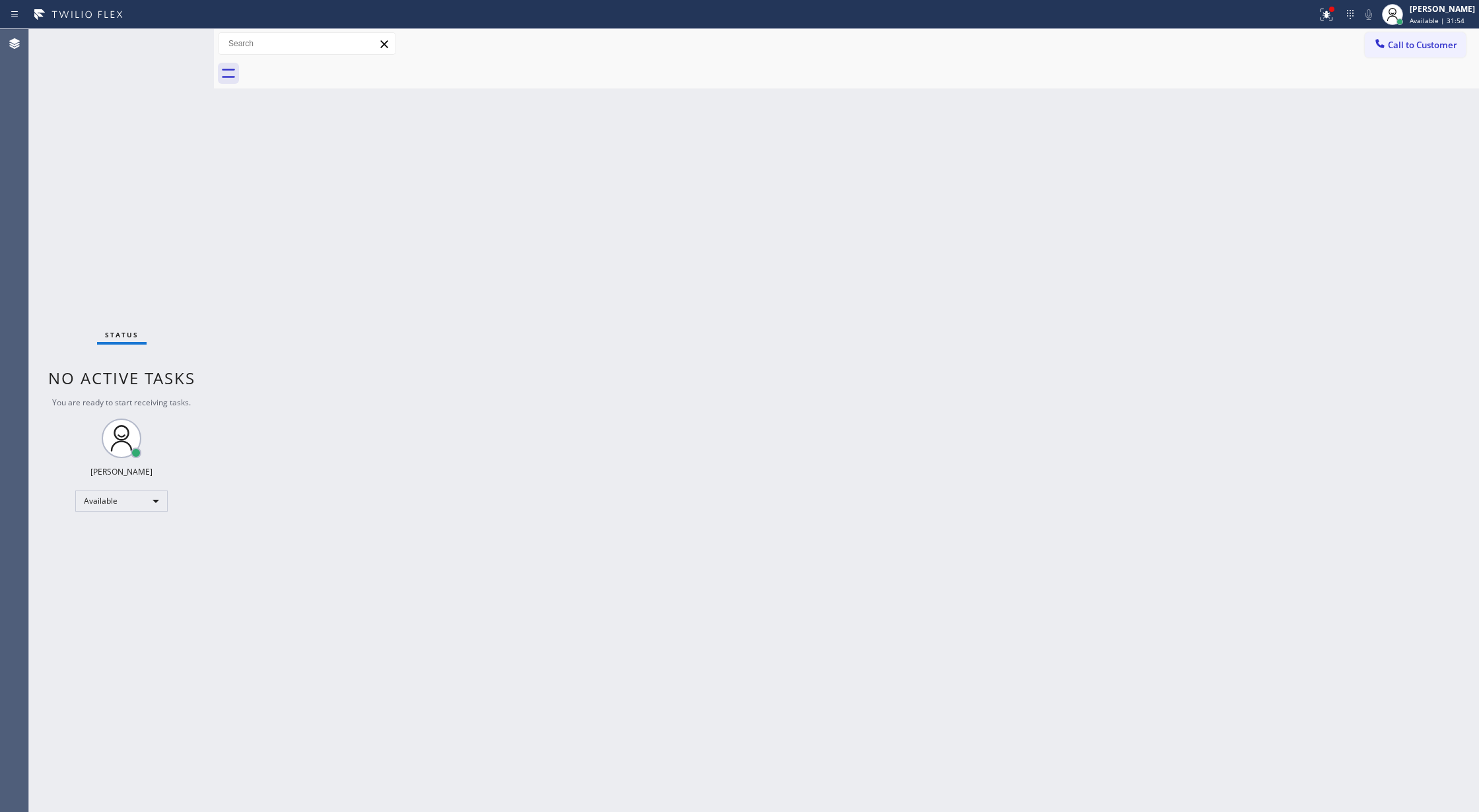
click at [156, 53] on div "Status No active tasks You are ready to start receiving tasks. [PERSON_NAME] Av…" at bounding box center [121, 420] width 185 height 783
click at [168, 50] on div "Status No active tasks You are ready to start receiving tasks. [PERSON_NAME] Av…" at bounding box center [121, 420] width 185 height 783
click at [138, 500] on div "Available" at bounding box center [121, 501] width 93 height 21
click at [125, 577] on li "Break" at bounding box center [120, 569] width 89 height 16
